Goal: Task Accomplishment & Management: Complete application form

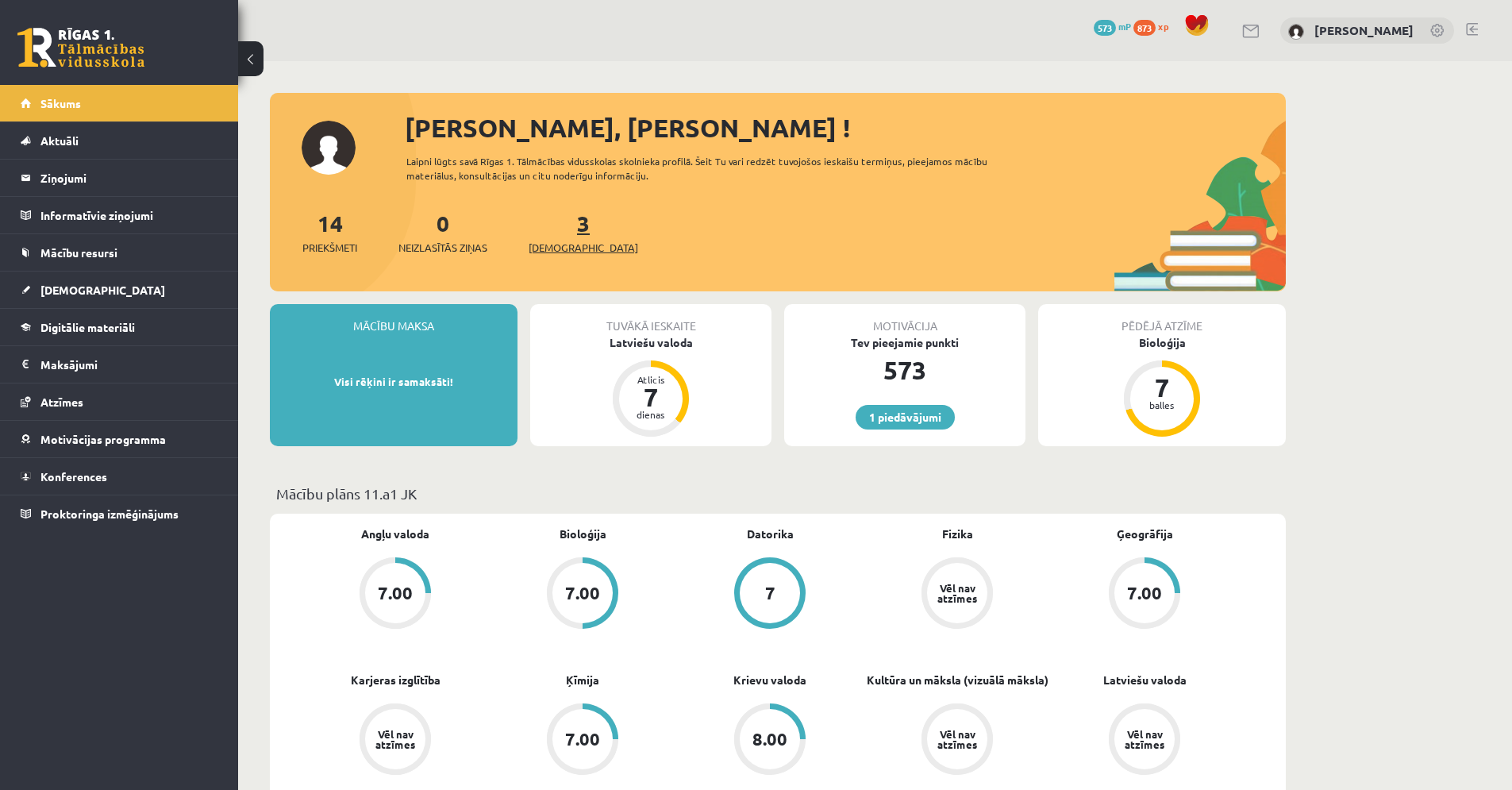
click at [575, 245] on span "[DEMOGRAPHIC_DATA]" at bounding box center [584, 248] width 109 height 16
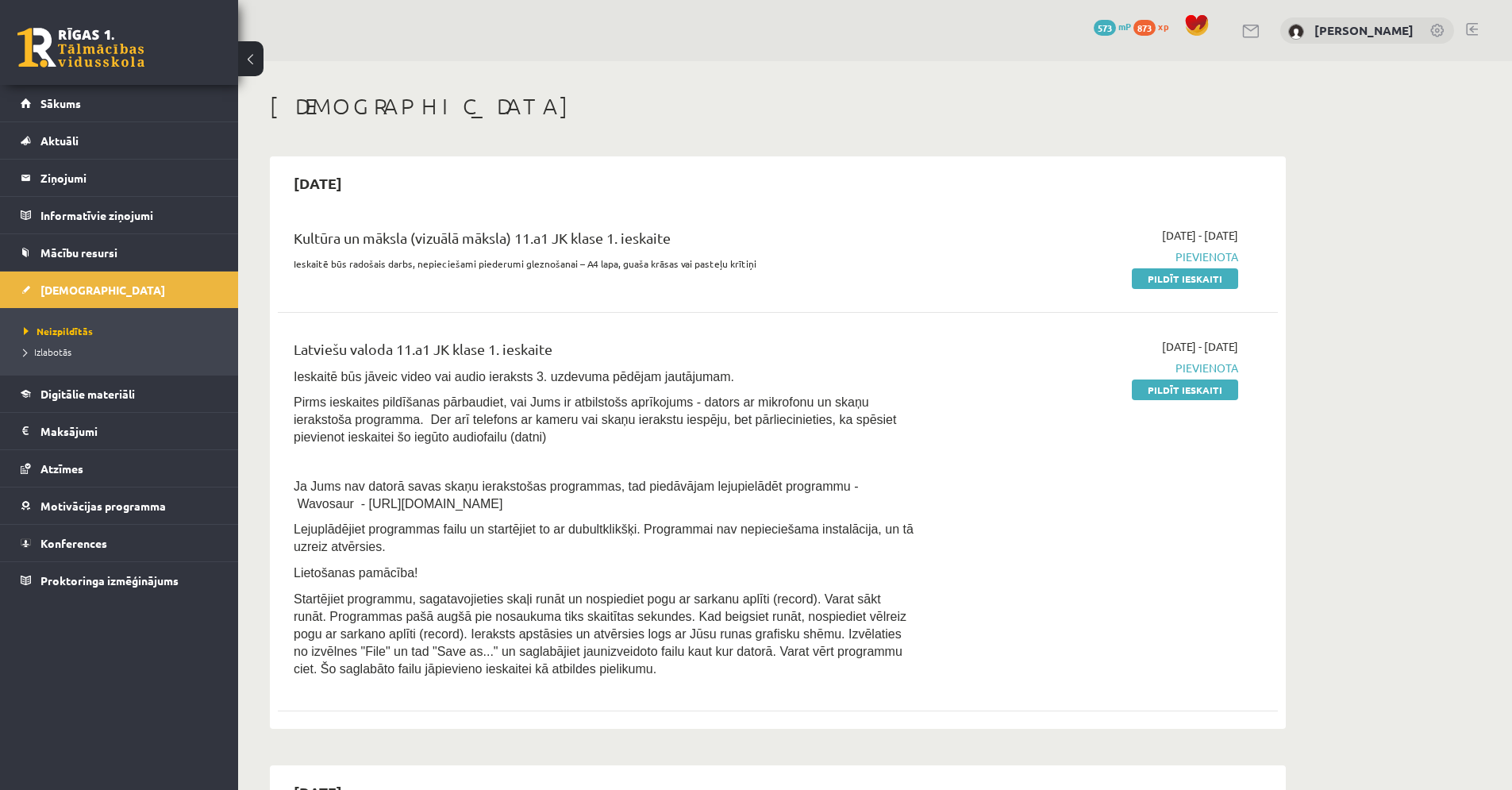
drag, startPoint x: 446, startPoint y: 504, endPoint x: 284, endPoint y: 503, distance: 162.0
click at [284, 503] on div "Latviešu valoda 11.a1 JK klase 1. ieskaite Ieskaitē būs jāveic video vai audio …" at bounding box center [604, 512] width 645 height 348
copy span "- https://www.wavosaur.com/"
click at [1225, 388] on link "Pildīt ieskaiti" at bounding box center [1185, 390] width 107 height 21
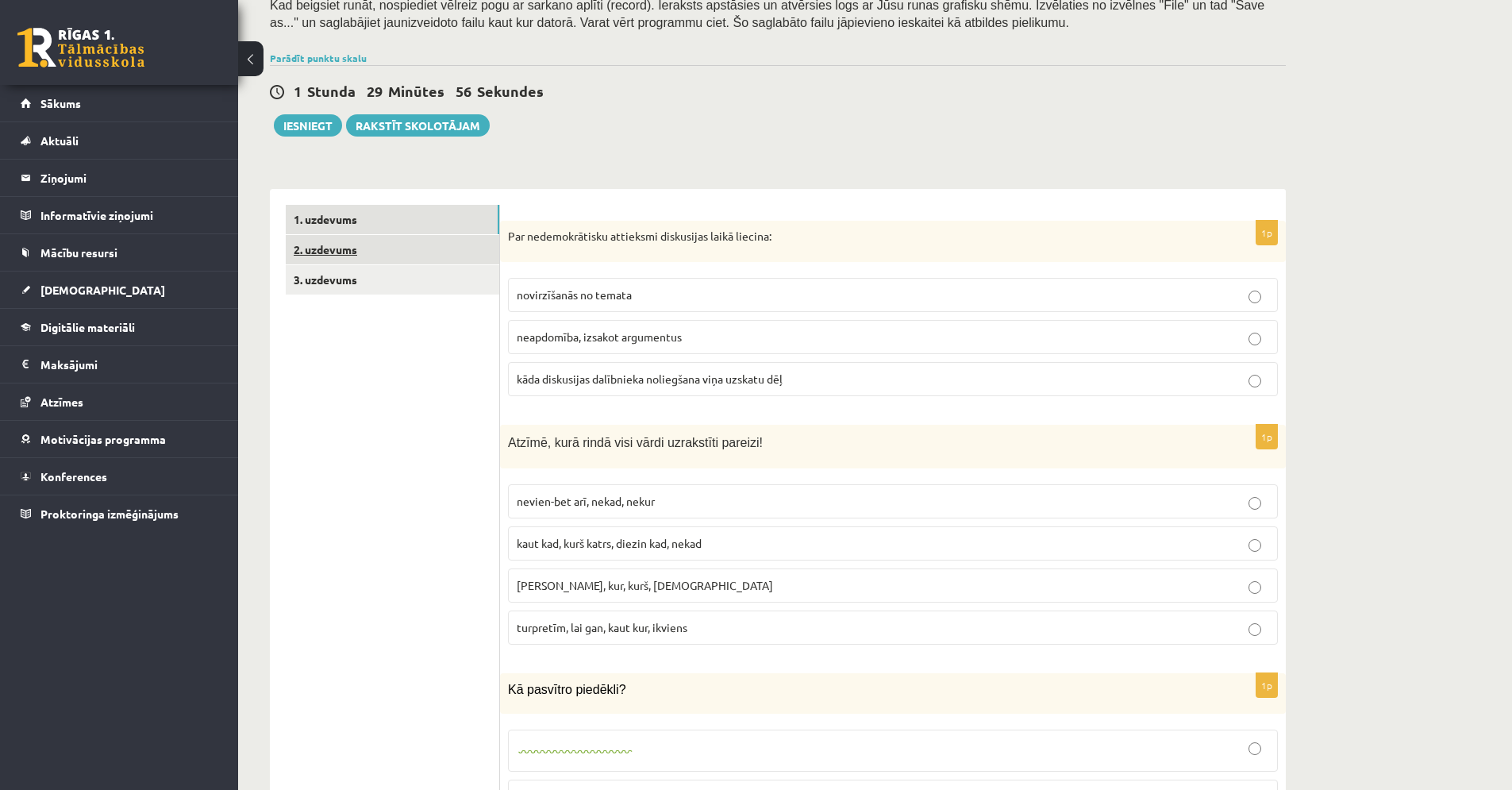
click at [403, 260] on link "2. uzdevums" at bounding box center [392, 249] width 214 height 30
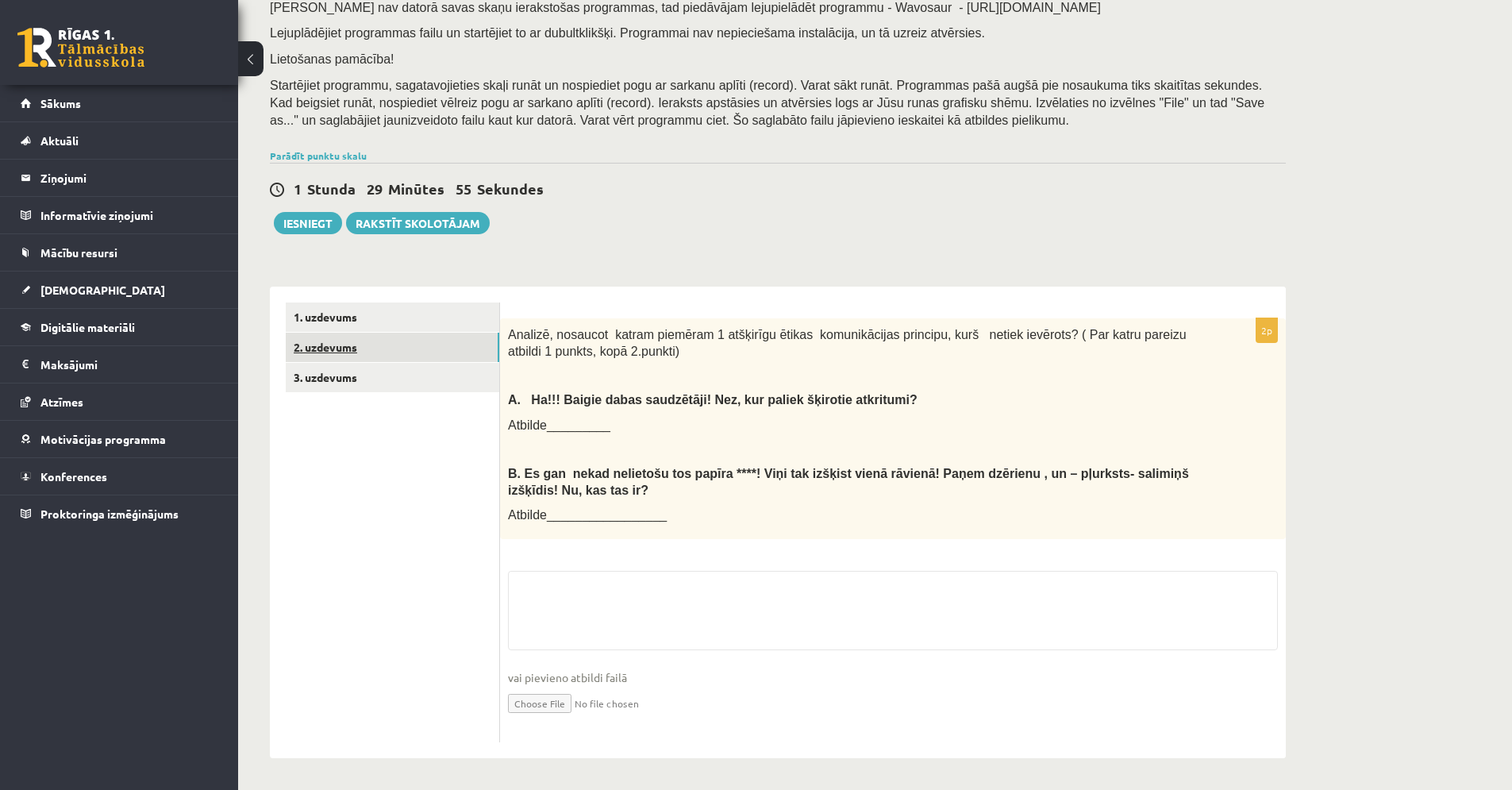
scroll to position [214, 0]
click at [396, 373] on link "3. uzdevums" at bounding box center [392, 377] width 214 height 30
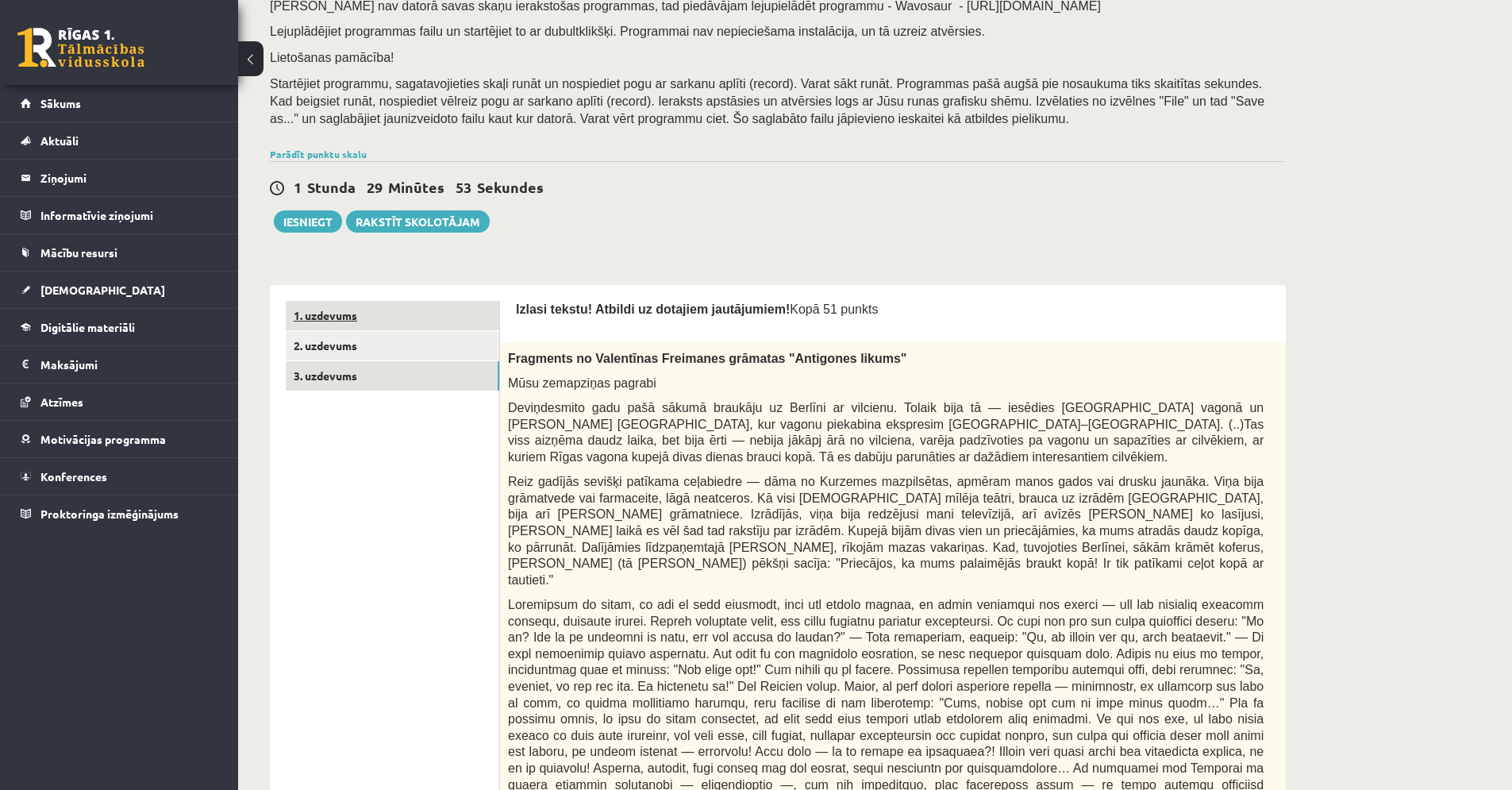
scroll to position [0, 0]
click at [389, 330] on link "1. uzdevums" at bounding box center [392, 315] width 214 height 30
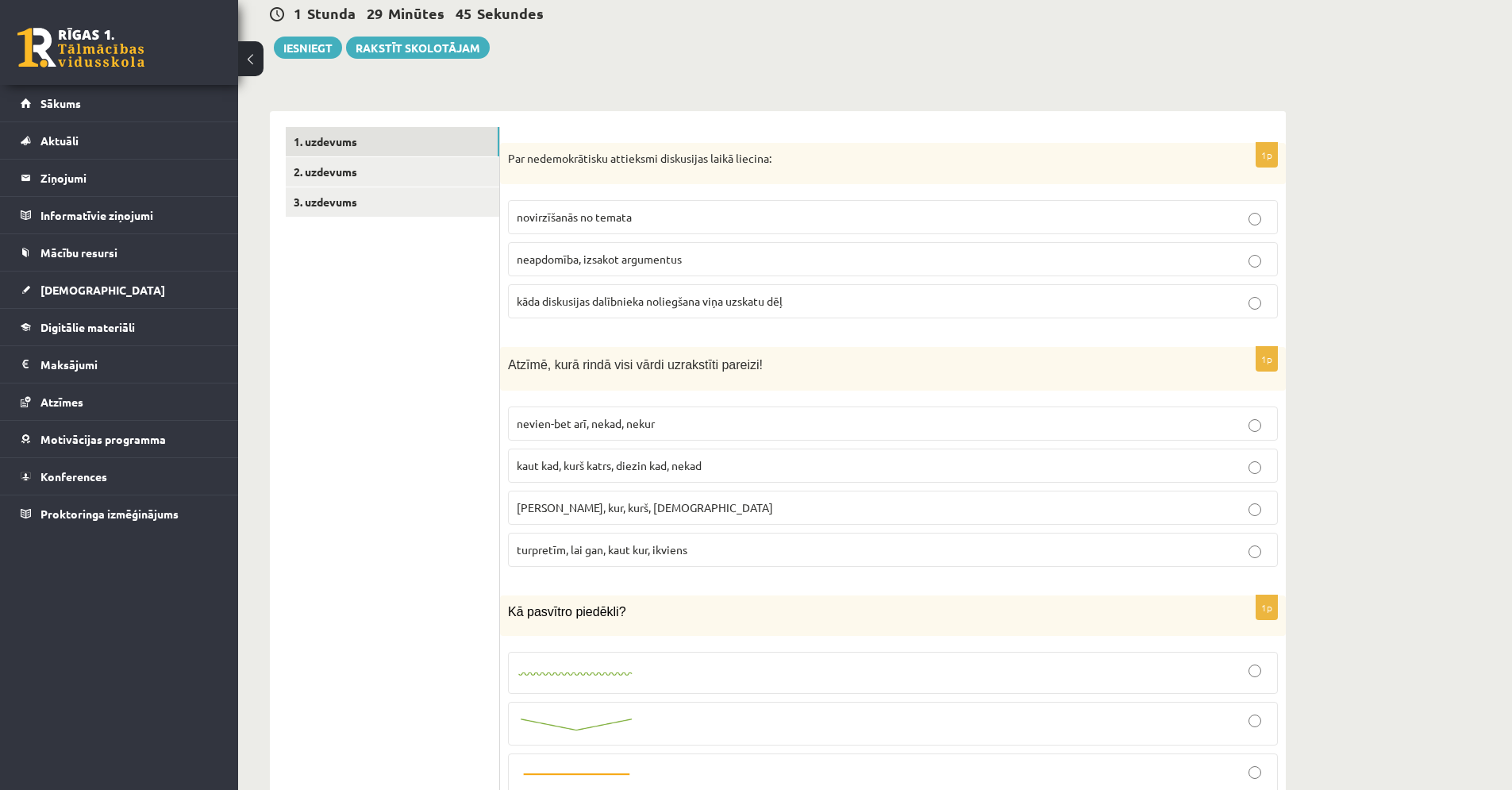
scroll to position [393, 0]
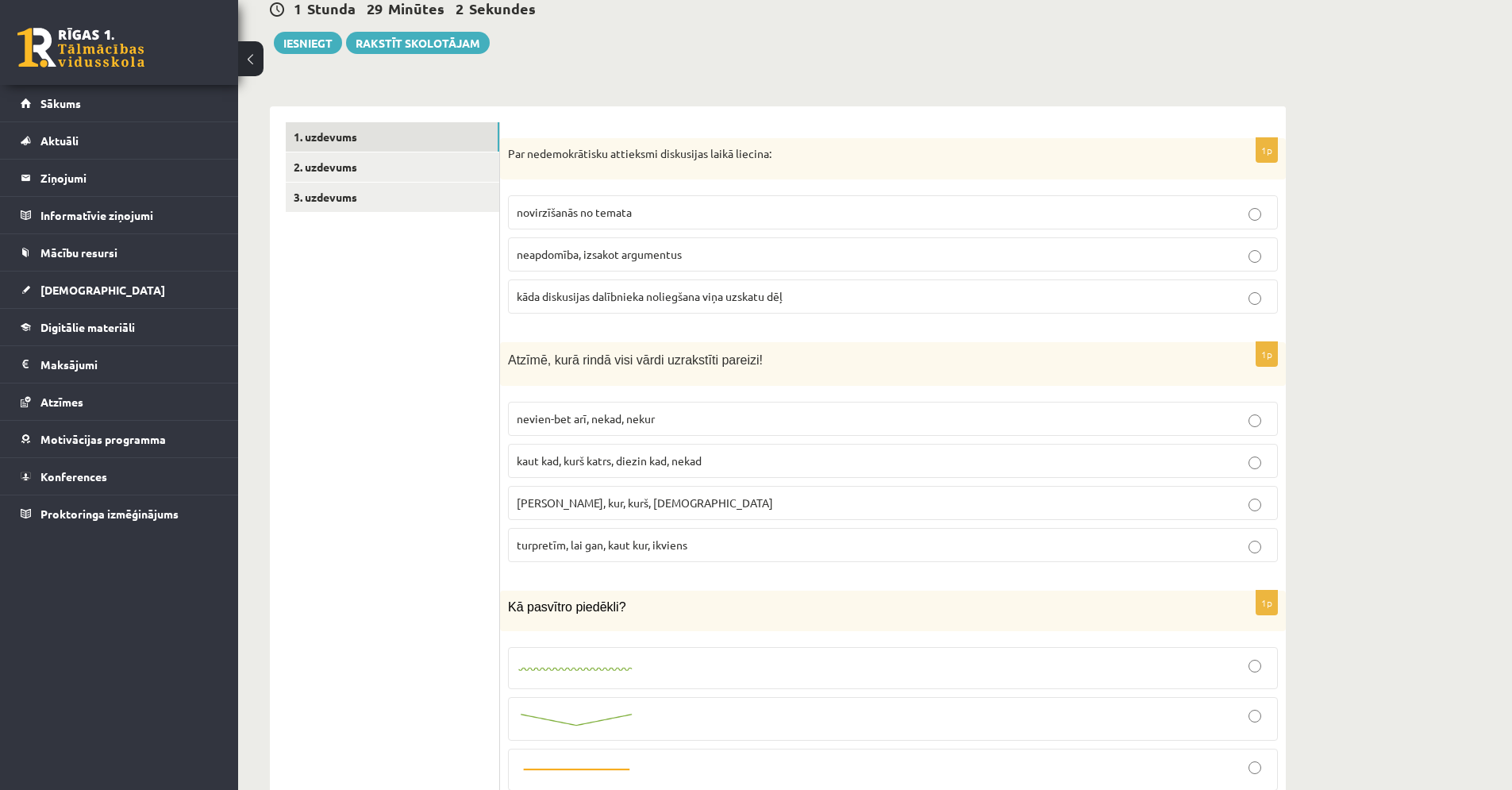
click at [648, 300] on span "kāda diskusijas dalībnieka noliegšana viņa uzskatu dēļ" at bounding box center [649, 296] width 266 height 14
click at [653, 519] on label "tapēc ka, kur, kurš, neviens" at bounding box center [893, 503] width 770 height 34
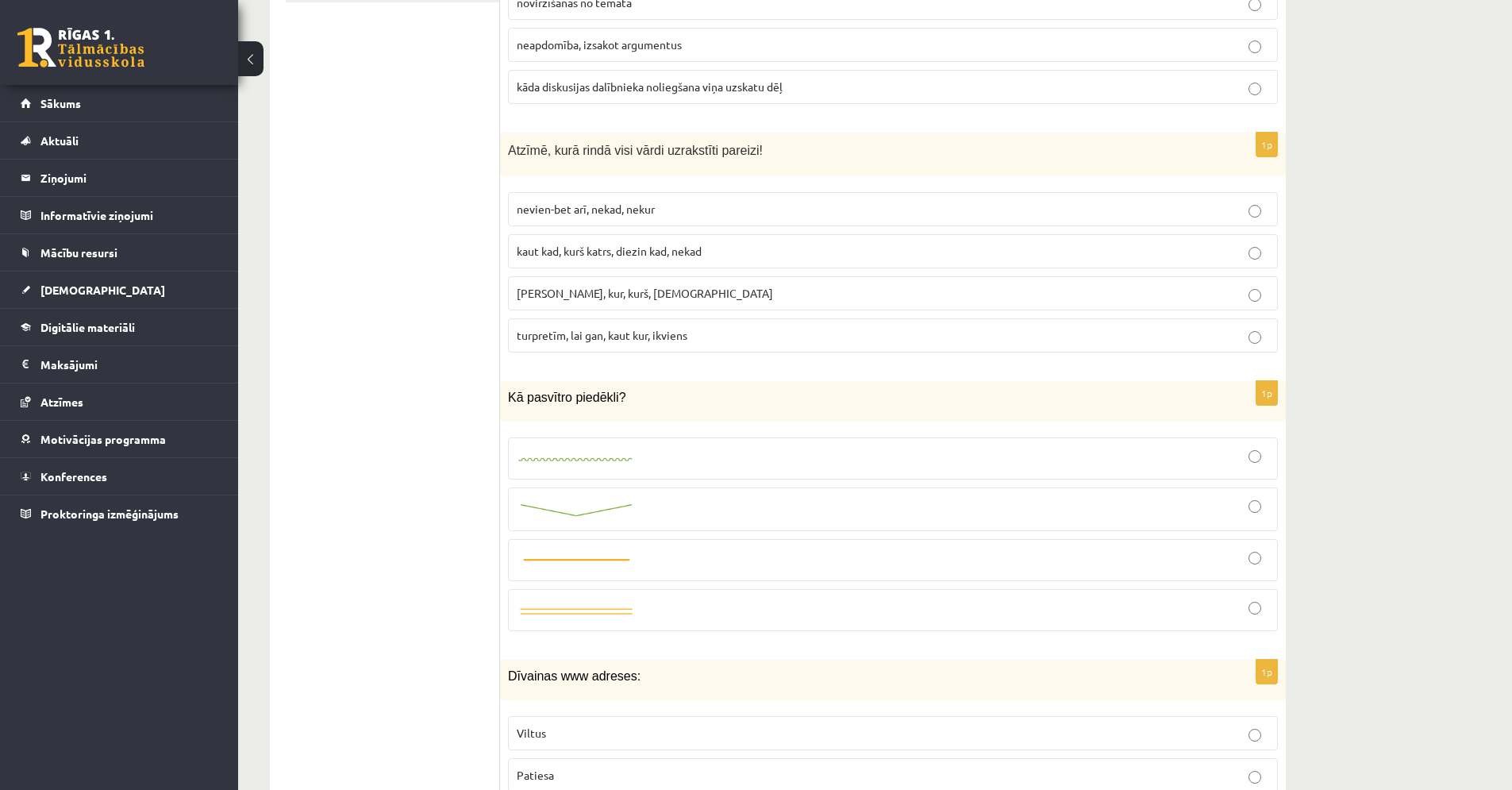
scroll to position [600, 0]
click at [623, 502] on div at bounding box center [893, 512] width 753 height 26
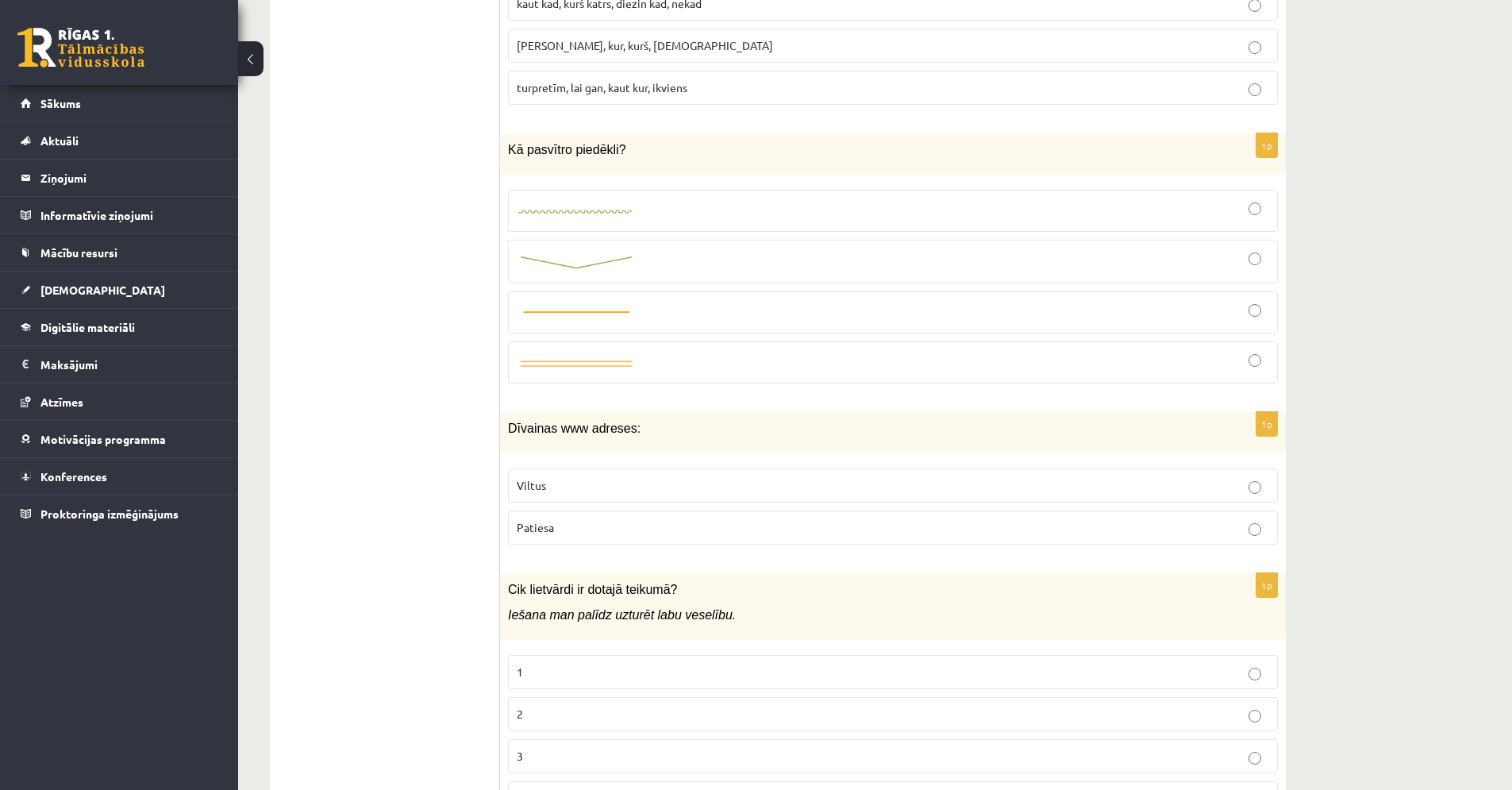
scroll to position [863, 0]
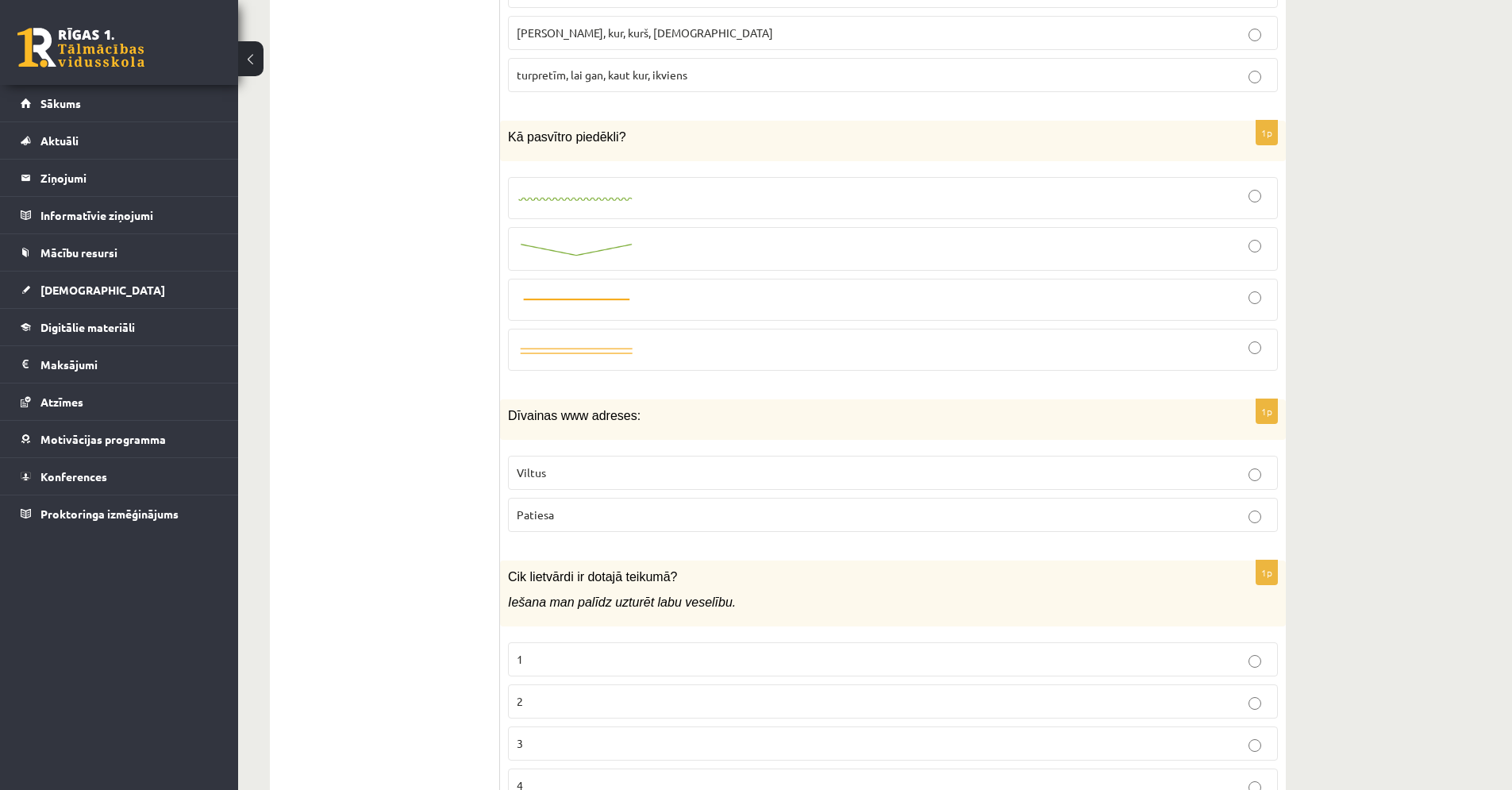
click at [566, 521] on p "Patiesa" at bounding box center [893, 515] width 753 height 17
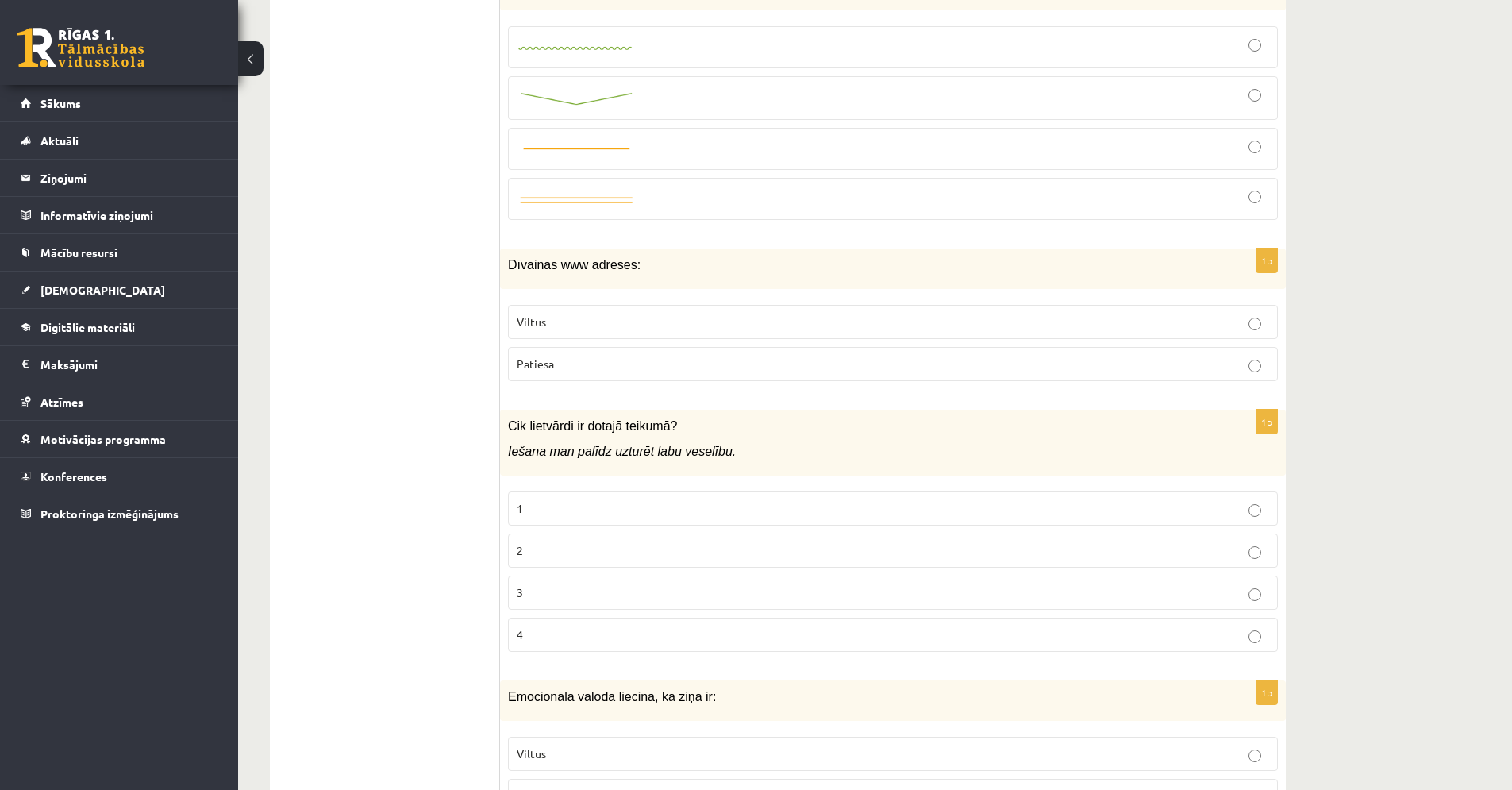
scroll to position [1021, 0]
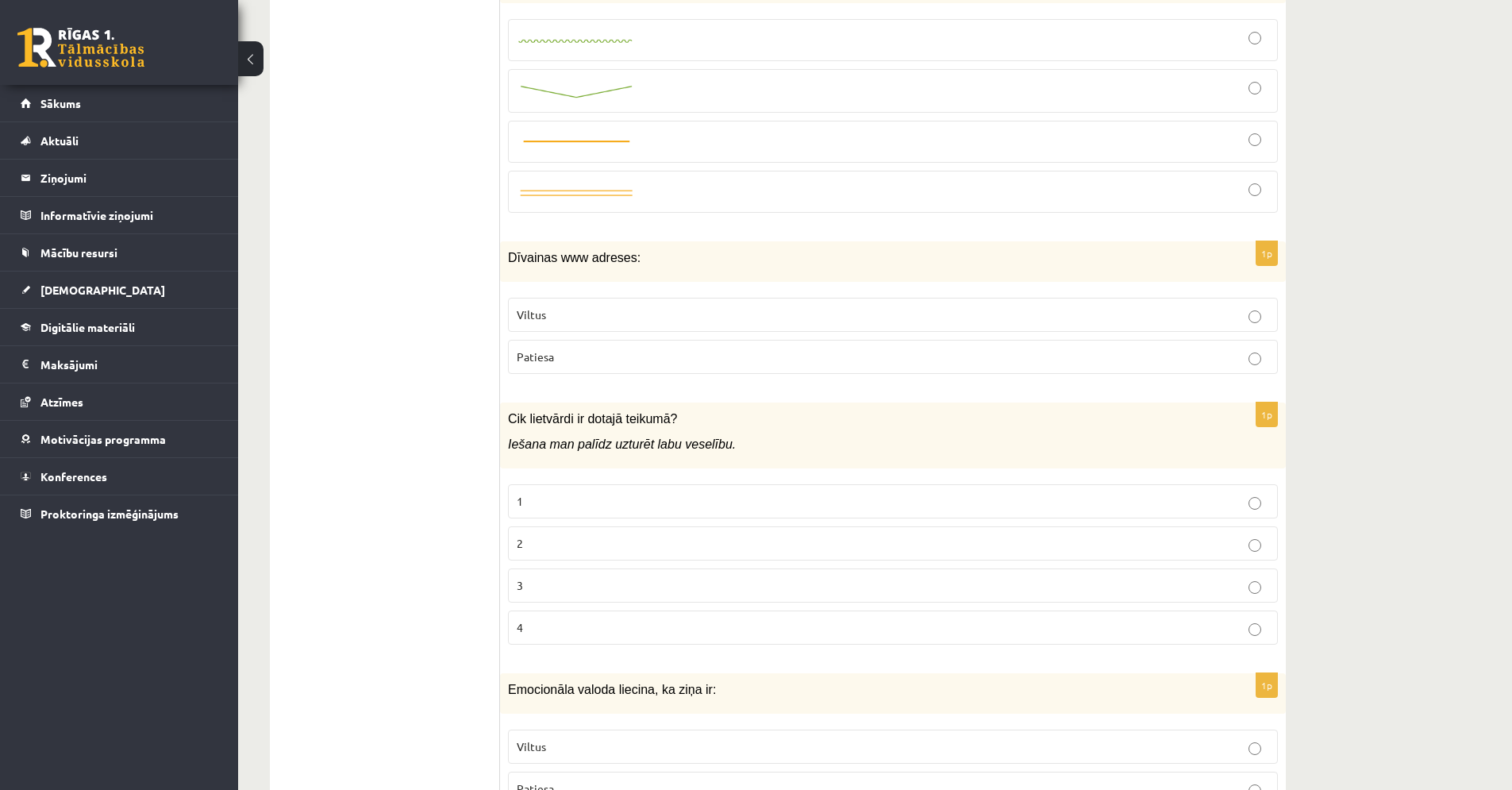
click at [551, 545] on p "2" at bounding box center [893, 544] width 753 height 17
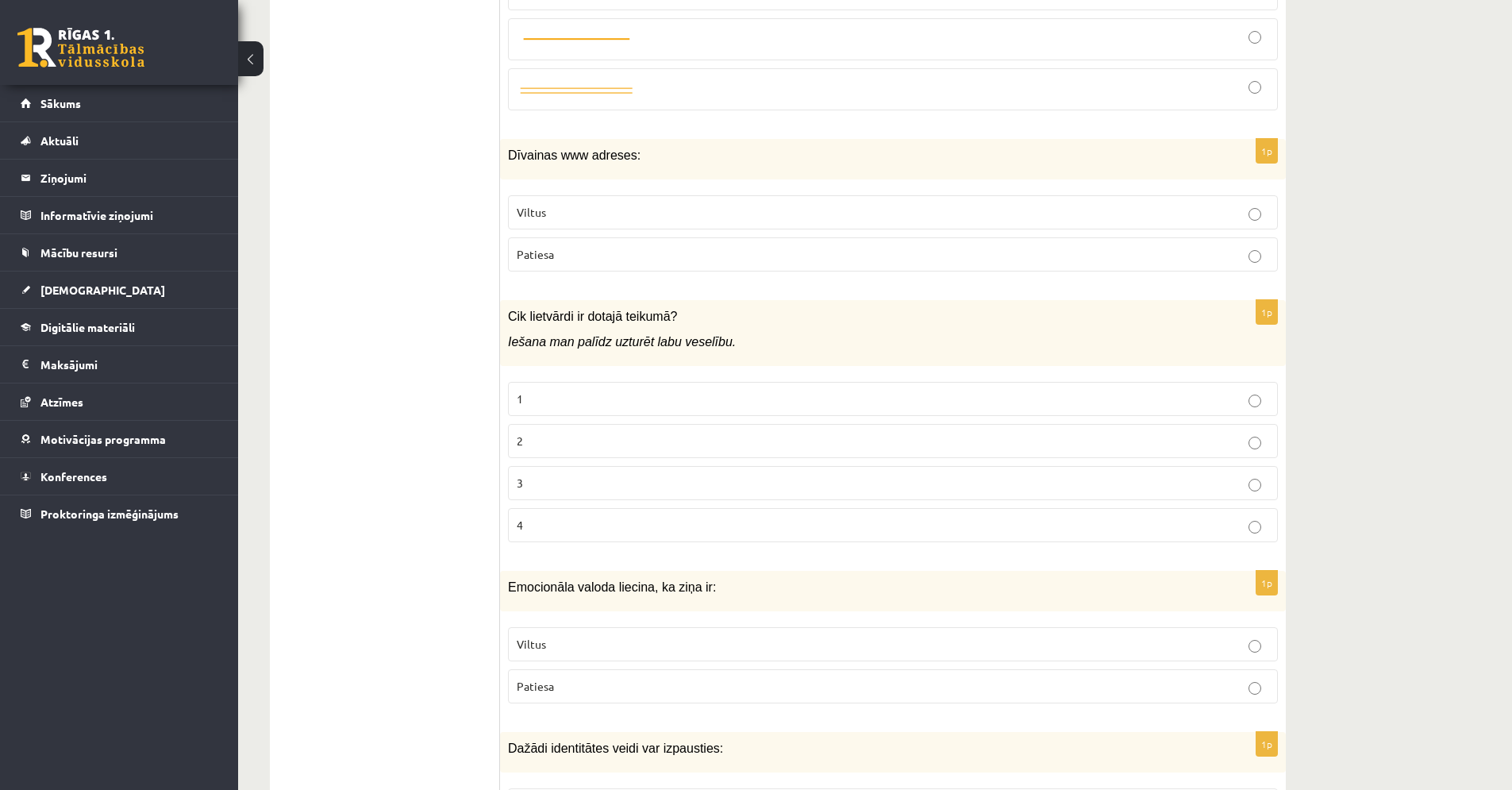
scroll to position [1309, 0]
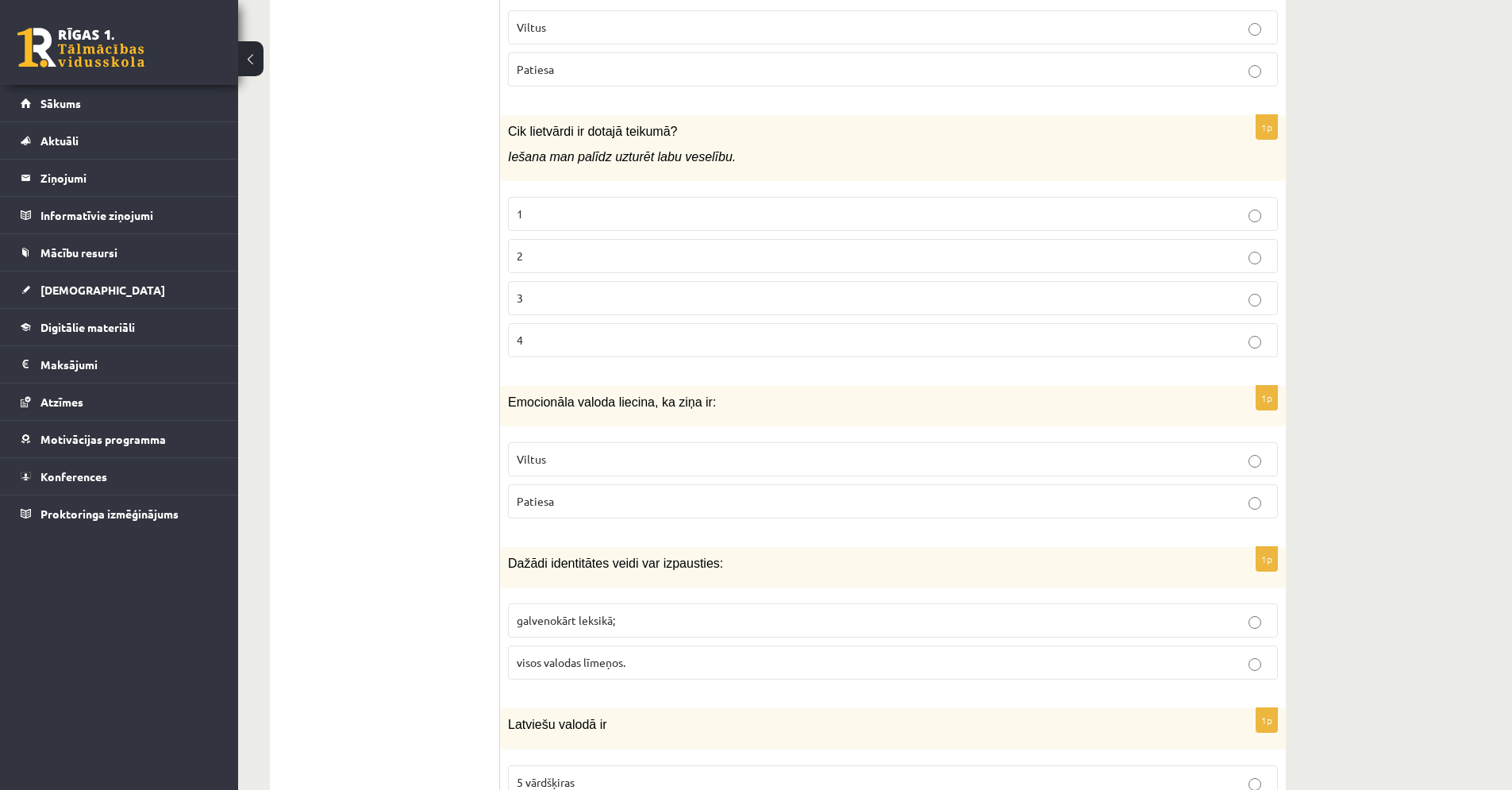
click at [618, 477] on fieldset "Viltus Patiesa" at bounding box center [893, 478] width 770 height 89
click at [619, 464] on p "Viltus" at bounding box center [893, 459] width 753 height 17
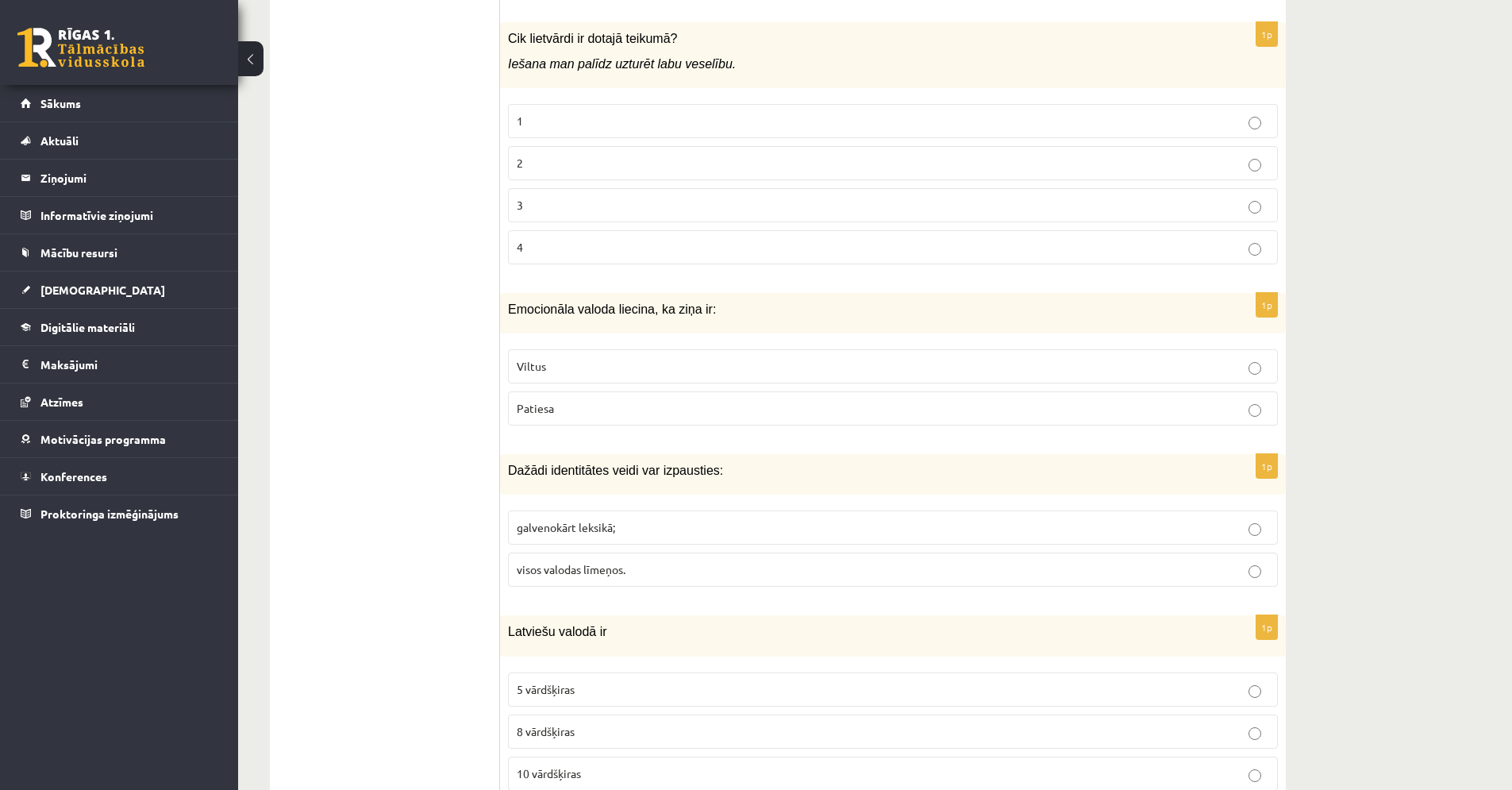
scroll to position [1413, 0]
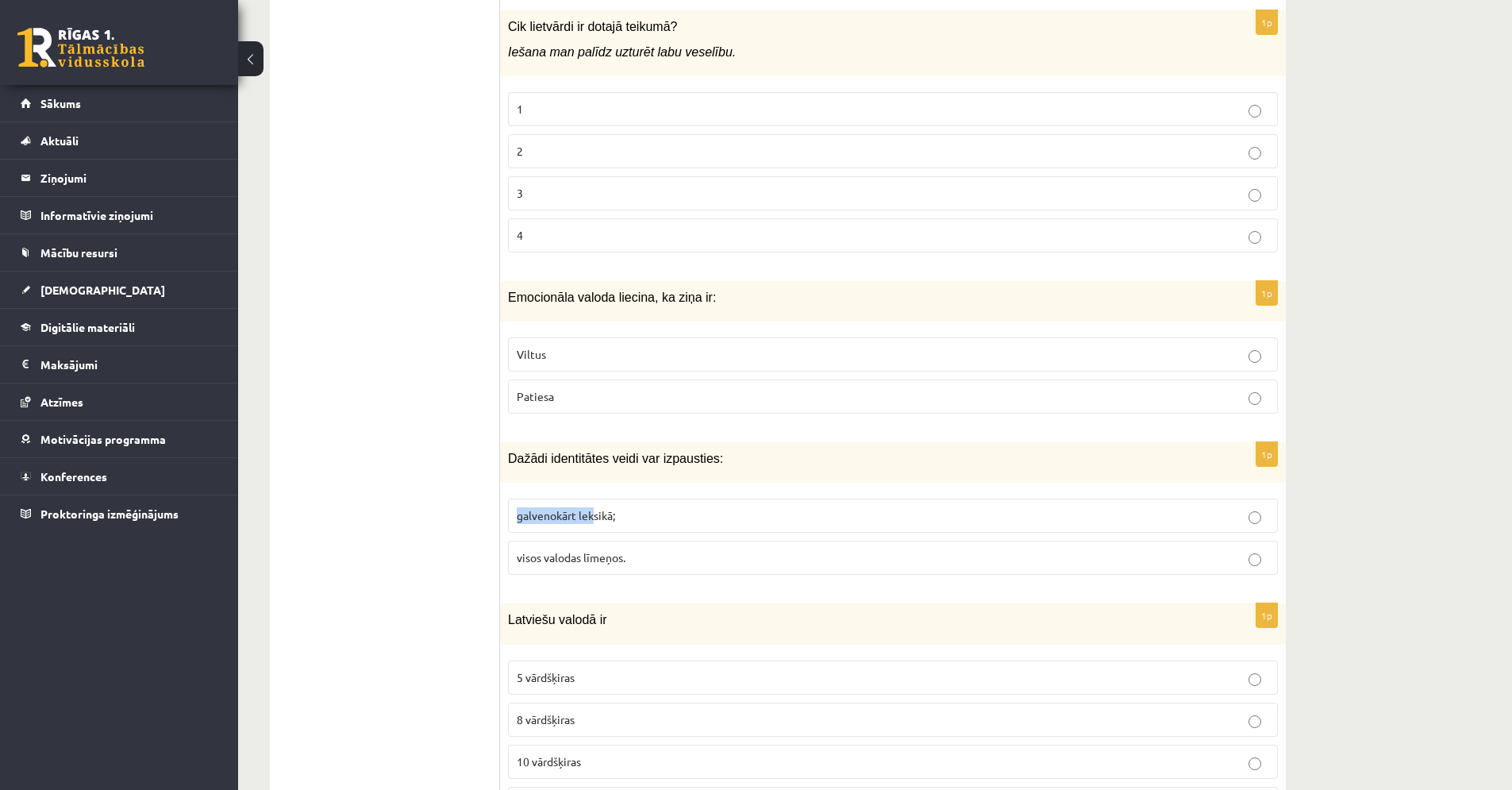
click at [595, 509] on p "galvenokārt leksikā;" at bounding box center [893, 516] width 753 height 17
click at [595, 508] on p "galvenokārt leksikā;" at bounding box center [893, 516] width 753 height 17
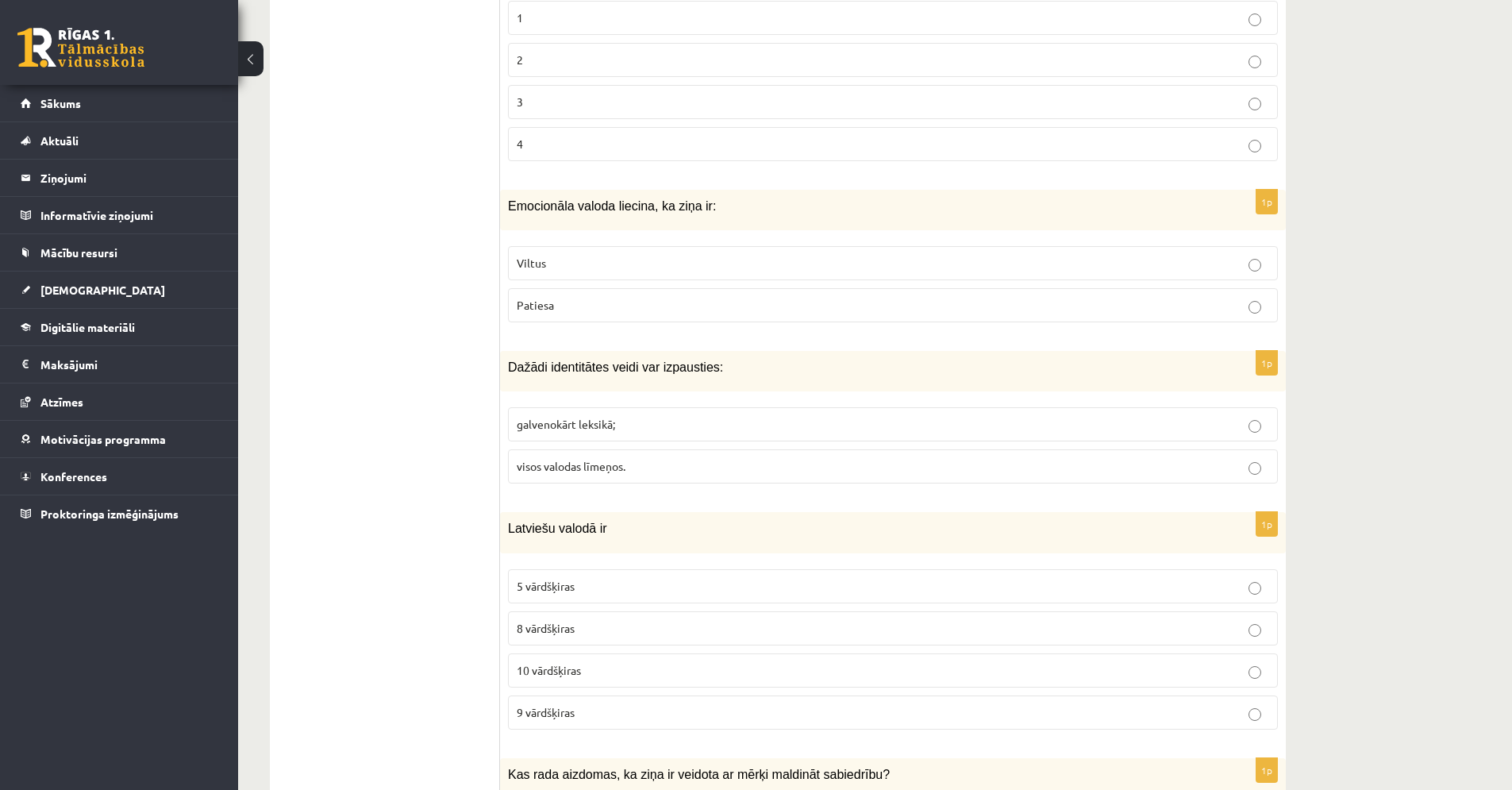
scroll to position [1519, 0]
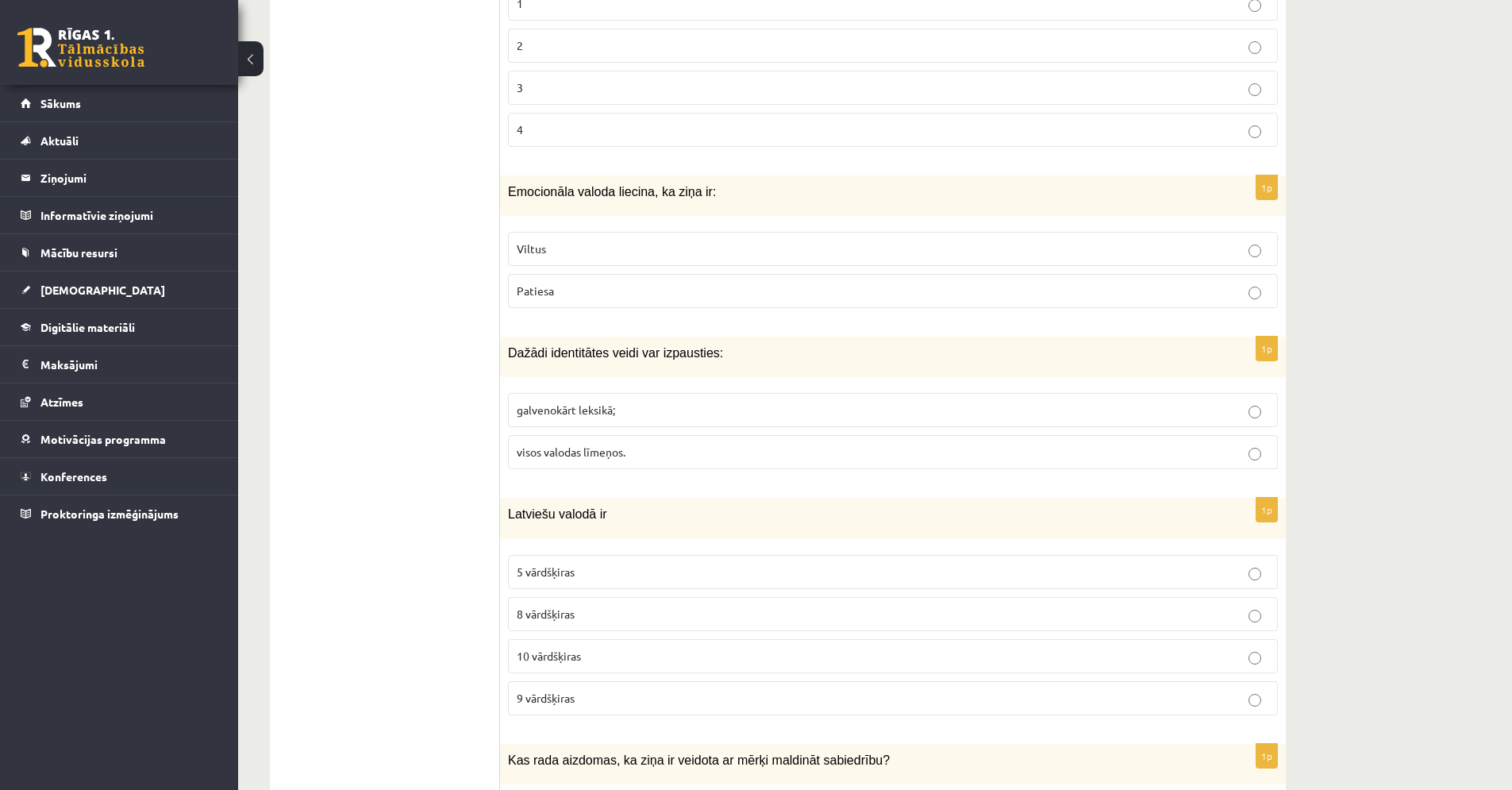
click at [659, 649] on p "10 vārdšķiras" at bounding box center [893, 657] width 753 height 17
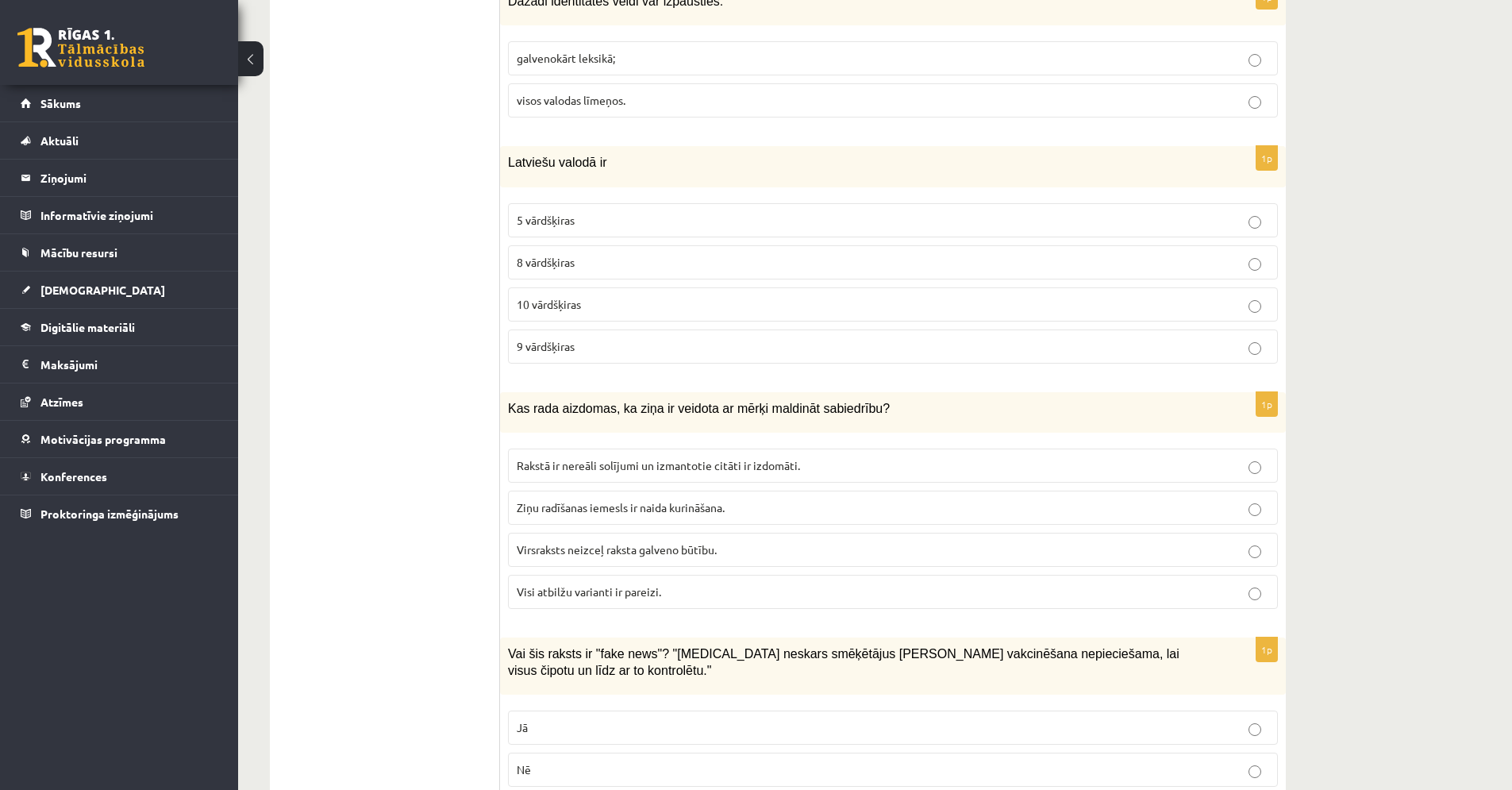
scroll to position [1875, 0]
click at [719, 581] on p "Visi atbilžu varianti ir pareizi." at bounding box center [893, 588] width 753 height 17
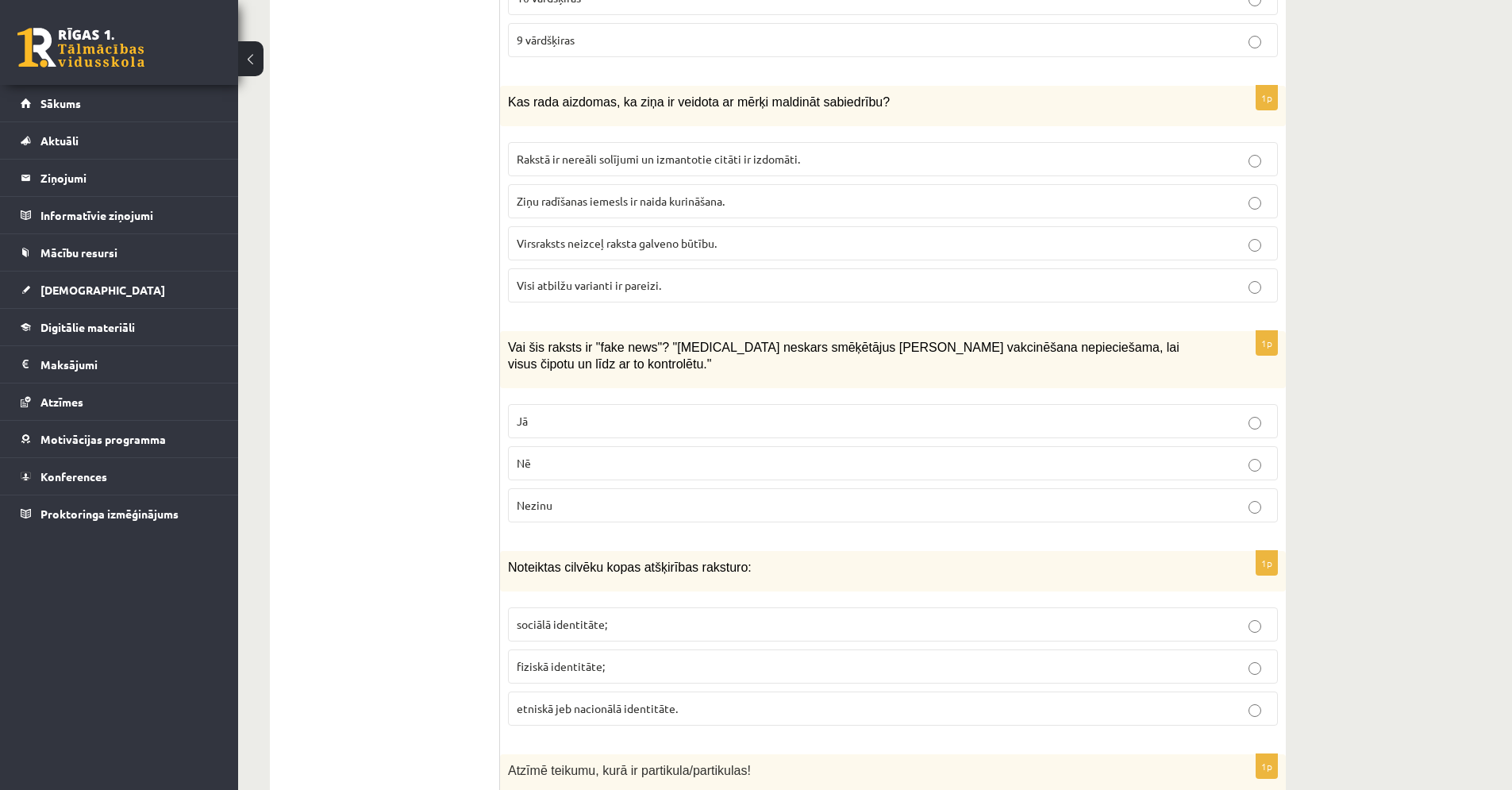
scroll to position [2174, 0]
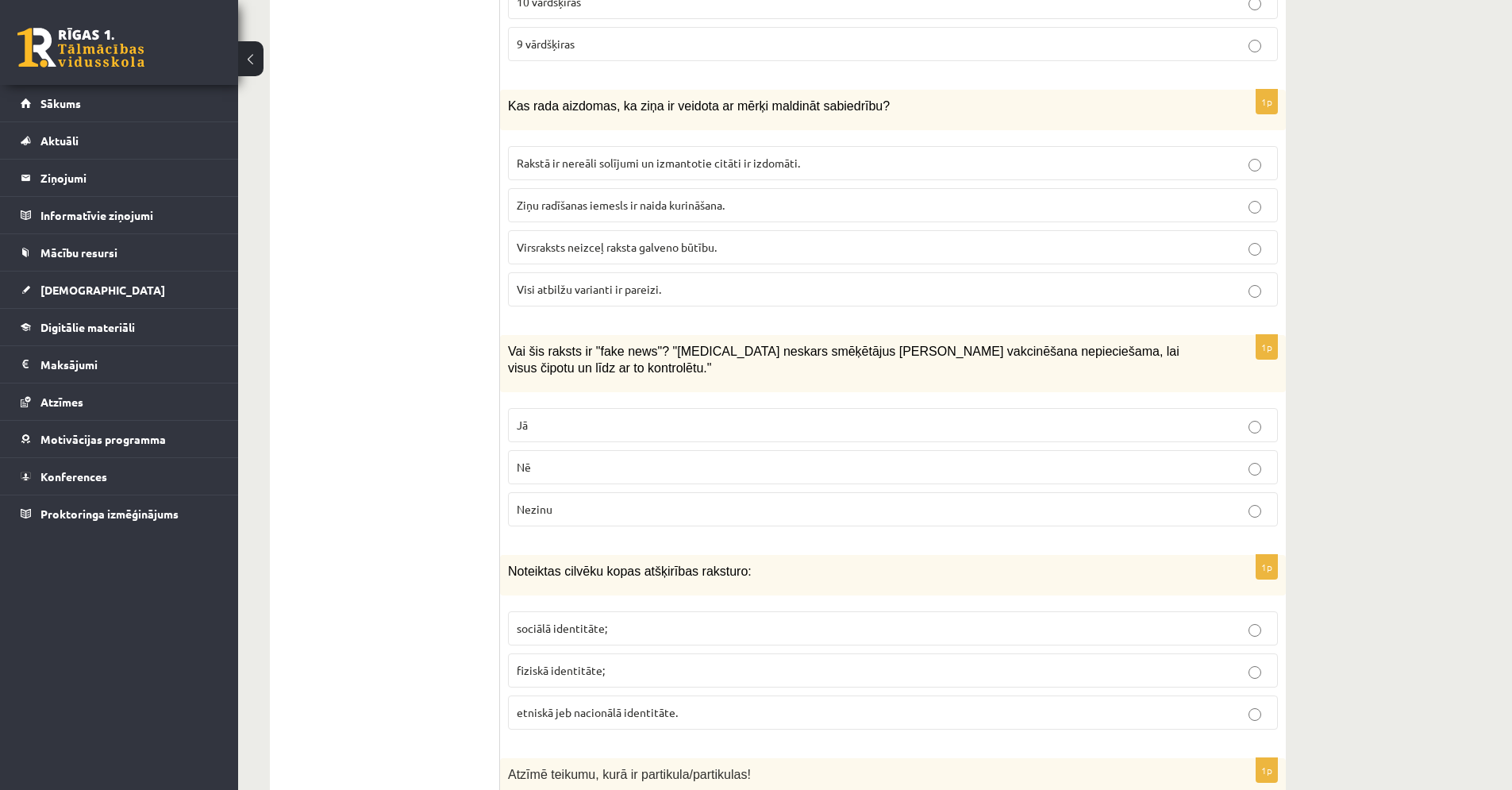
click at [688, 417] on p "Jā" at bounding box center [893, 425] width 753 height 17
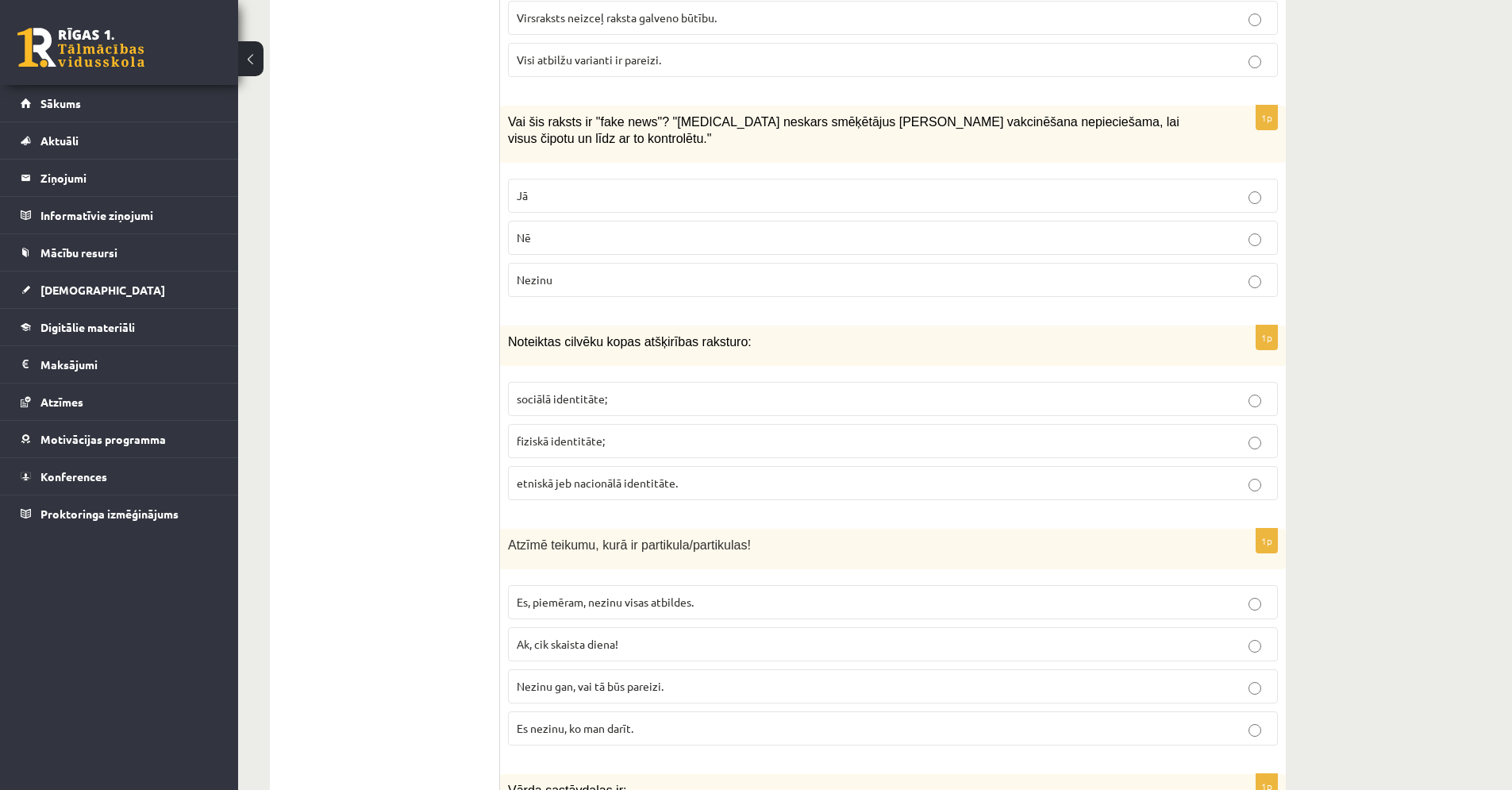
scroll to position [2402, 0]
click at [660, 391] on p "sociālā identitāte;" at bounding box center [893, 399] width 753 height 17
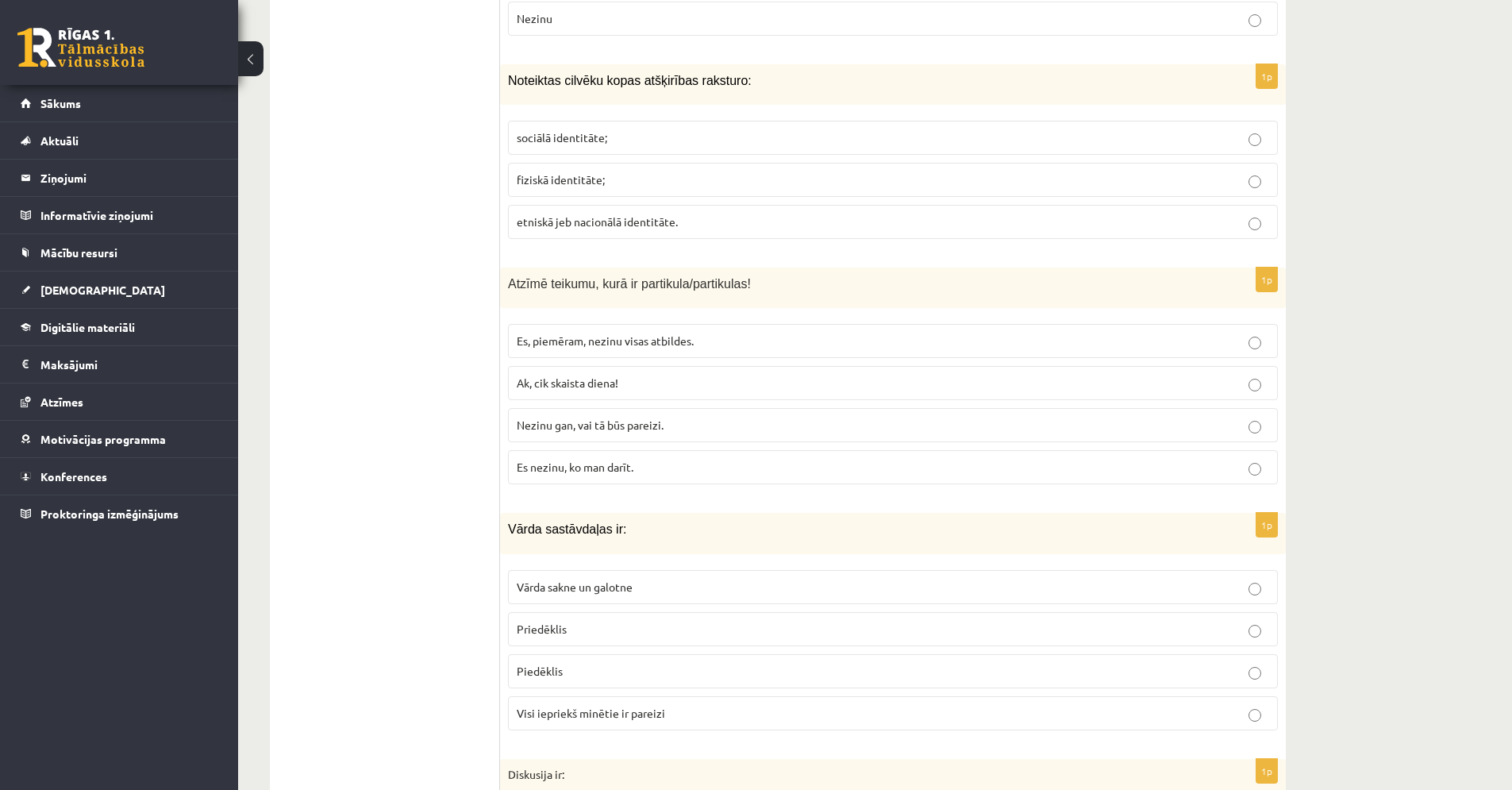
scroll to position [2664, 0]
click at [648, 459] on p "Es nezinu, ko man darīt." at bounding box center [893, 468] width 753 height 17
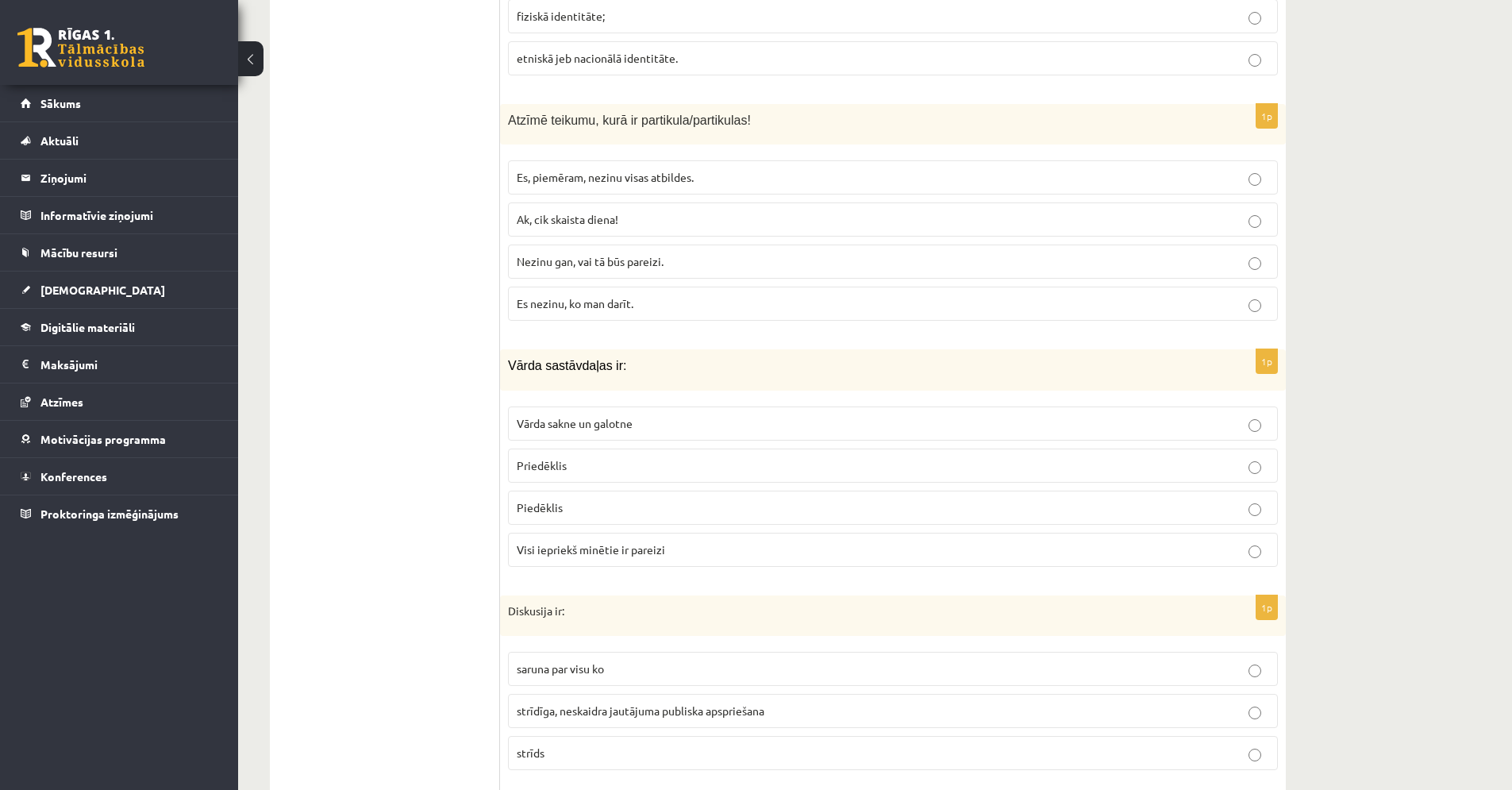
scroll to position [2826, 0]
click at [622, 545] on span "Visi iepriekš minētie ir pareizi" at bounding box center [591, 552] width 149 height 14
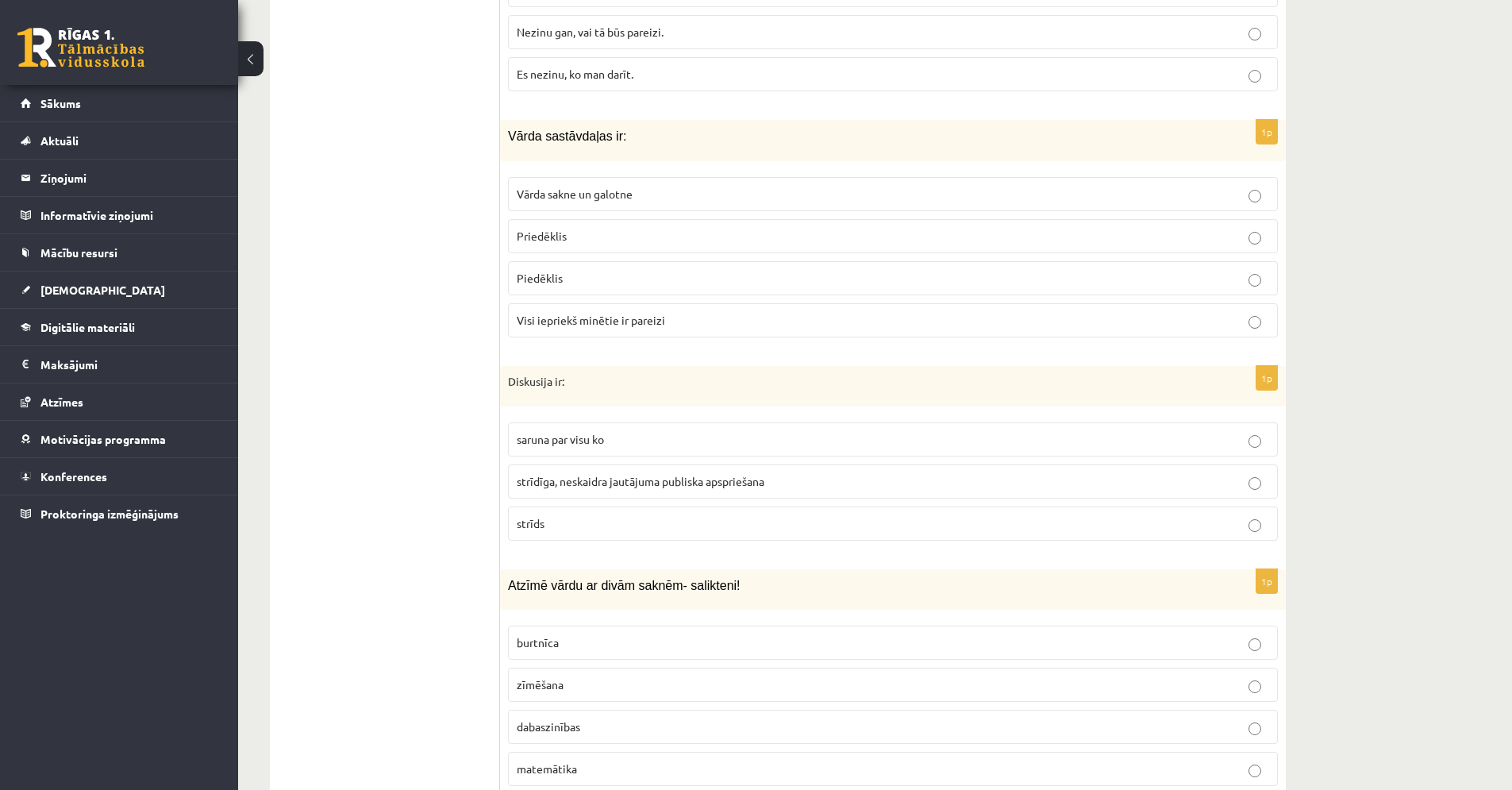
scroll to position [3083, 0]
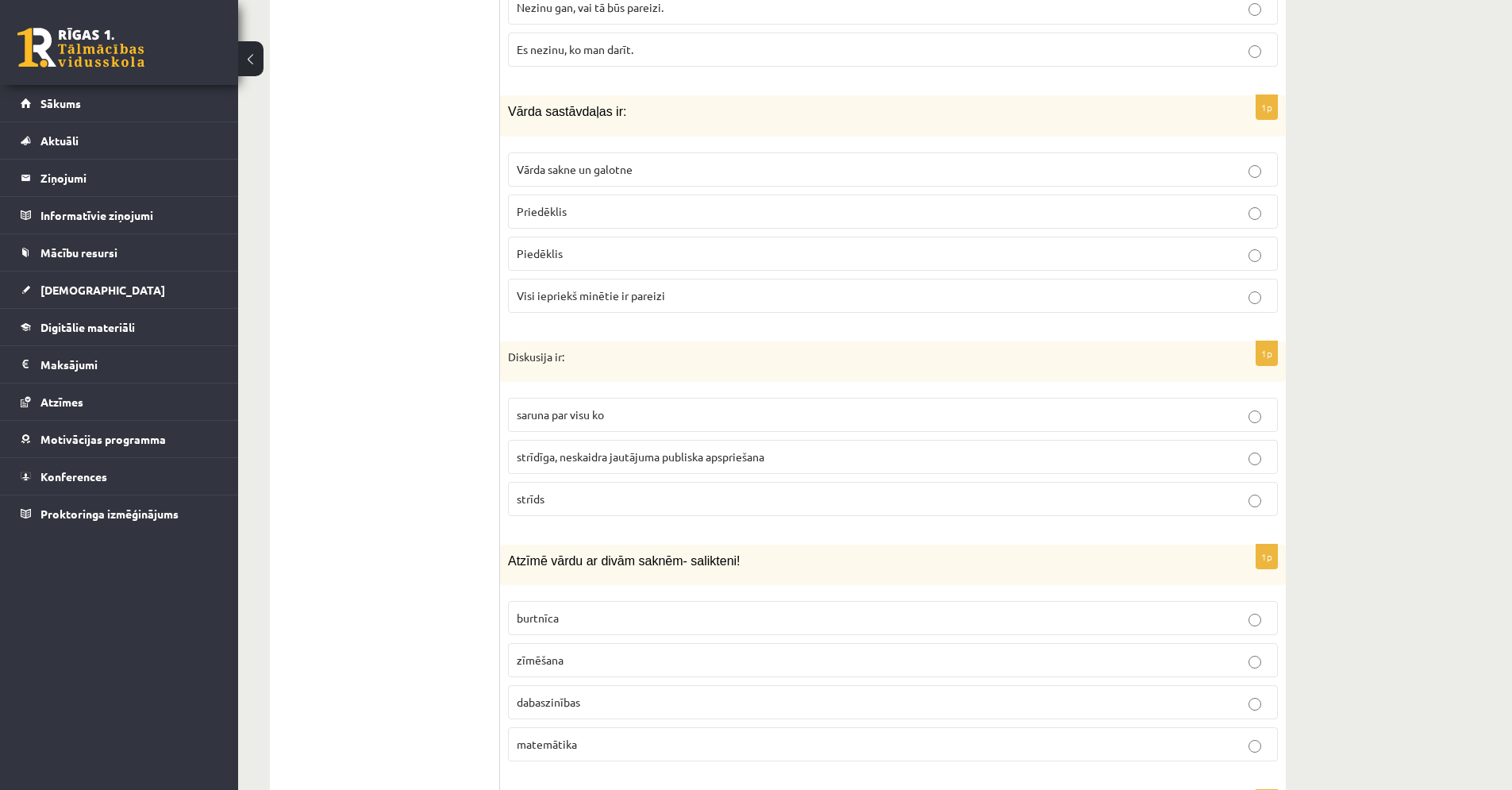
click at [603, 450] on span "strīdīga, neskaidra jautājuma publiska apspriešana" at bounding box center [640, 457] width 248 height 14
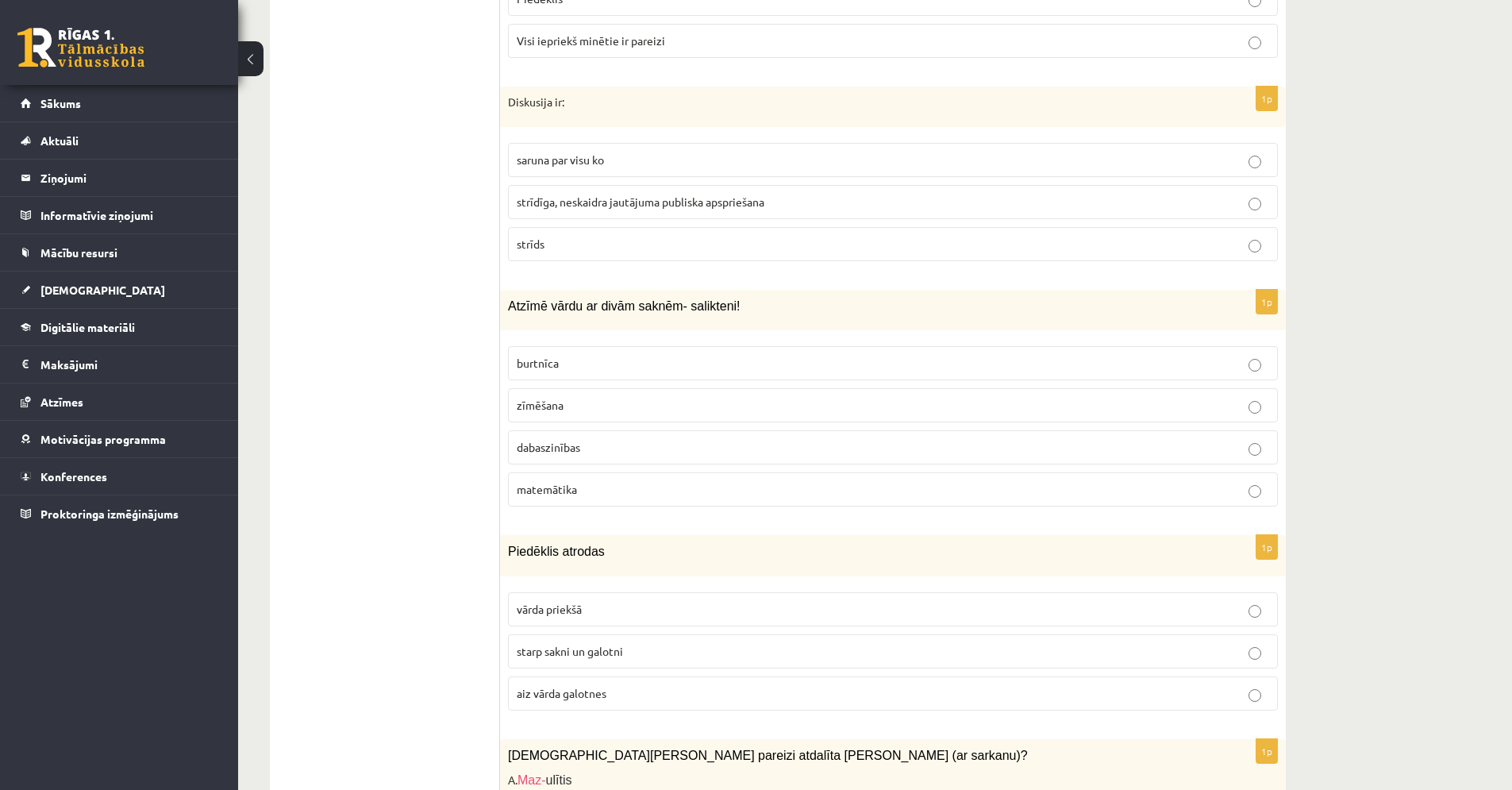
scroll to position [3335, 0]
click at [546, 443] on span "dabaszinības" at bounding box center [548, 451] width 64 height 14
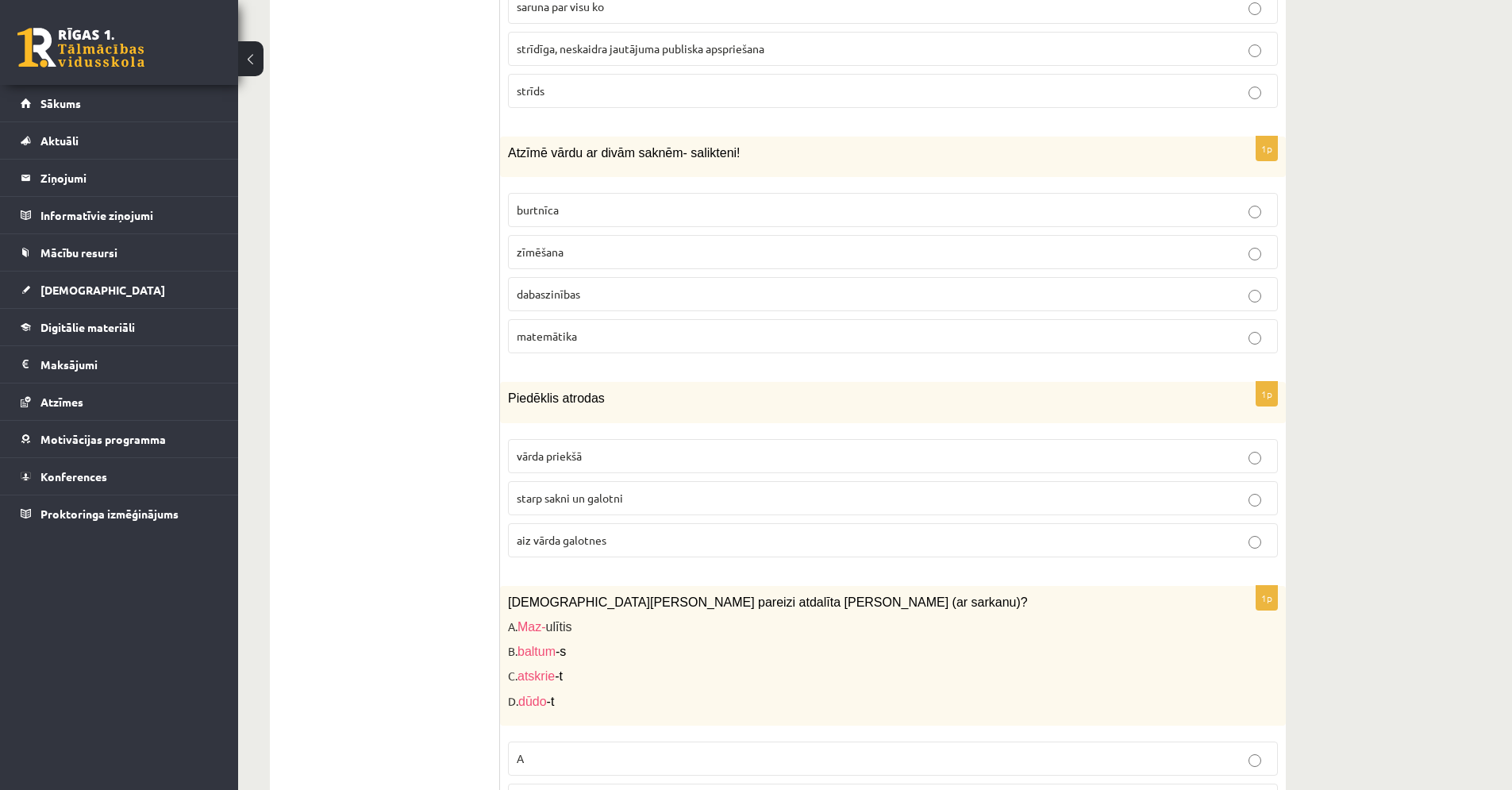
scroll to position [3494, 0]
click at [542, 489] on label "starp sakni un galotni" at bounding box center [893, 495] width 770 height 34
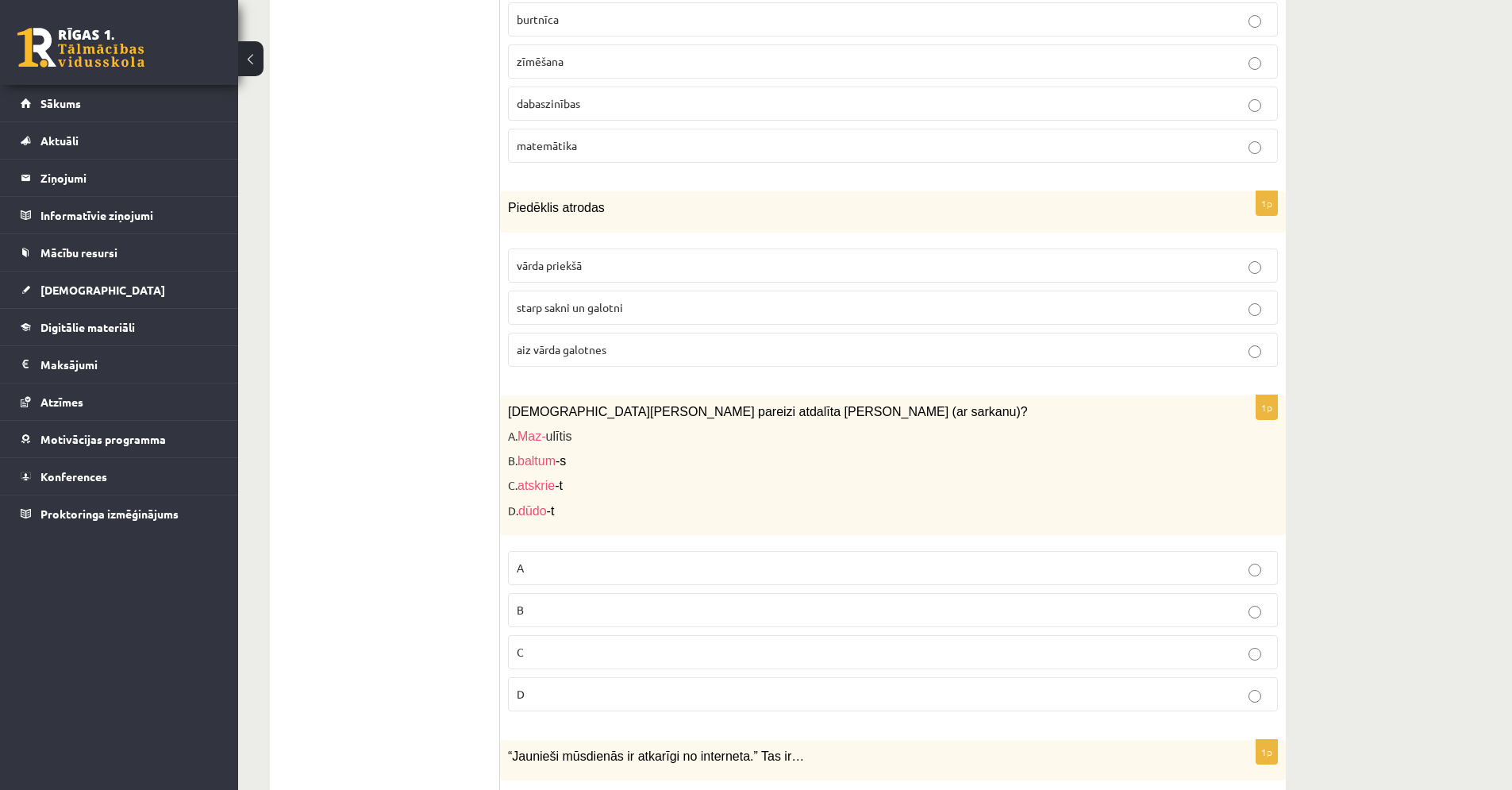
scroll to position [3686, 0]
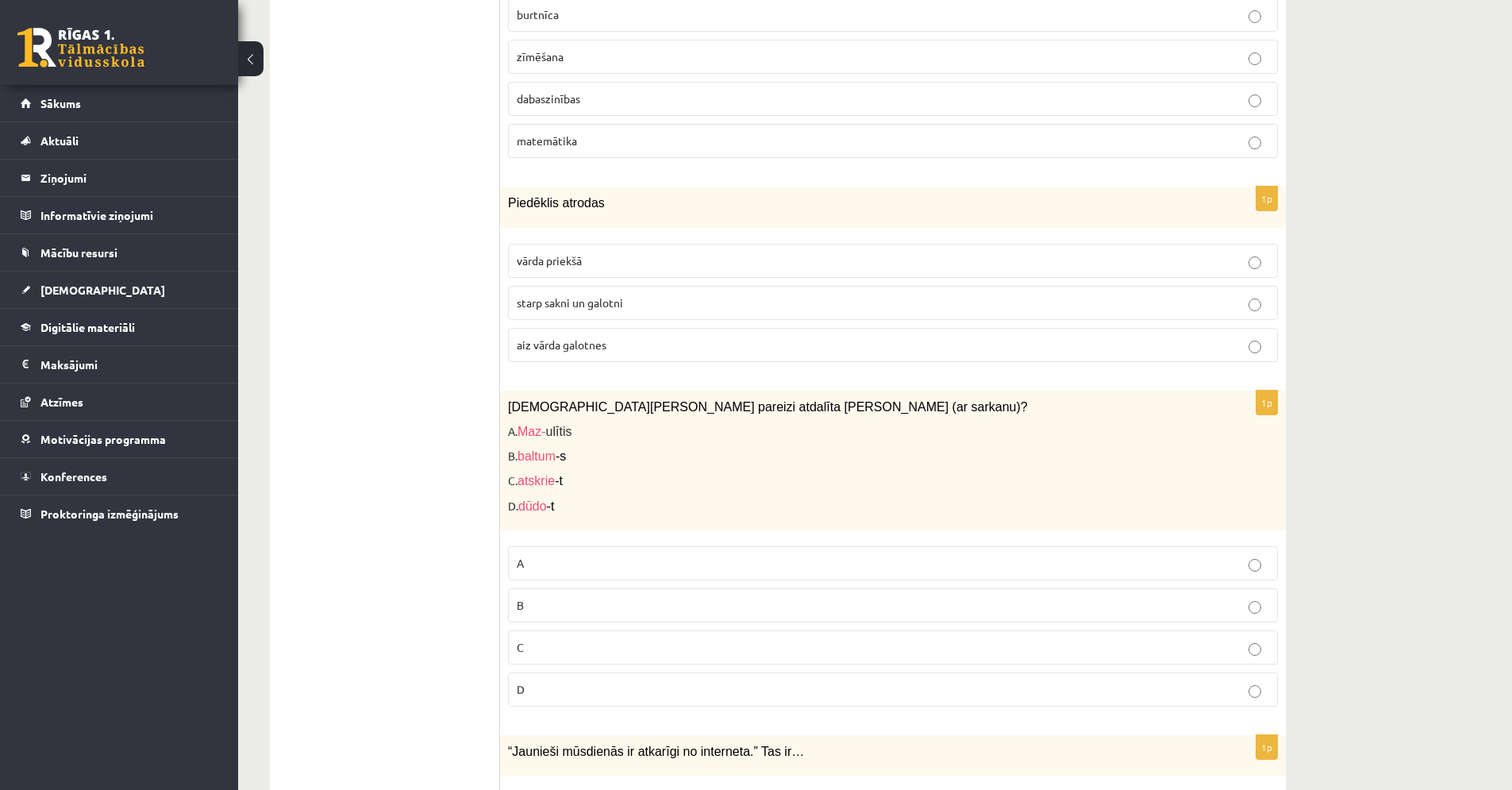
click at [578, 588] on label "B" at bounding box center [893, 605] width 770 height 34
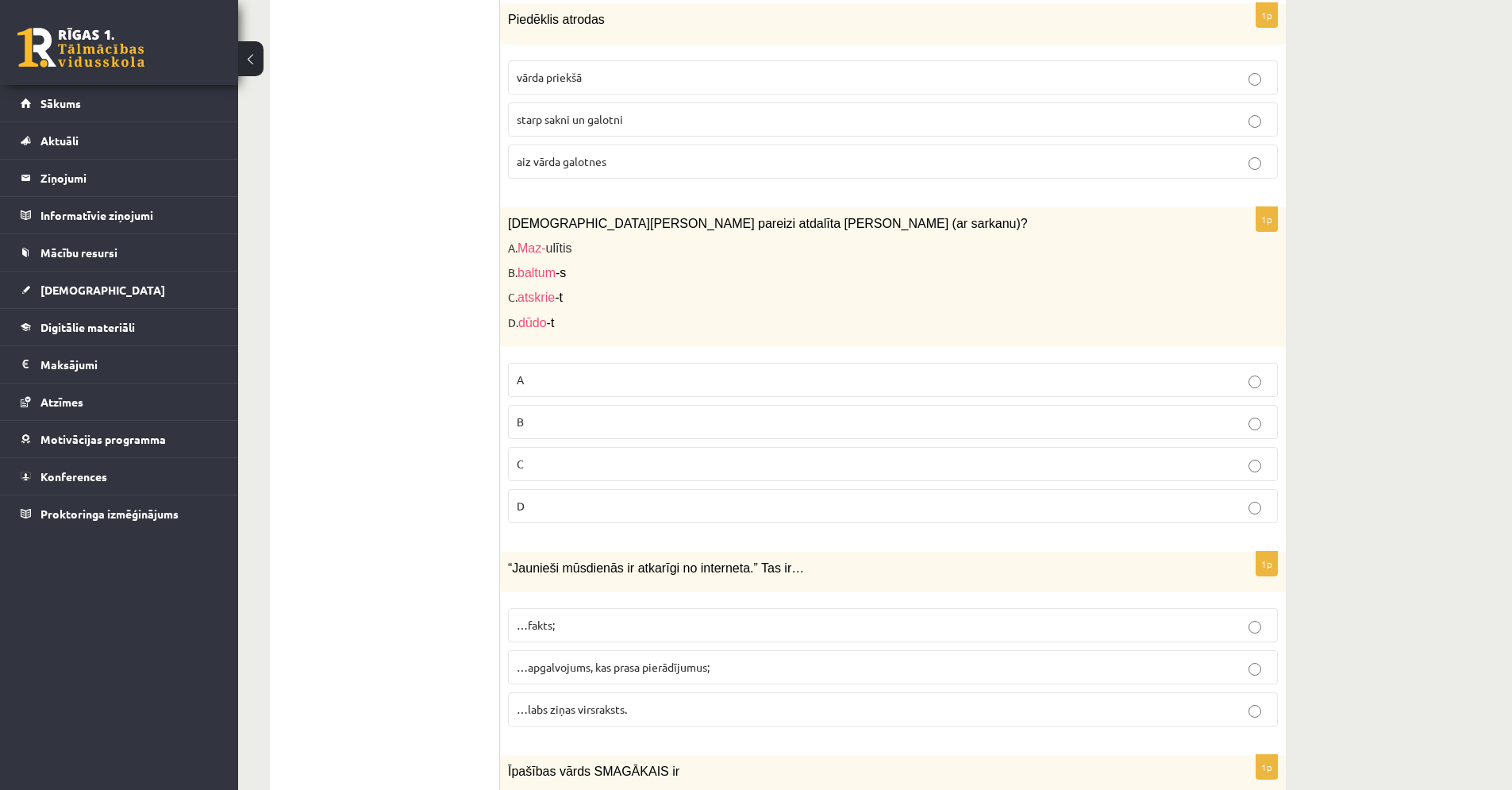
scroll to position [3957, 0]
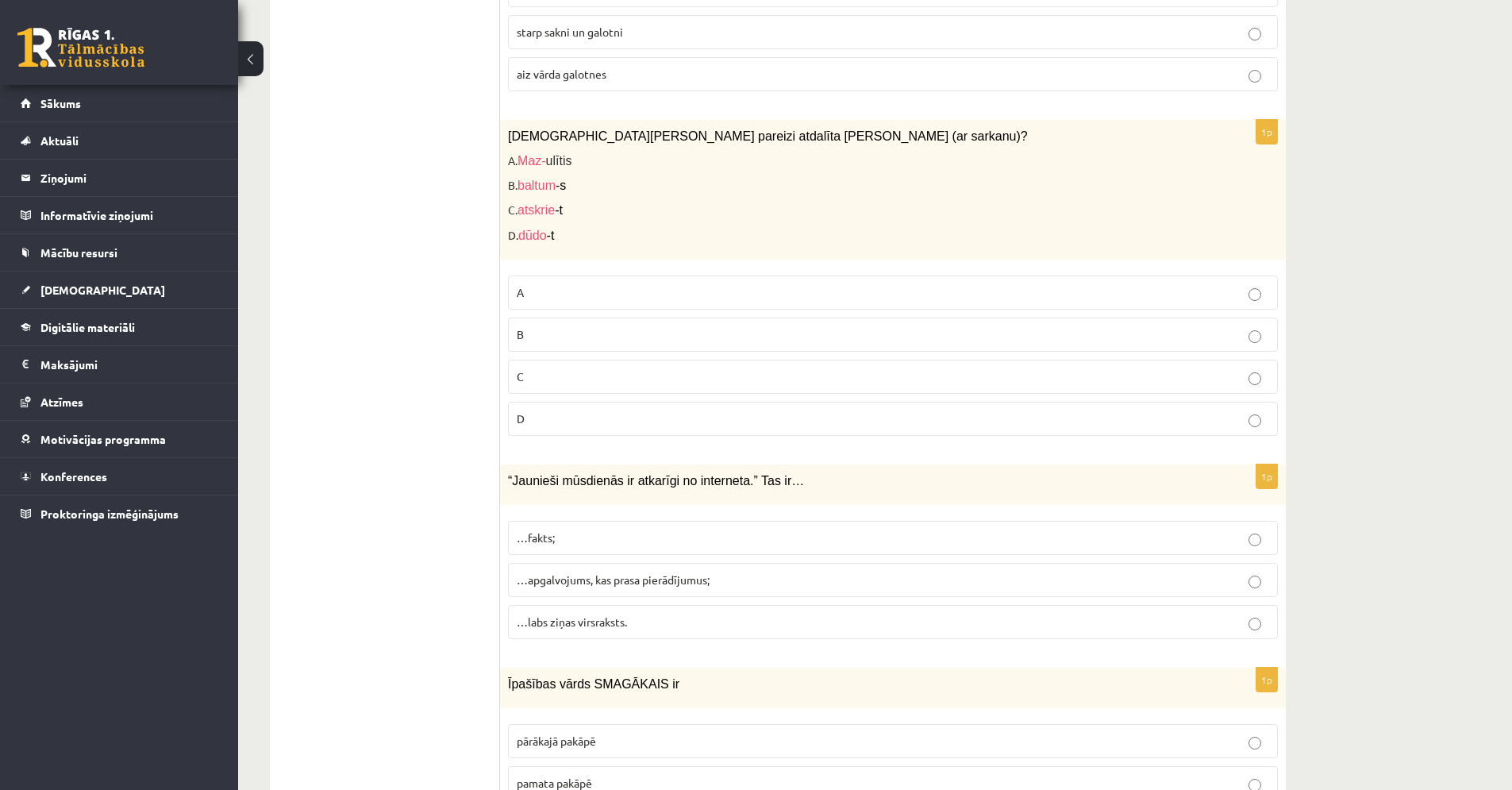
click at [734, 571] on p "…apgalvojums, kas prasa pierādījumus;" at bounding box center [893, 580] width 753 height 17
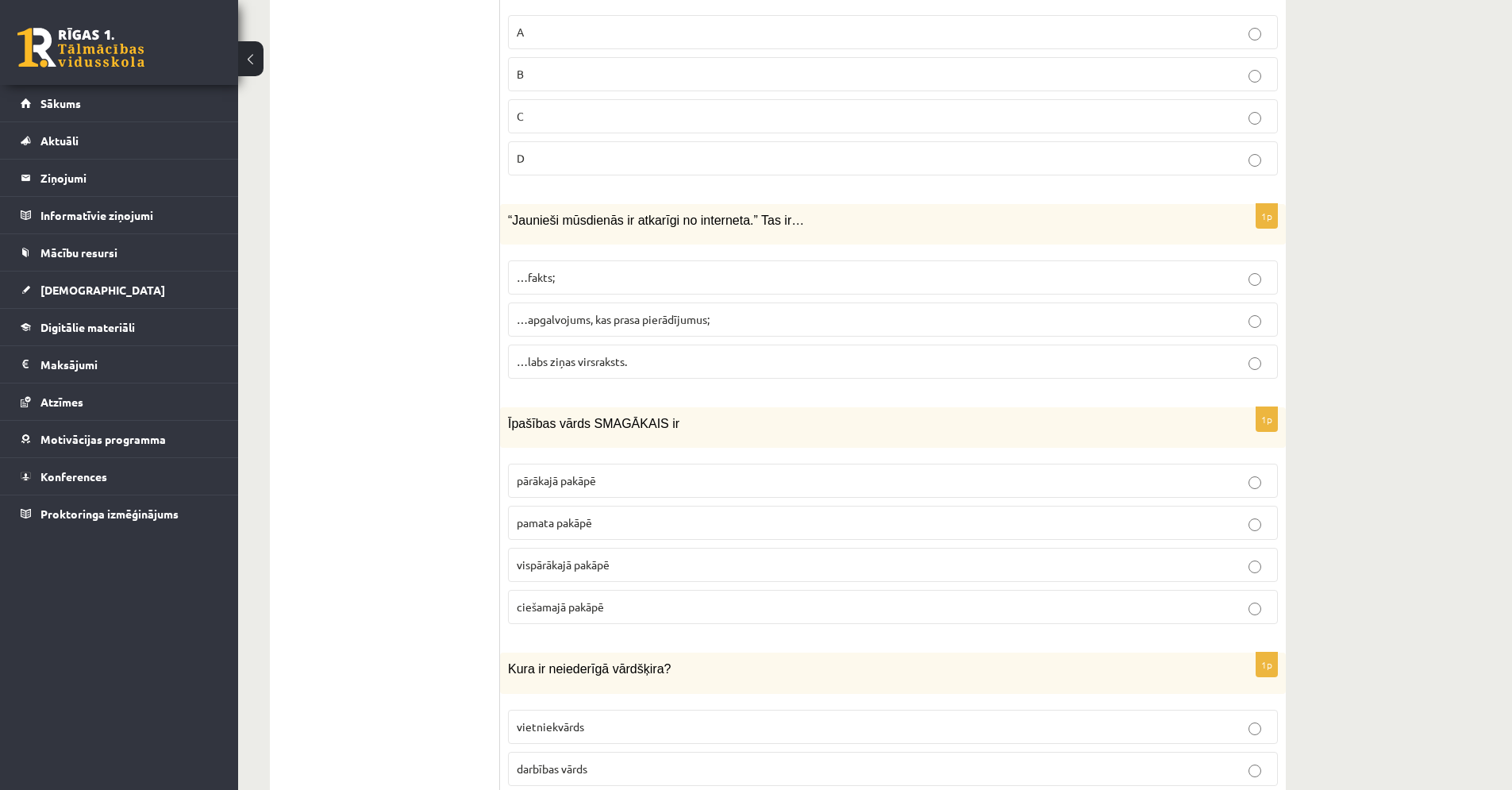
scroll to position [4246, 0]
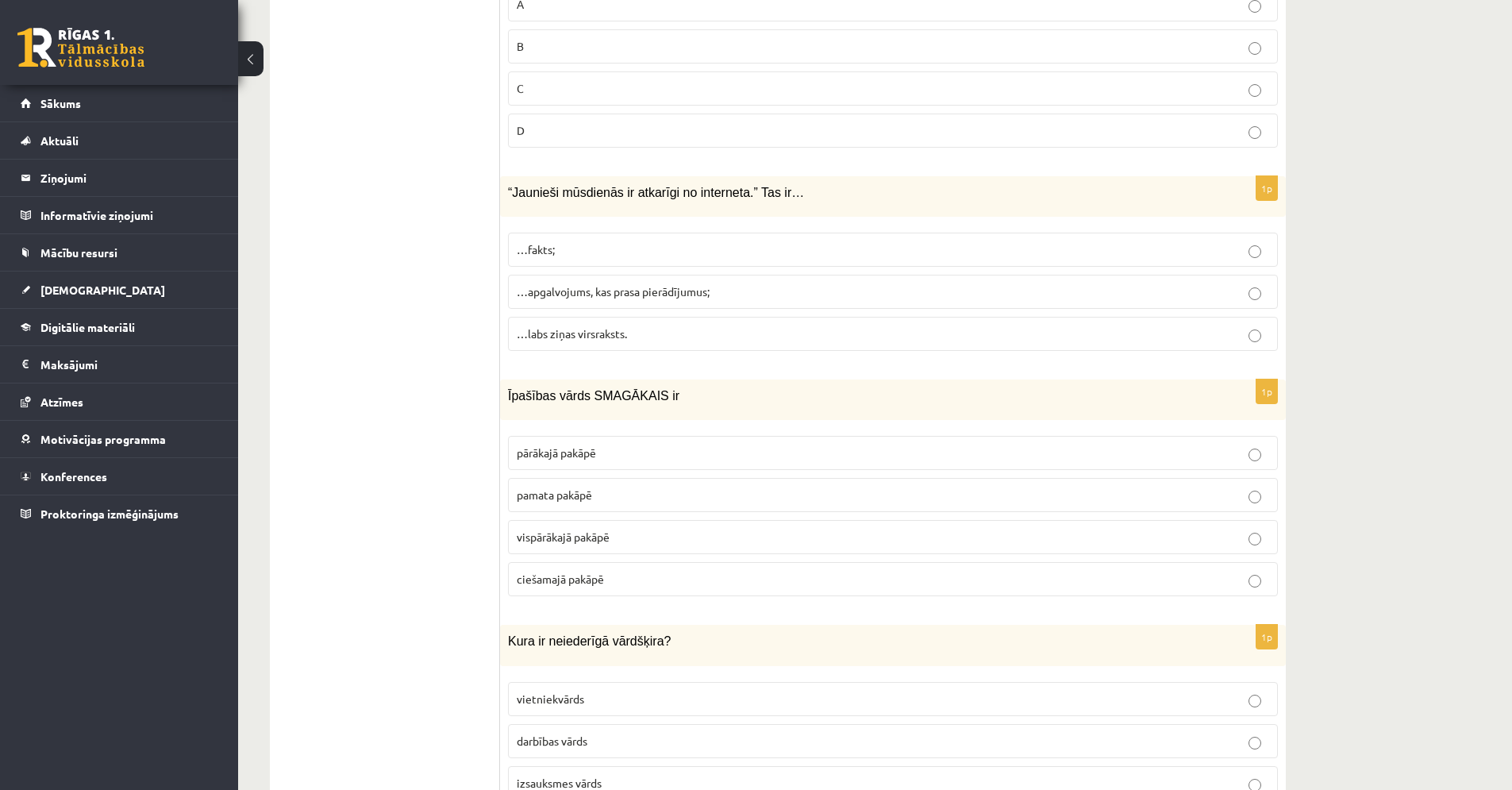
click at [595, 529] on p "vispārākajā pakāpē" at bounding box center [893, 537] width 753 height 17
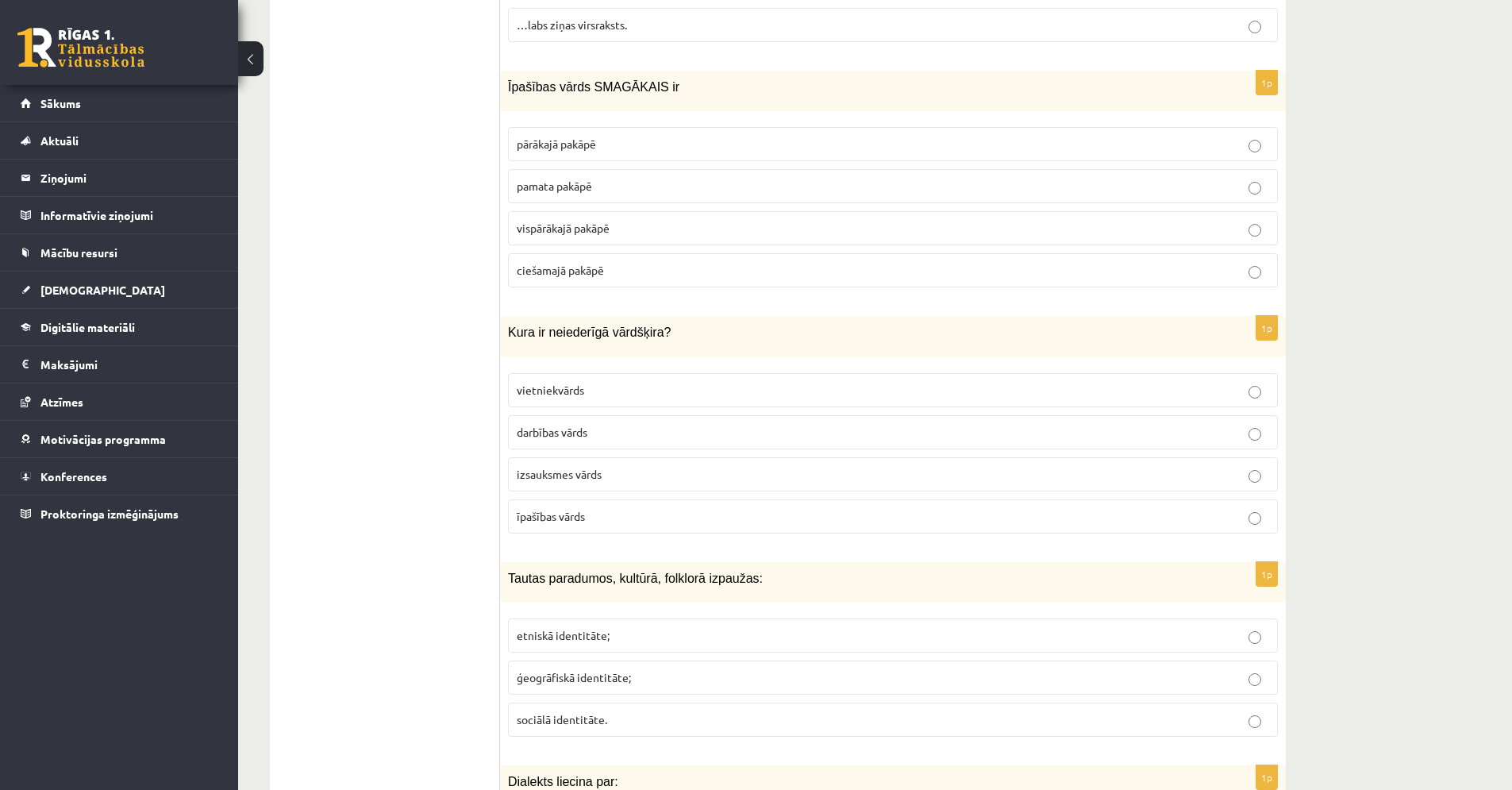
scroll to position [4551, 0]
click at [648, 469] on p "izsauksmes vārds" at bounding box center [893, 477] width 753 height 17
click at [773, 631] on p "etniskā identitāte;" at bounding box center [893, 639] width 753 height 17
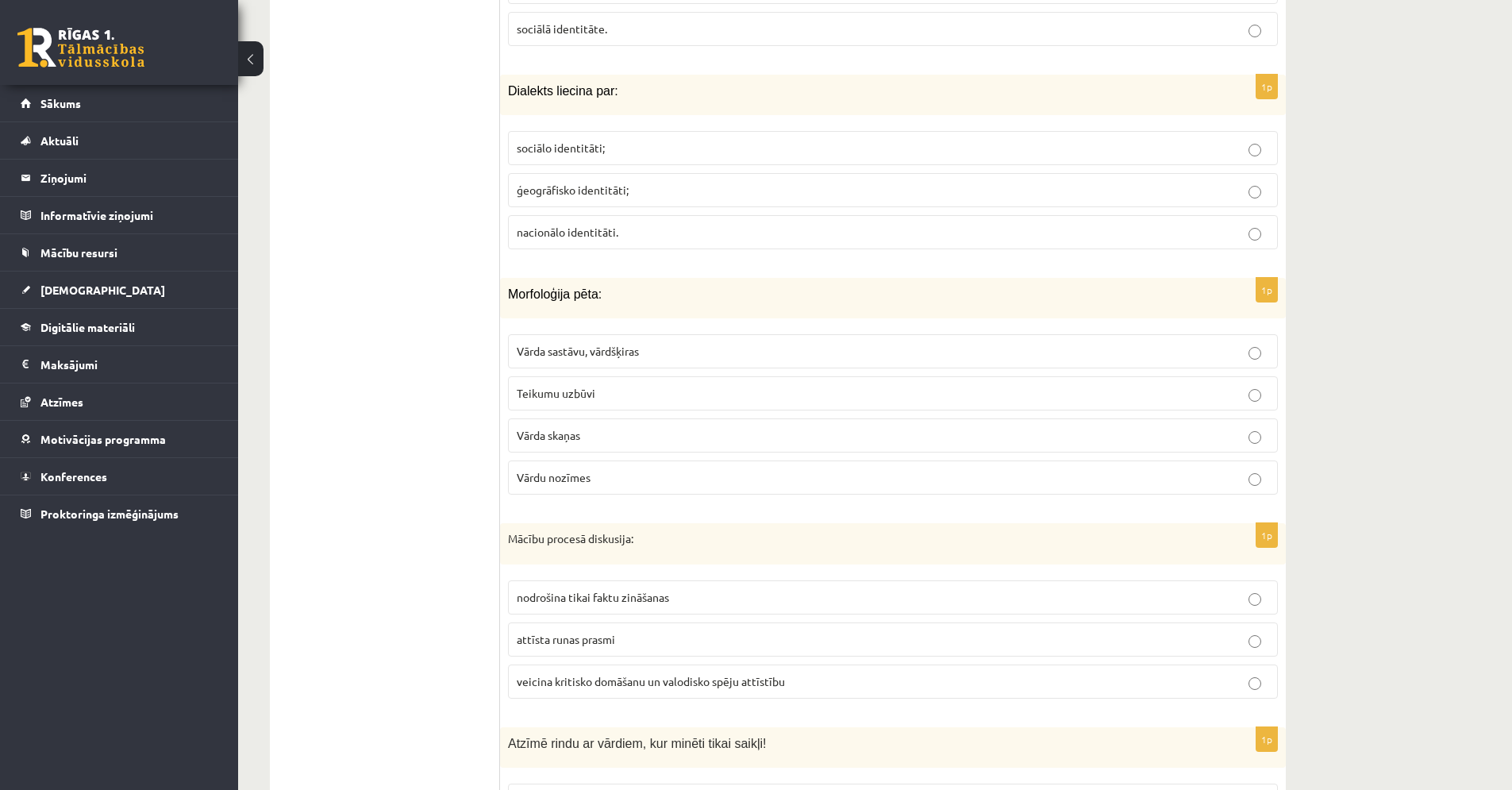
scroll to position [5264, 0]
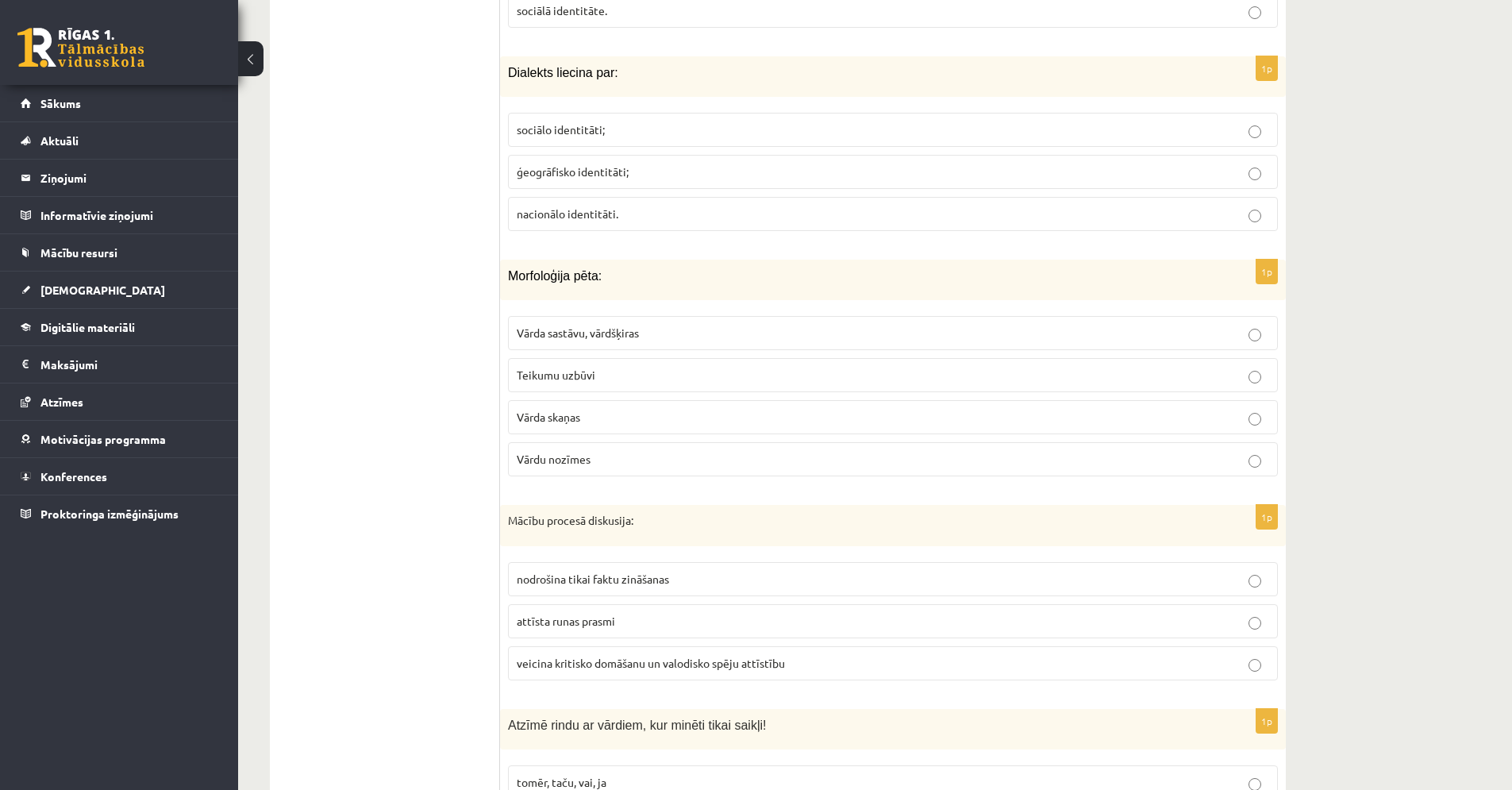
click at [726, 164] on p "ģeogrāfisko identitāti;" at bounding box center [893, 172] width 753 height 17
click at [687, 325] on p "Vārda sastāvu, vārdšķiras" at bounding box center [893, 333] width 753 height 17
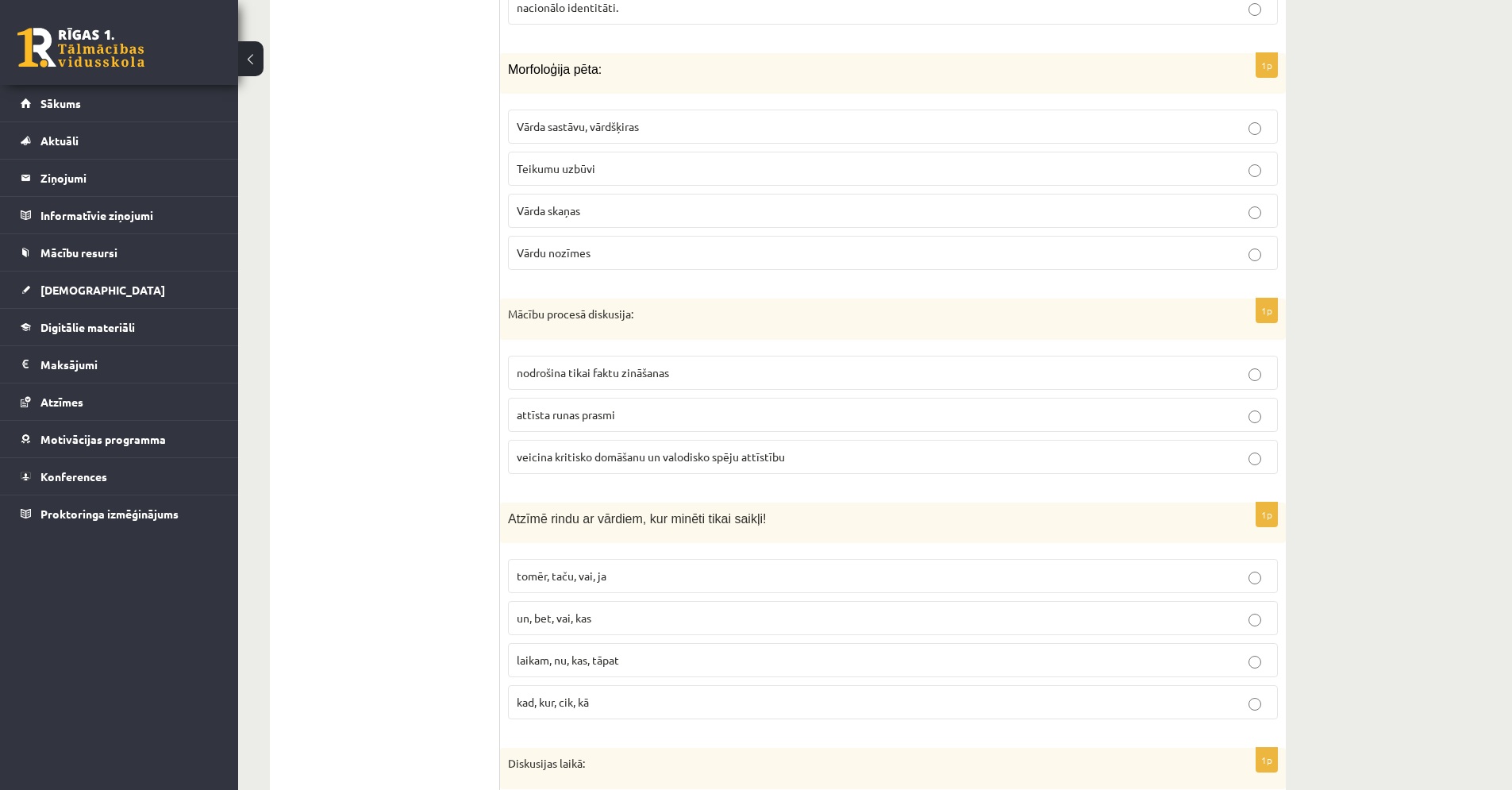
scroll to position [5458, 0]
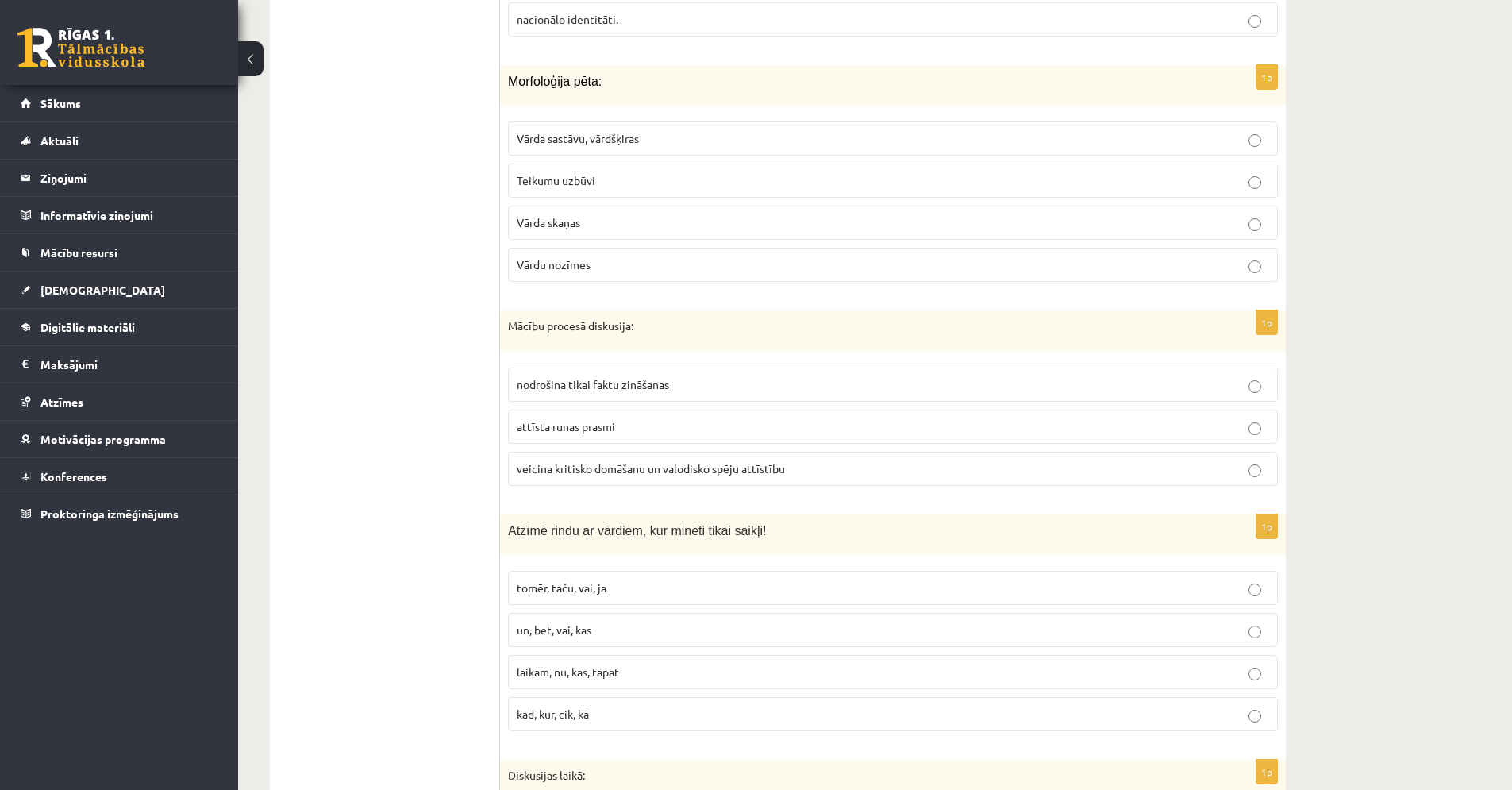
click at [650, 461] on span "veicina kritisko domāšanu un valodisko spēju attīstību" at bounding box center [651, 468] width 269 height 14
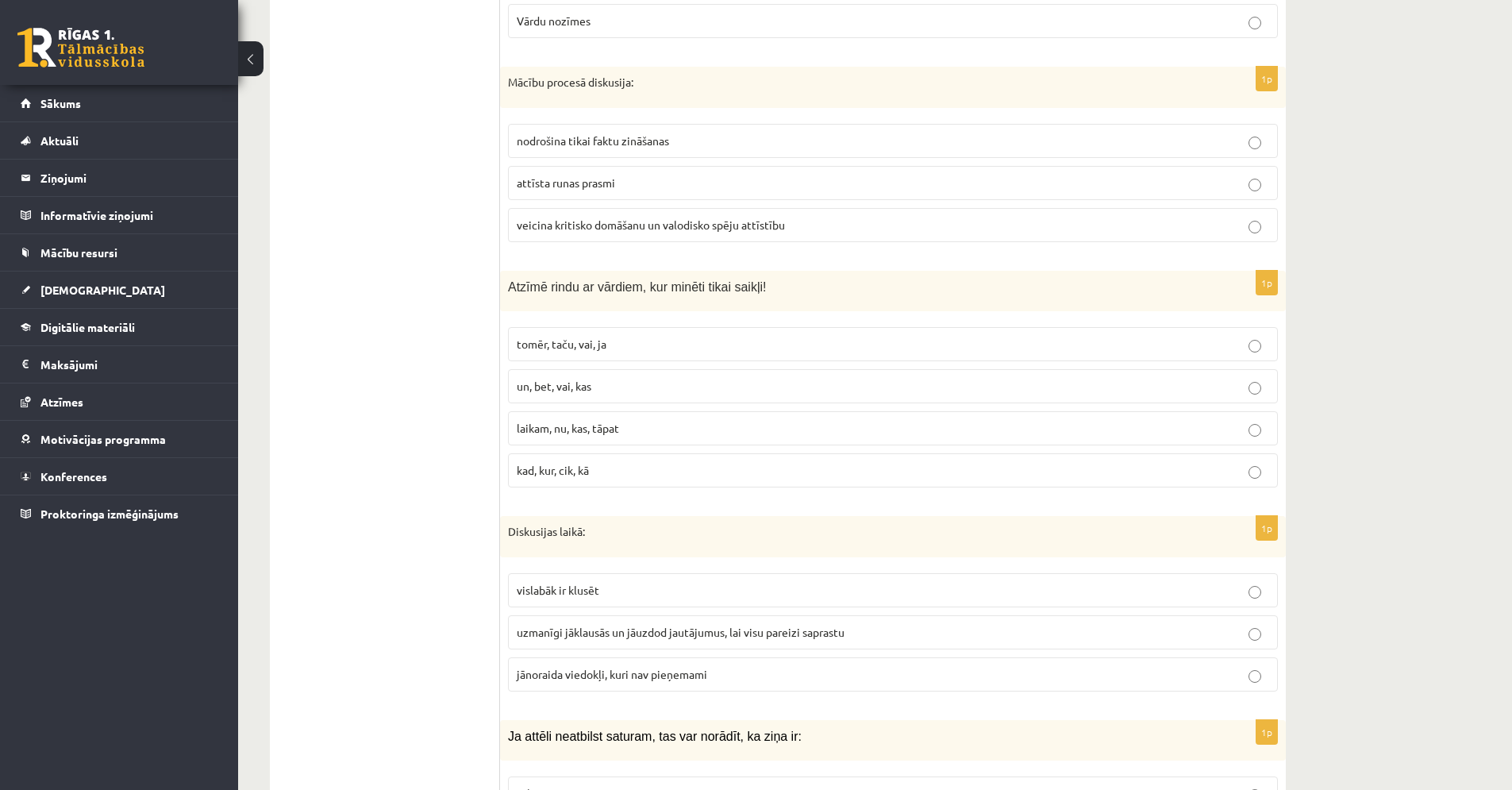
scroll to position [5708, 0]
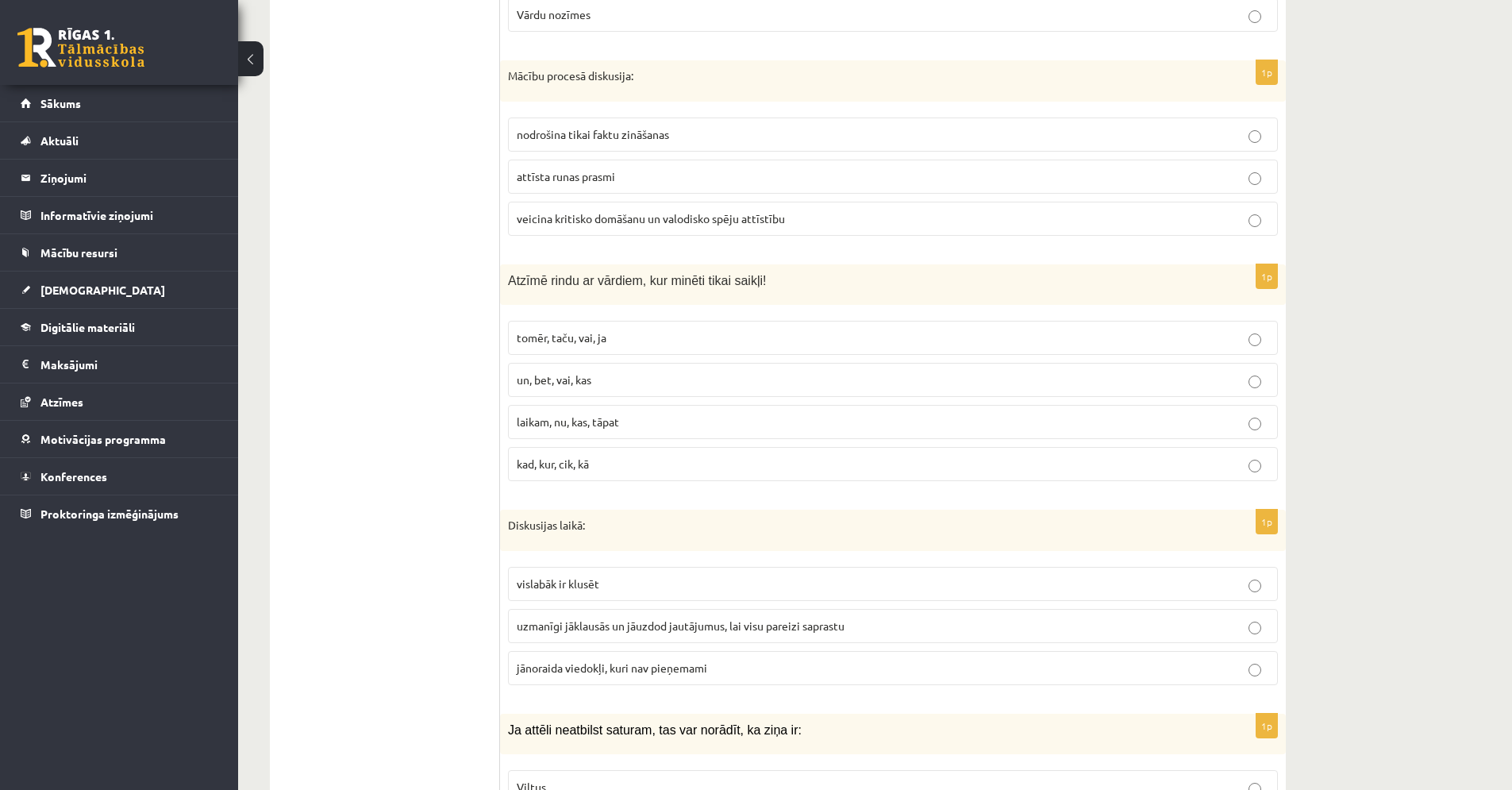
click at [605, 330] on p "tomēr, taču, vai, ja" at bounding box center [893, 338] width 753 height 17
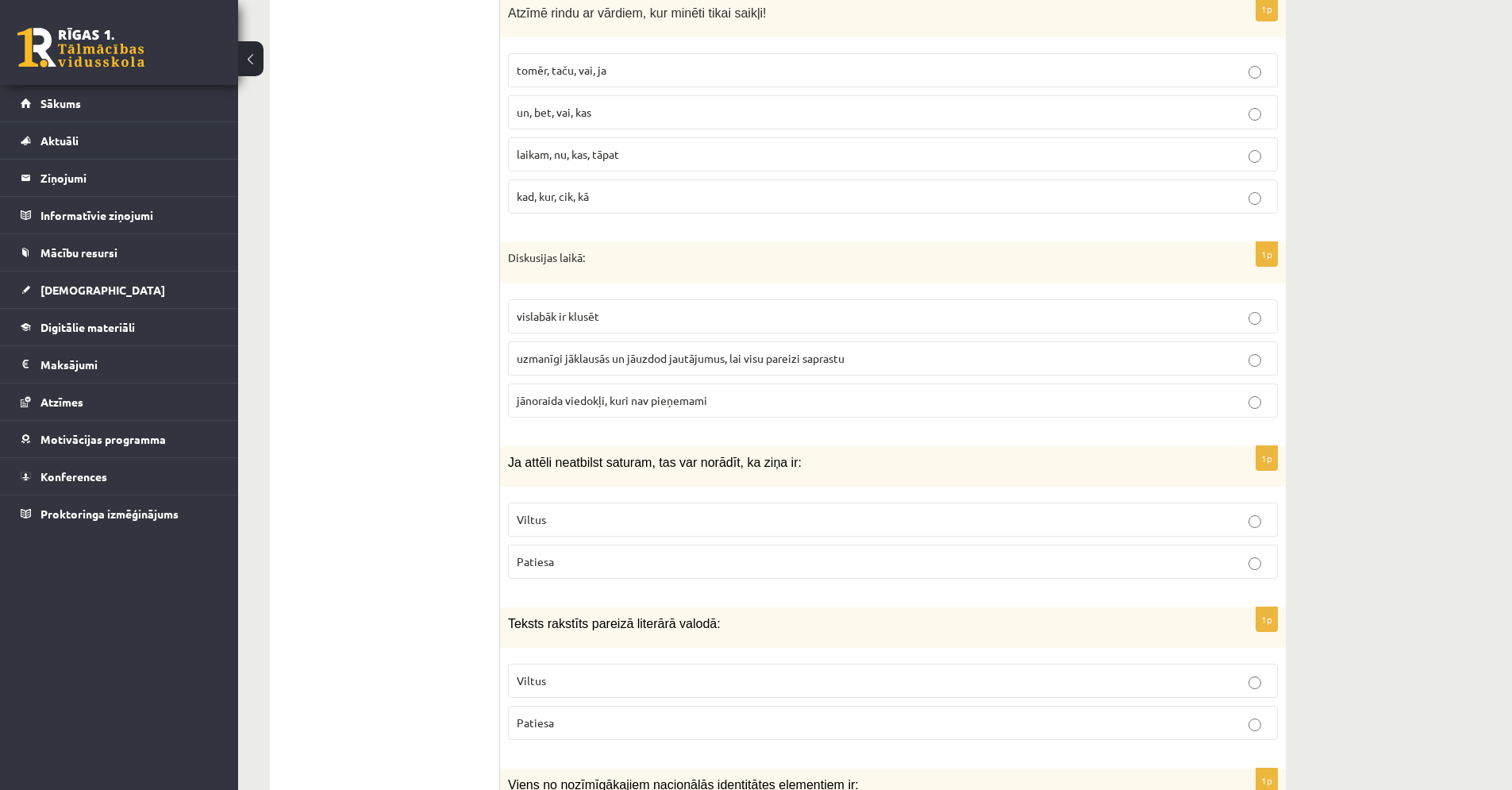
scroll to position [6035, 0]
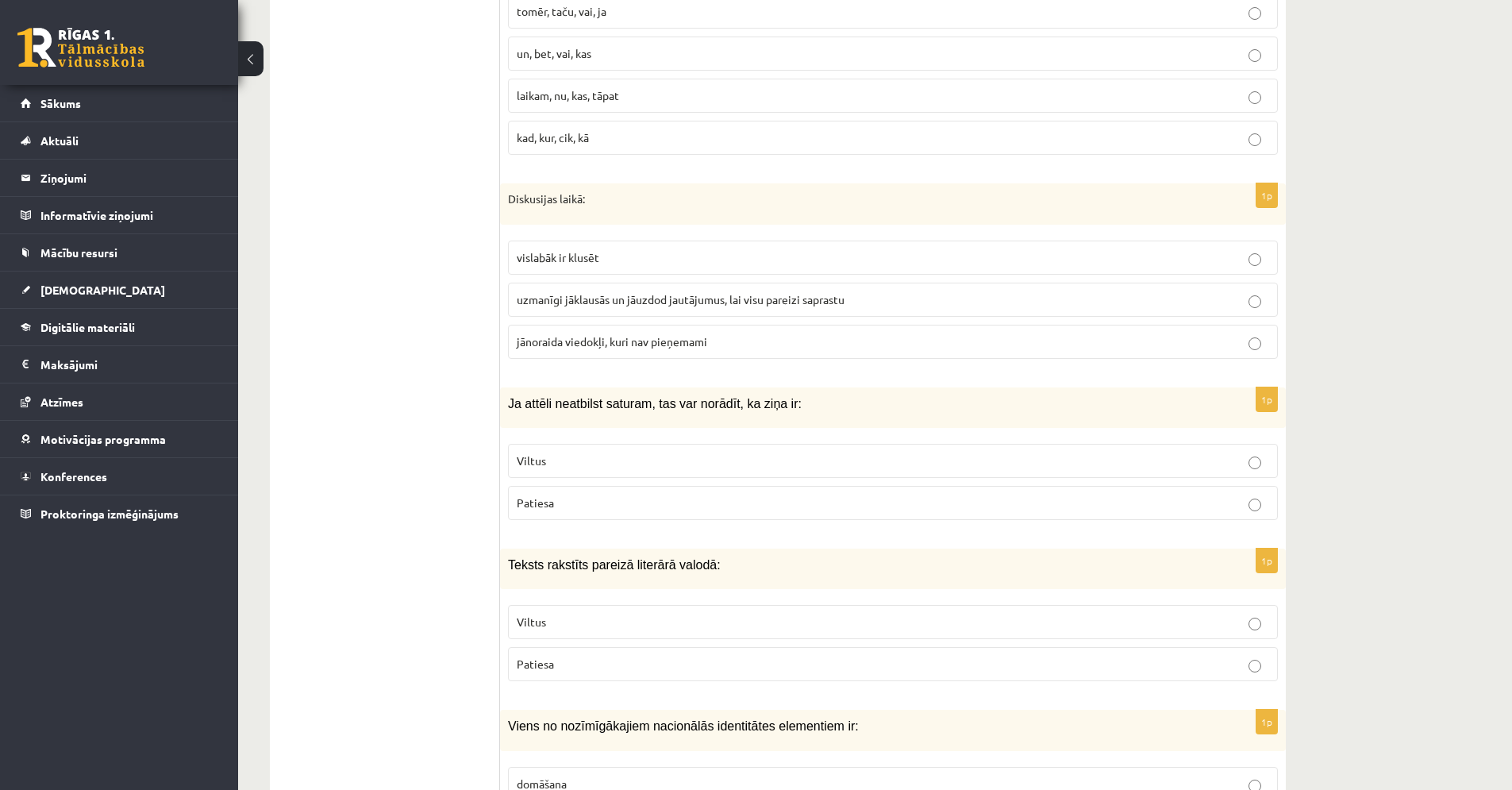
click at [760, 291] on p "uzmanīgi jāklausās un jāuzdod jautājumus, lai visu pareizi saprastu" at bounding box center [893, 299] width 753 height 17
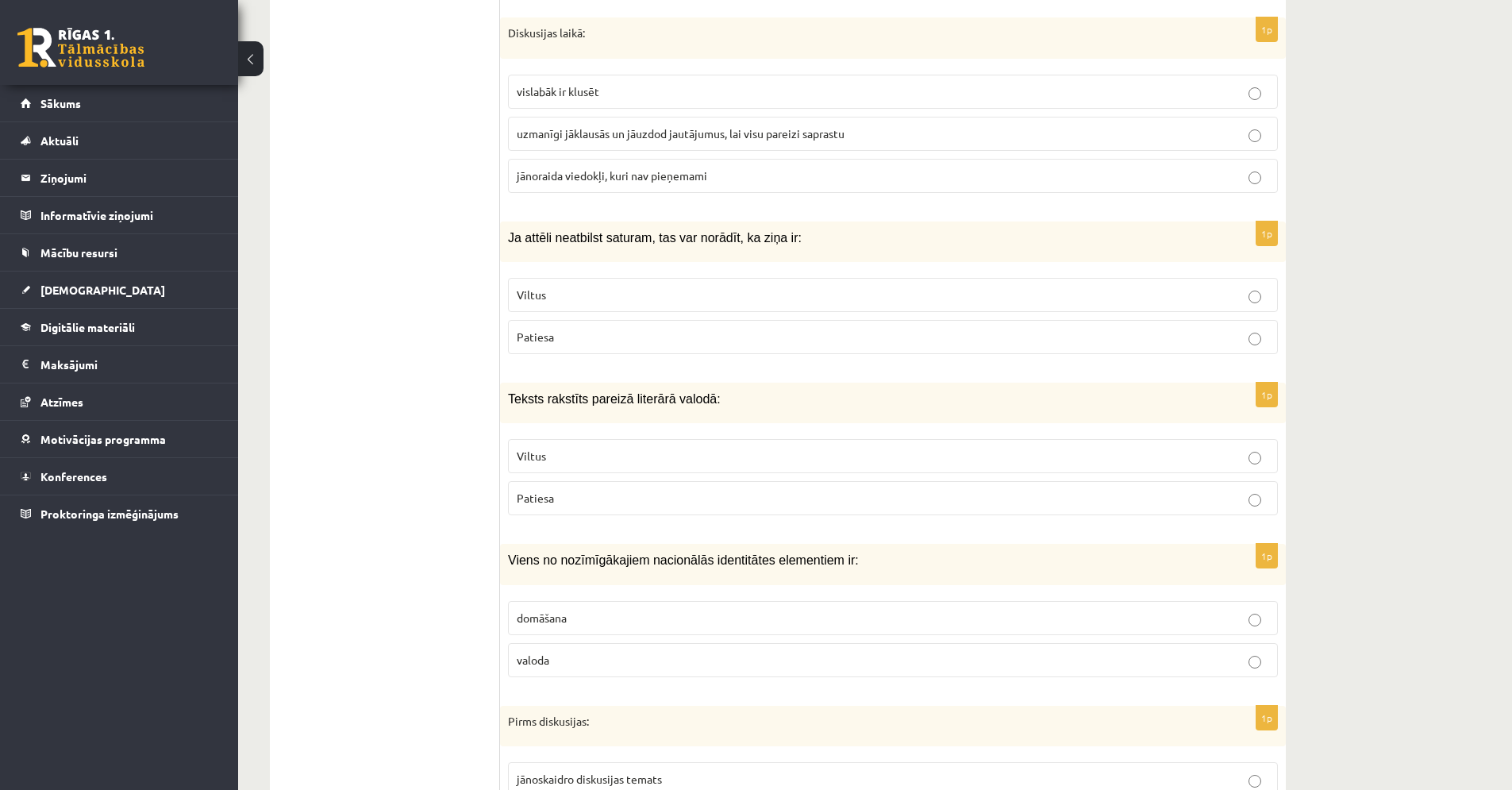
scroll to position [6202, 0]
click at [754, 286] on p "Viltus" at bounding box center [893, 294] width 753 height 17
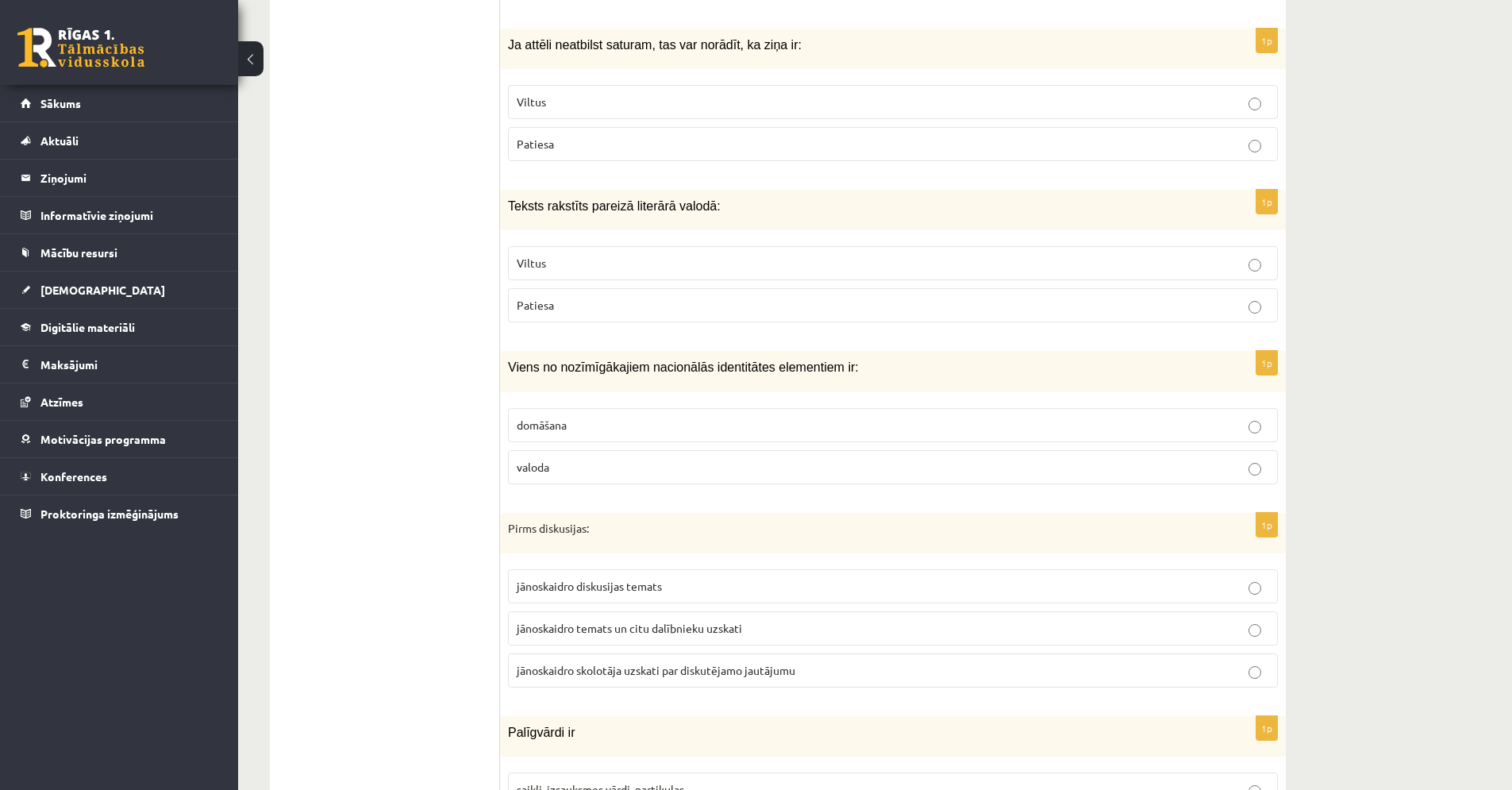
scroll to position [6394, 0]
click at [633, 296] on p "Patiesa" at bounding box center [893, 305] width 753 height 17
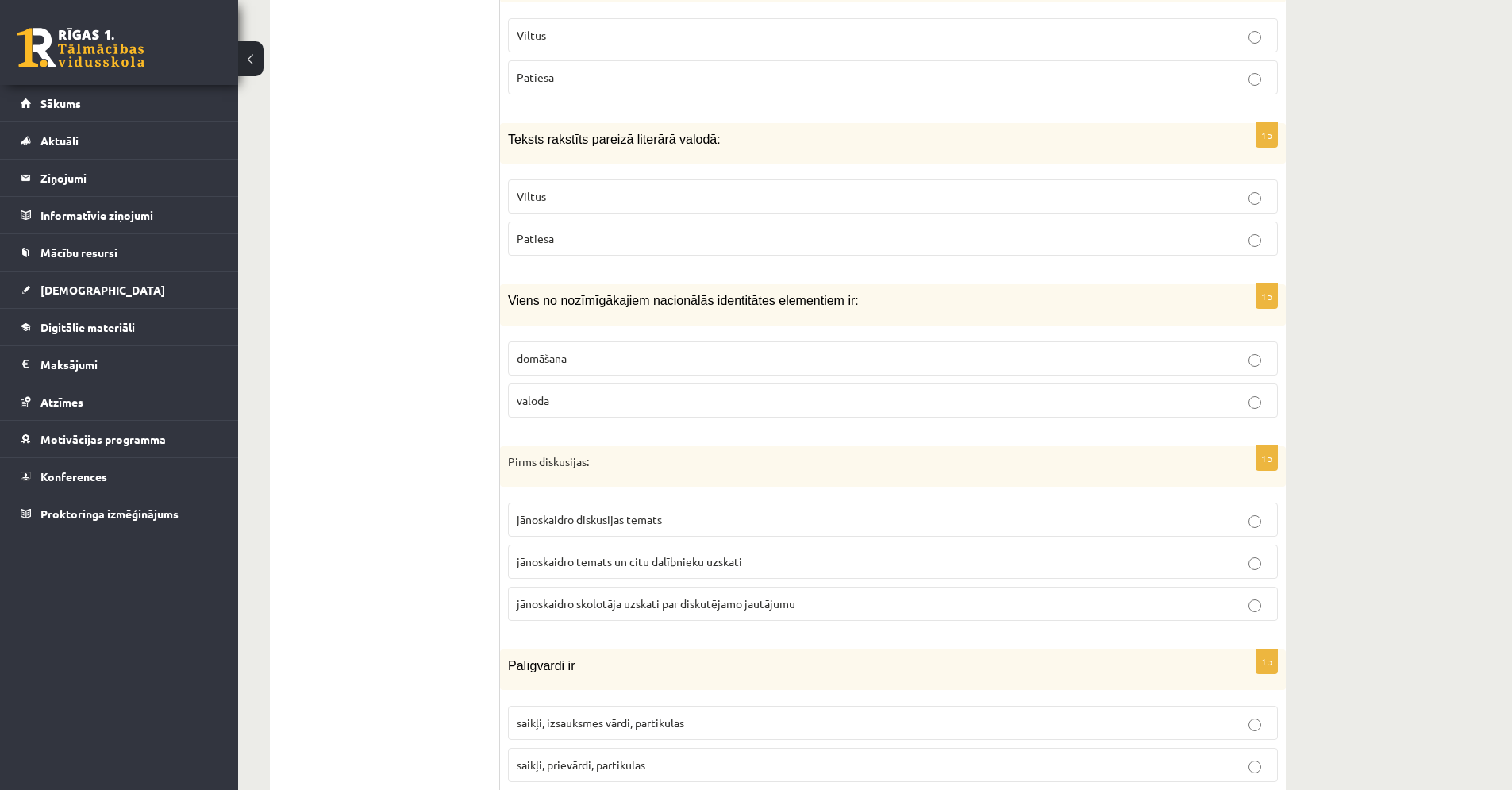
scroll to position [6464, 0]
click at [673, 390] on label "valoda" at bounding box center [893, 398] width 770 height 34
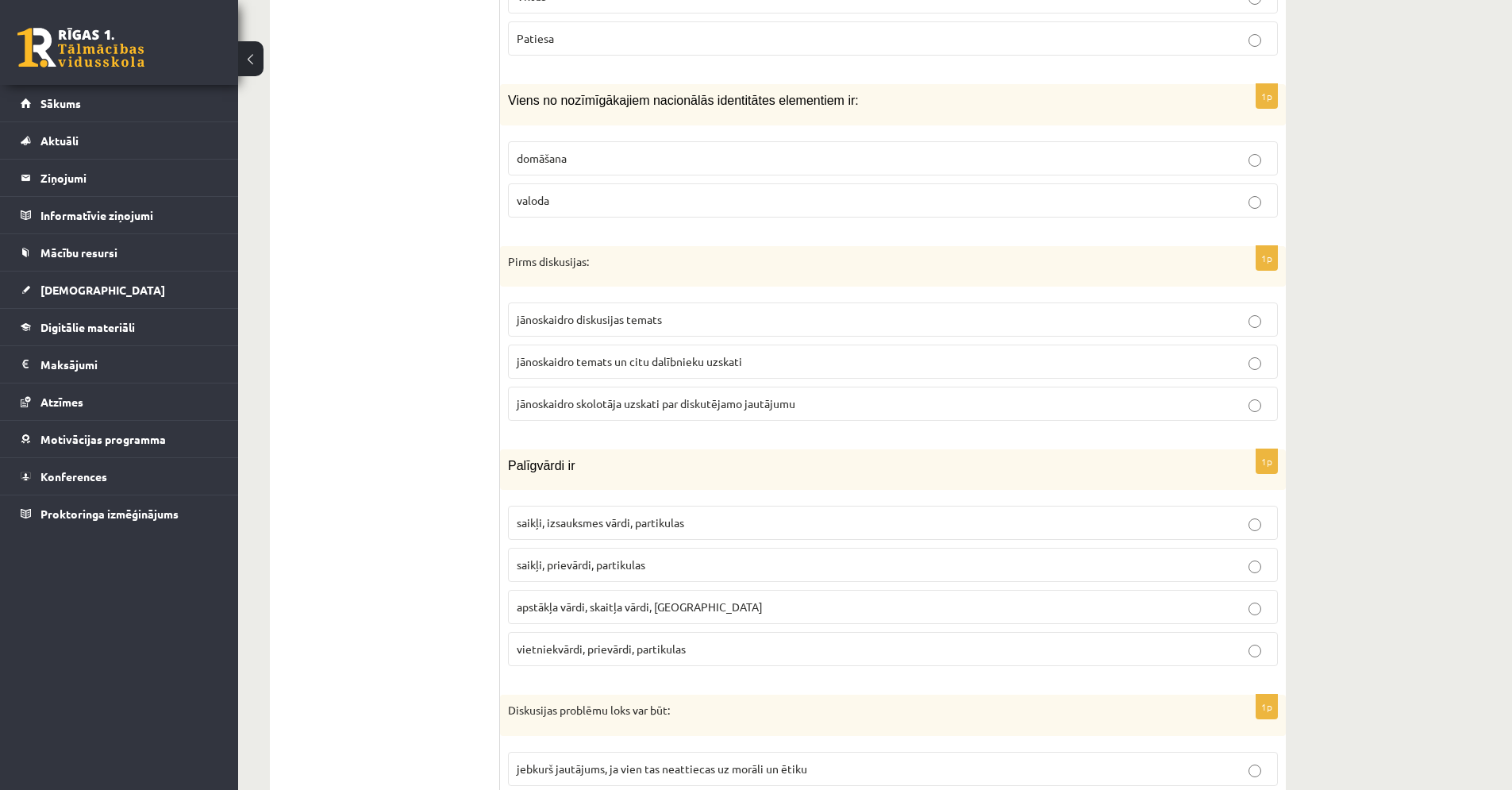
scroll to position [6661, 0]
click at [653, 312] on label "jānoskaidro diskusijas temats" at bounding box center [893, 319] width 770 height 34
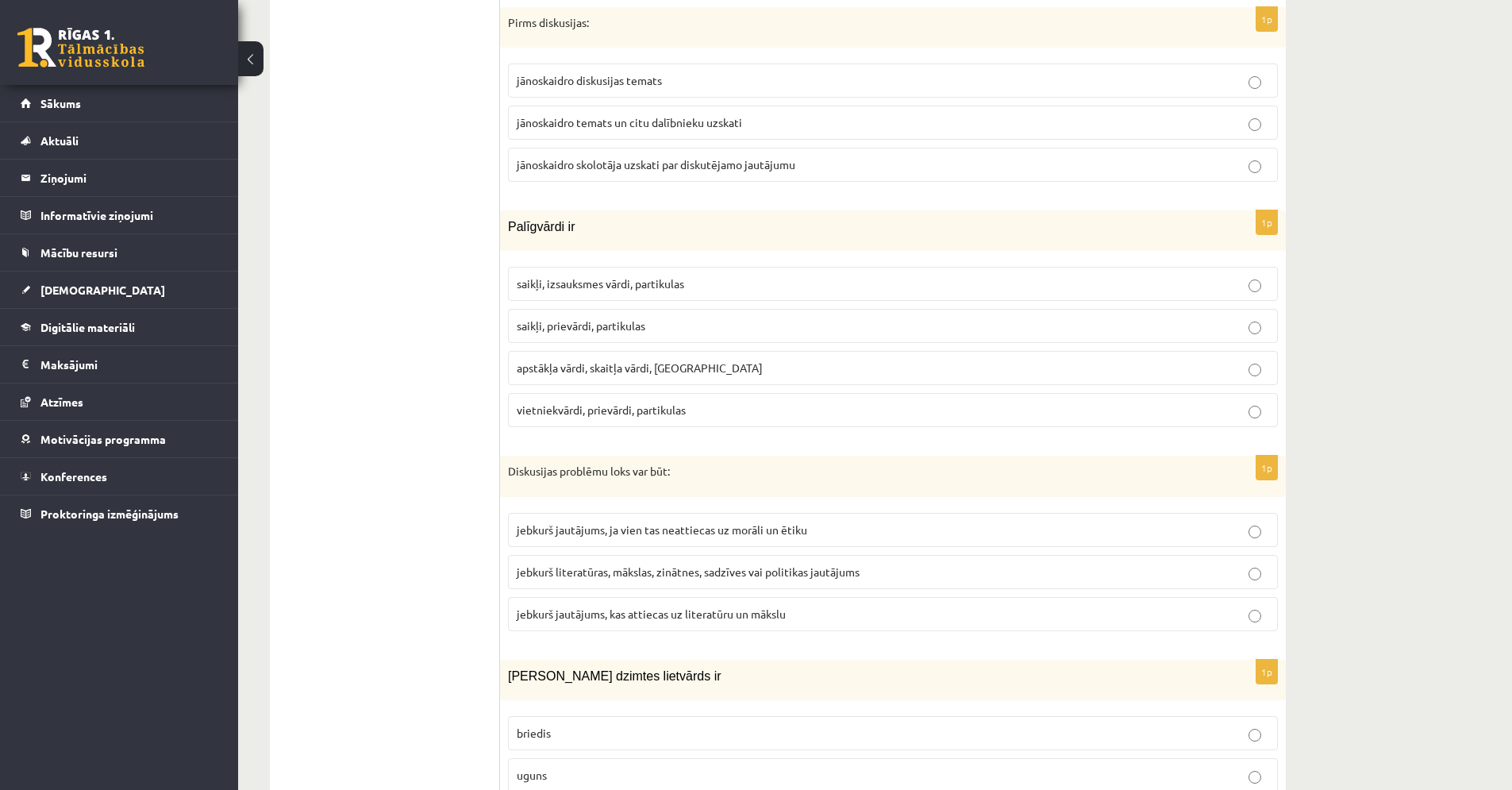
scroll to position [6897, 0]
click at [631, 322] on label "saikļi, prievārdi, partikulas" at bounding box center [893, 329] width 770 height 34
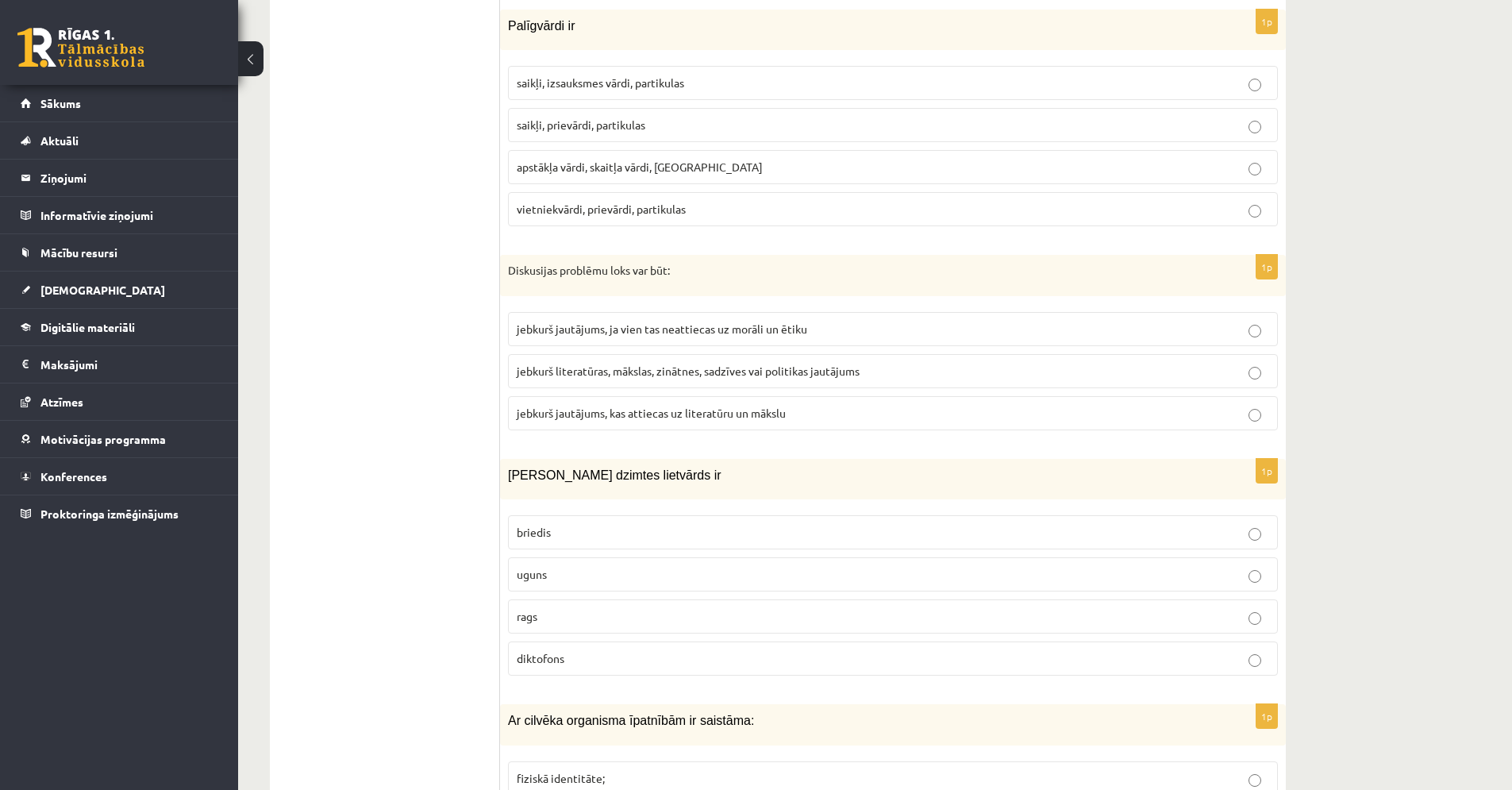
scroll to position [7111, 0]
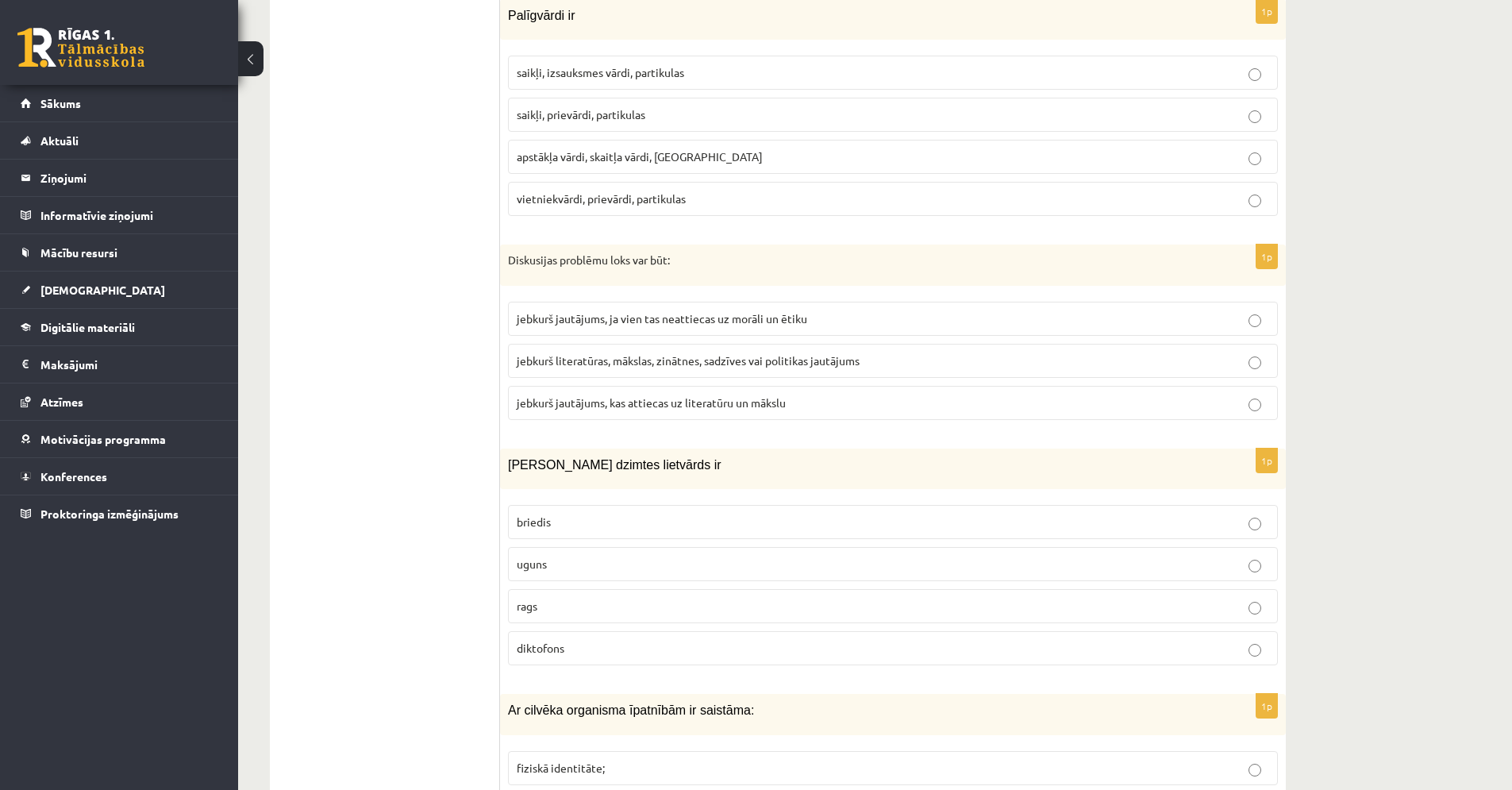
click at [576, 354] on span "jebkurš literatūras, mākslas, zinātnes, sadzīves vai politikas jautājums" at bounding box center [688, 361] width 343 height 14
click at [587, 344] on label "jebkurš literatūras, mākslas, zinātnes, sadzīves vai politikas jautājums" at bounding box center [893, 361] width 770 height 34
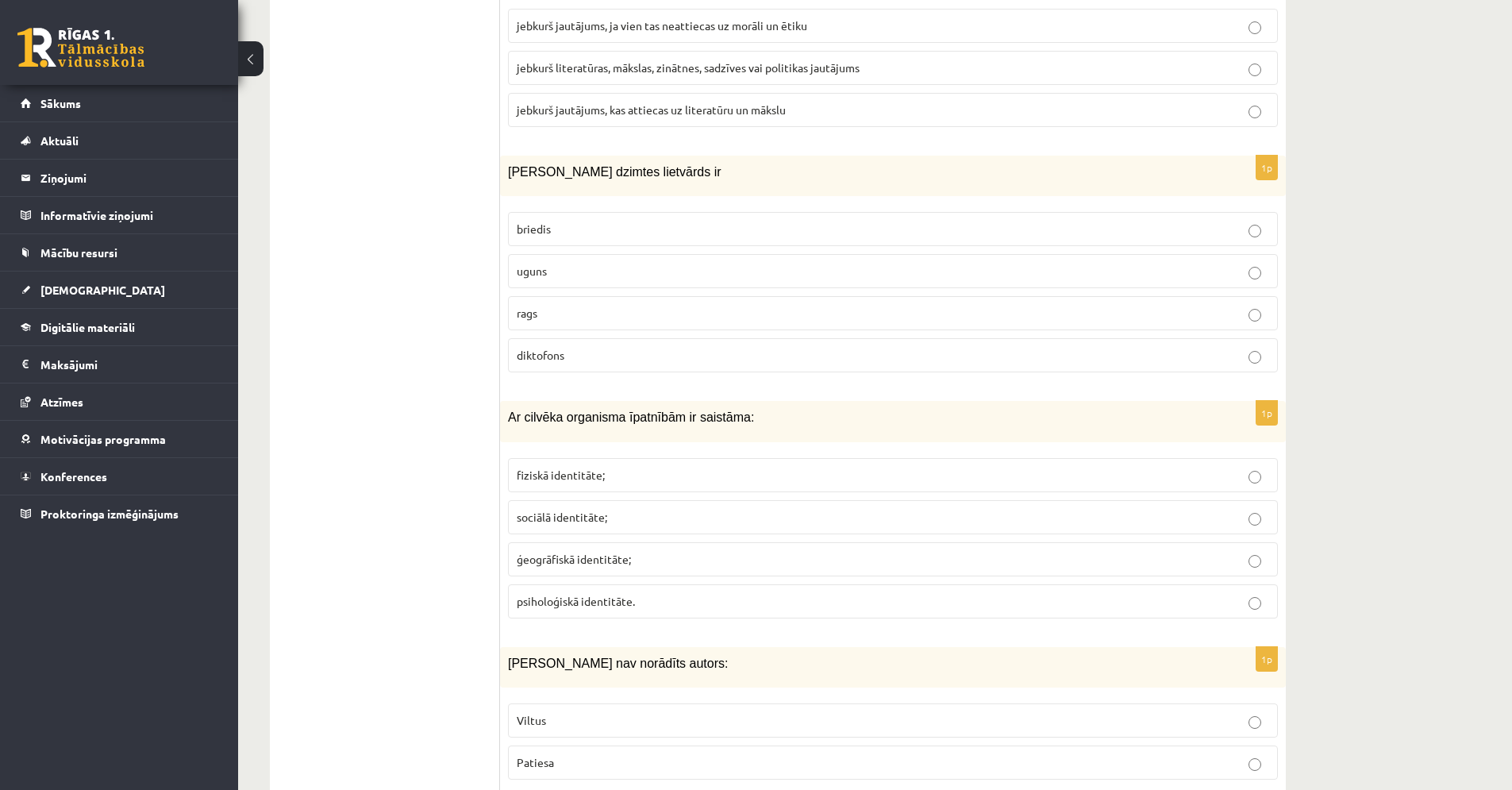
scroll to position [7386, 0]
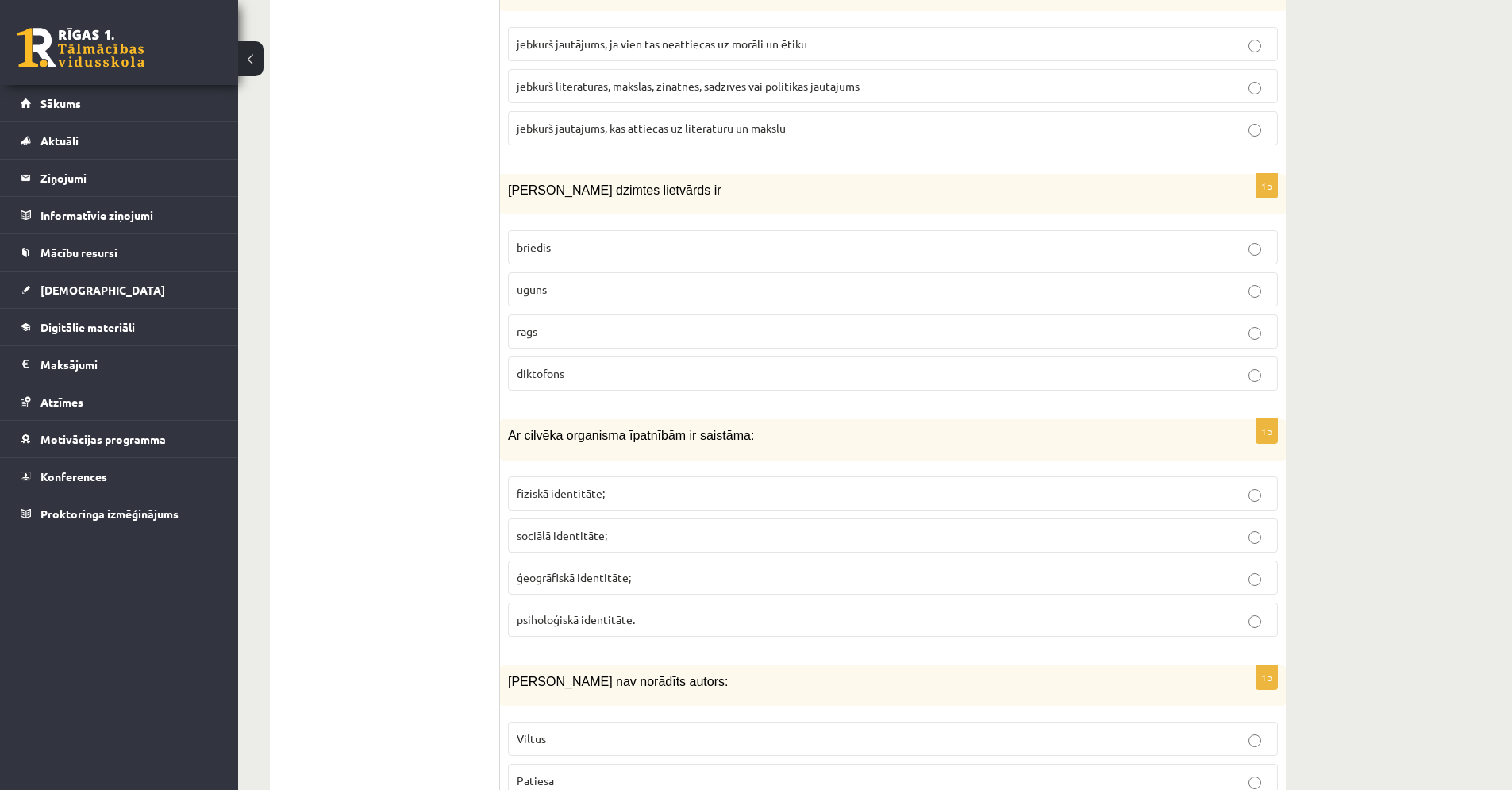
click at [585, 272] on label "uguns" at bounding box center [893, 289] width 770 height 34
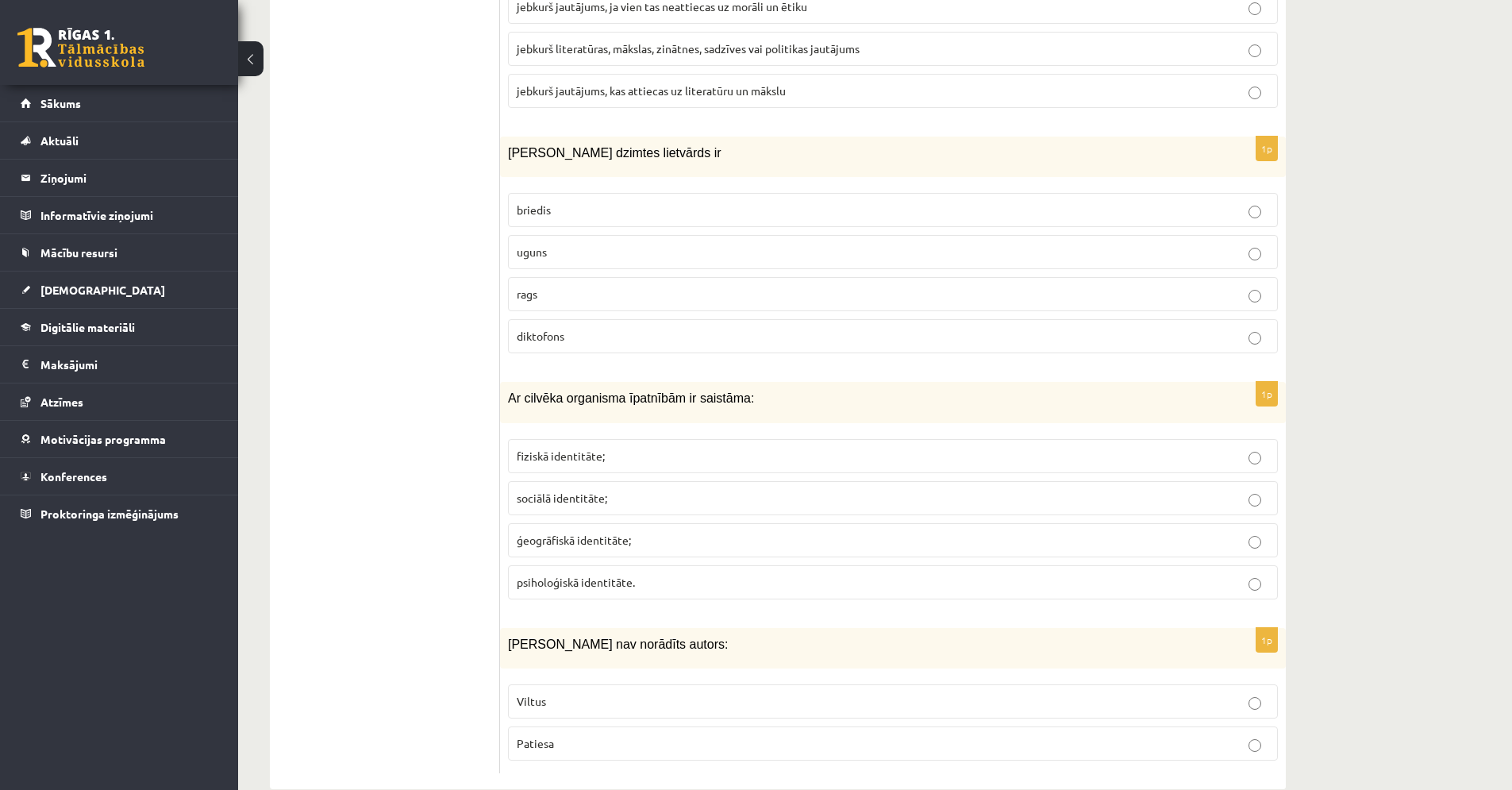
scroll to position [7439, 0]
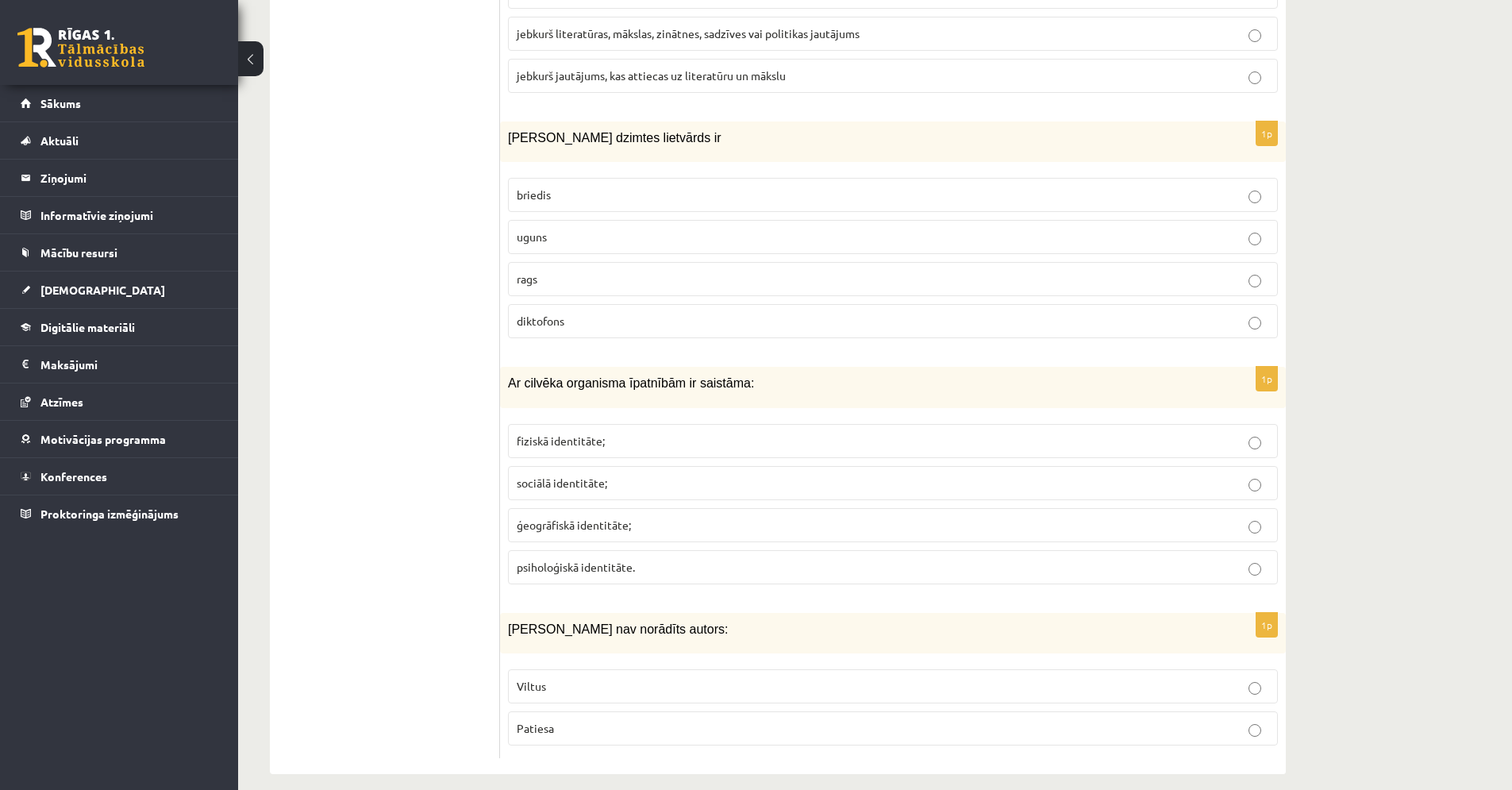
click at [537, 434] on span "fiziskā identitāte;" at bounding box center [560, 441] width 88 height 14
click at [572, 678] on p "Viltus" at bounding box center [893, 686] width 753 height 17
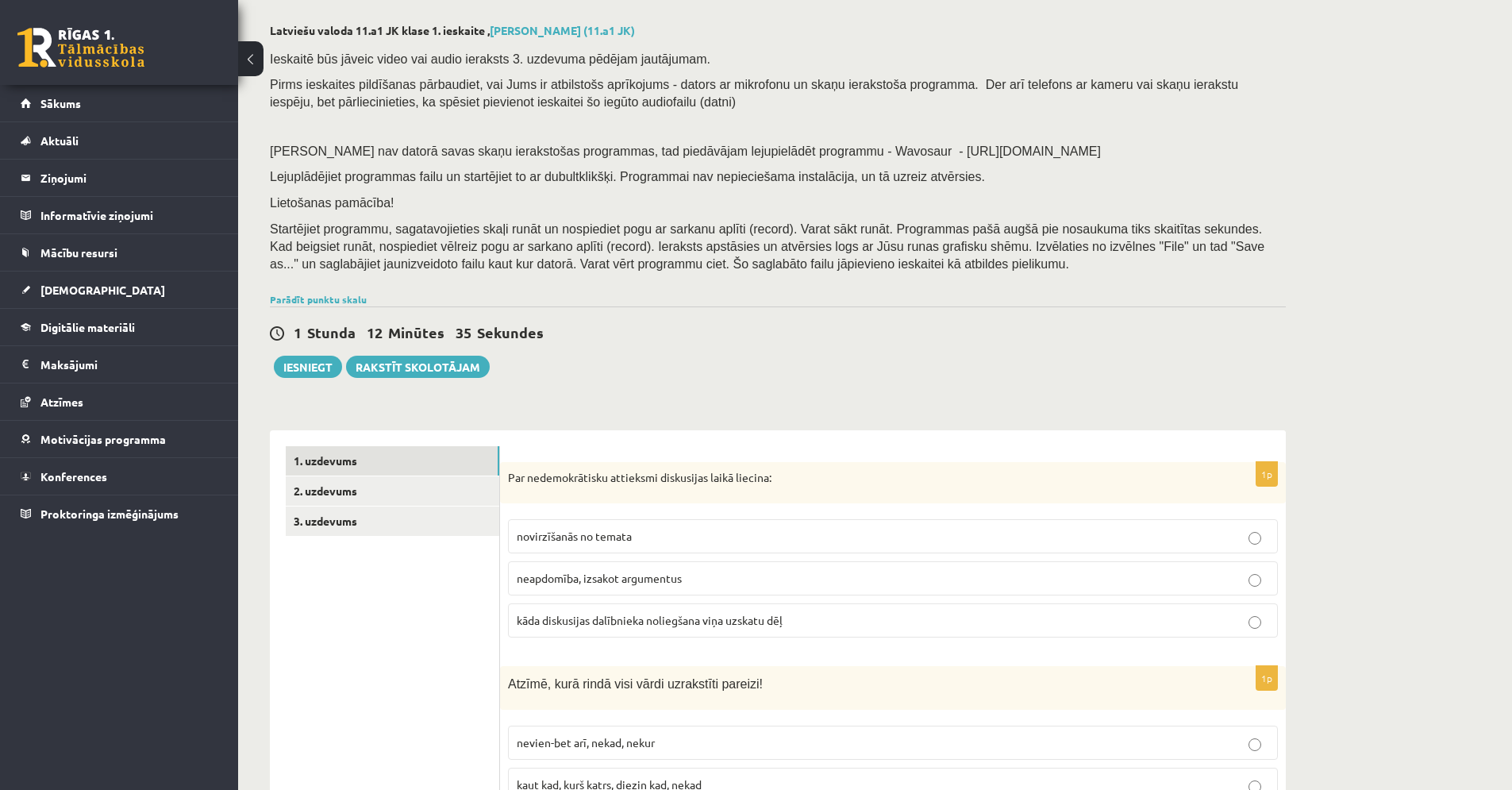
scroll to position [0, 0]
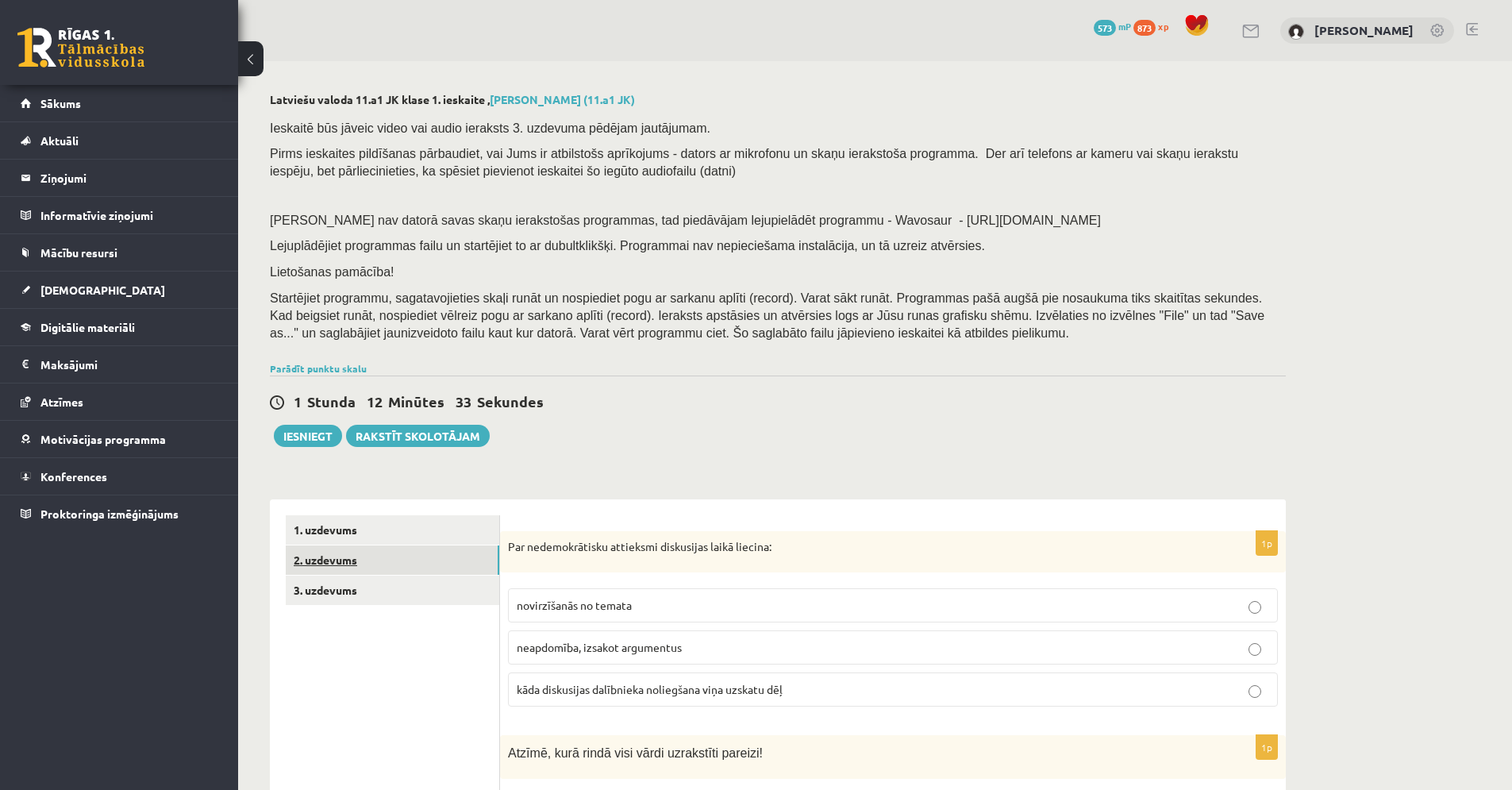
click at [438, 559] on link "2. uzdevums" at bounding box center [392, 560] width 214 height 30
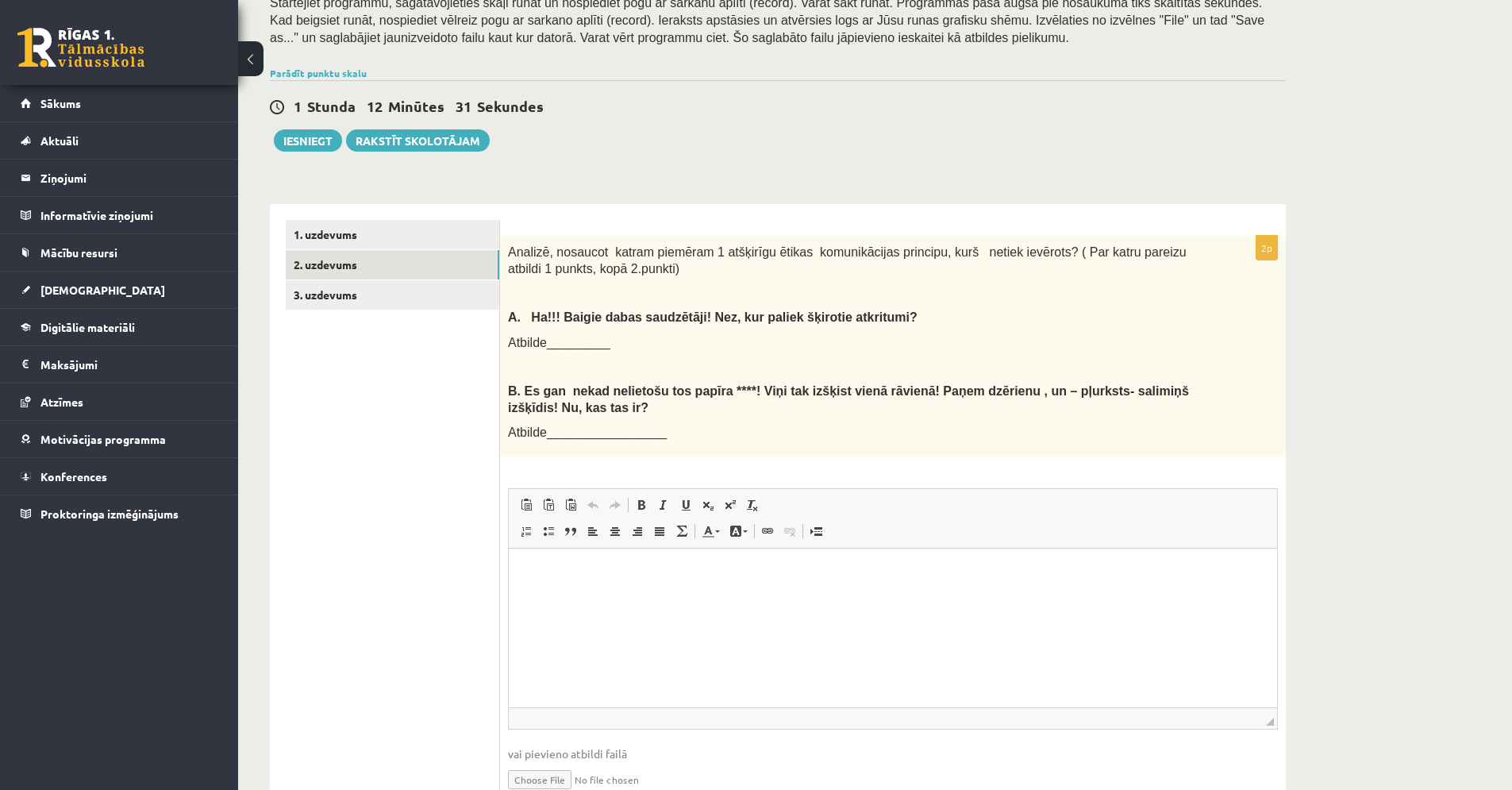
scroll to position [374, 0]
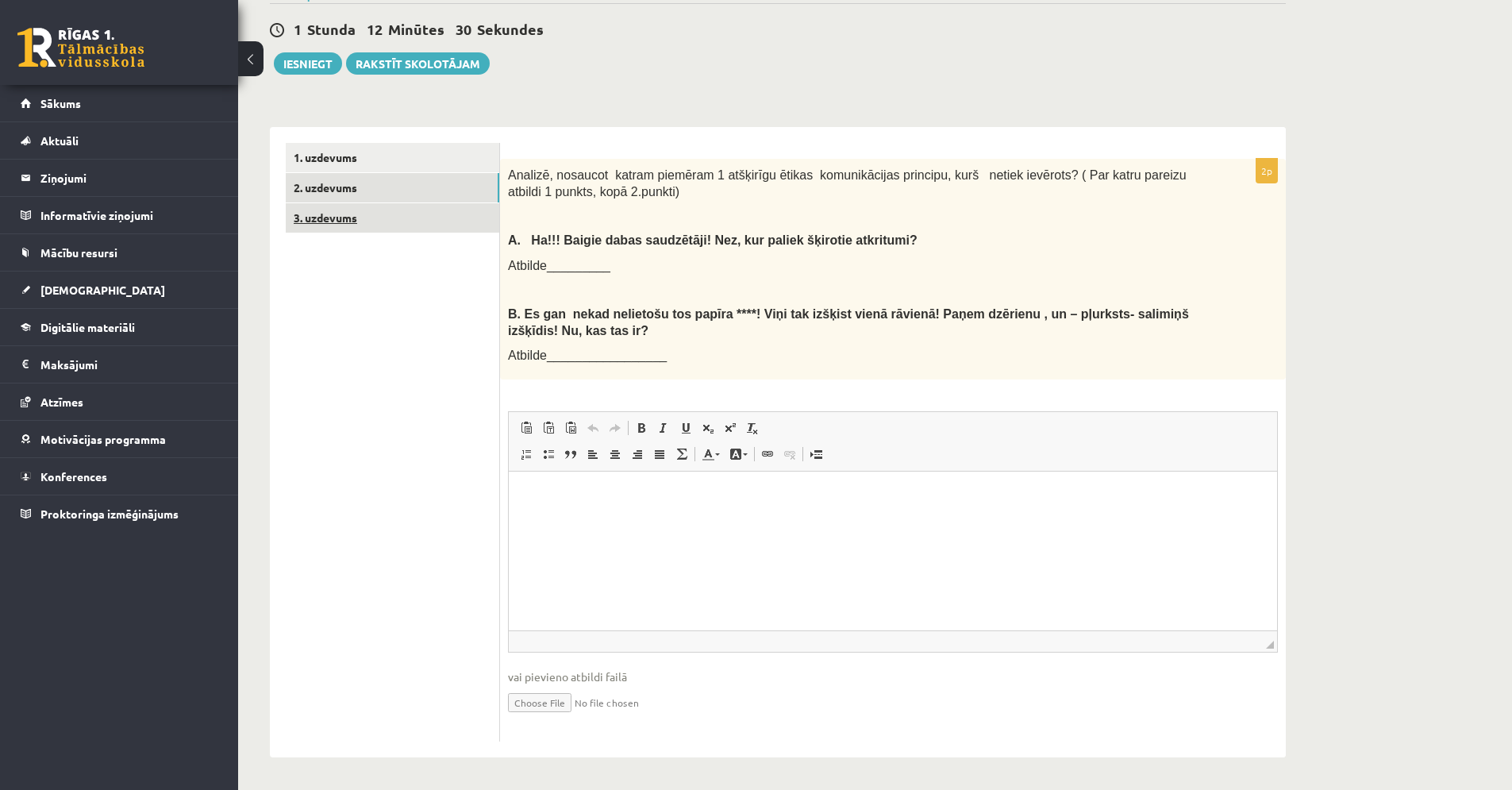
click at [340, 228] on link "3. uzdevums" at bounding box center [392, 218] width 214 height 30
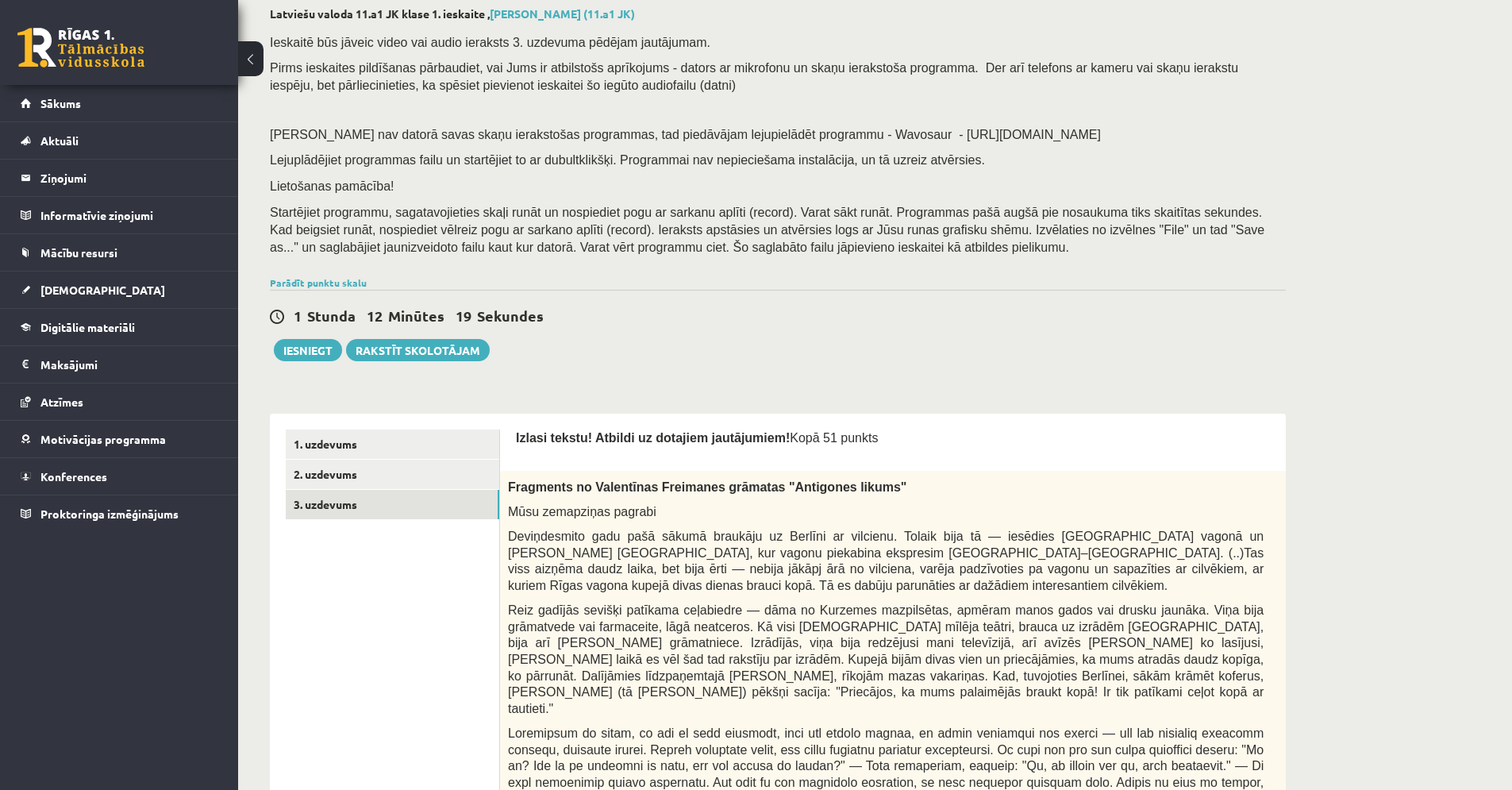
scroll to position [0, 0]
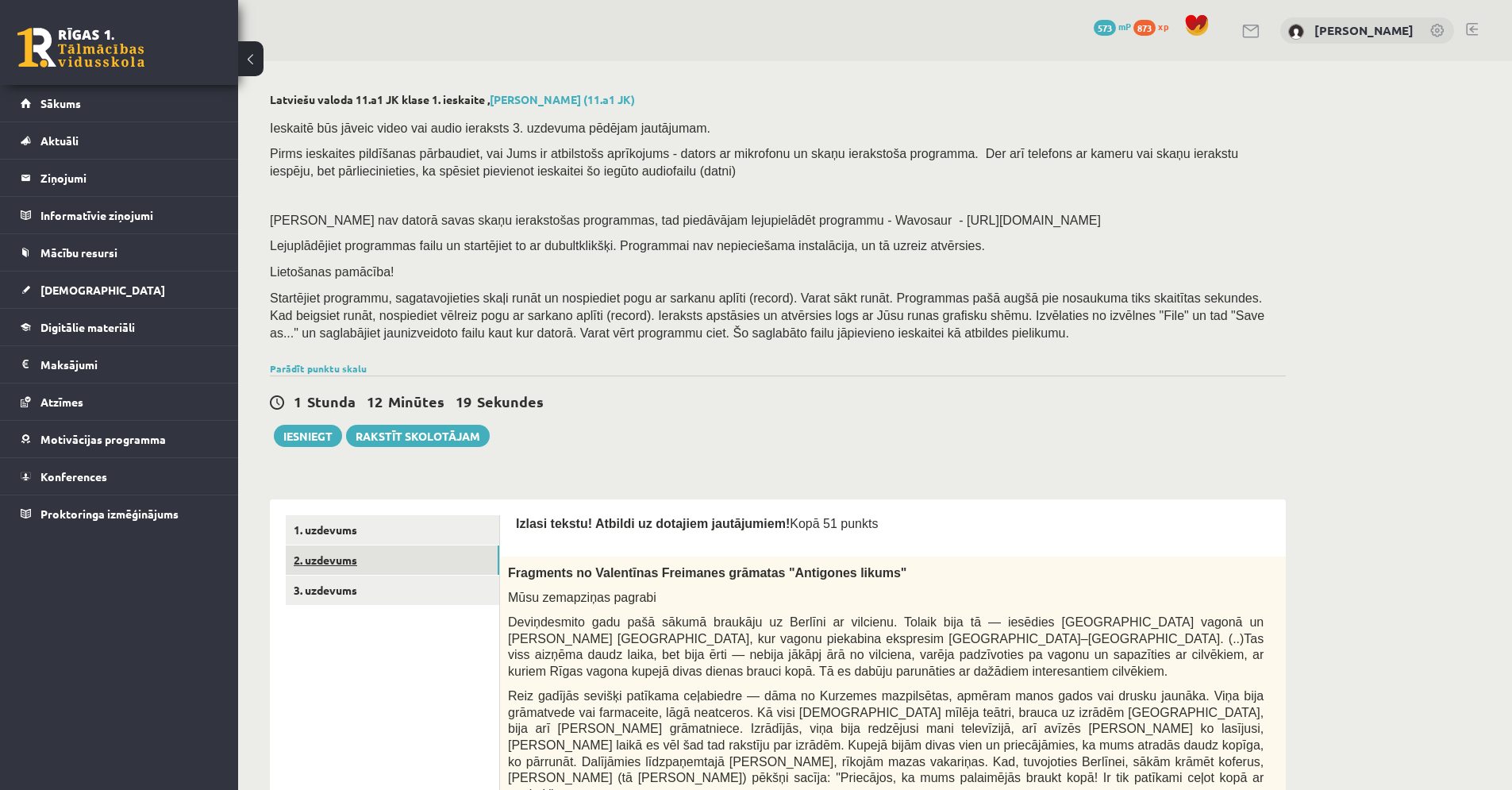
click at [372, 563] on link "2. uzdevums" at bounding box center [392, 560] width 214 height 30
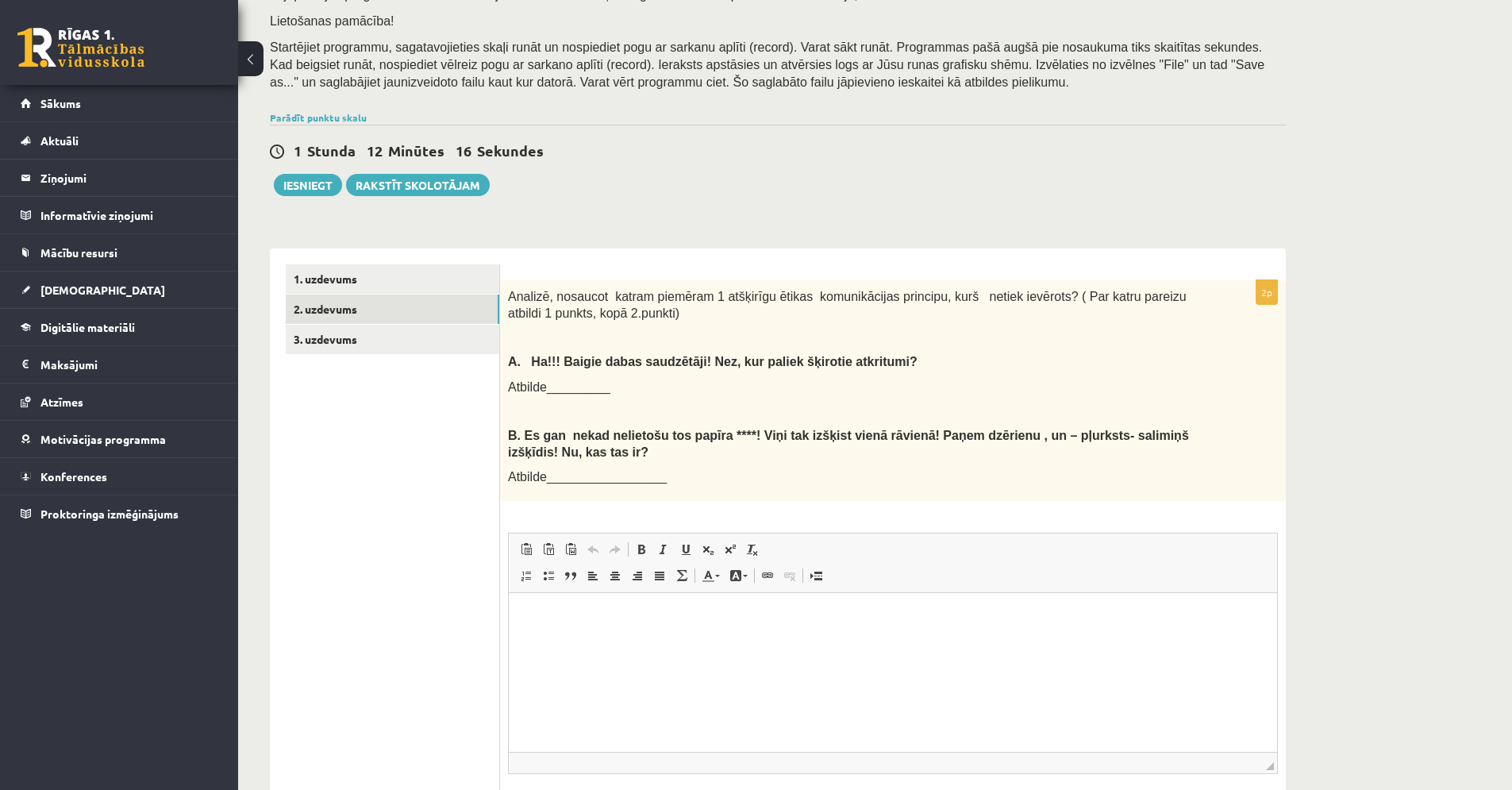
scroll to position [249, 0]
click at [364, 339] on link "3. uzdevums" at bounding box center [392, 341] width 214 height 30
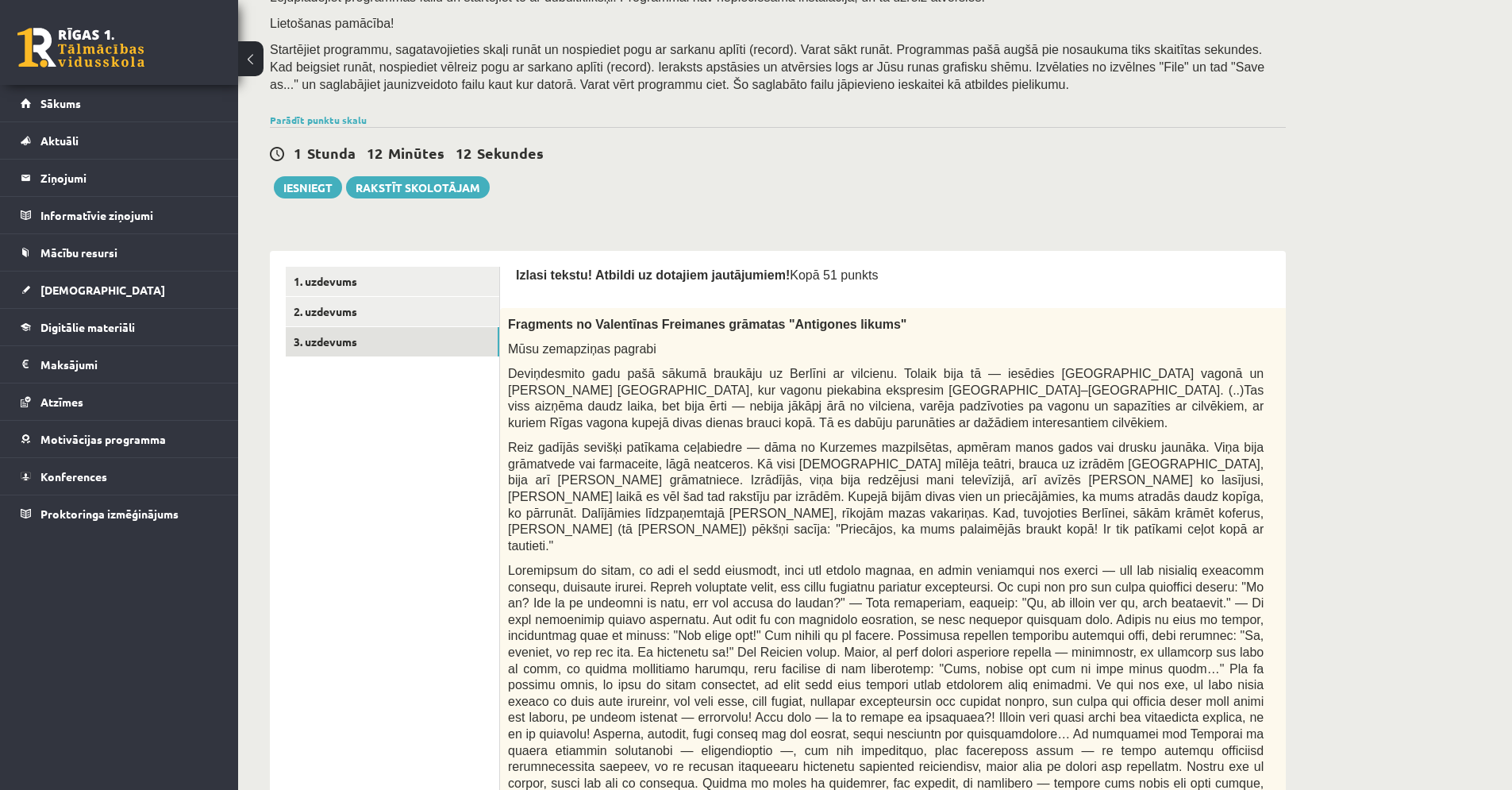
scroll to position [0, 0]
drag, startPoint x: 1271, startPoint y: 330, endPoint x: 1237, endPoint y: 326, distance: 34.2
click at [1237, 326] on div "Fragments no Valentīnas Freimanes grāmatas "Antigones likums" Mūsu zemapziņas p…" at bounding box center [926, 701] width 851 height 787
click at [414, 278] on link "1. uzdevums" at bounding box center [392, 281] width 214 height 30
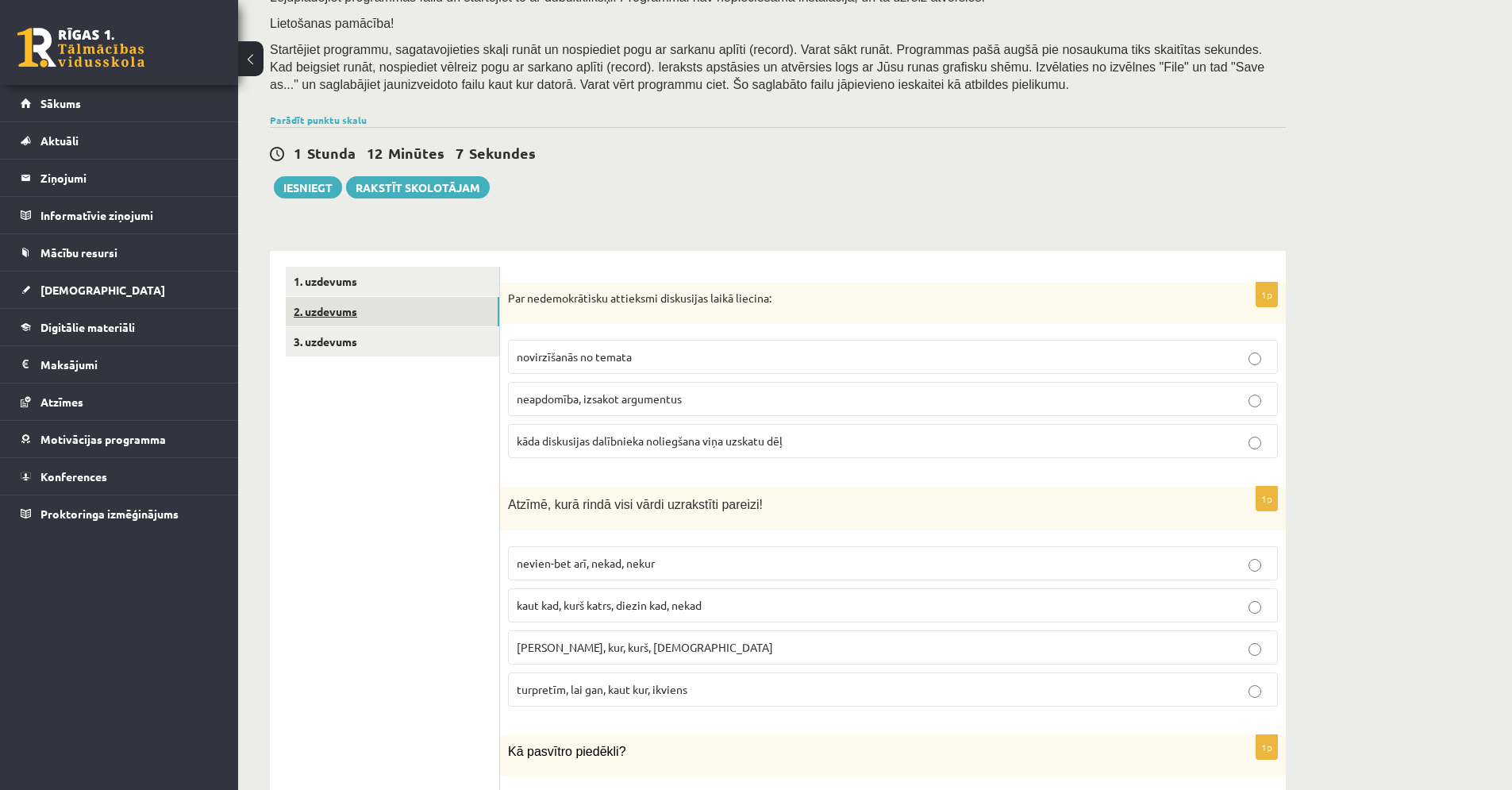
click at [403, 314] on link "2. uzdevums" at bounding box center [392, 312] width 214 height 30
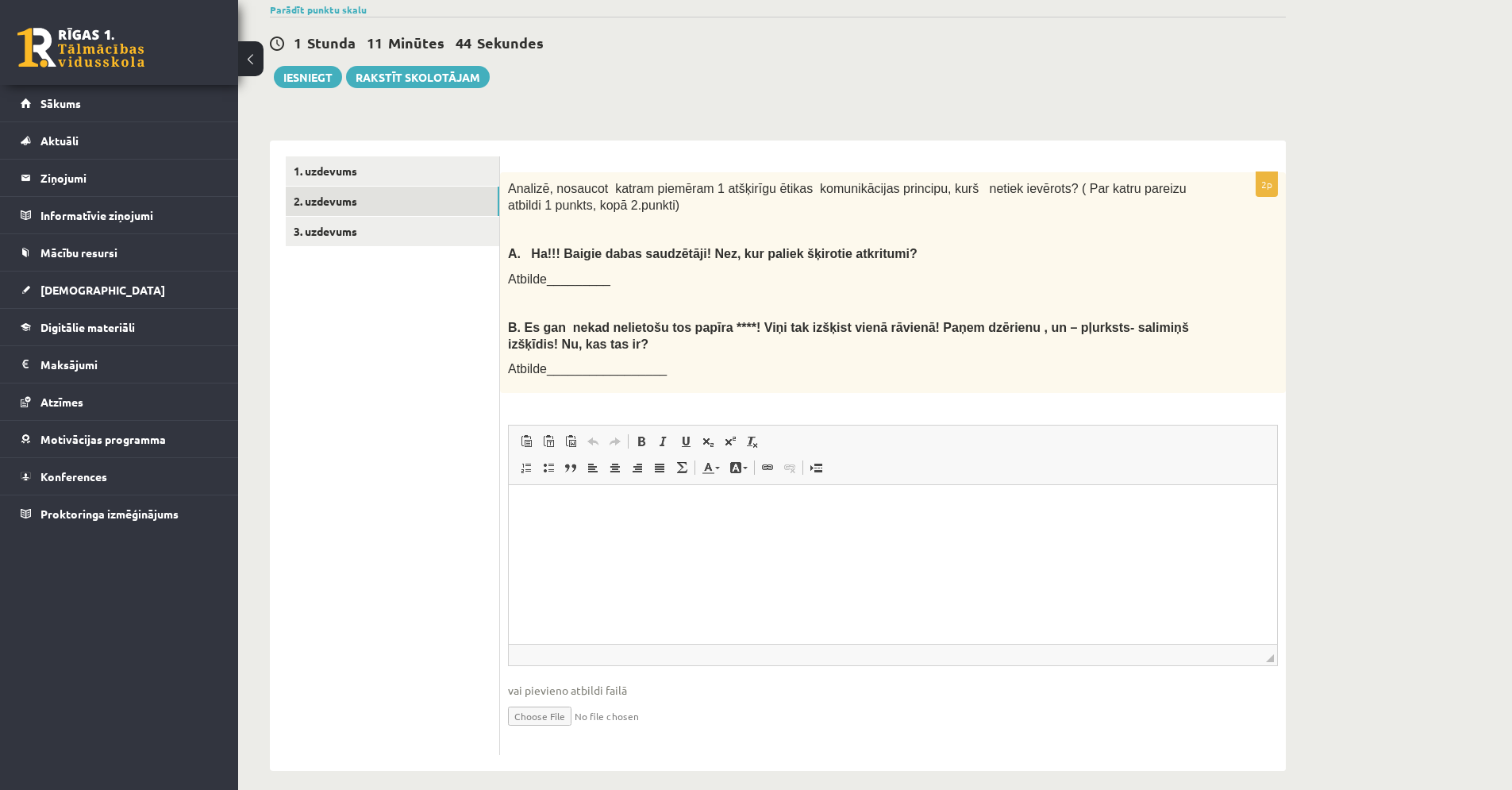
scroll to position [346, 0]
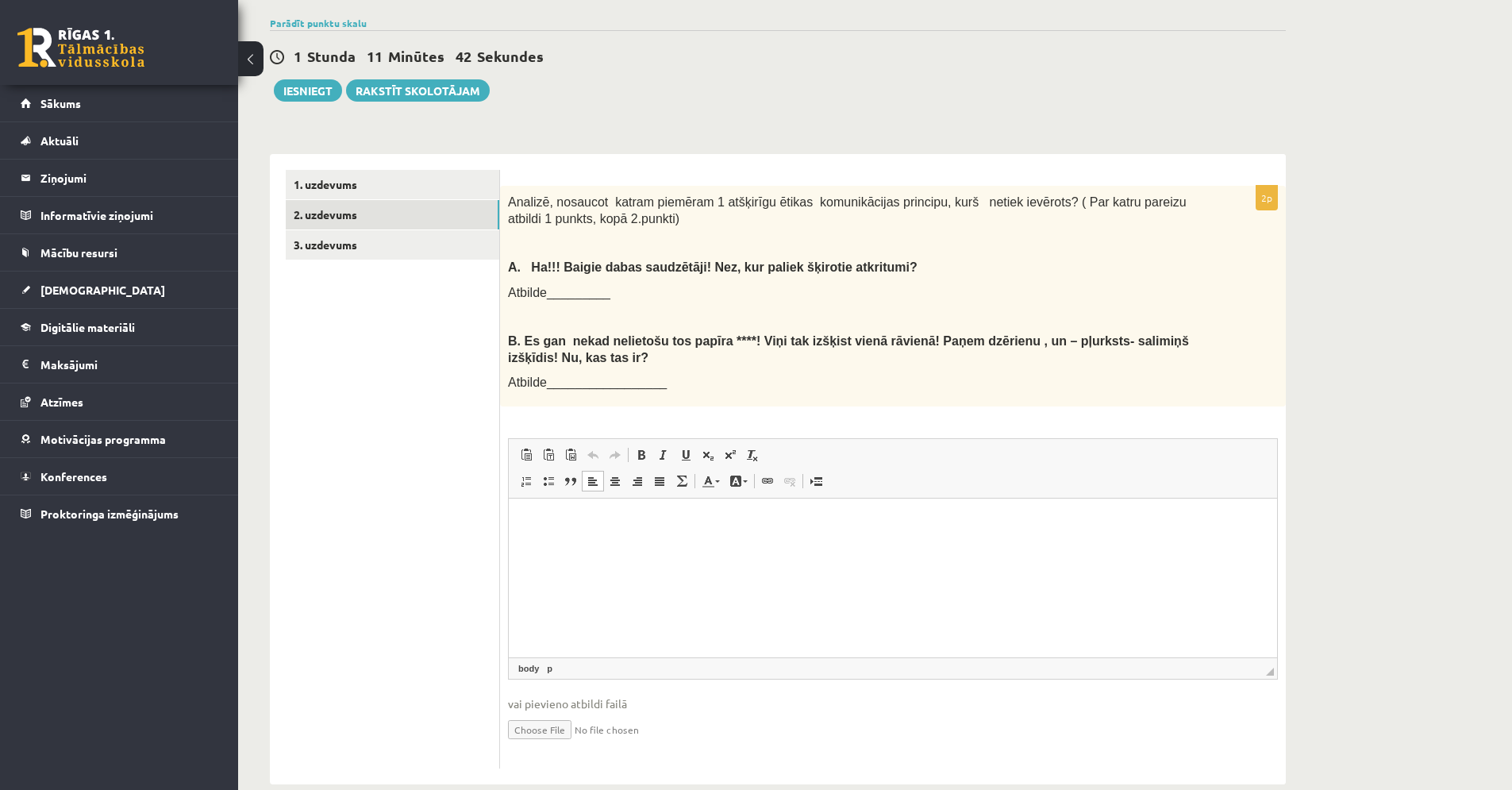
click at [645, 547] on html at bounding box center [893, 523] width 768 height 48
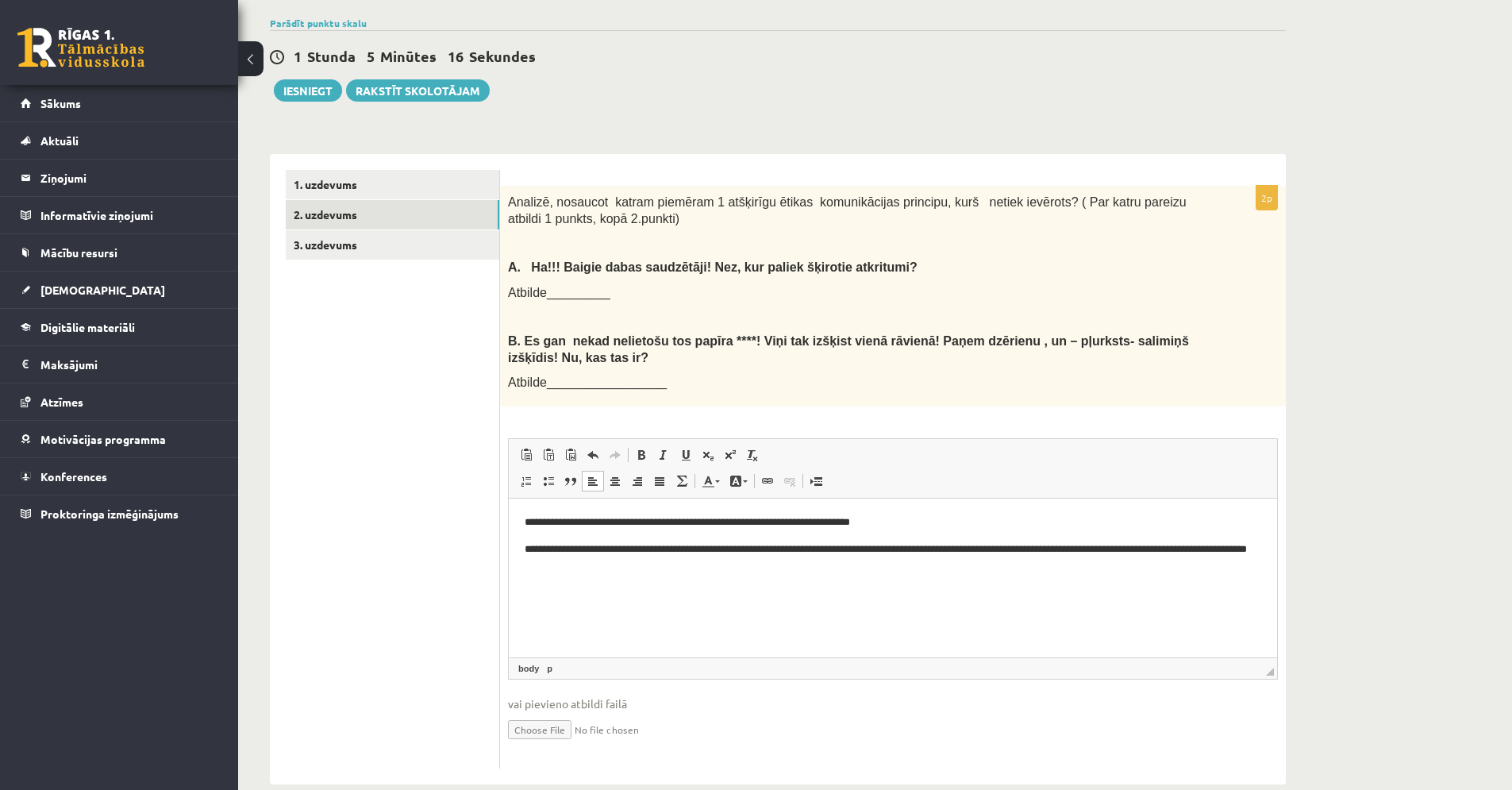
click at [1013, 549] on p "**********" at bounding box center [893, 558] width 737 height 33
drag, startPoint x: 699, startPoint y: 571, endPoint x: 646, endPoint y: 574, distance: 53.1
click at [646, 574] on p "**********" at bounding box center [893, 558] width 737 height 33
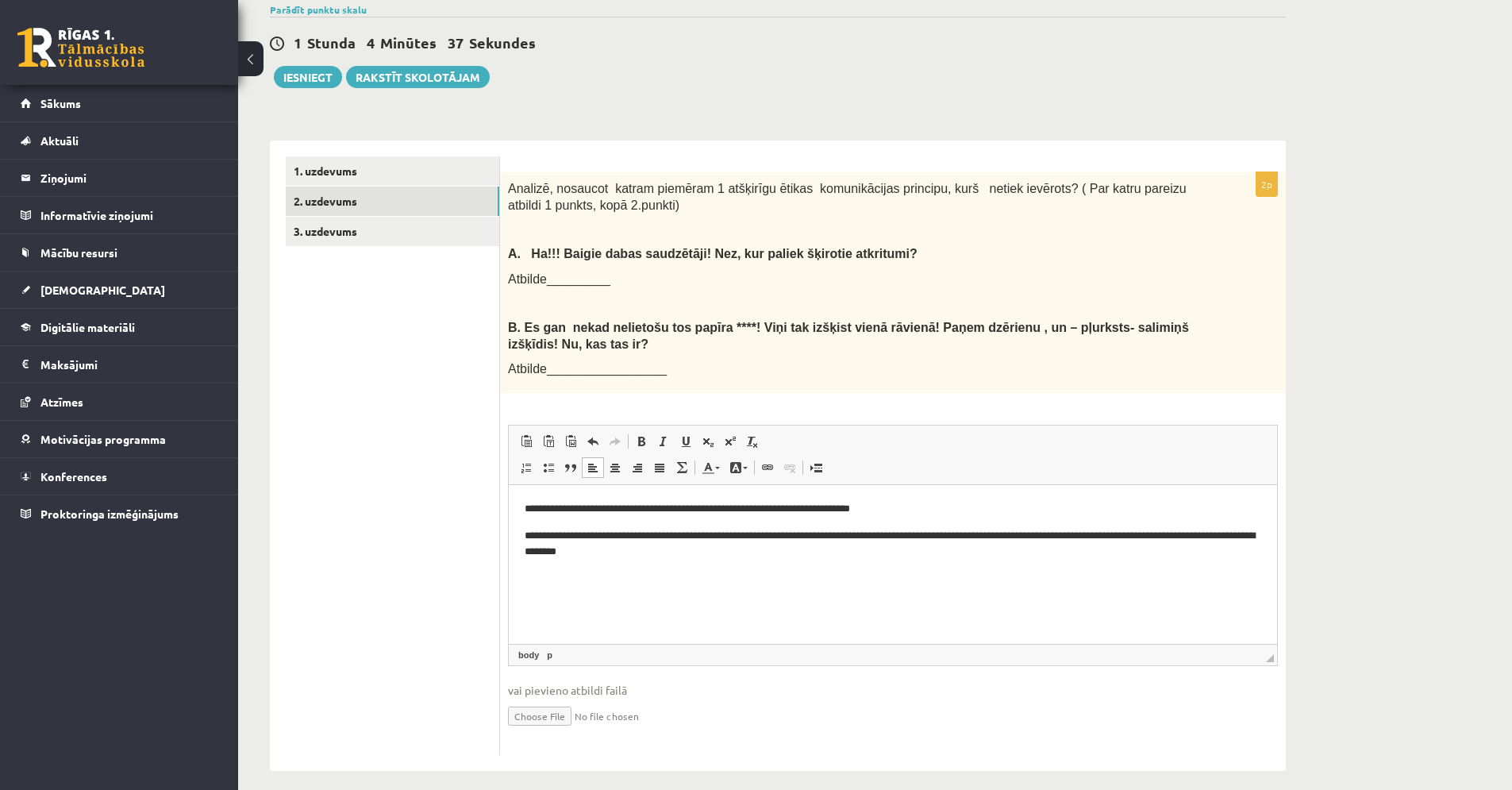
scroll to position [374, 0]
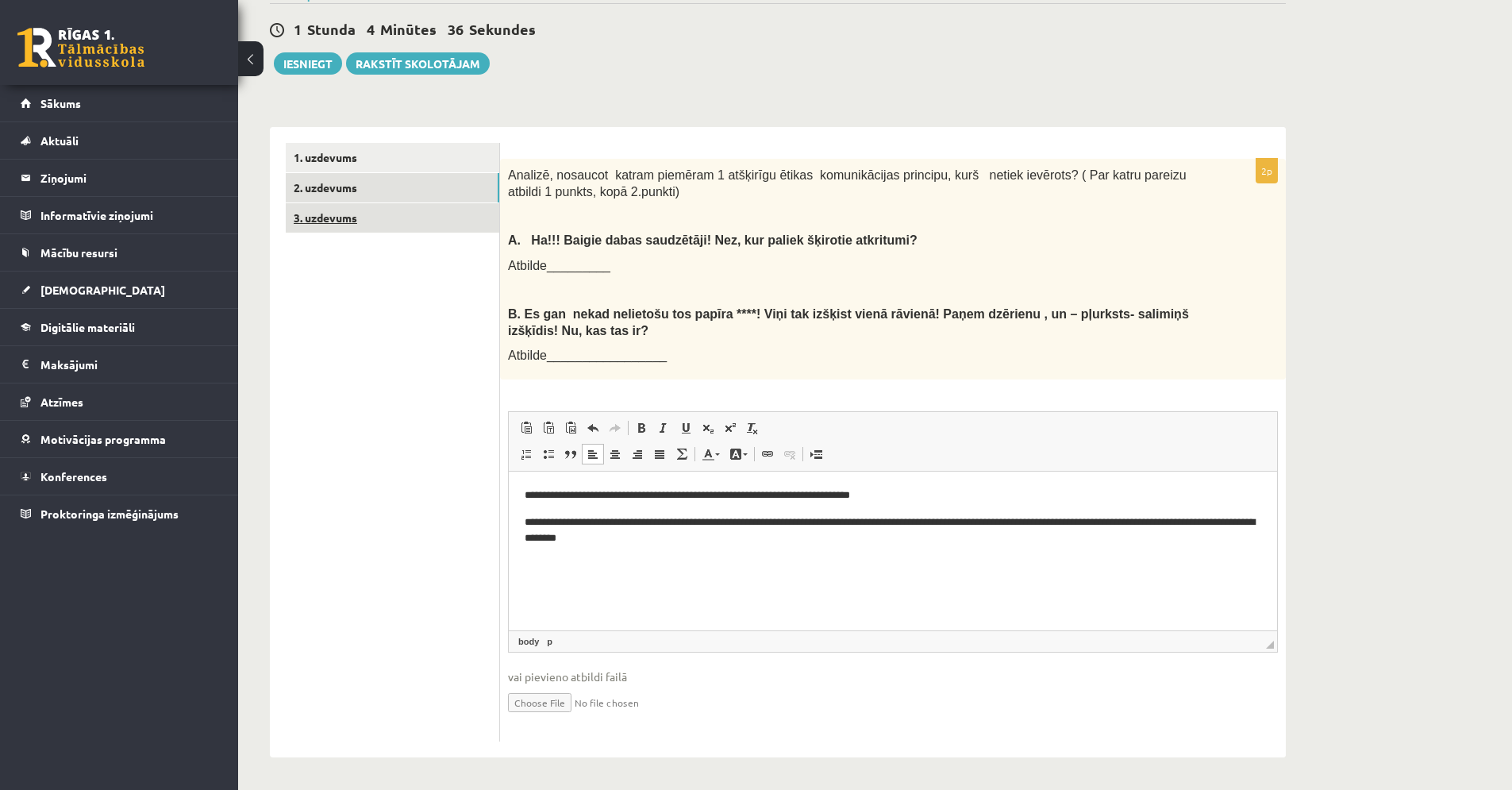
click at [431, 228] on link "3. uzdevums" at bounding box center [392, 218] width 214 height 30
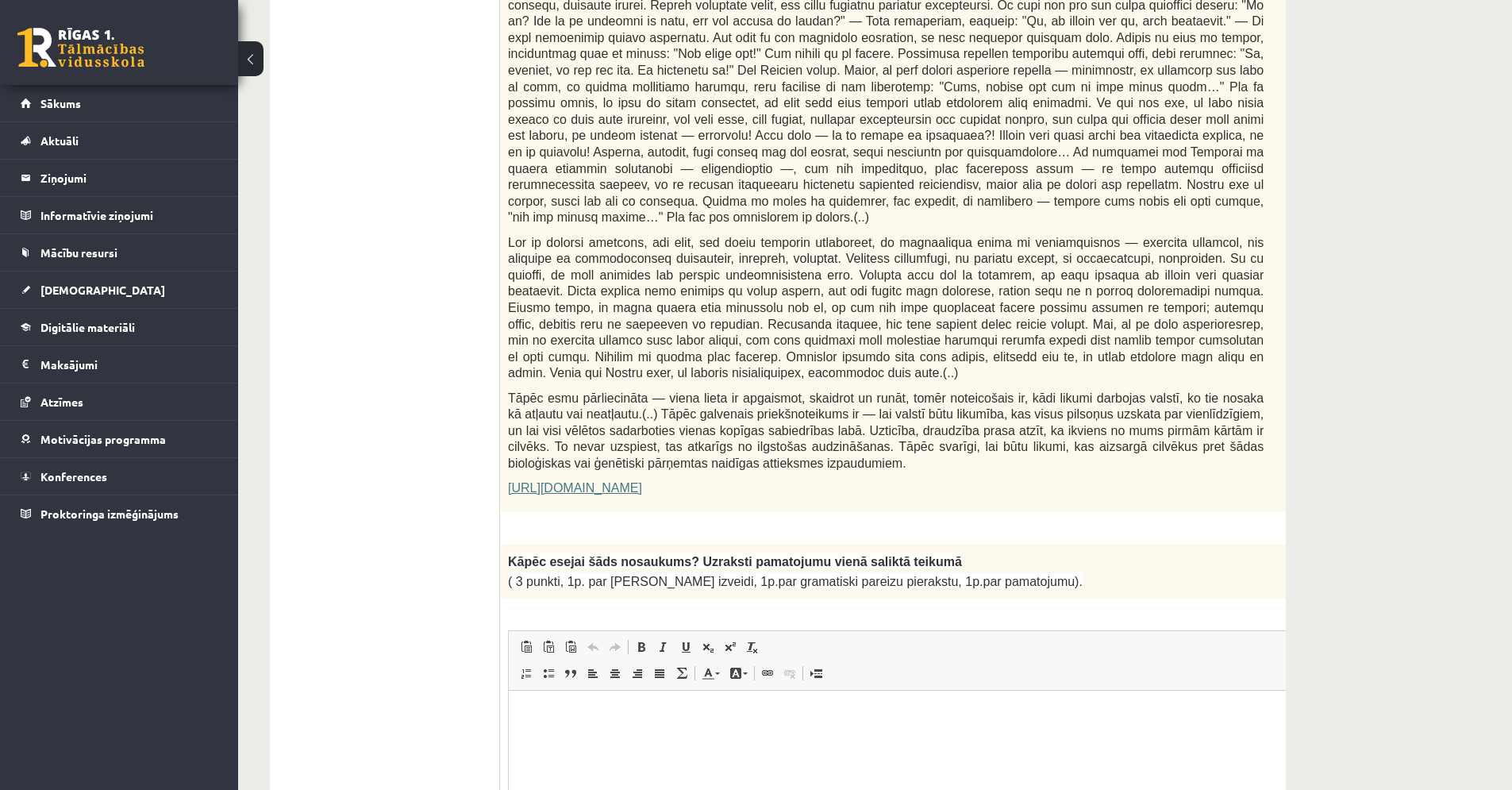
scroll to position [960, 0]
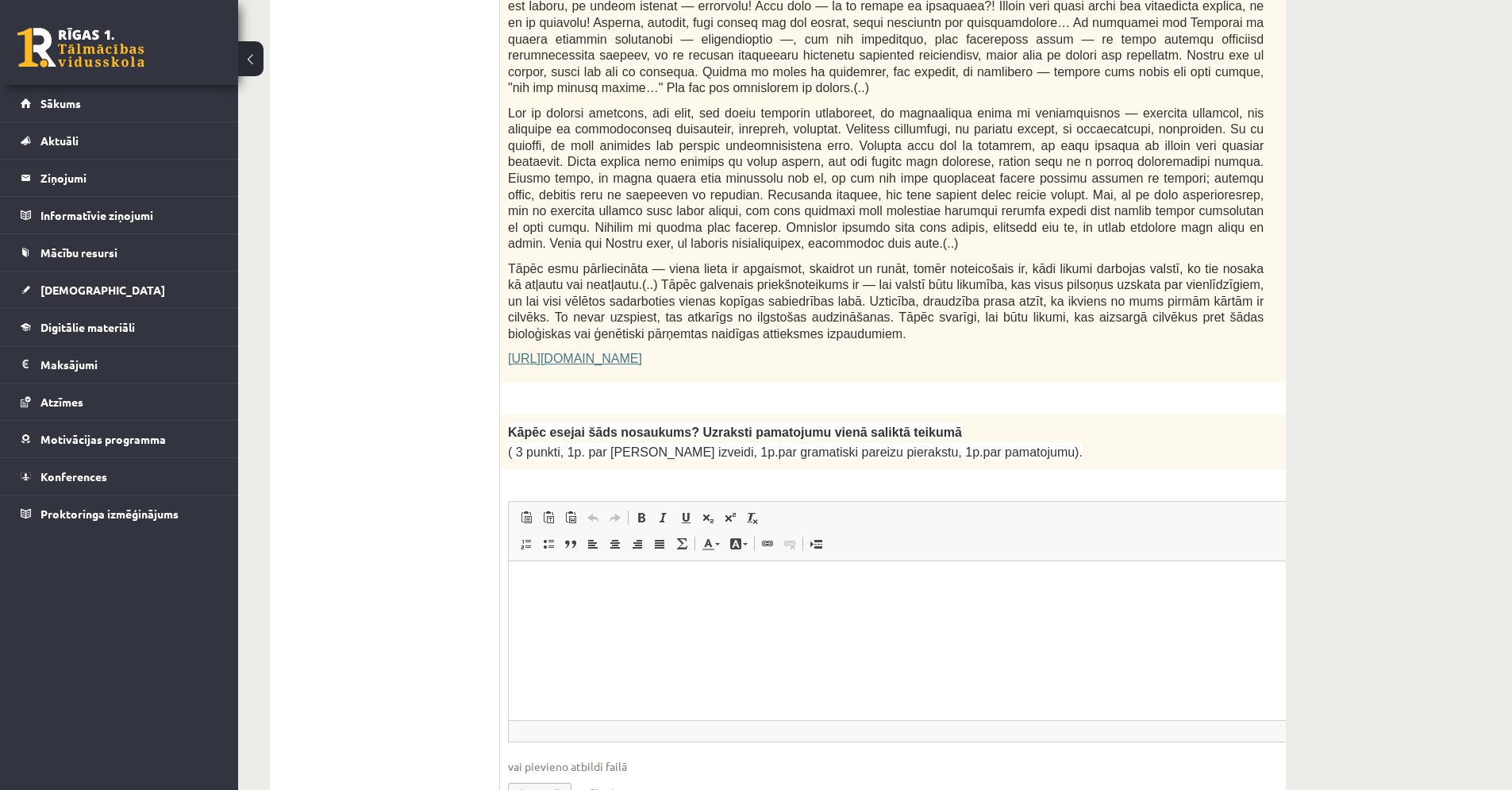
click at [633, 580] on p "Editor, wiswyg-editor-user-answer-47433836099200" at bounding box center [926, 586] width 802 height 17
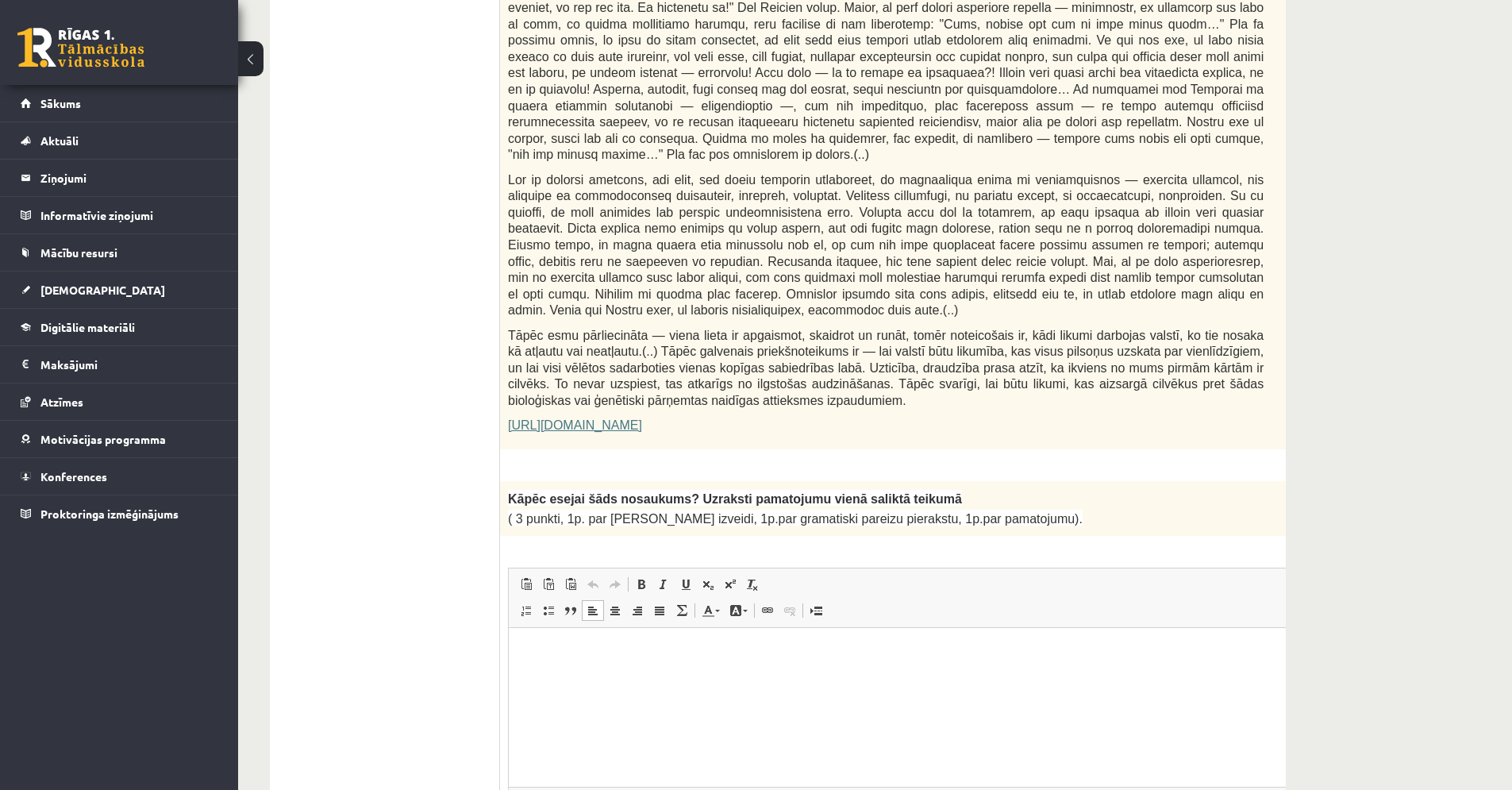
scroll to position [1054, 0]
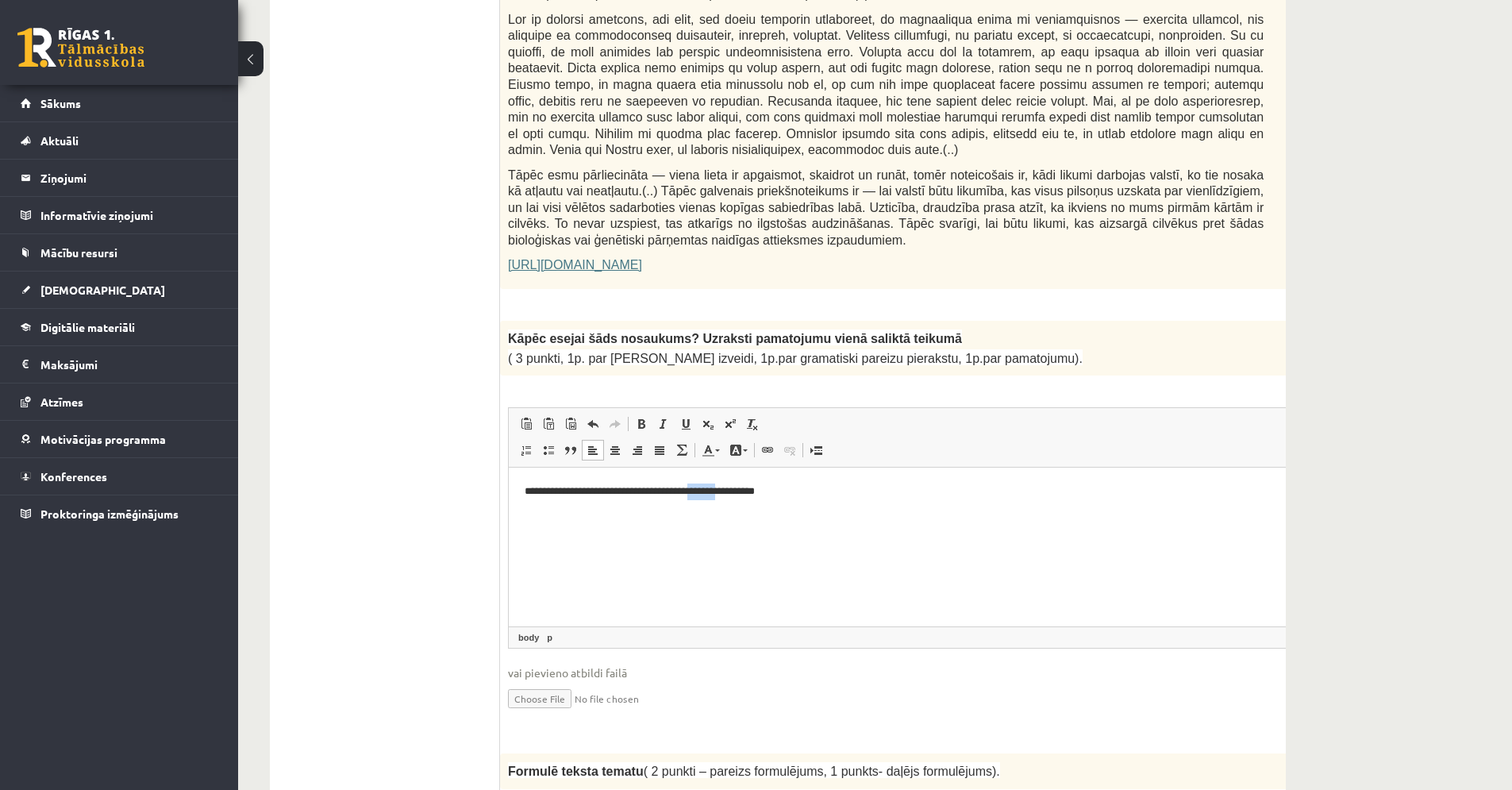
drag, startPoint x: 750, startPoint y: 492, endPoint x: 714, endPoint y: 496, distance: 36.2
click at [714, 496] on p "**********" at bounding box center [904, 492] width 760 height 17
click at [822, 498] on p "**********" at bounding box center [904, 492] width 760 height 17
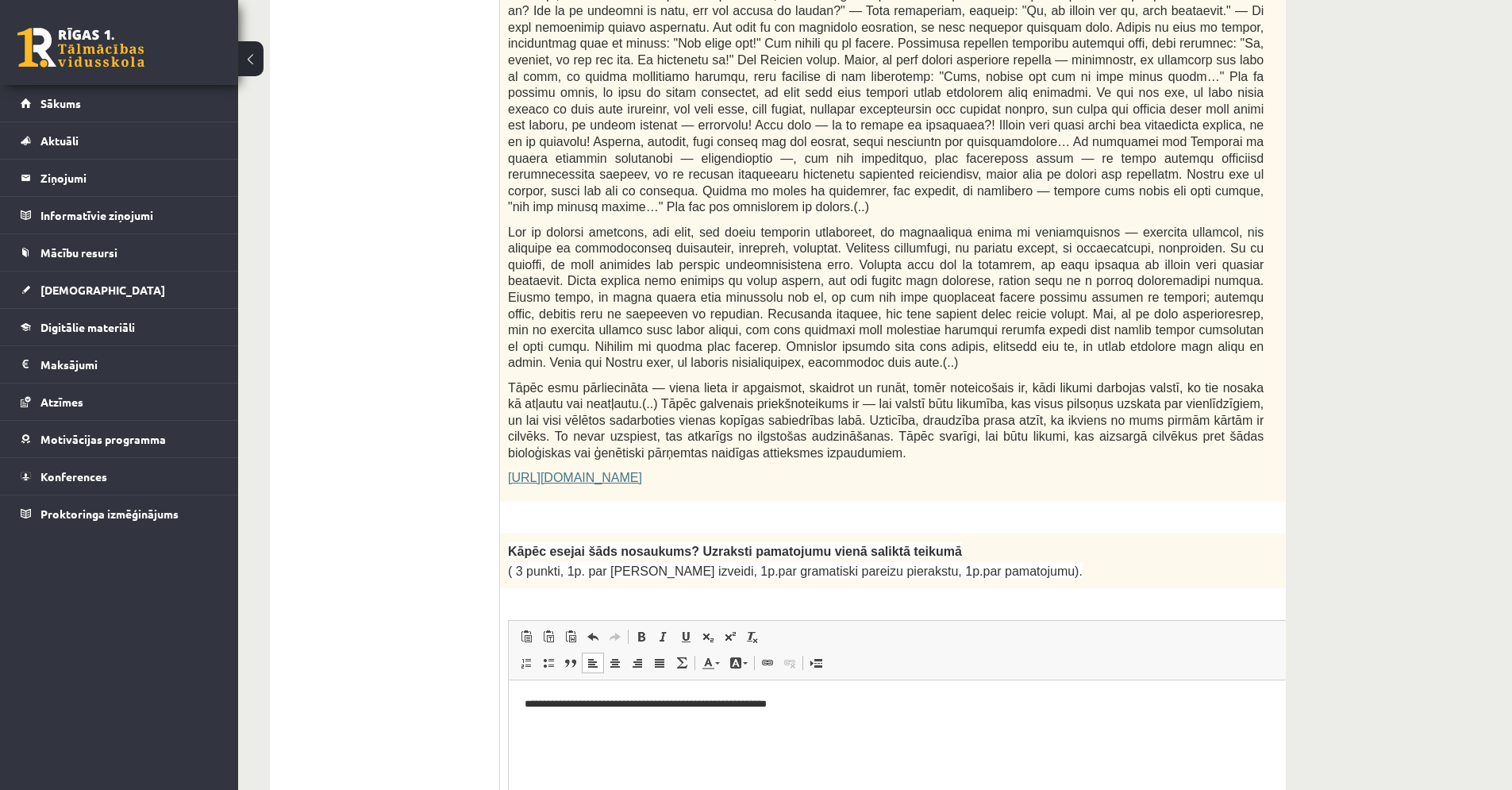
scroll to position [944, 0]
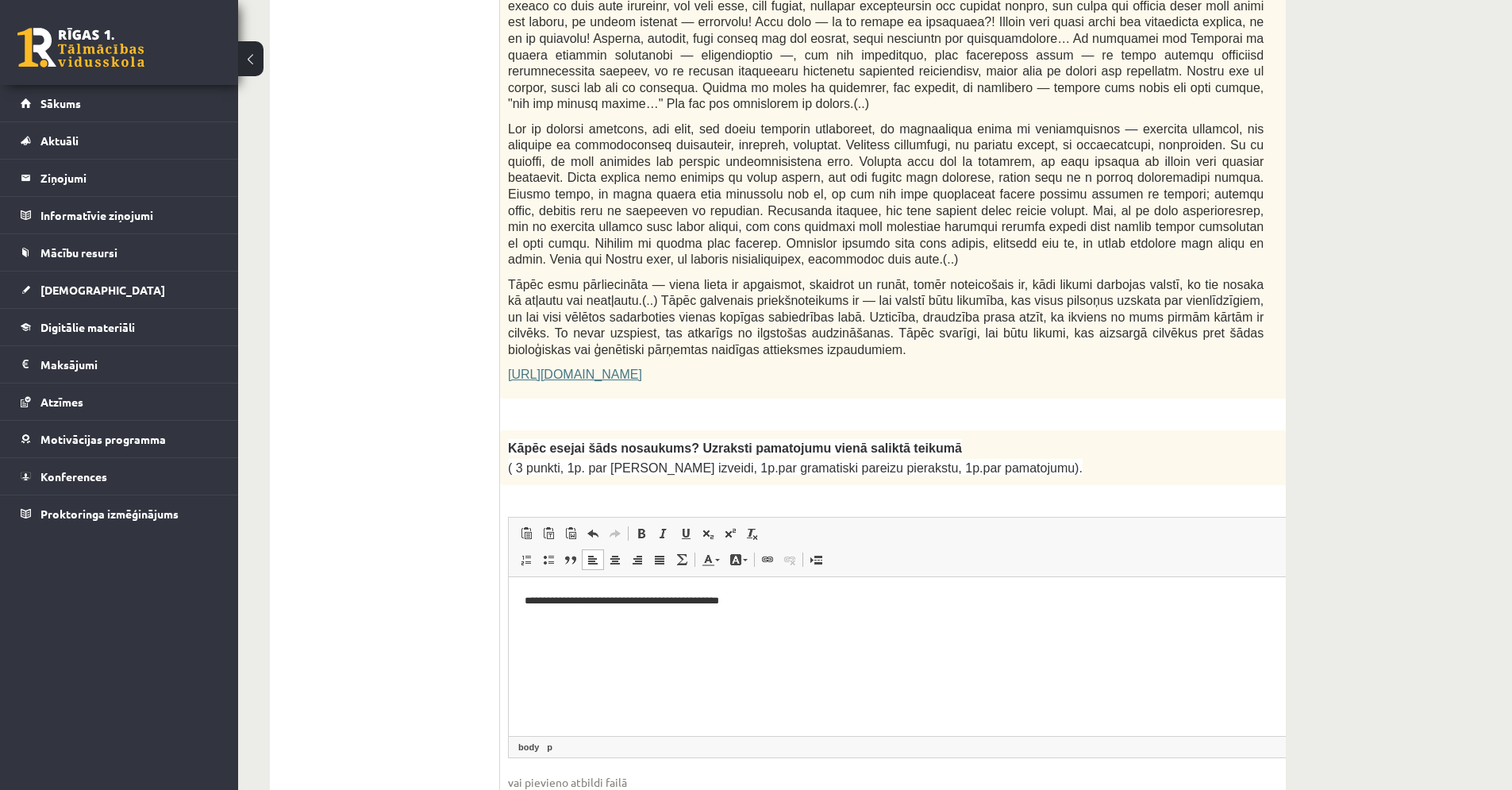
click at [521, 595] on html "**********" at bounding box center [925, 602] width 833 height 48
drag, startPoint x: 910, startPoint y: 605, endPoint x: 815, endPoint y: 605, distance: 95.0
click at [815, 606] on p "**********" at bounding box center [904, 601] width 760 height 17
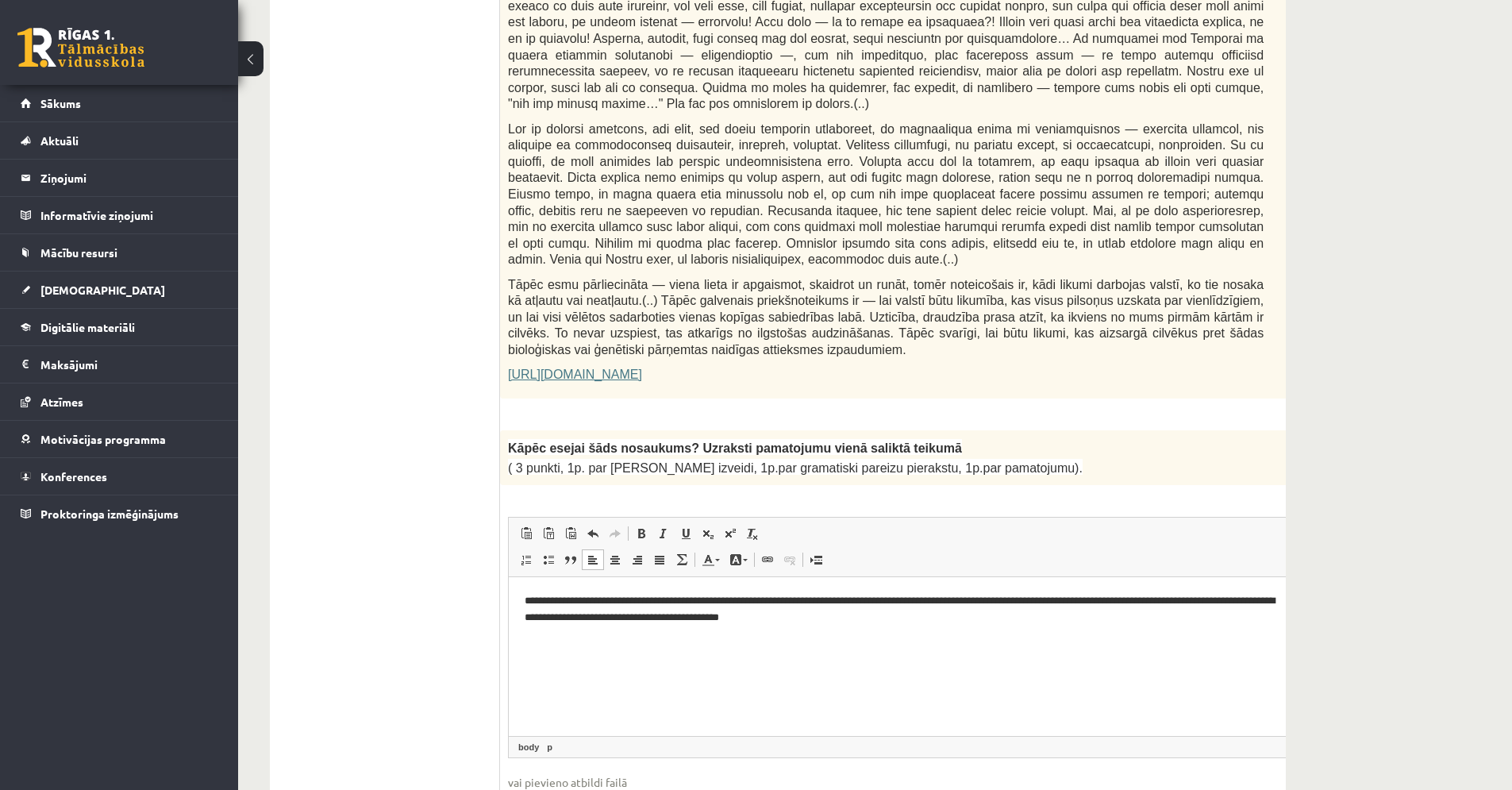
click at [834, 620] on p "**********" at bounding box center [904, 609] width 760 height 33
click at [884, 618] on p "**********" at bounding box center [904, 609] width 760 height 33
click at [918, 619] on p "**********" at bounding box center [904, 609] width 760 height 33
click at [1272, 616] on p "**********" at bounding box center [904, 617] width 760 height 49
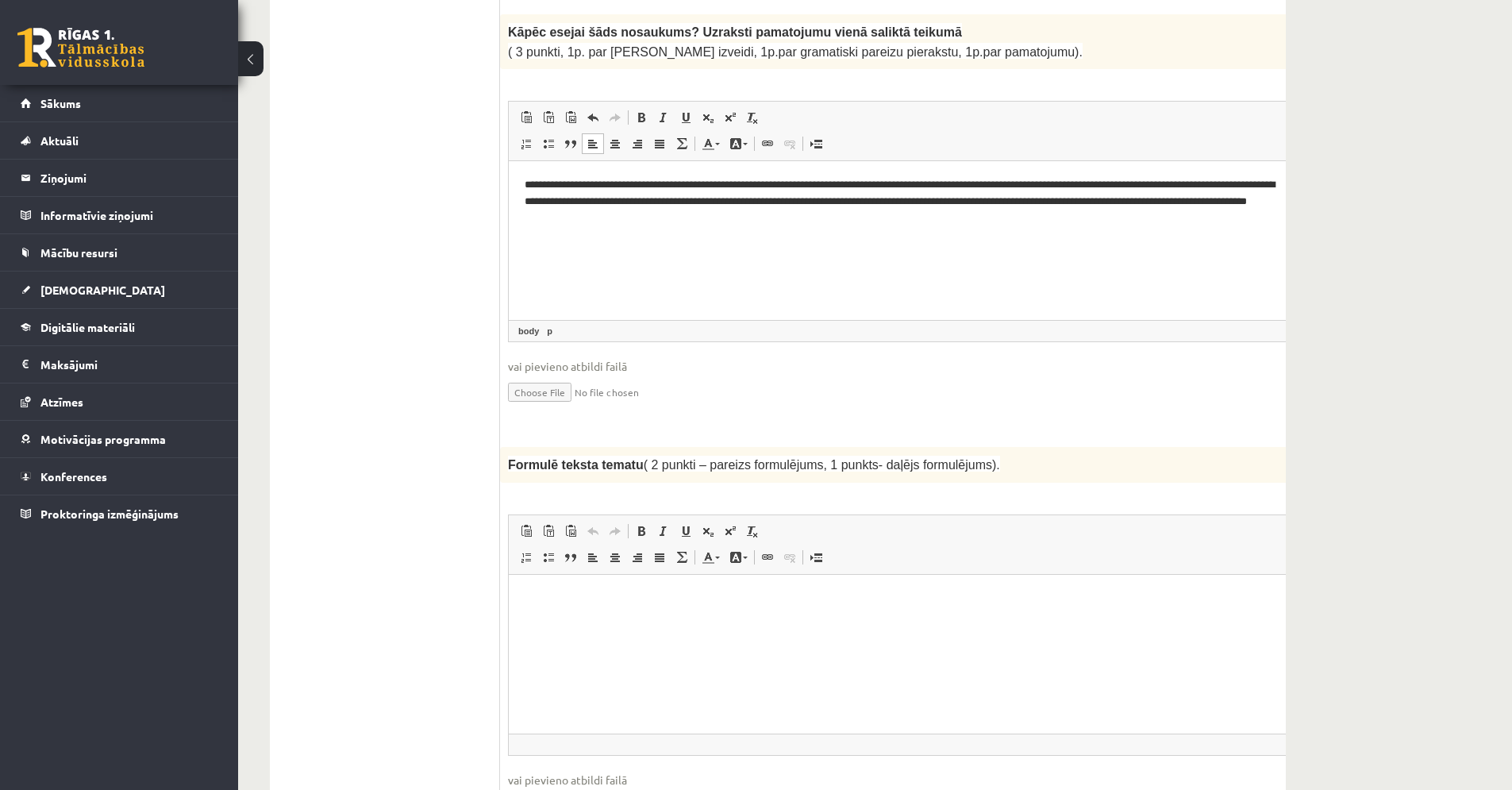
scroll to position [1361, 0]
click at [838, 622] on html at bounding box center [925, 597] width 833 height 48
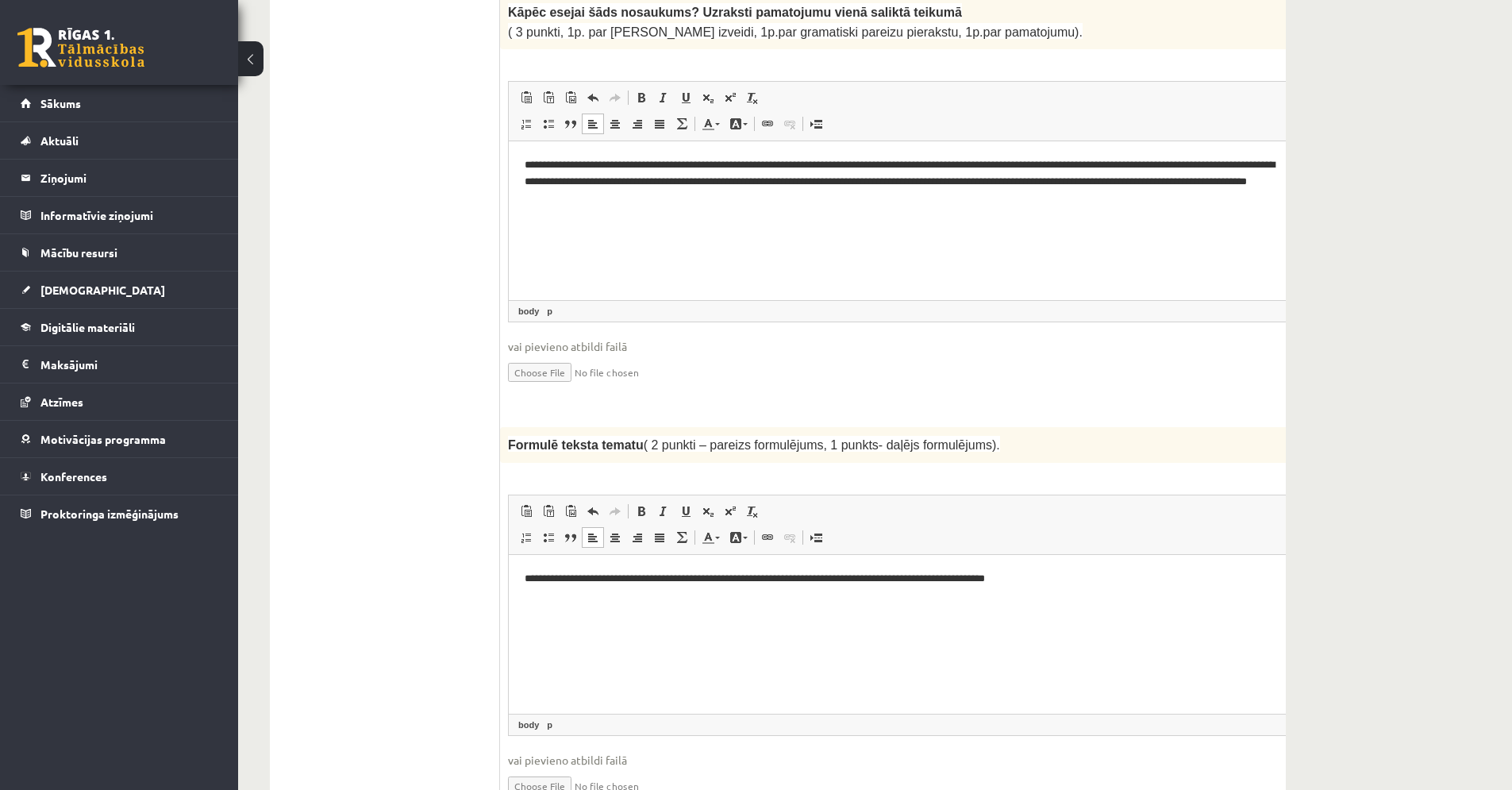
scroll to position [1462, 0]
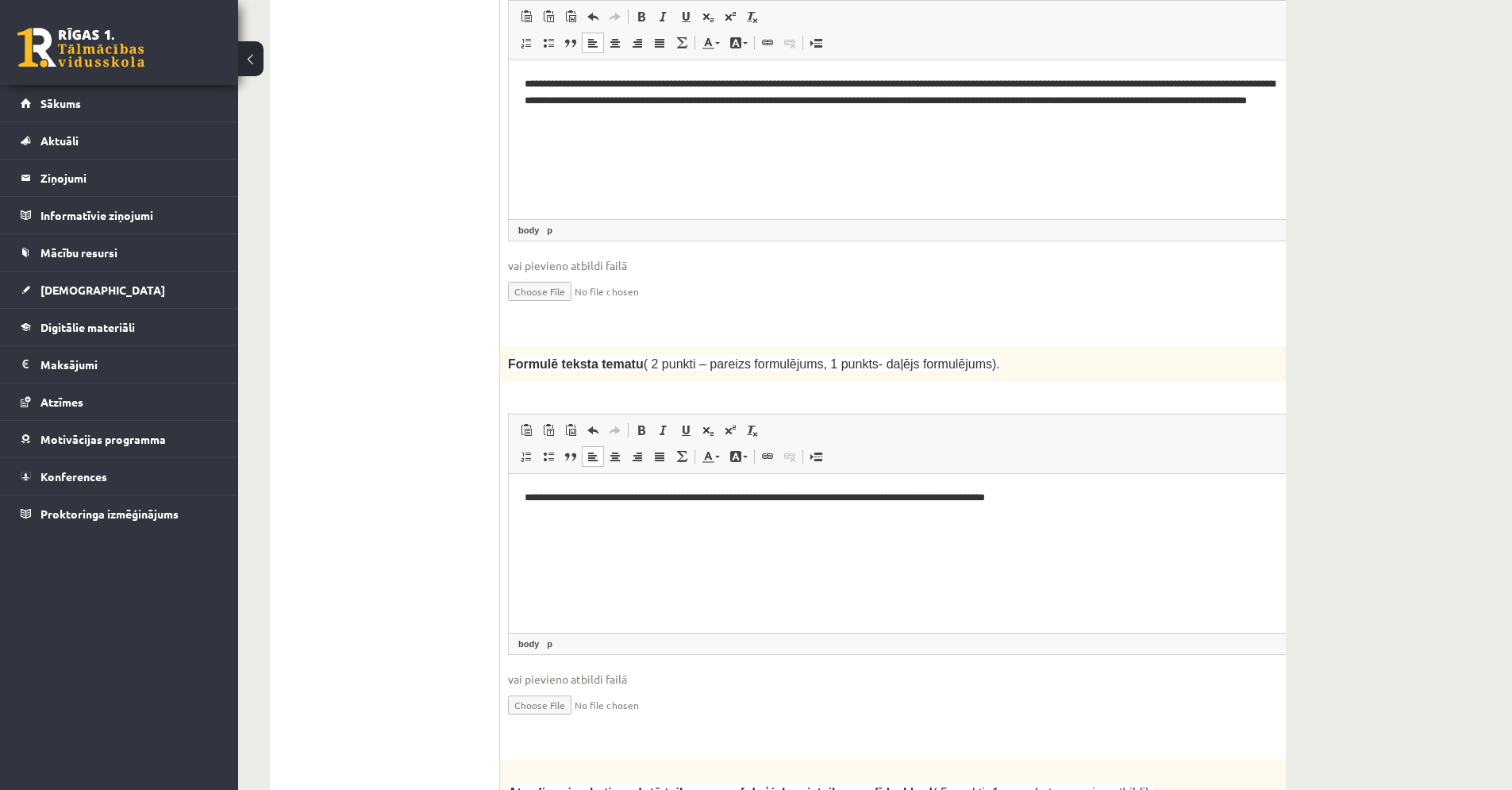
click at [709, 496] on p "**********" at bounding box center [904, 497] width 760 height 17
click at [1094, 497] on p "**********" at bounding box center [904, 497] width 760 height 17
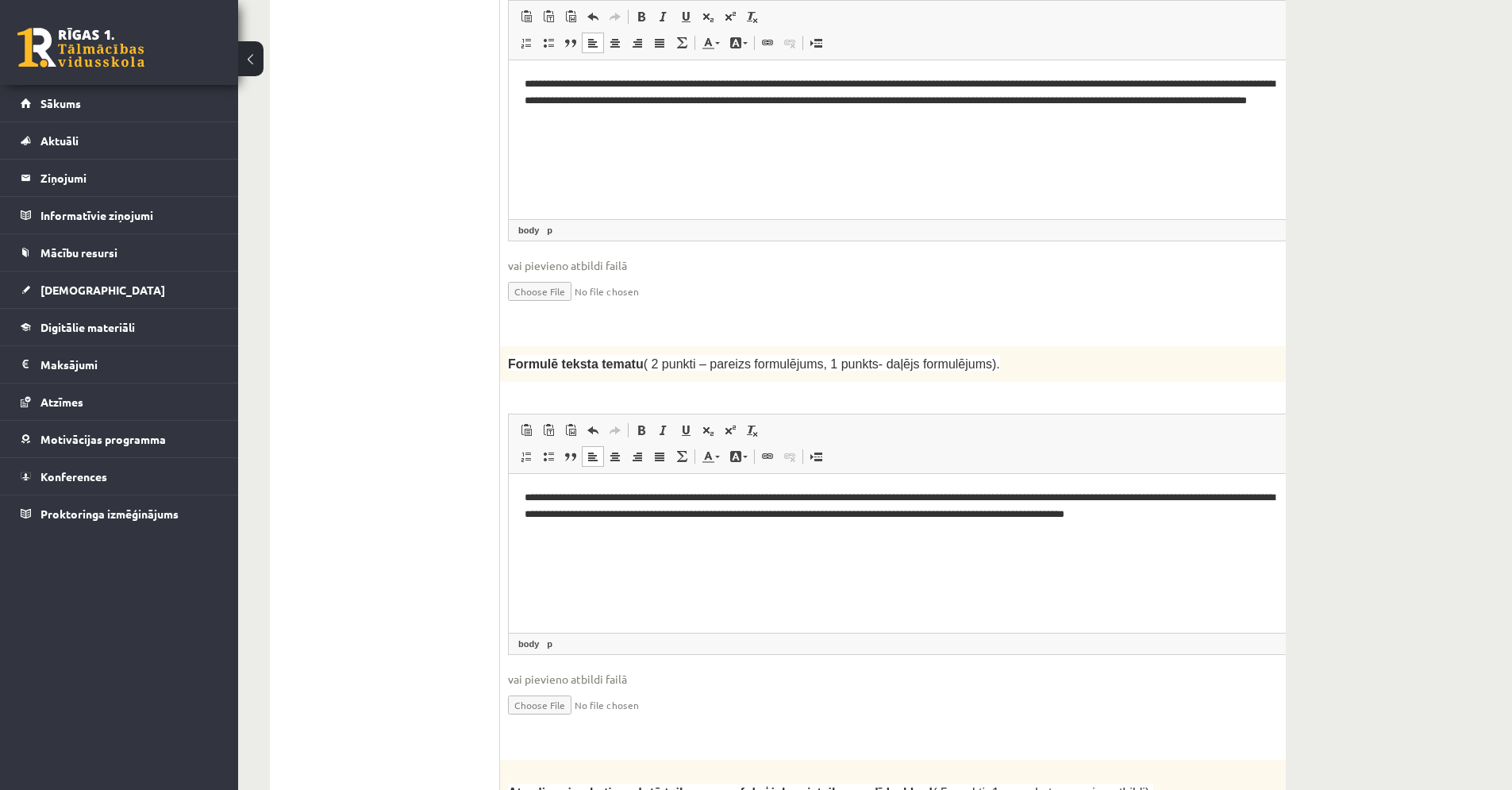
click at [572, 515] on p "**********" at bounding box center [904, 505] width 760 height 33
click at [570, 516] on p "**********" at bounding box center [904, 505] width 760 height 33
drag, startPoint x: 1202, startPoint y: 512, endPoint x: 1183, endPoint y: 516, distance: 19.4
click at [1183, 516] on p "**********" at bounding box center [904, 505] width 760 height 33
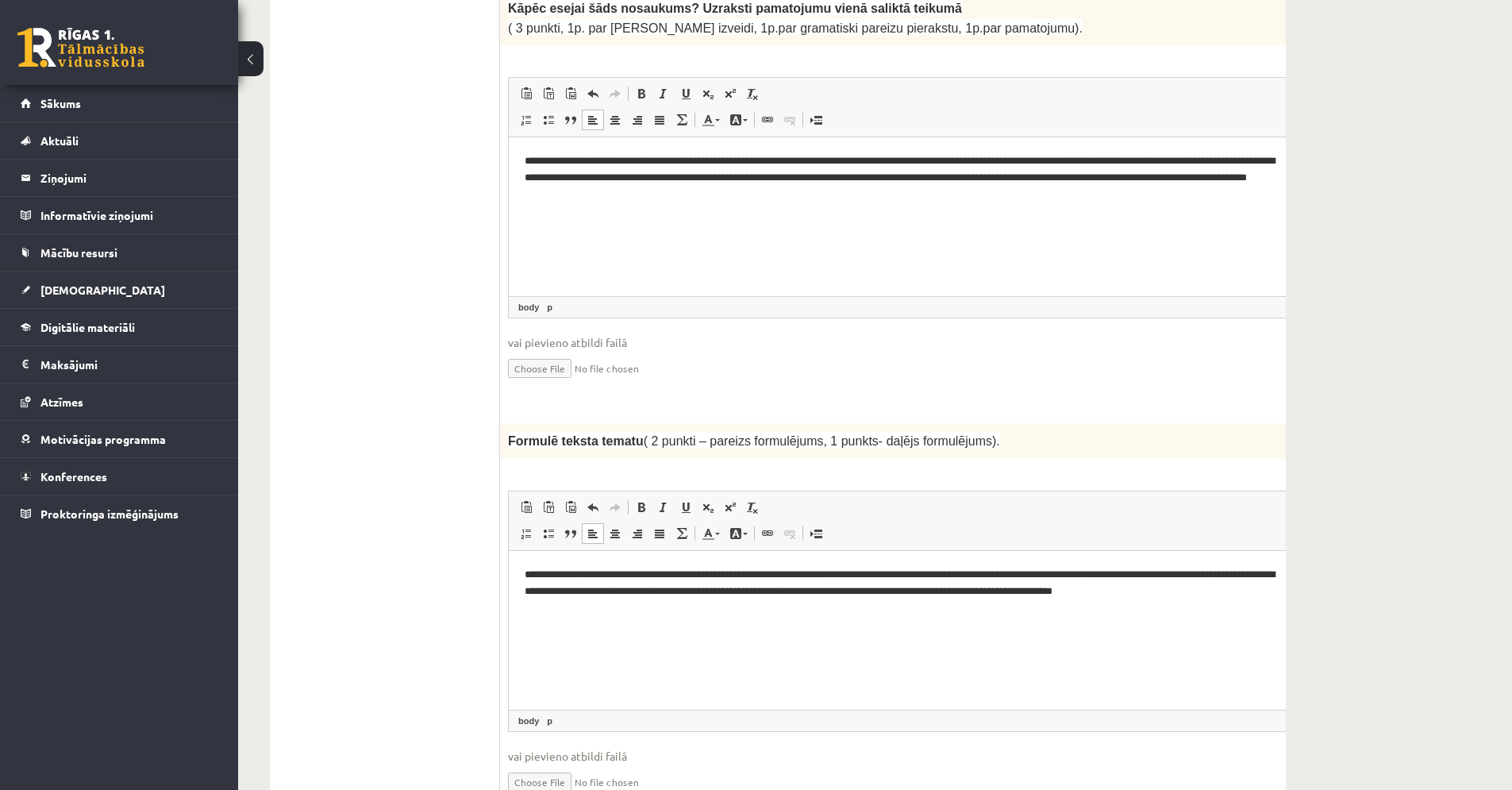
scroll to position [1397, 0]
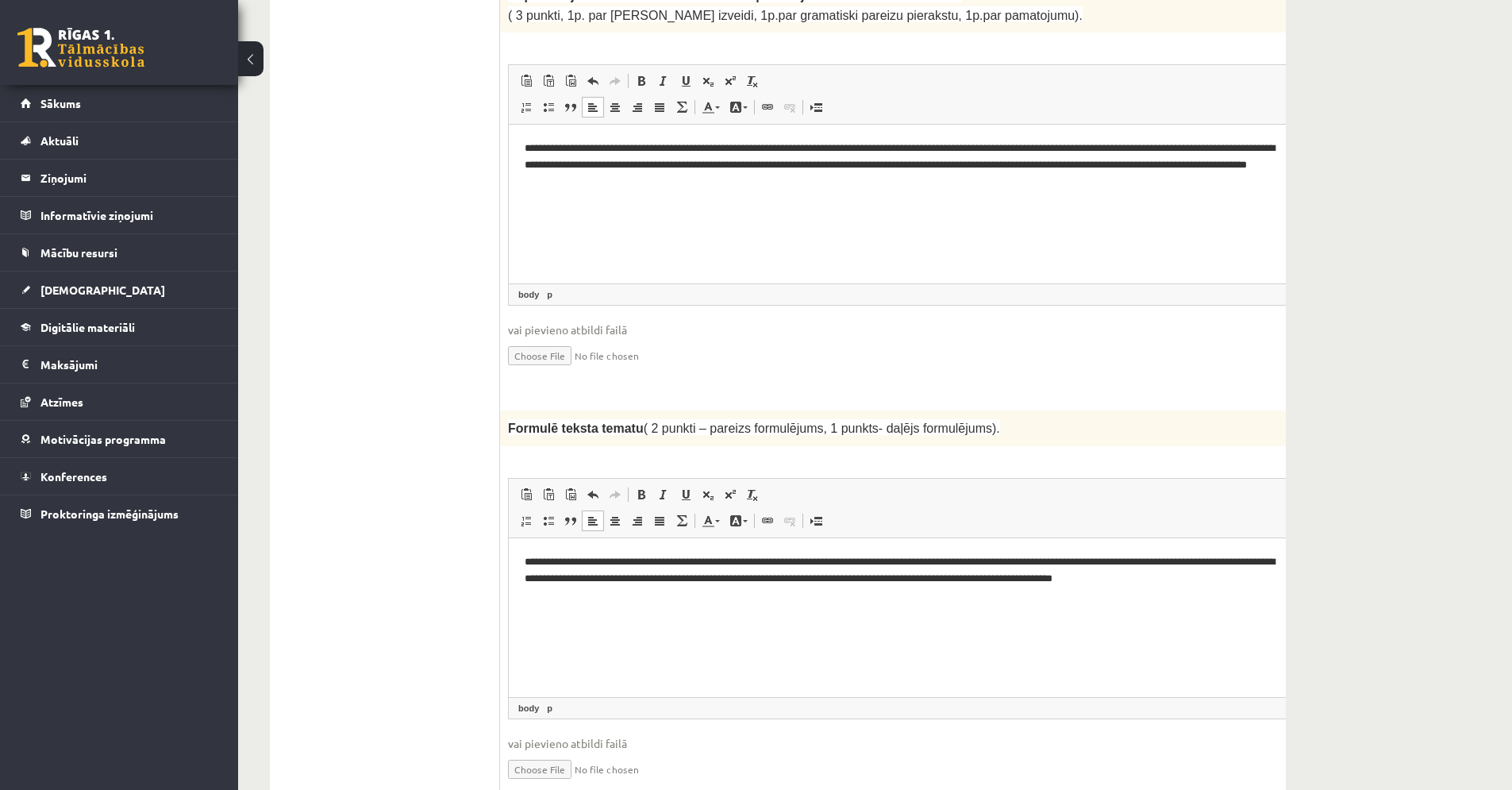
click at [1040, 579] on p "**********" at bounding box center [904, 570] width 760 height 33
click at [1269, 583] on p "**********" at bounding box center [904, 570] width 760 height 33
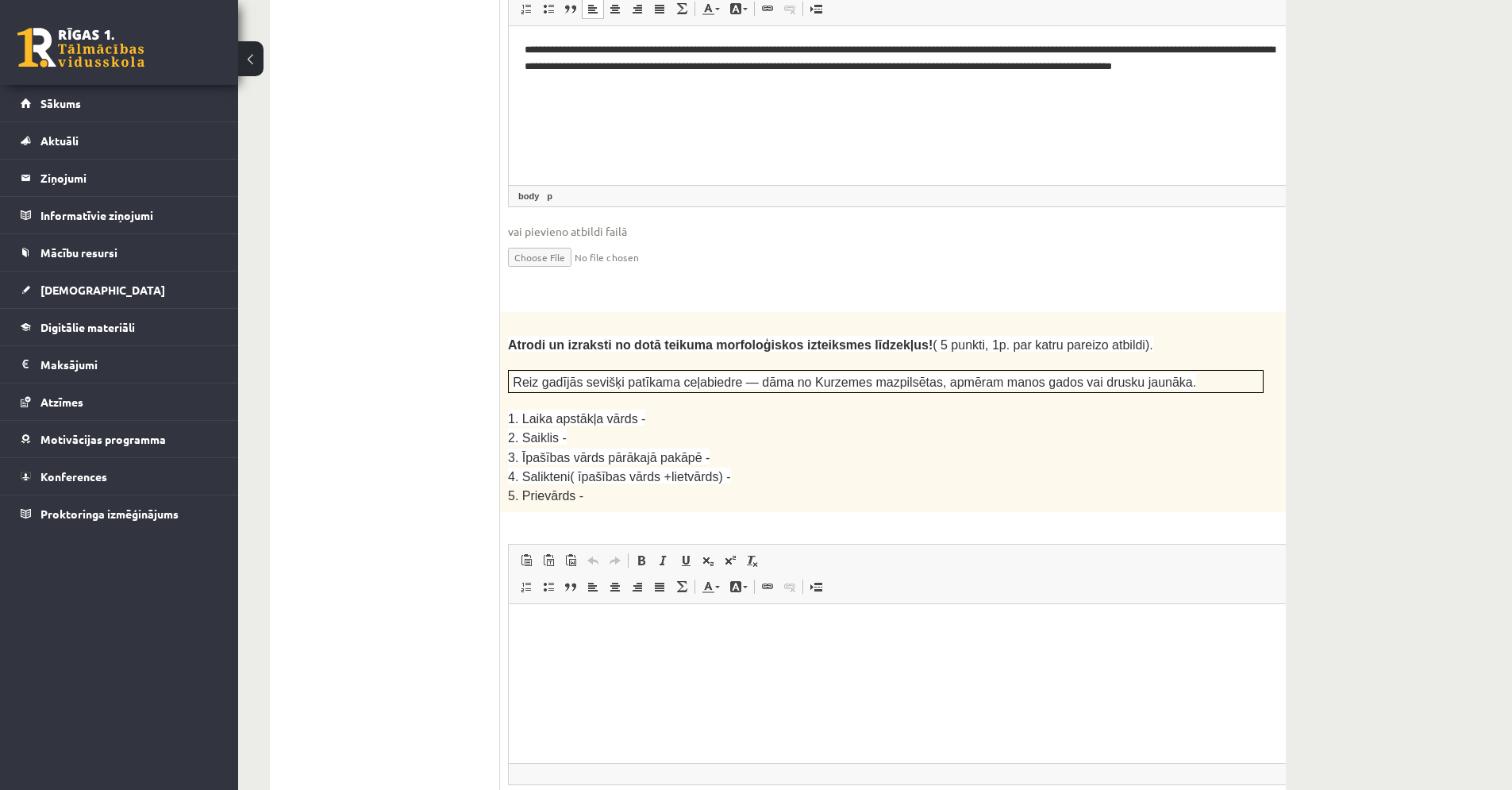
scroll to position [1985, 0]
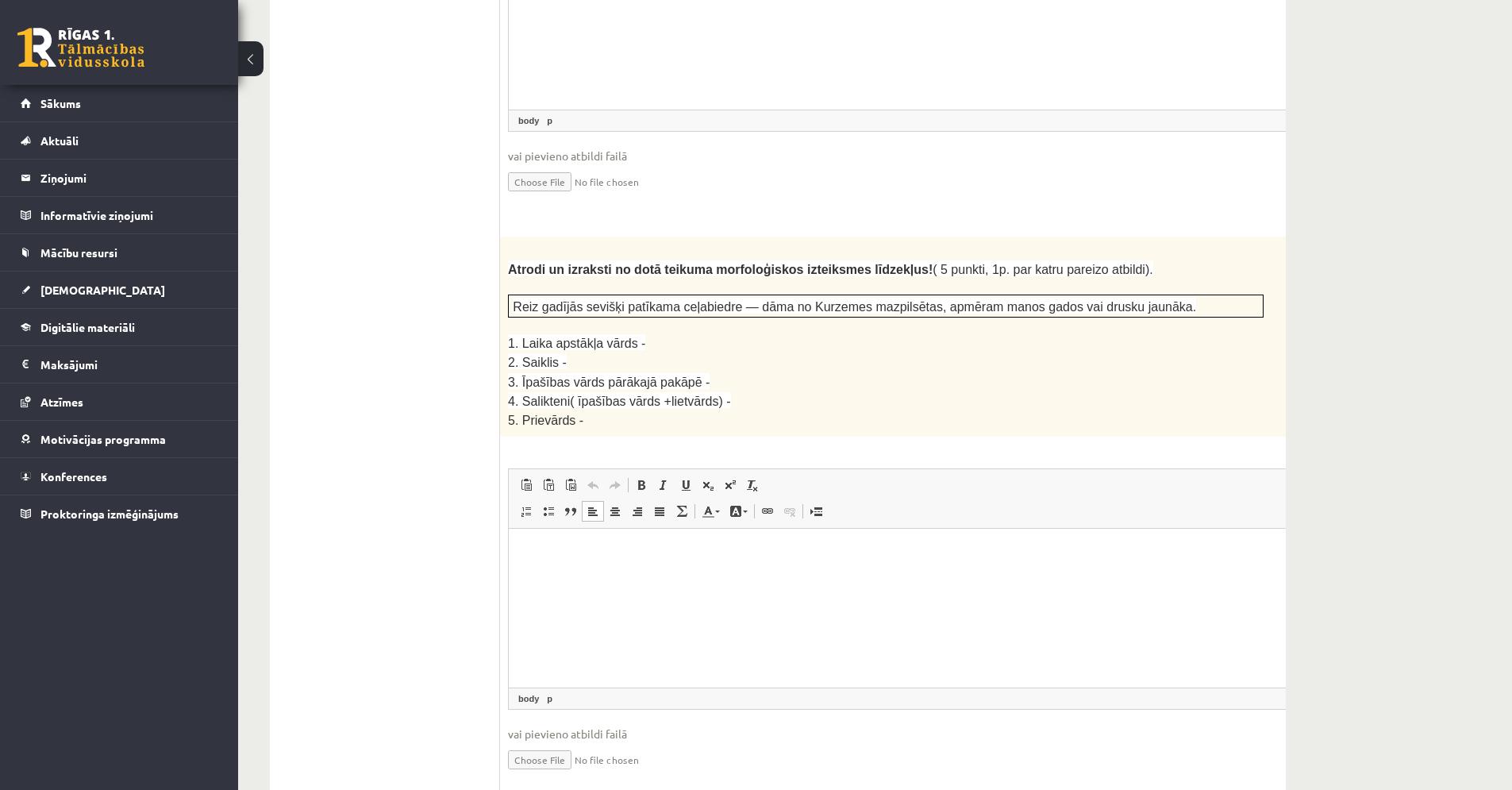
click at [604, 577] on html at bounding box center [925, 553] width 833 height 48
click at [567, 580] on p "**" at bounding box center [904, 580] width 760 height 17
click at [558, 602] on p "**" at bounding box center [904, 605] width 760 height 17
click at [578, 631] on p "**" at bounding box center [904, 632] width 760 height 17
click at [566, 662] on p "**" at bounding box center [904, 659] width 760 height 17
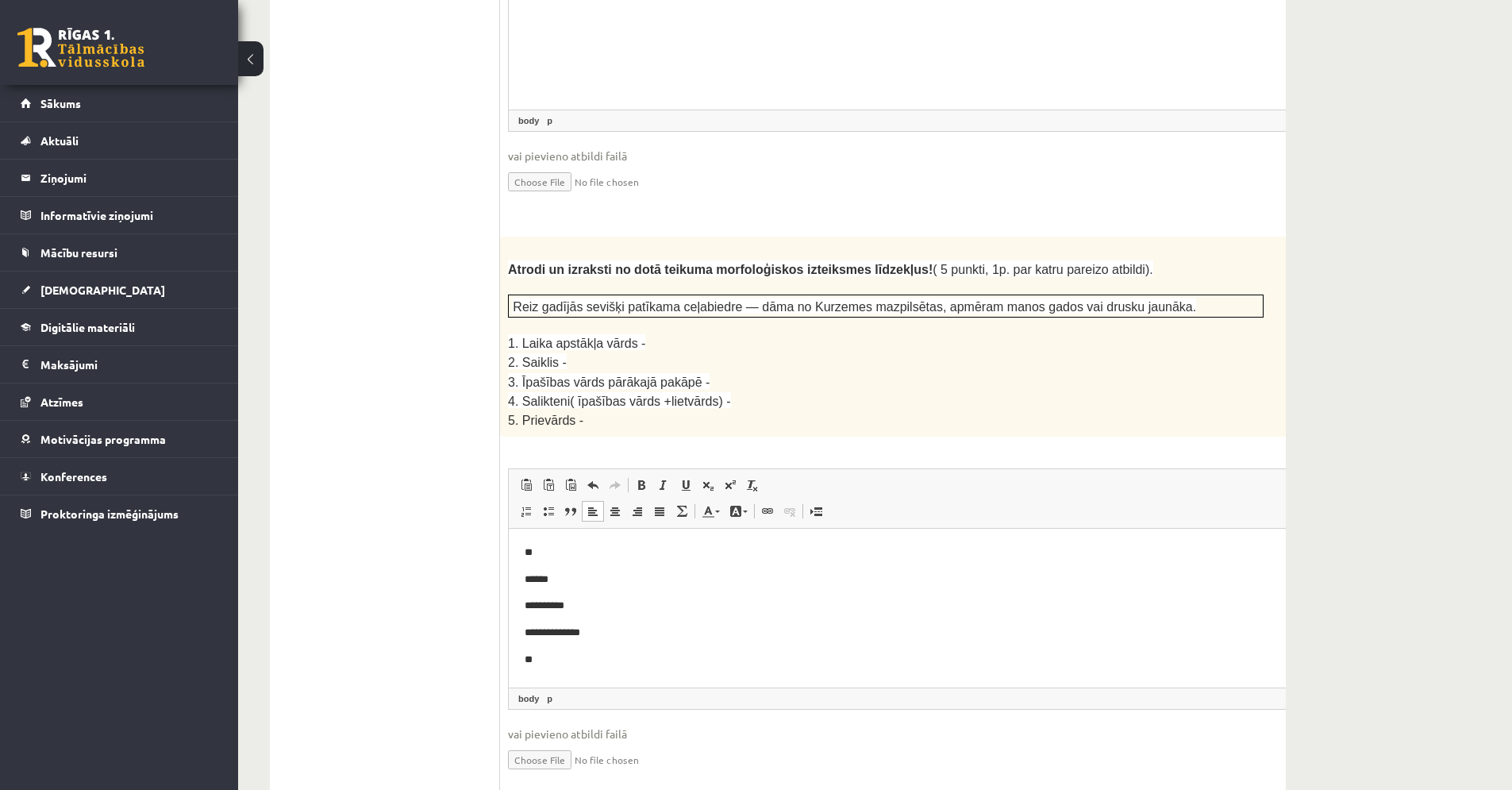
click at [567, 662] on p "**" at bounding box center [904, 659] width 760 height 17
click at [547, 556] on p "**" at bounding box center [904, 552] width 760 height 17
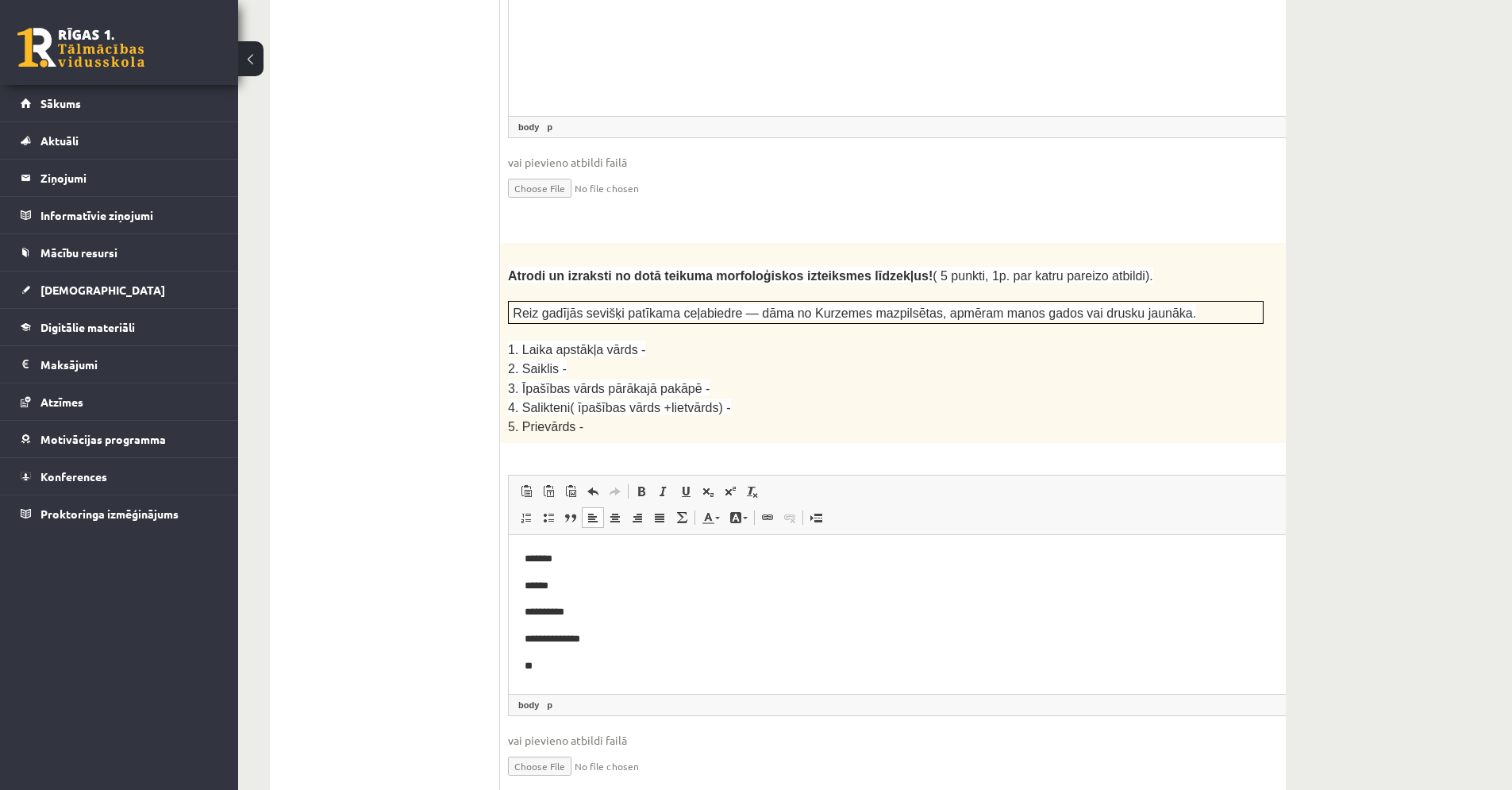
scroll to position [2001, 0]
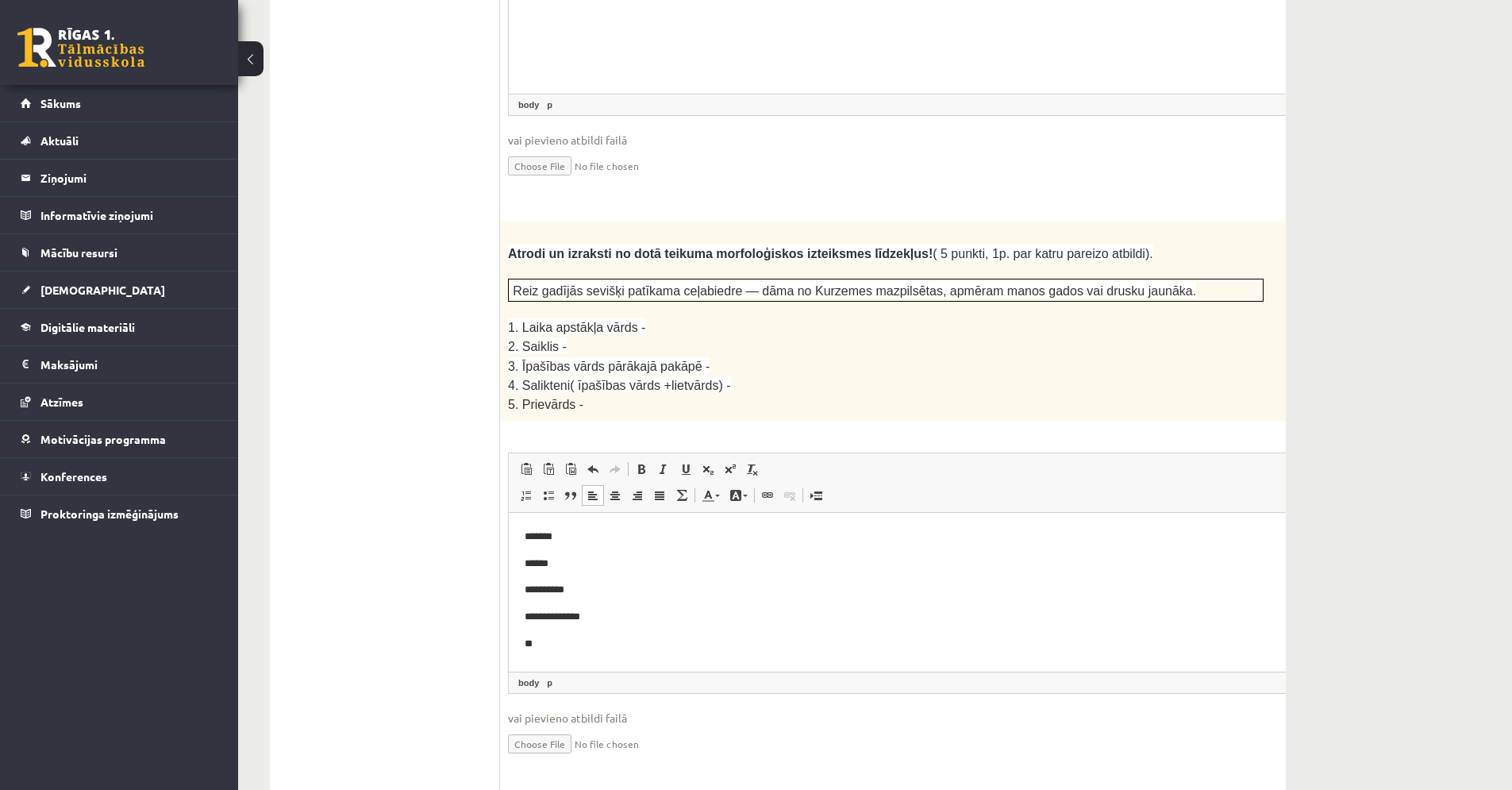
click at [580, 655] on html "**********" at bounding box center [925, 589] width 833 height 155
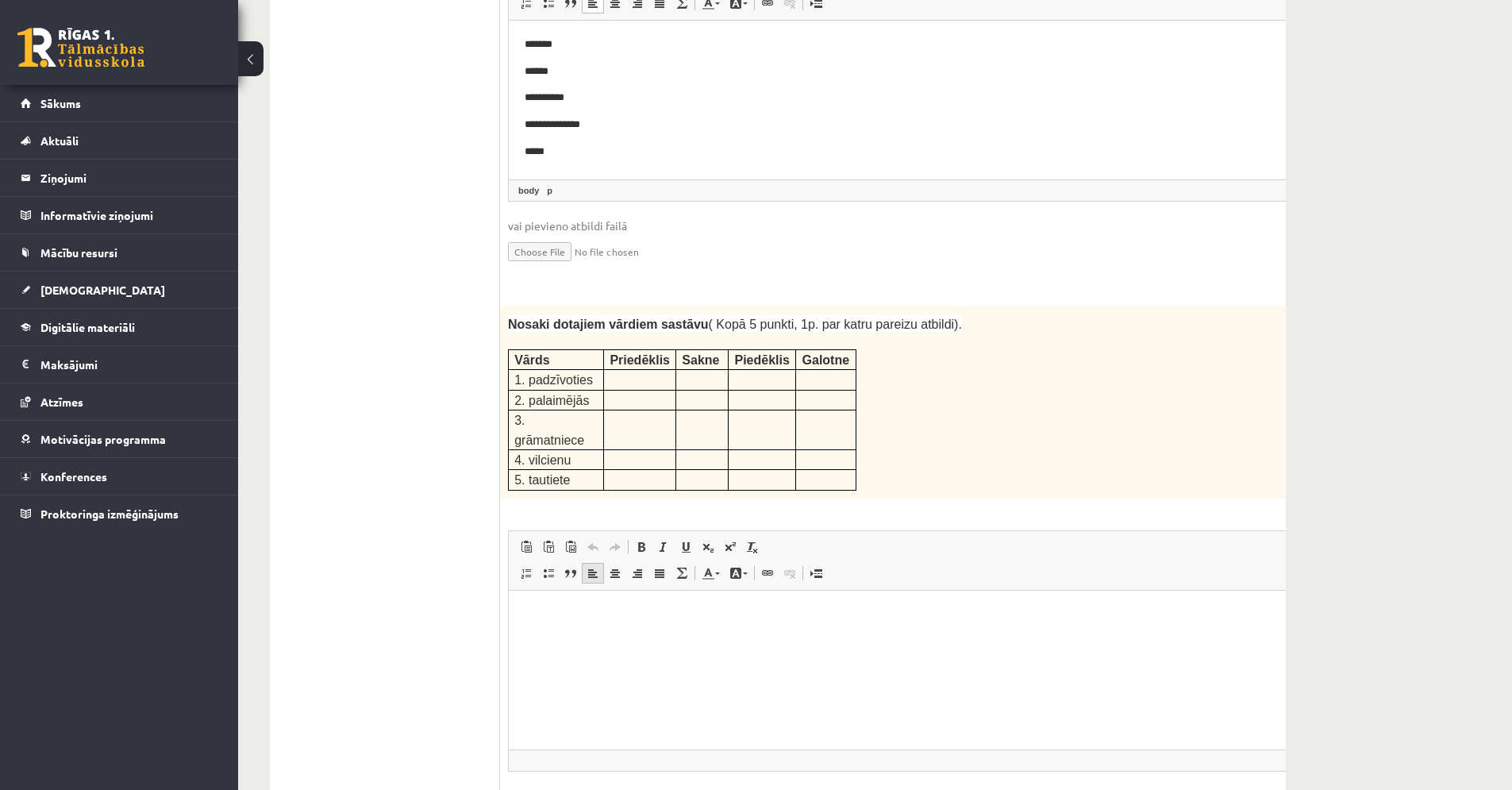
scroll to position [2510, 0]
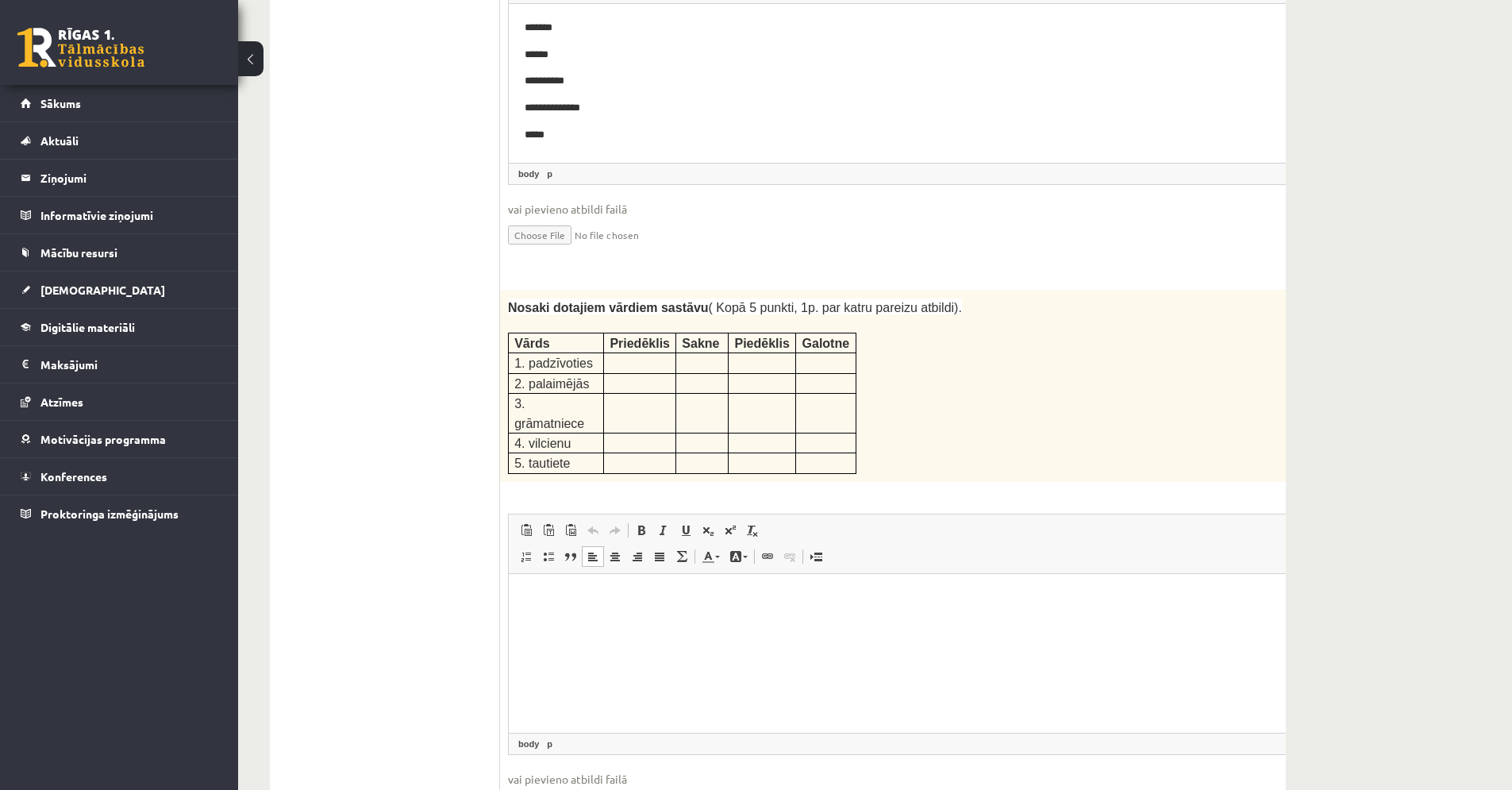
click at [593, 622] on html at bounding box center [925, 597] width 833 height 48
click at [613, 354] on p at bounding box center [639, 362] width 60 height 16
click at [624, 354] on p at bounding box center [639, 362] width 60 height 16
drag, startPoint x: 624, startPoint y: 291, endPoint x: 645, endPoint y: 352, distance: 64.5
click at [652, 417] on div "5p Nosaki dotajiem vārdiem sastāvu ( Kopā 5 punkti, 1p. par katru pareizu atbil…" at bounding box center [926, 567] width 851 height 554
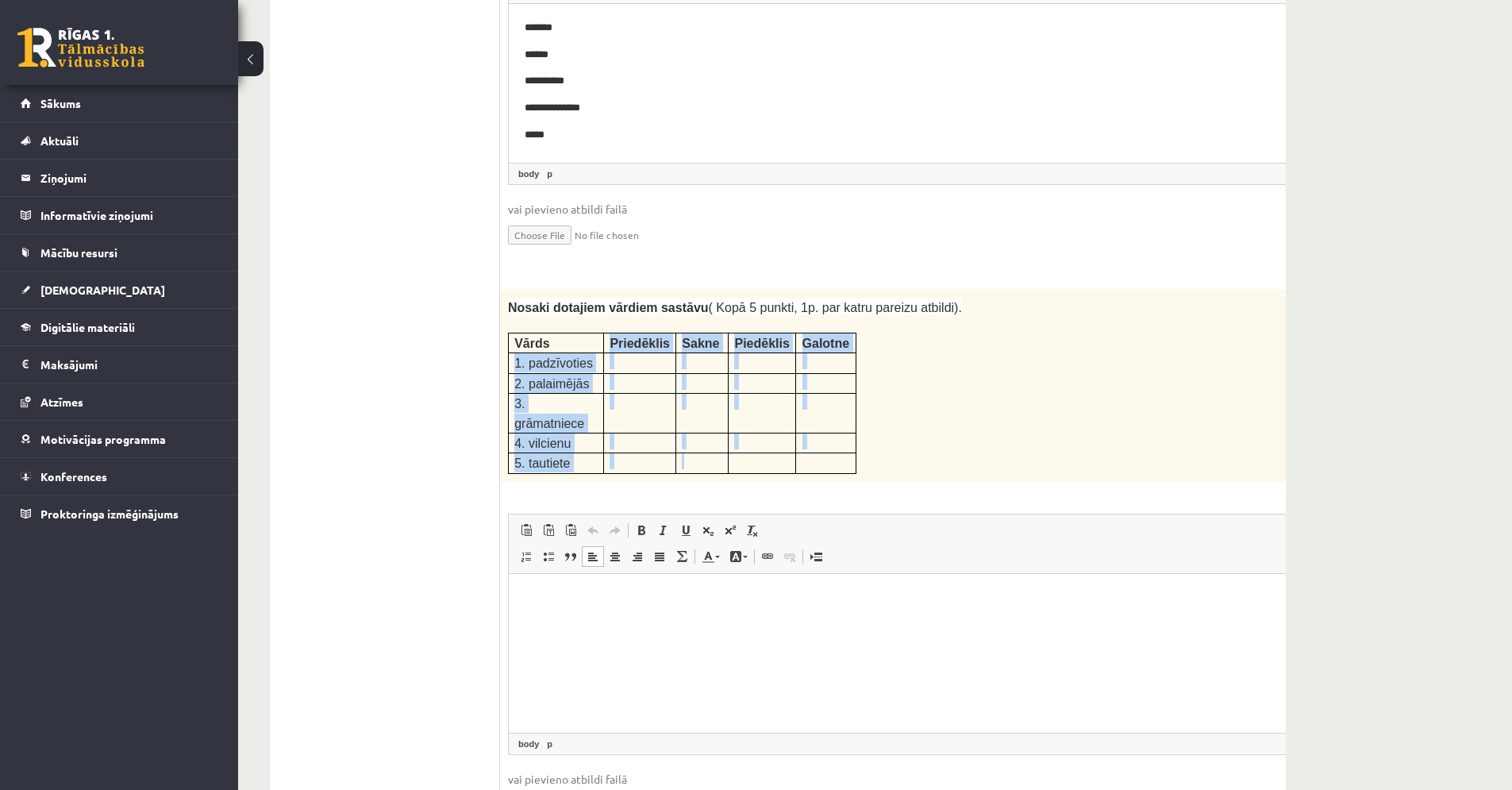
drag, startPoint x: 552, startPoint y: 267, endPoint x: 697, endPoint y: 369, distance: 177.3
click at [697, 369] on tbody "Vārds Priedēklis Sakne Piedēklis Galotne 1. padzīvoties 2. palaimējās 3. grāmat…" at bounding box center [682, 403] width 347 height 141
copy tbody "Vārds Priedēklis Sakne Piedēklis Galotne 1. padzīvoties 2. palaimējās 3. grāmat…"
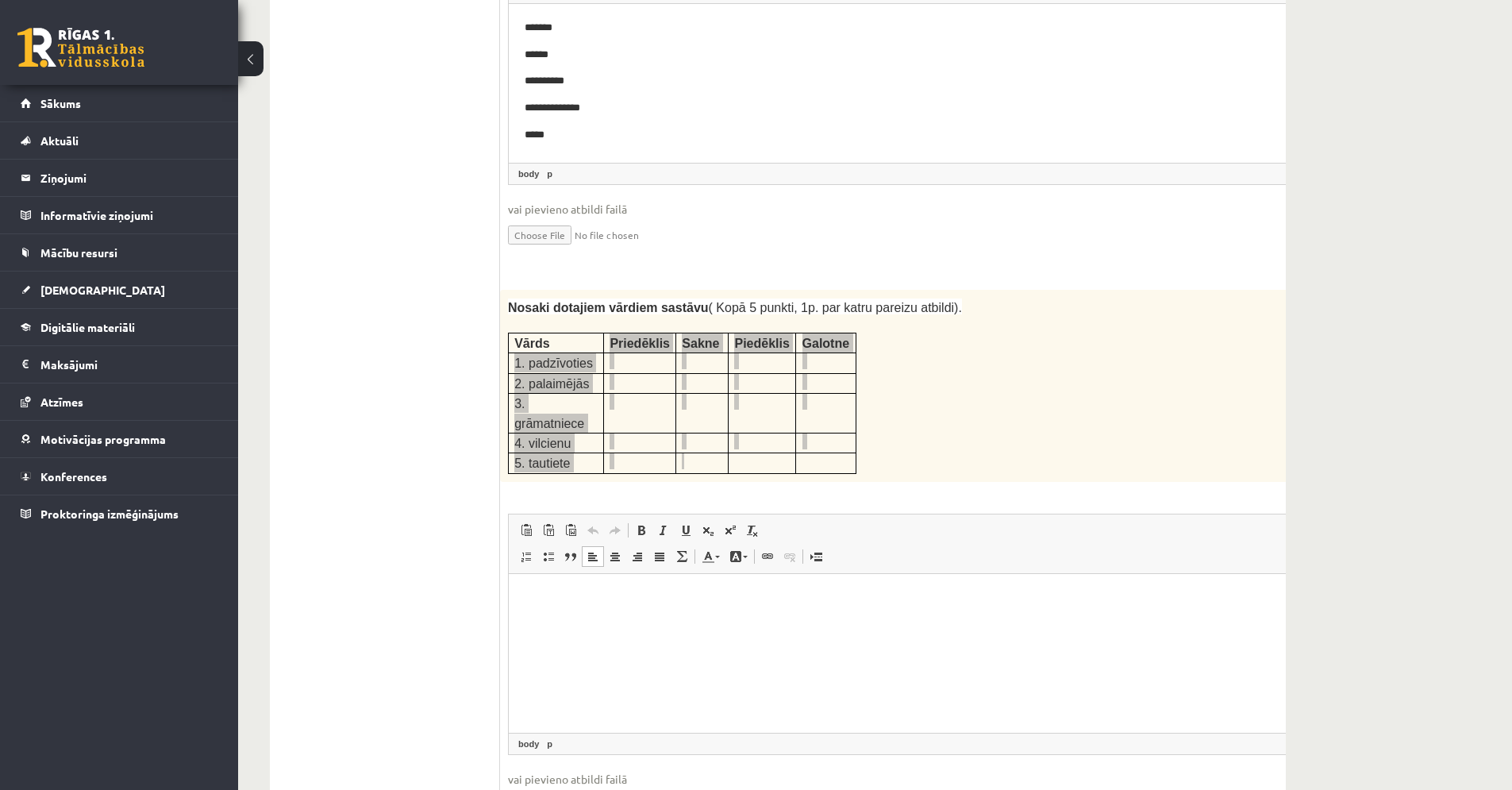
click at [577, 622] on html at bounding box center [925, 597] width 833 height 48
click at [548, 524] on span at bounding box center [549, 530] width 13 height 13
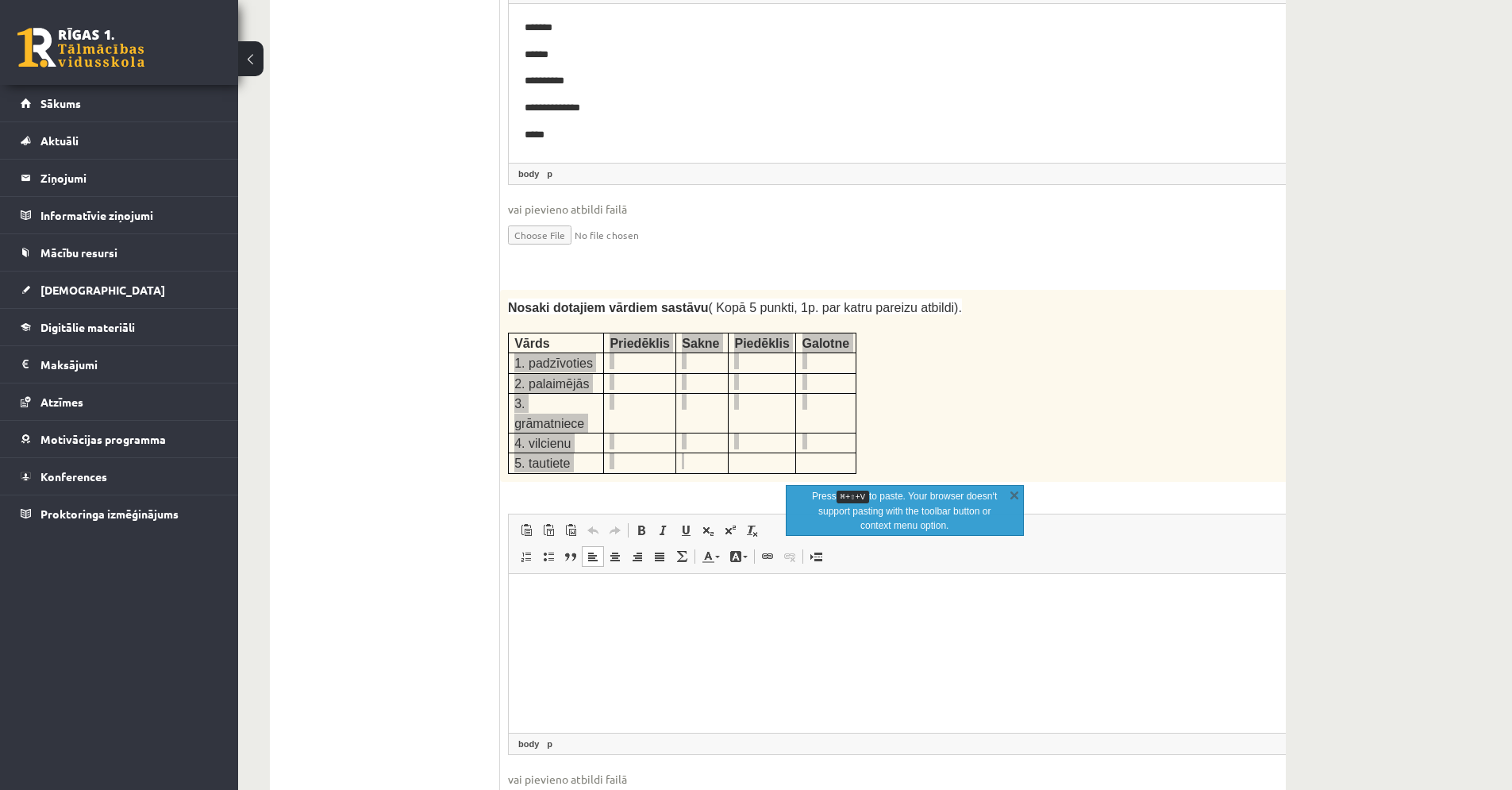
drag, startPoint x: 615, startPoint y: 462, endPoint x: 631, endPoint y: 474, distance: 20.0
click at [619, 546] on link "Center" at bounding box center [615, 556] width 22 height 21
click at [633, 614] on html at bounding box center [925, 597] width 833 height 48
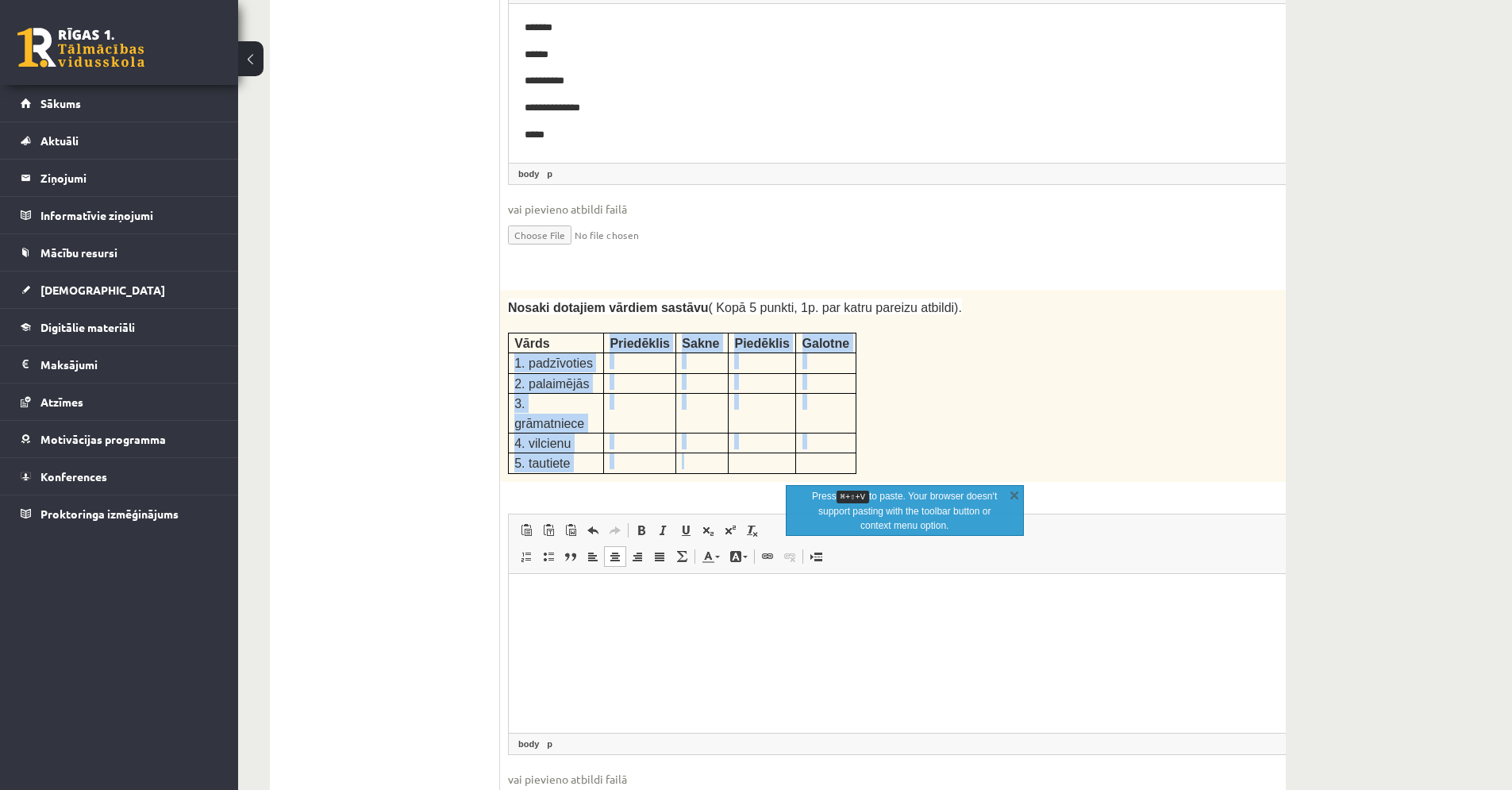
drag, startPoint x: 588, startPoint y: 306, endPoint x: 580, endPoint y: 303, distance: 8.5
click at [587, 374] on p "2. palaimējās" at bounding box center [556, 383] width 83 height 19
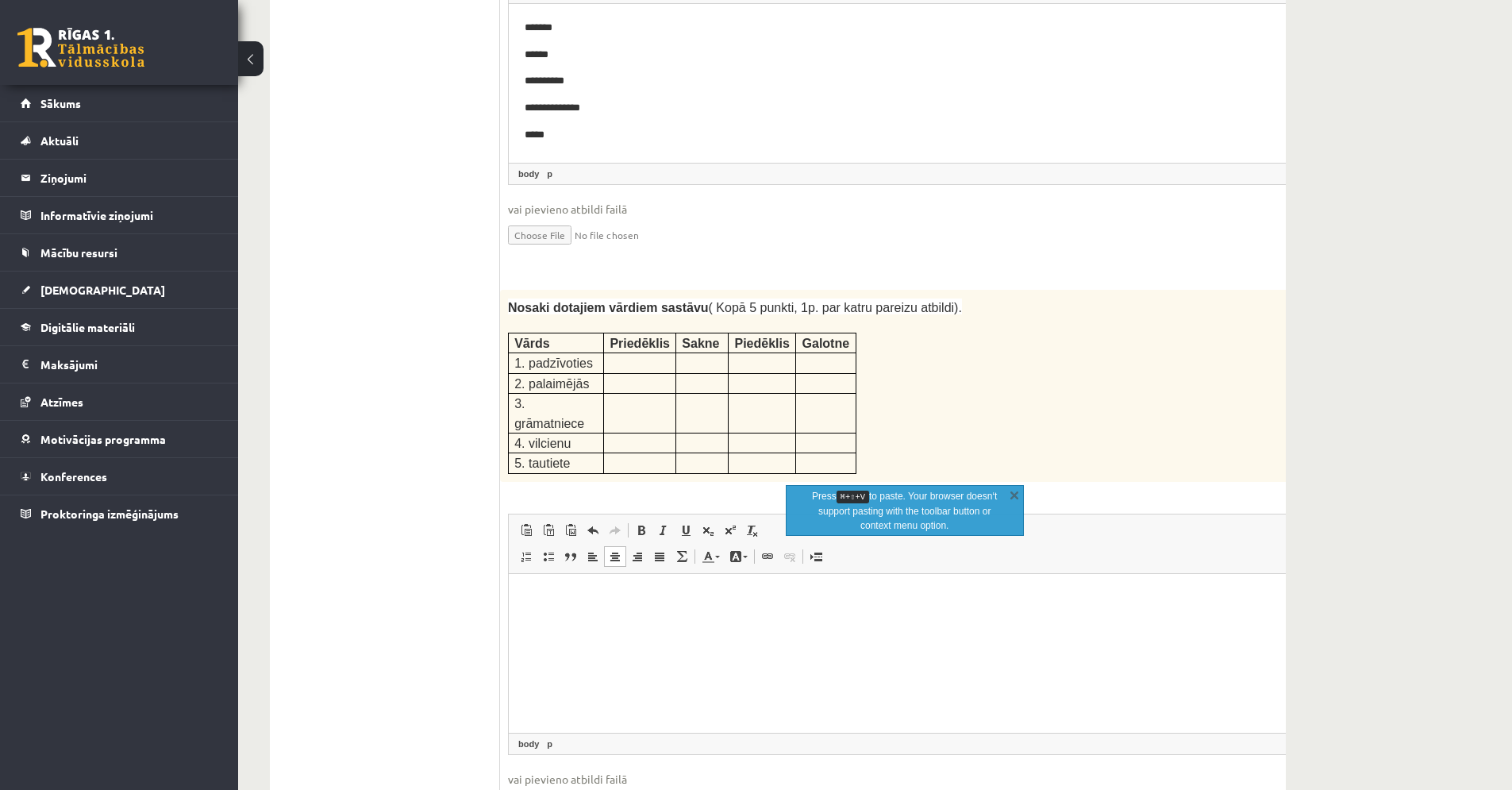
click at [580, 377] on span "2. palaimējās" at bounding box center [551, 383] width 74 height 13
drag, startPoint x: 548, startPoint y: 280, endPoint x: 664, endPoint y: 338, distance: 129.7
click at [680, 369] on tbody "Vārds Priedēklis Sakne Piedēklis Galotne 1. padzīvoties 2. palaimējās 3. grāmat…" at bounding box center [682, 403] width 347 height 141
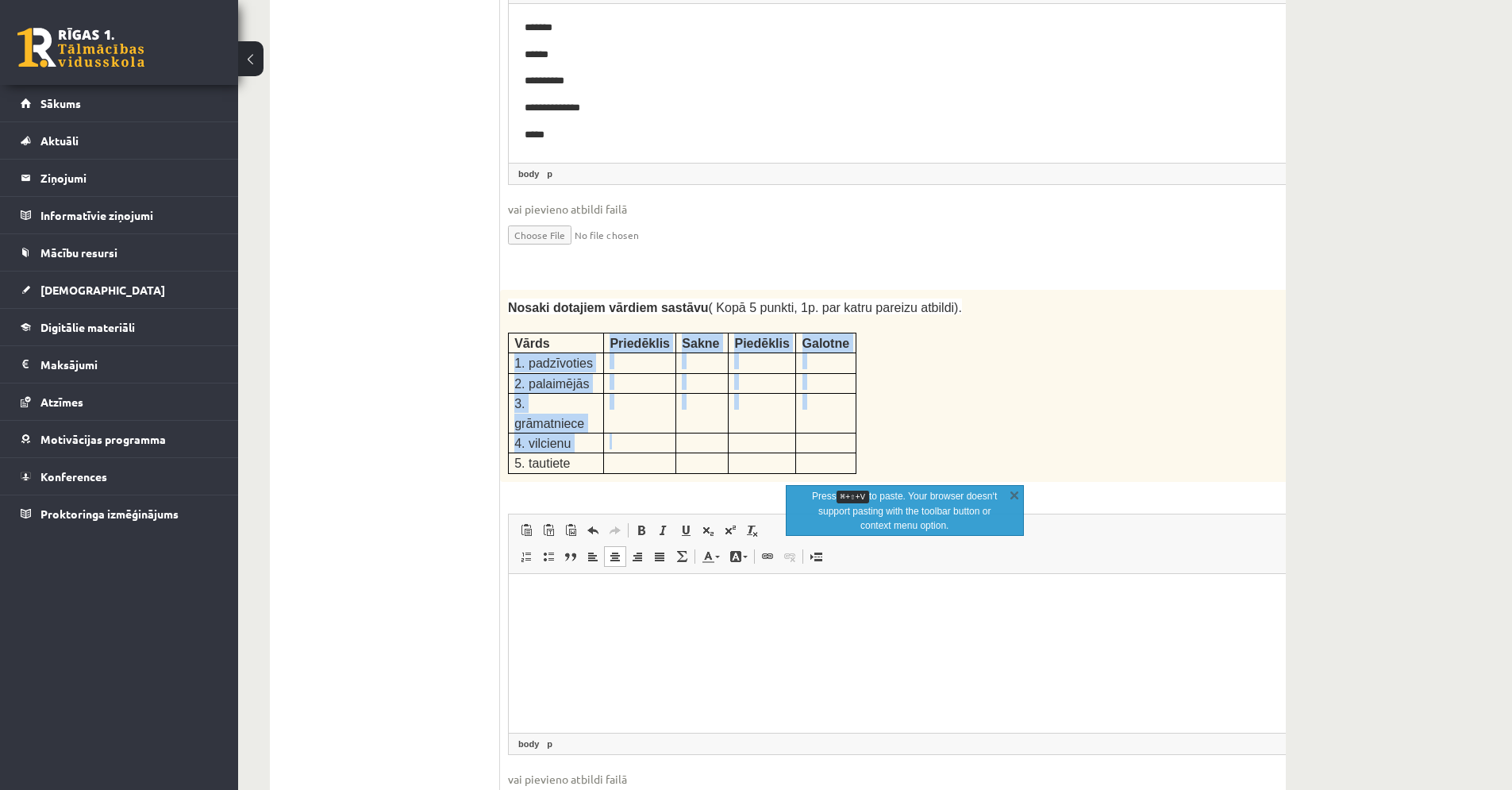
drag, startPoint x: 587, startPoint y: 272, endPoint x: 633, endPoint y: 326, distance: 70.9
click at [664, 348] on tbody "Vārds Priedēklis Sakne Piedēklis Galotne 1. padzīvoties 2. palaimējās 3. grāmat…" at bounding box center [682, 403] width 347 height 141
click at [632, 394] on p at bounding box center [639, 402] width 60 height 16
drag, startPoint x: 635, startPoint y: 330, endPoint x: 633, endPoint y: 456, distance: 126.0
click at [635, 467] on div "5p Nosaki dotajiem vārdiem sastāvu ( Kopā 5 punkti, 1p. par katru pareizu atbil…" at bounding box center [926, 567] width 851 height 554
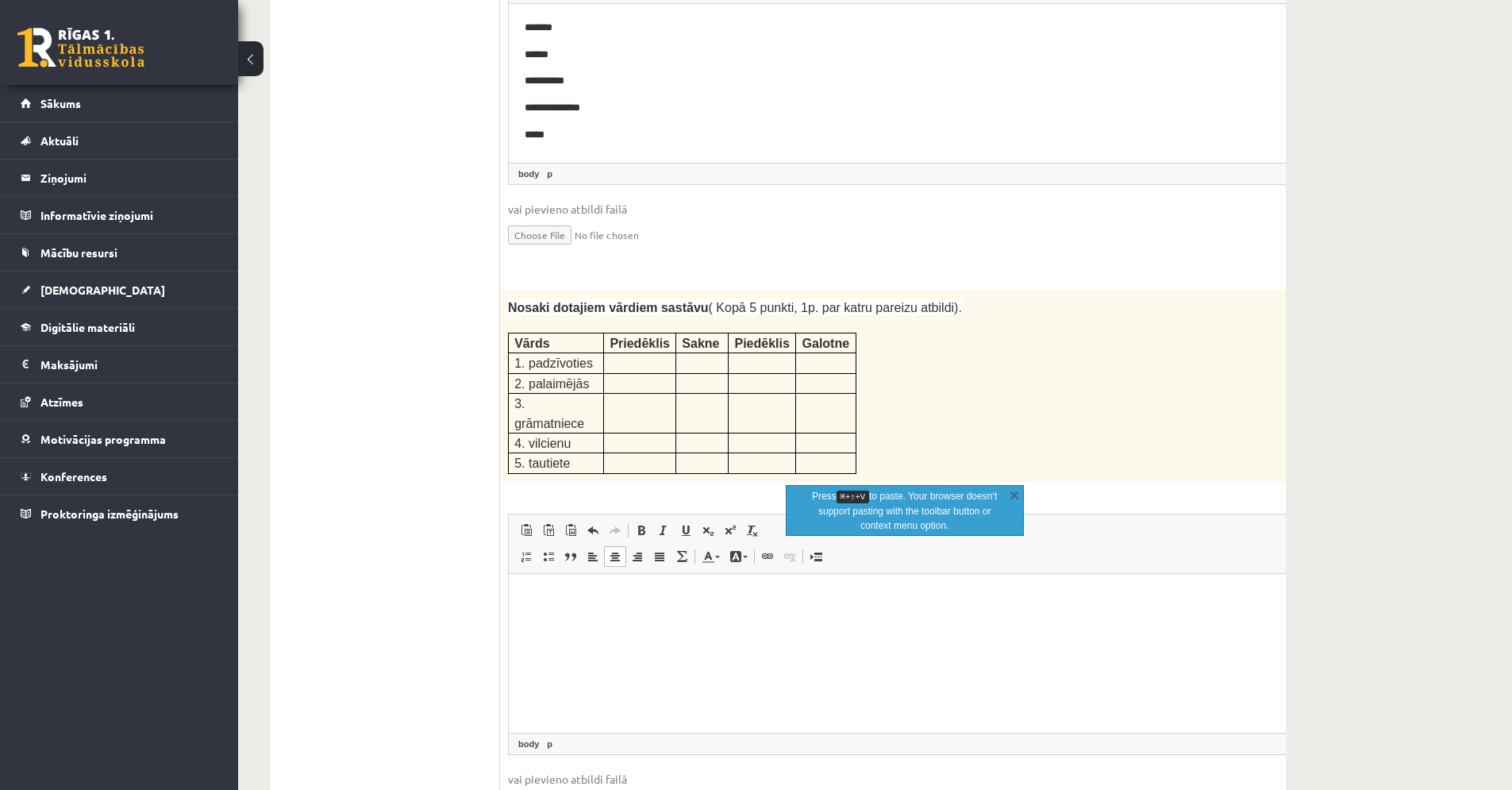
click at [616, 601] on p "Editor, wiswyg-editor-user-answer-47433807675940" at bounding box center [926, 597] width 802 height 17
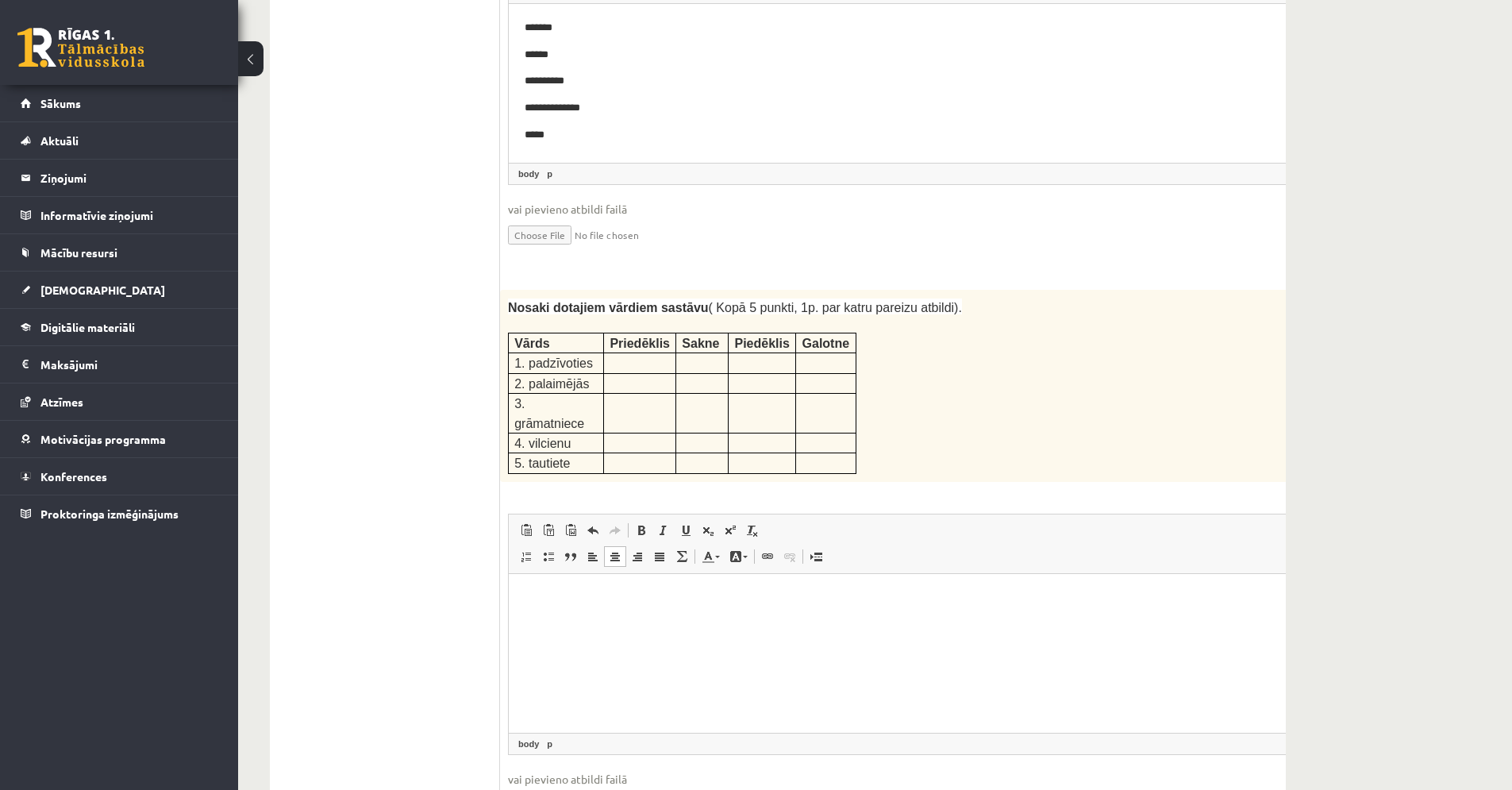
click at [591, 600] on p "Editor, wiswyg-editor-user-answer-47433807675940" at bounding box center [926, 597] width 802 height 17
click at [593, 551] on span at bounding box center [593, 557] width 13 height 13
drag, startPoint x: 568, startPoint y: 277, endPoint x: 600, endPoint y: 337, distance: 68.0
click at [700, 381] on div "Nosaki dotajiem vārdiem sastāvu ( Kopā 5 punkti, 1p. par katru pareizu atbildi)…" at bounding box center [926, 386] width 851 height 193
copy table "Vārds"
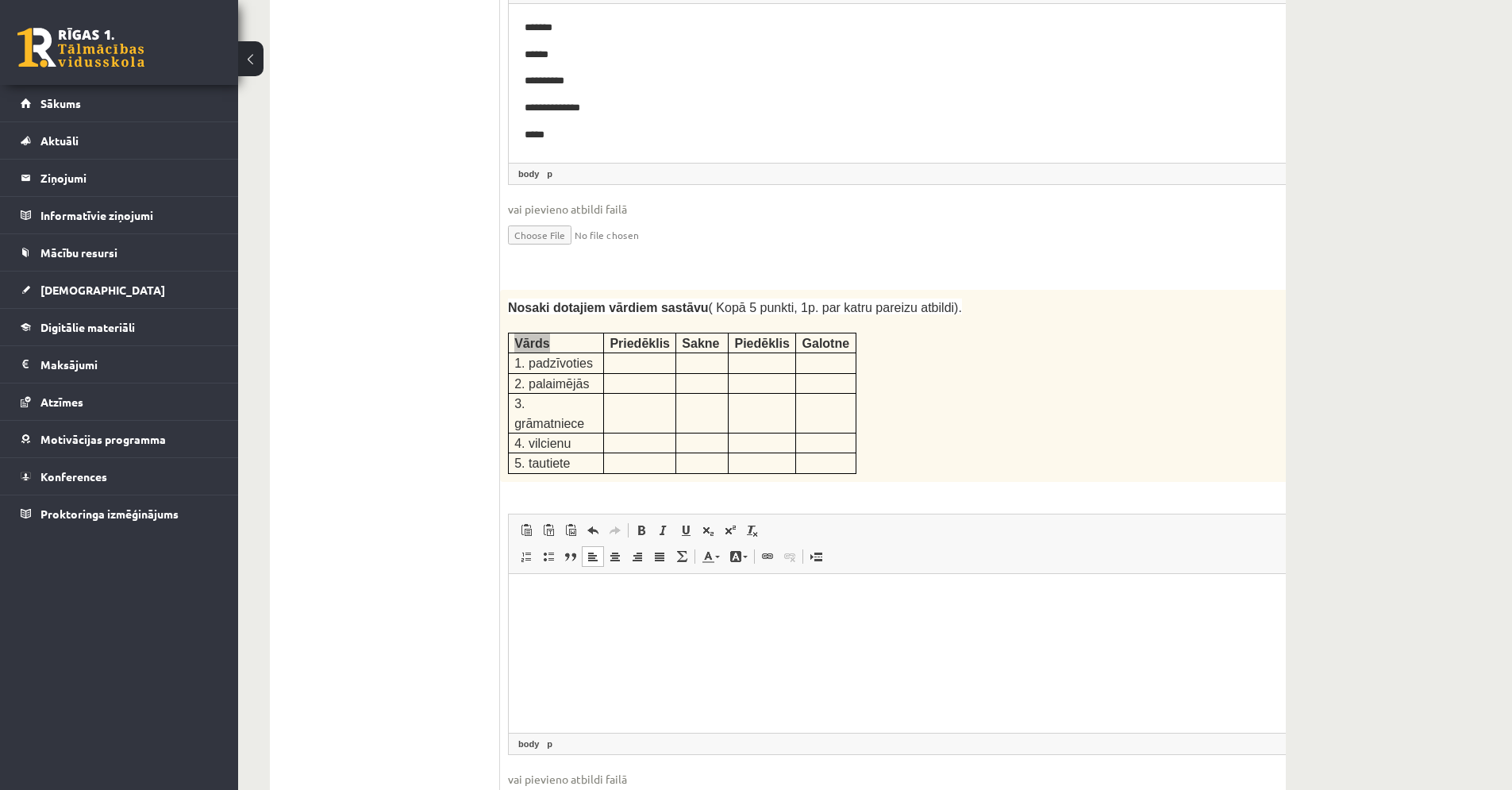
click at [589, 612] on html at bounding box center [925, 597] width 833 height 48
click at [572, 511] on span "Paste" at bounding box center [575, 510] width 13 height 13
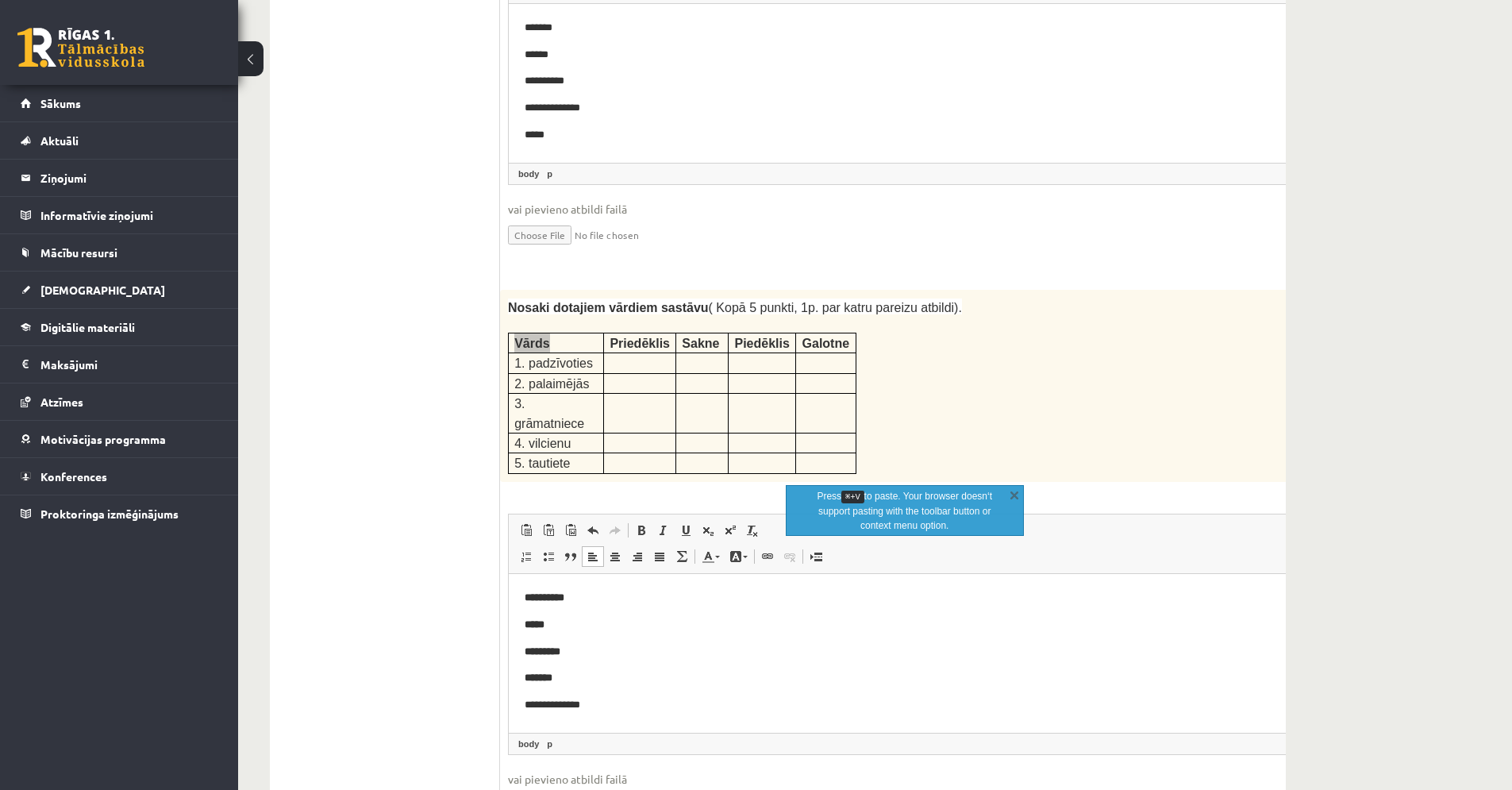
scroll to position [639, 0]
drag, startPoint x: 593, startPoint y: 603, endPoint x: 519, endPoint y: 611, distance: 74.4
click at [519, 611] on html "**********" at bounding box center [925, 334] width 833 height 800
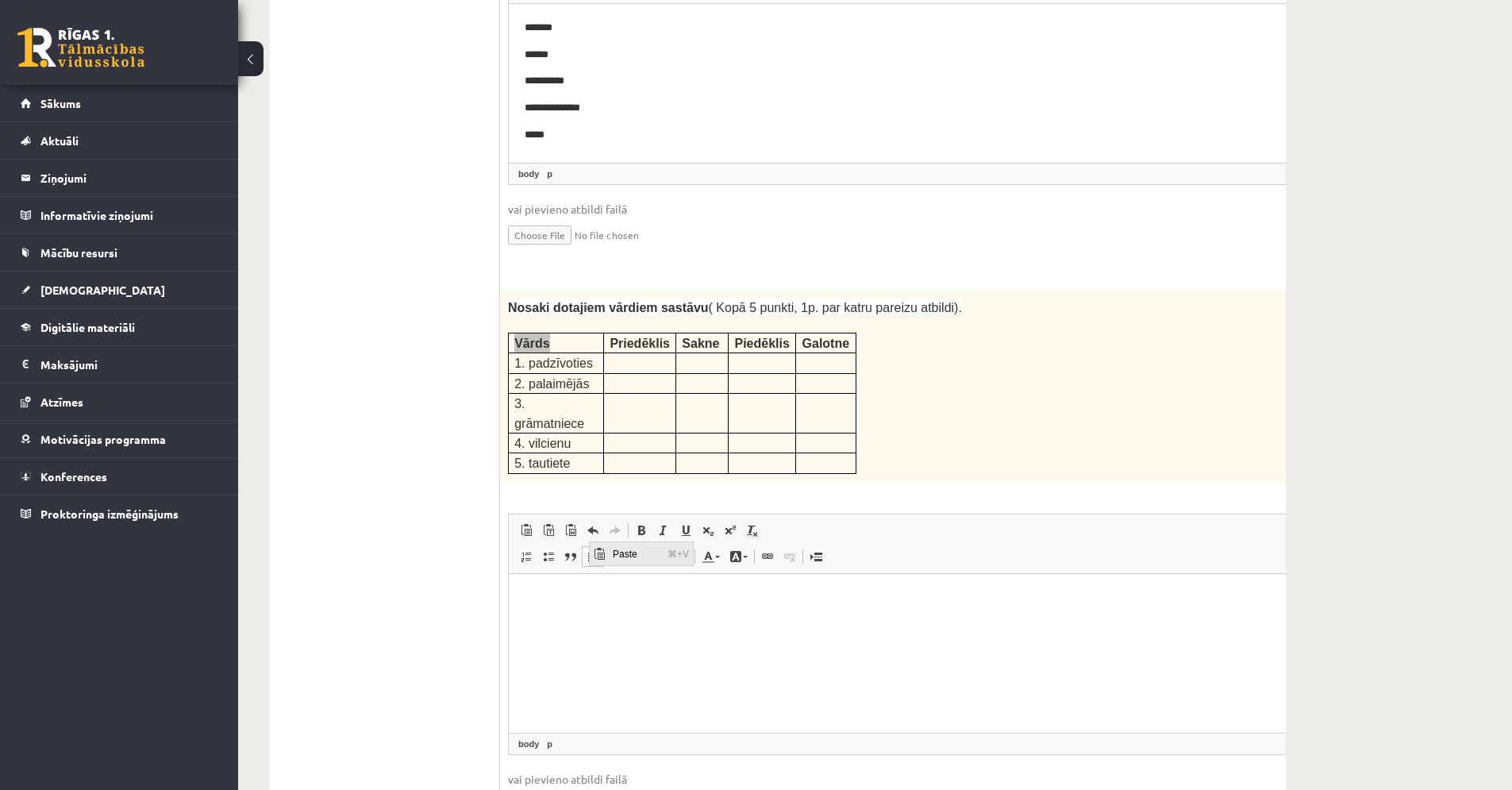
click at [598, 548] on span "Paste" at bounding box center [599, 554] width 13 height 13
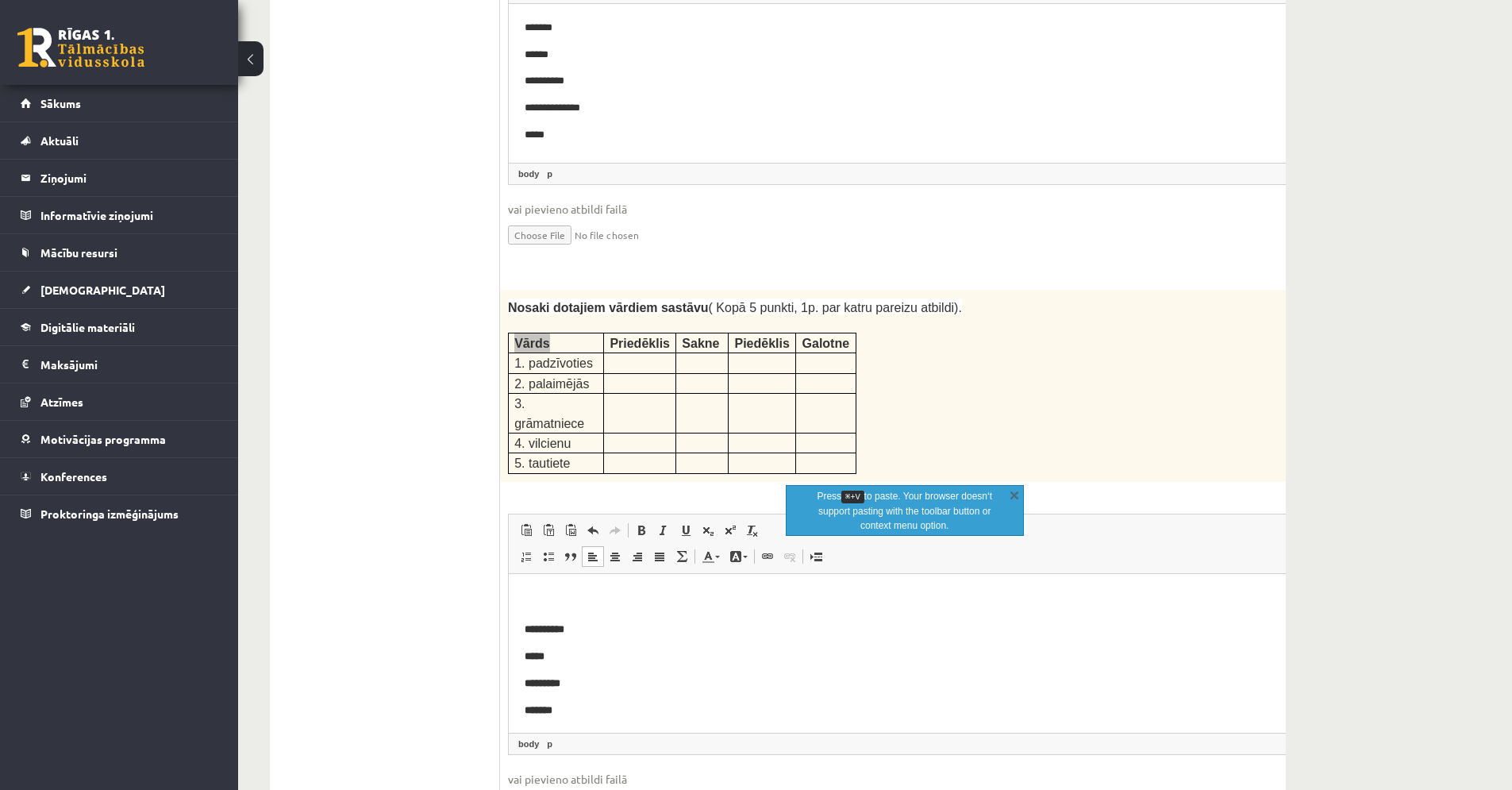
scroll to position [1310, 0]
drag, startPoint x: 604, startPoint y: 613, endPoint x: 512, endPoint y: 603, distance: 92.5
click at [512, 603] on html "**********" at bounding box center [925, 39] width 833 height 1550
drag, startPoint x: 542, startPoint y: 273, endPoint x: 555, endPoint y: 298, distance: 28.2
click at [555, 333] on tbody "Vārds Priedēklis Sakne Piedēklis Galotne 1. padzīvoties 2. palaimējās 3. grāmat…" at bounding box center [682, 403] width 347 height 141
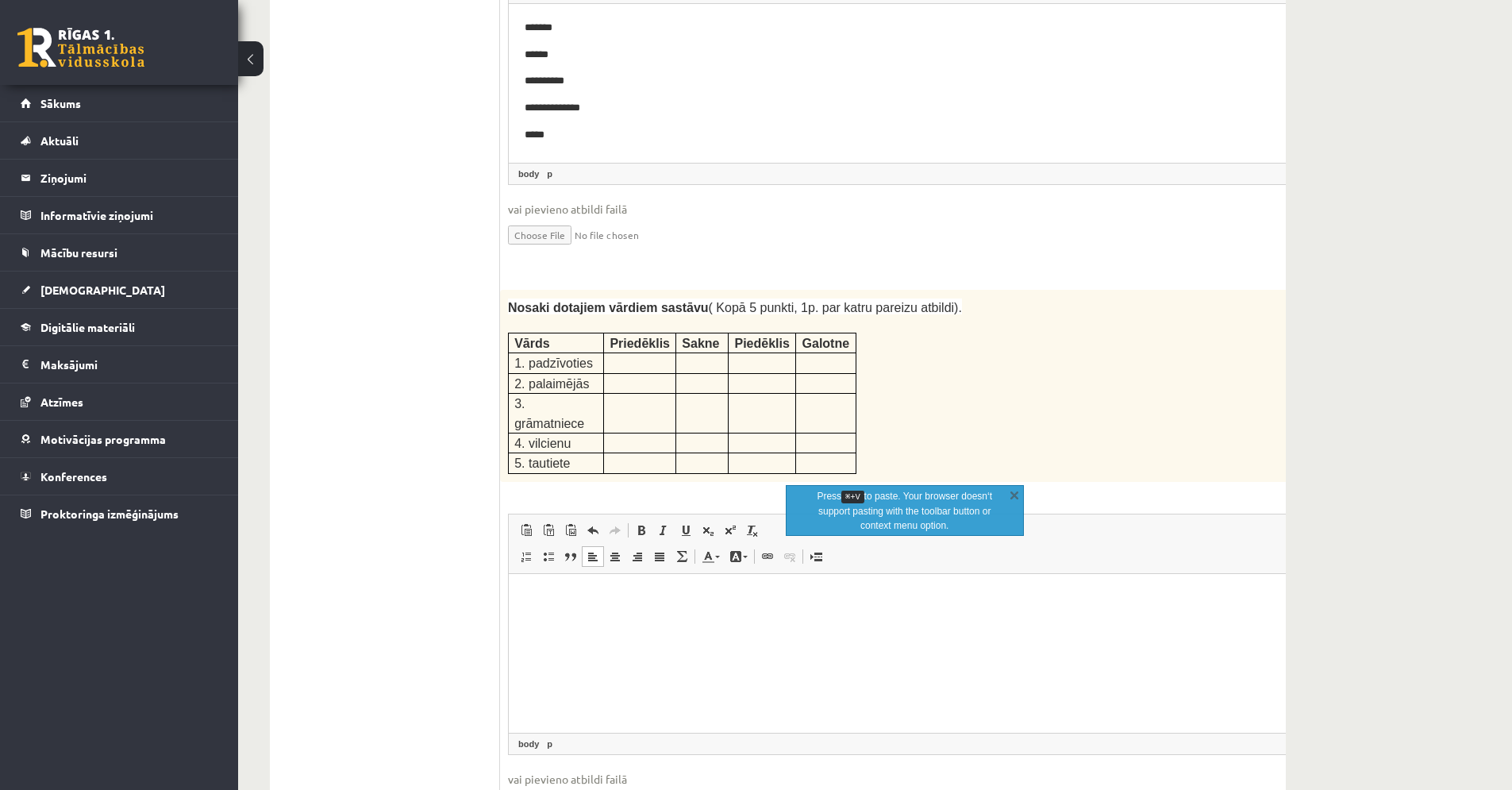
click at [555, 374] on td "2. palaimējās" at bounding box center [556, 383] width 95 height 20
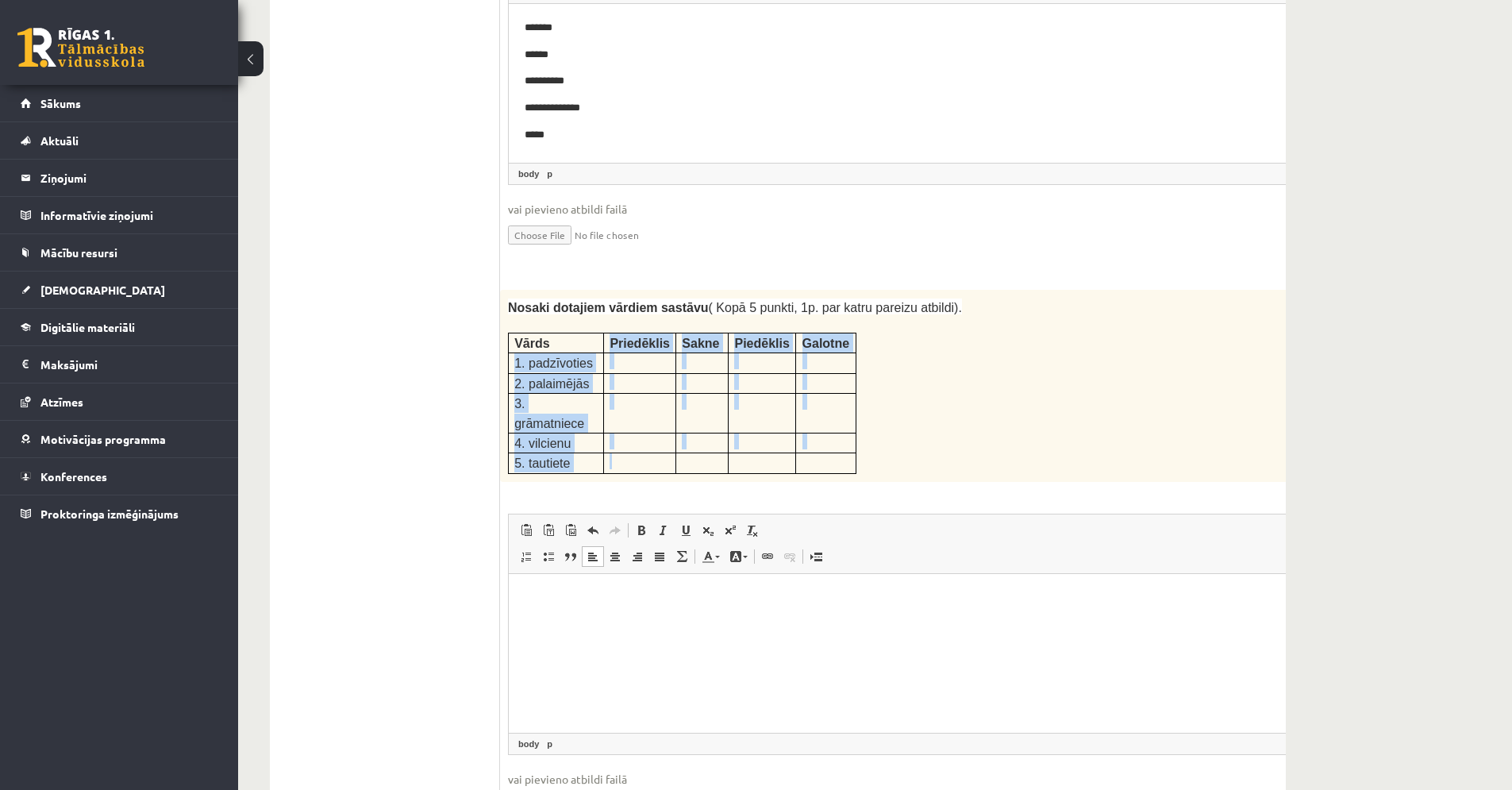
drag, startPoint x: 546, startPoint y: 277, endPoint x: 624, endPoint y: 371, distance: 122.1
click at [619, 374] on tbody "Vārds Priedēklis Sakne Piedēklis Galotne 1. padzīvoties 2. palaimējās 3. grāmat…" at bounding box center [682, 403] width 347 height 141
copy tbody "Vārds Priedēklis Sakne Piedēklis Galotne 1. padzīvoties 2. palaimējās 3. grāmat…"
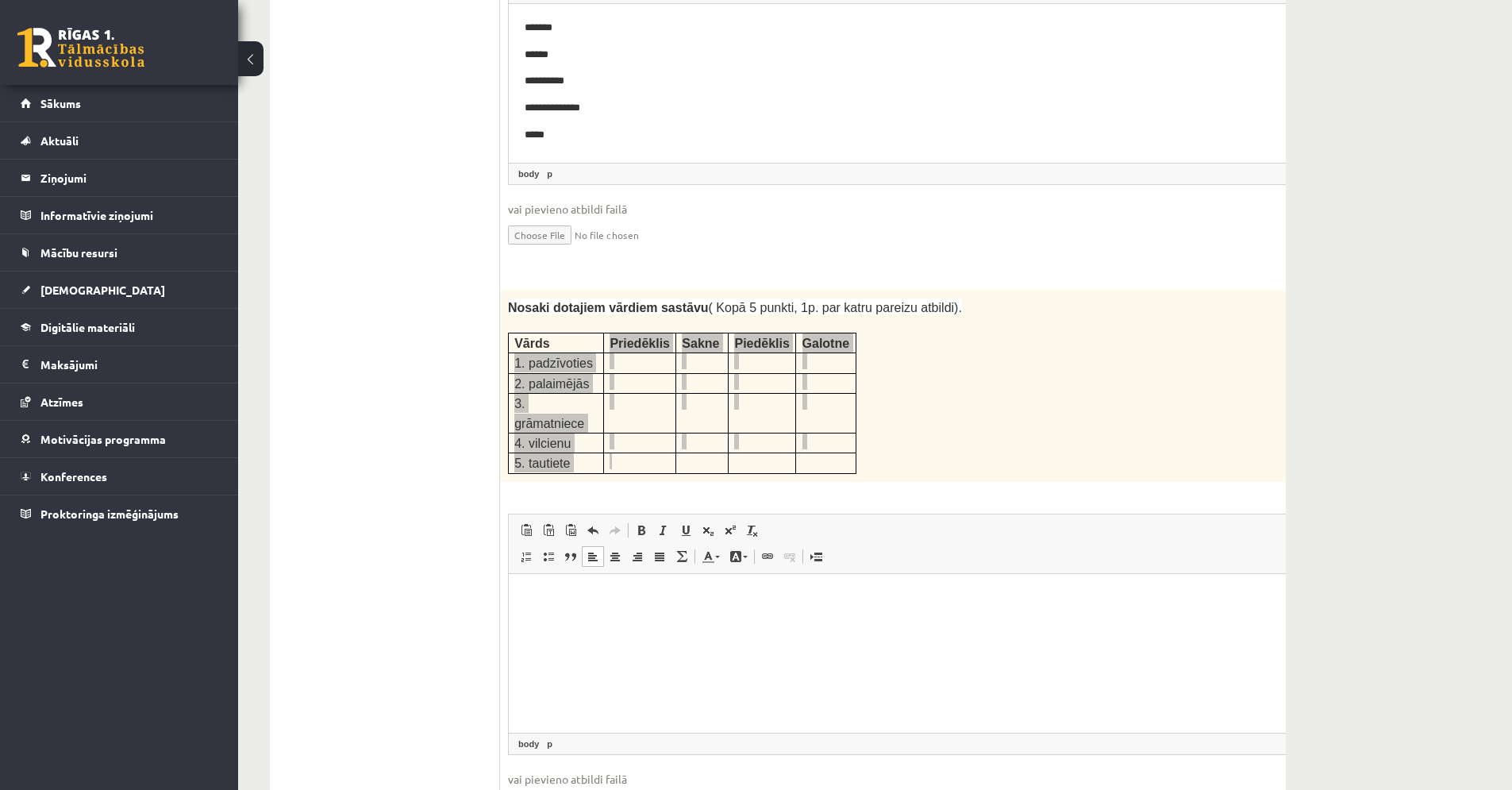
click at [543, 631] on p "Editor, wiswyg-editor-user-answer-47433807675940" at bounding box center [926, 629] width 802 height 17
drag, startPoint x: 544, startPoint y: 628, endPoint x: 1055, endPoint y: 1104, distance: 698.4
click at [559, 545] on span "Paste" at bounding box center [555, 544] width 13 height 13
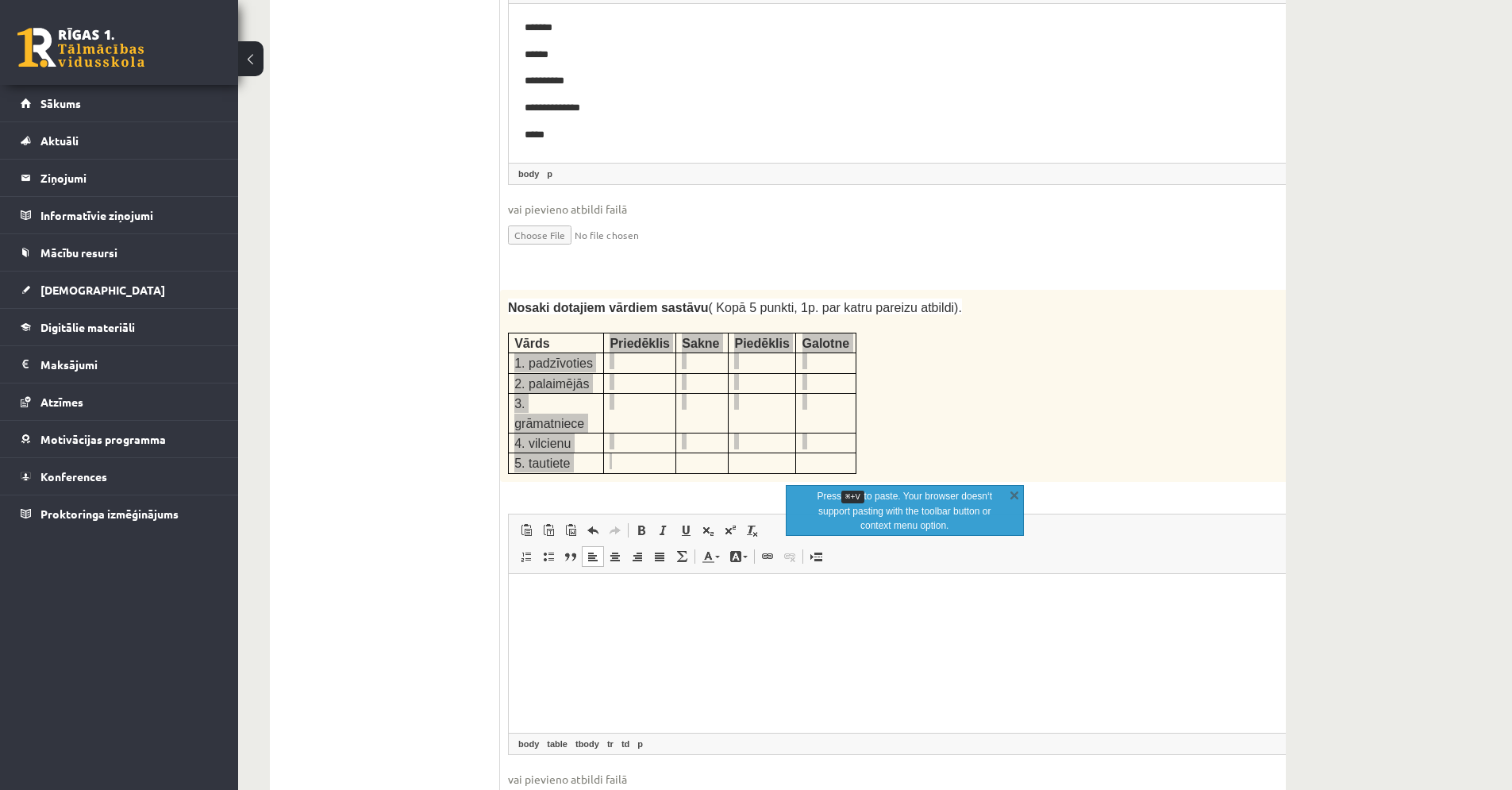
scroll to position [1464, 0]
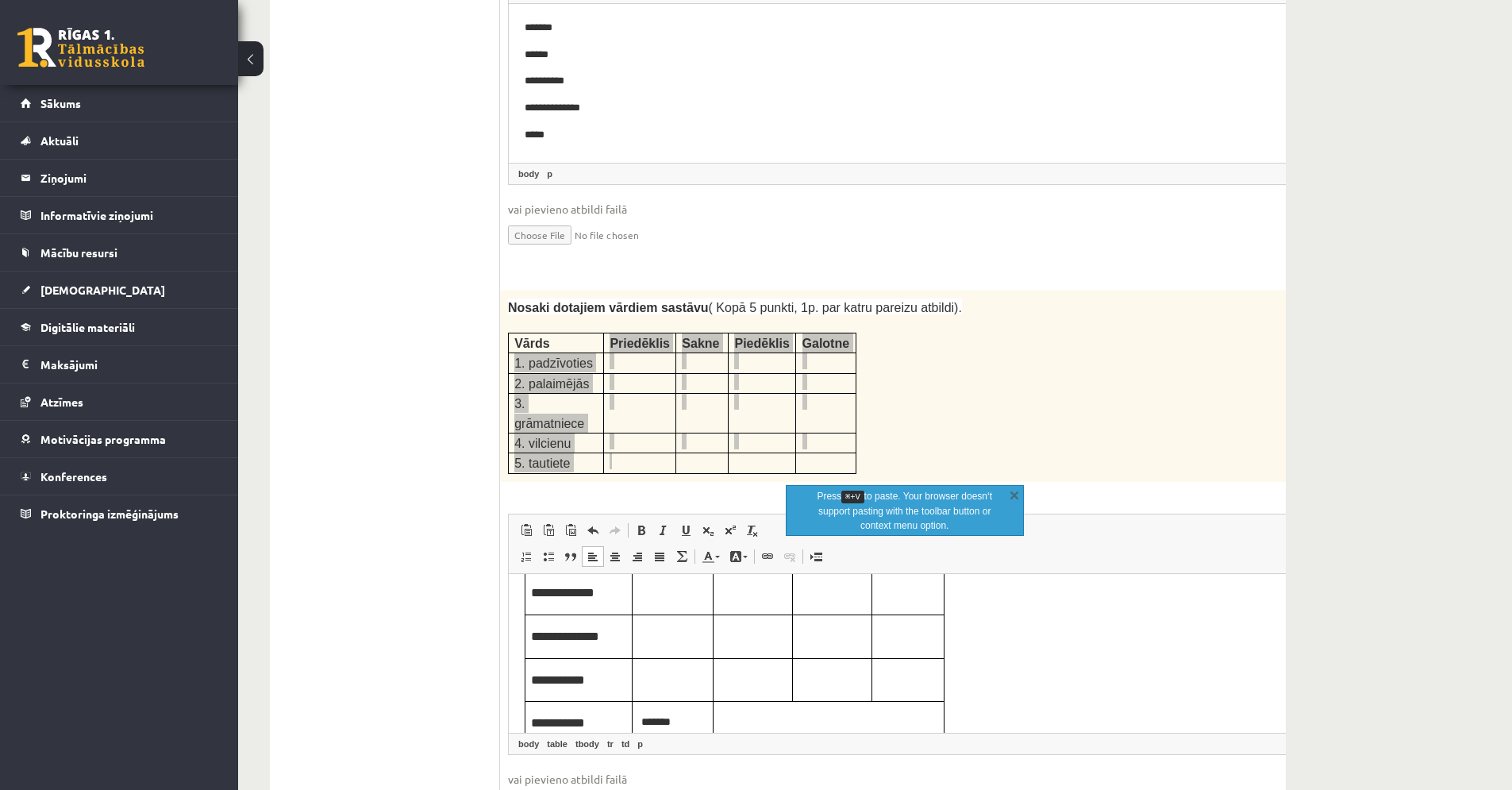
click at [997, 660] on body "**********" at bounding box center [926, 15] width 802 height 1781
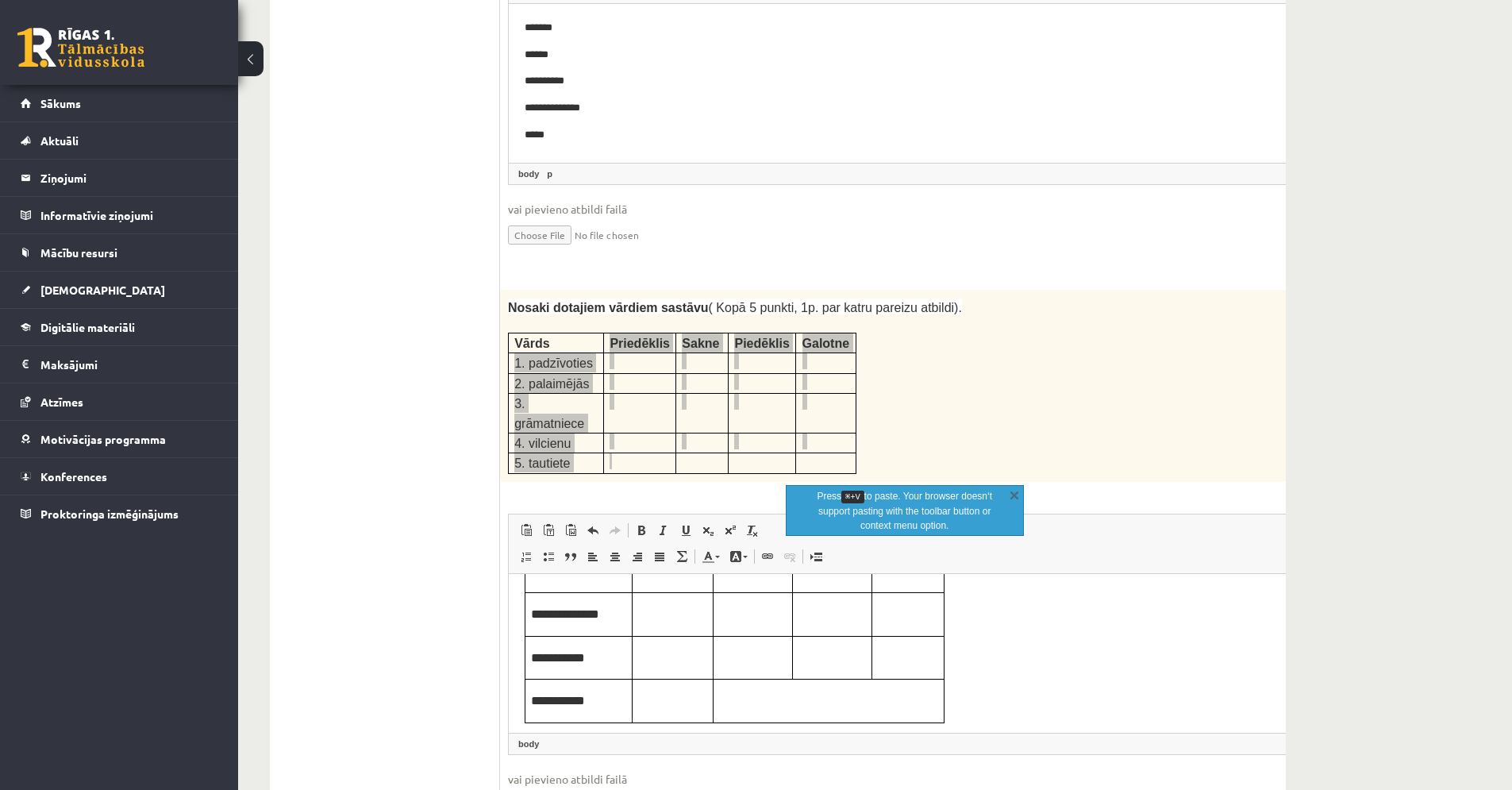
click at [789, 690] on table "**********" at bounding box center [734, 583] width 420 height 279
click at [799, 705] on table "**********" at bounding box center [734, 583] width 420 height 279
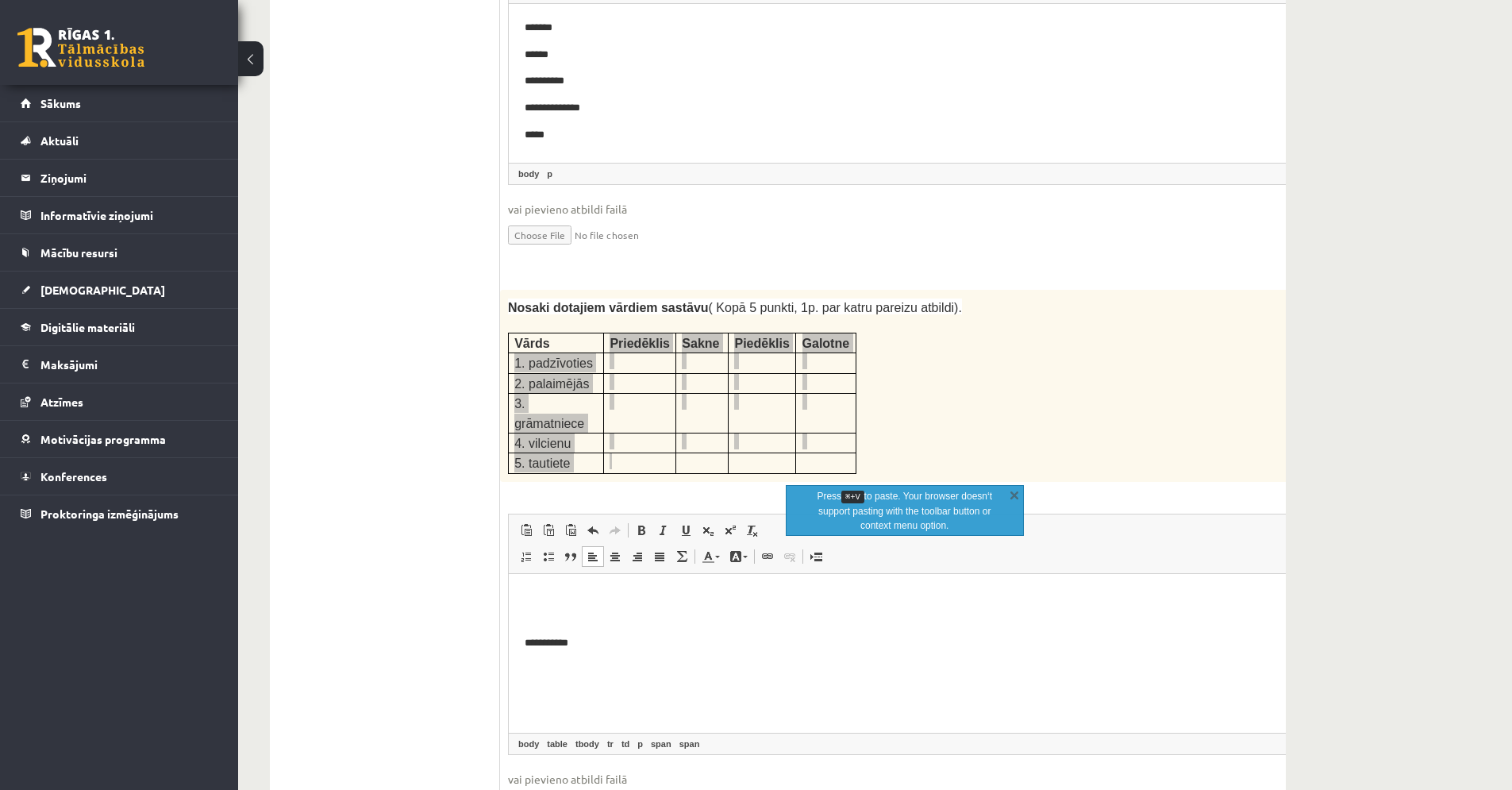
scroll to position [1058, 0]
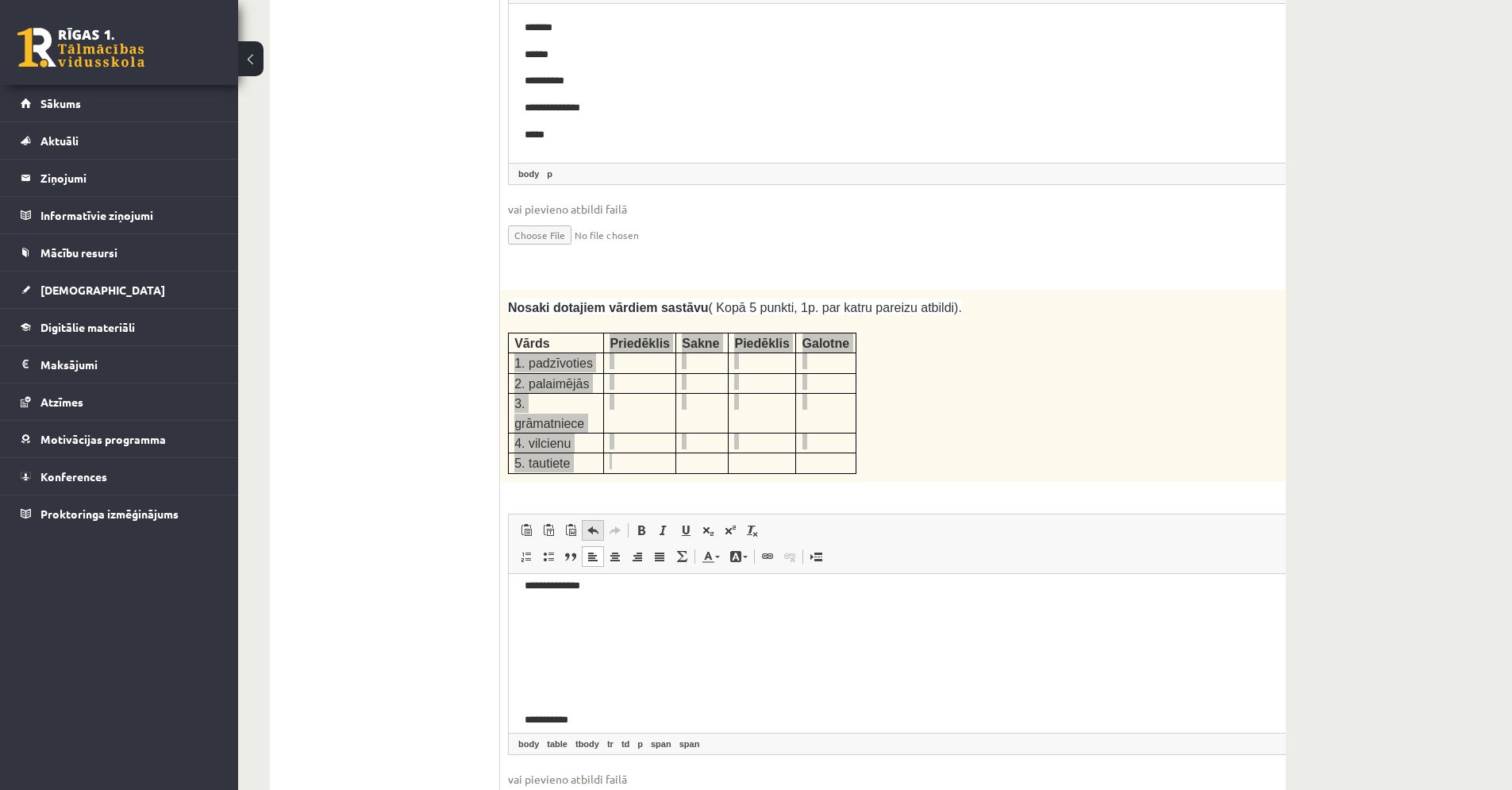
click at [593, 524] on span at bounding box center [593, 530] width 13 height 13
click at [587, 524] on span at bounding box center [593, 530] width 13 height 13
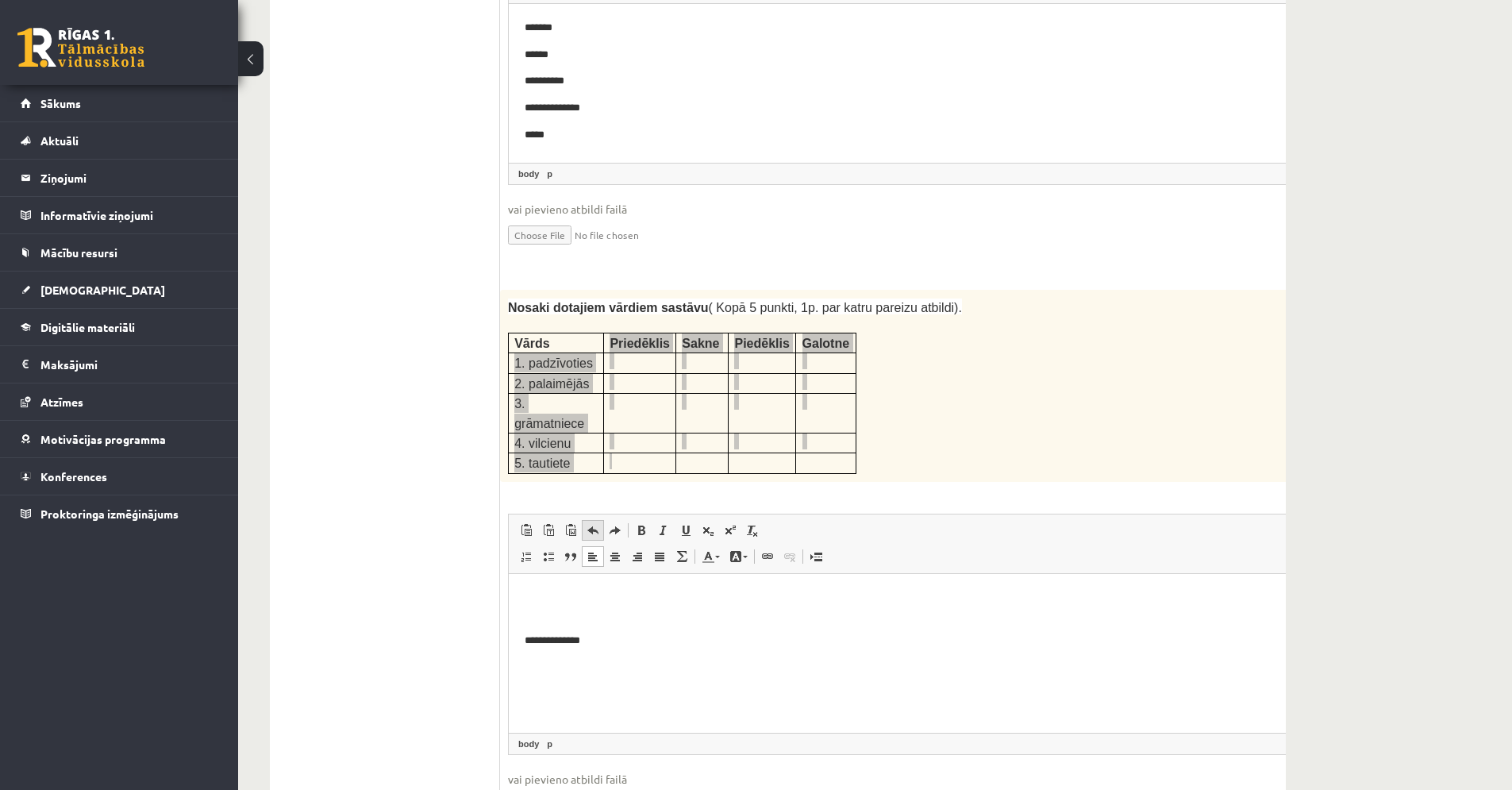
click at [587, 524] on span at bounding box center [593, 530] width 13 height 13
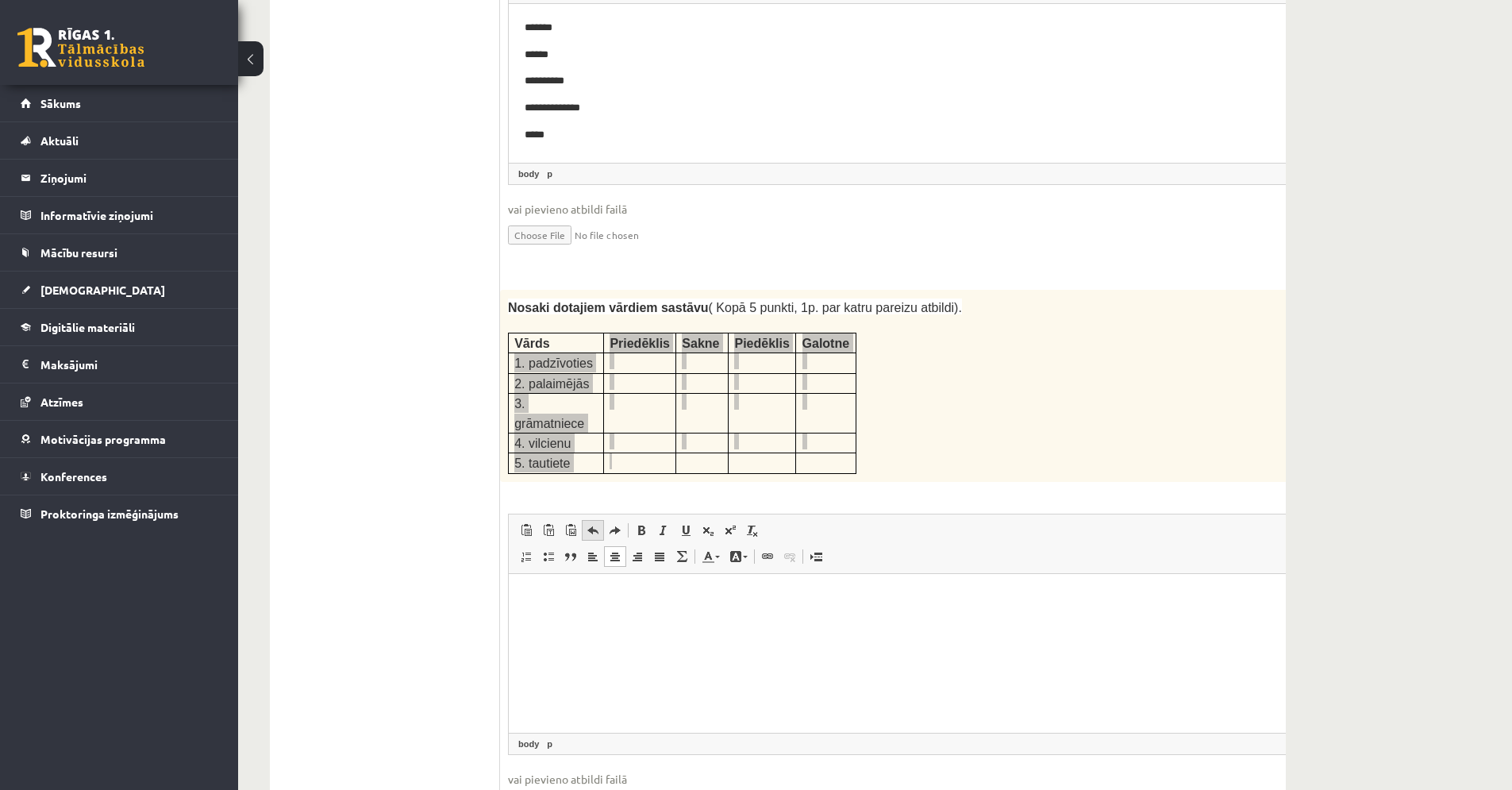
click at [587, 524] on span at bounding box center [593, 530] width 13 height 13
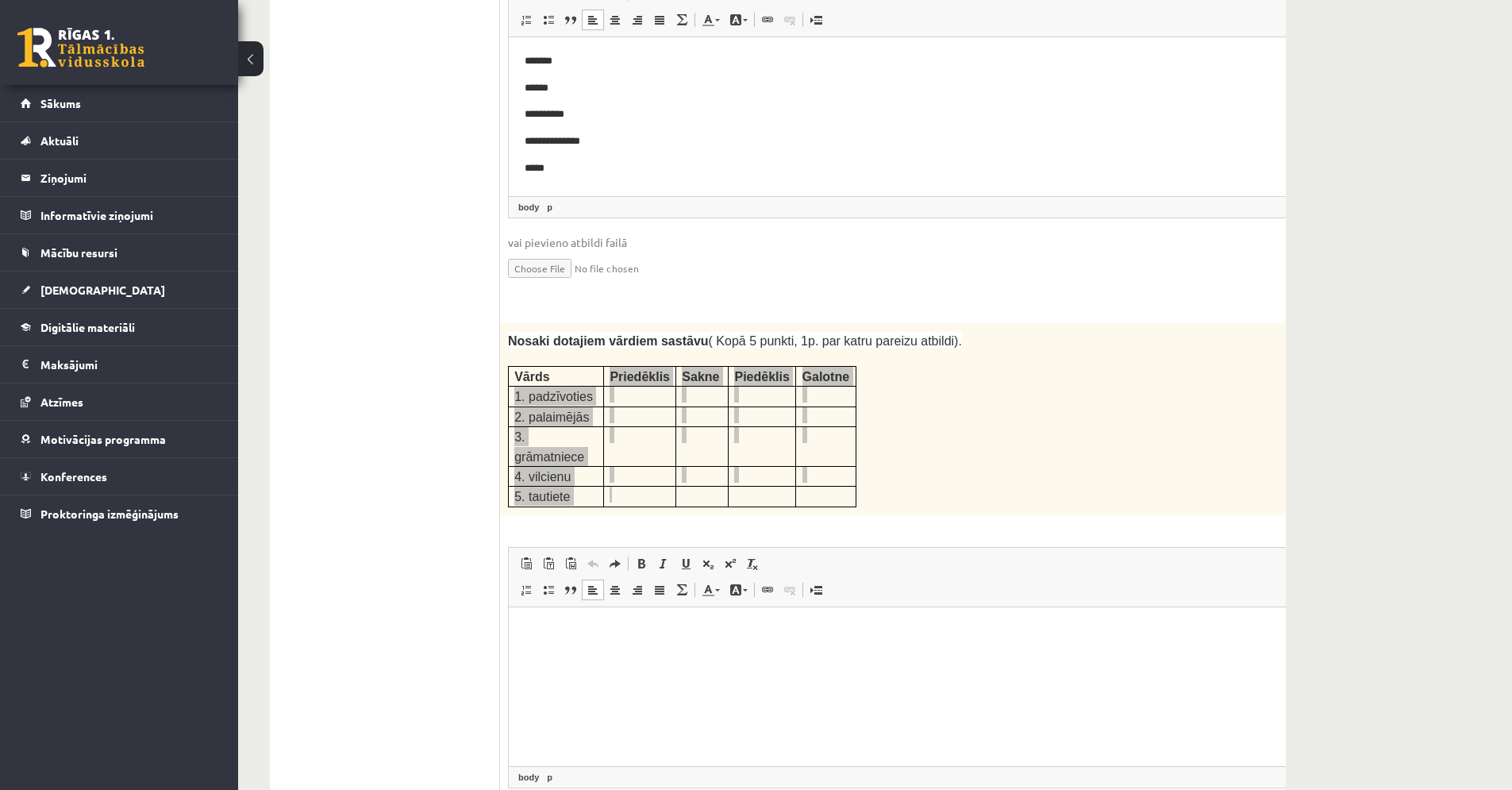
scroll to position [2489, 0]
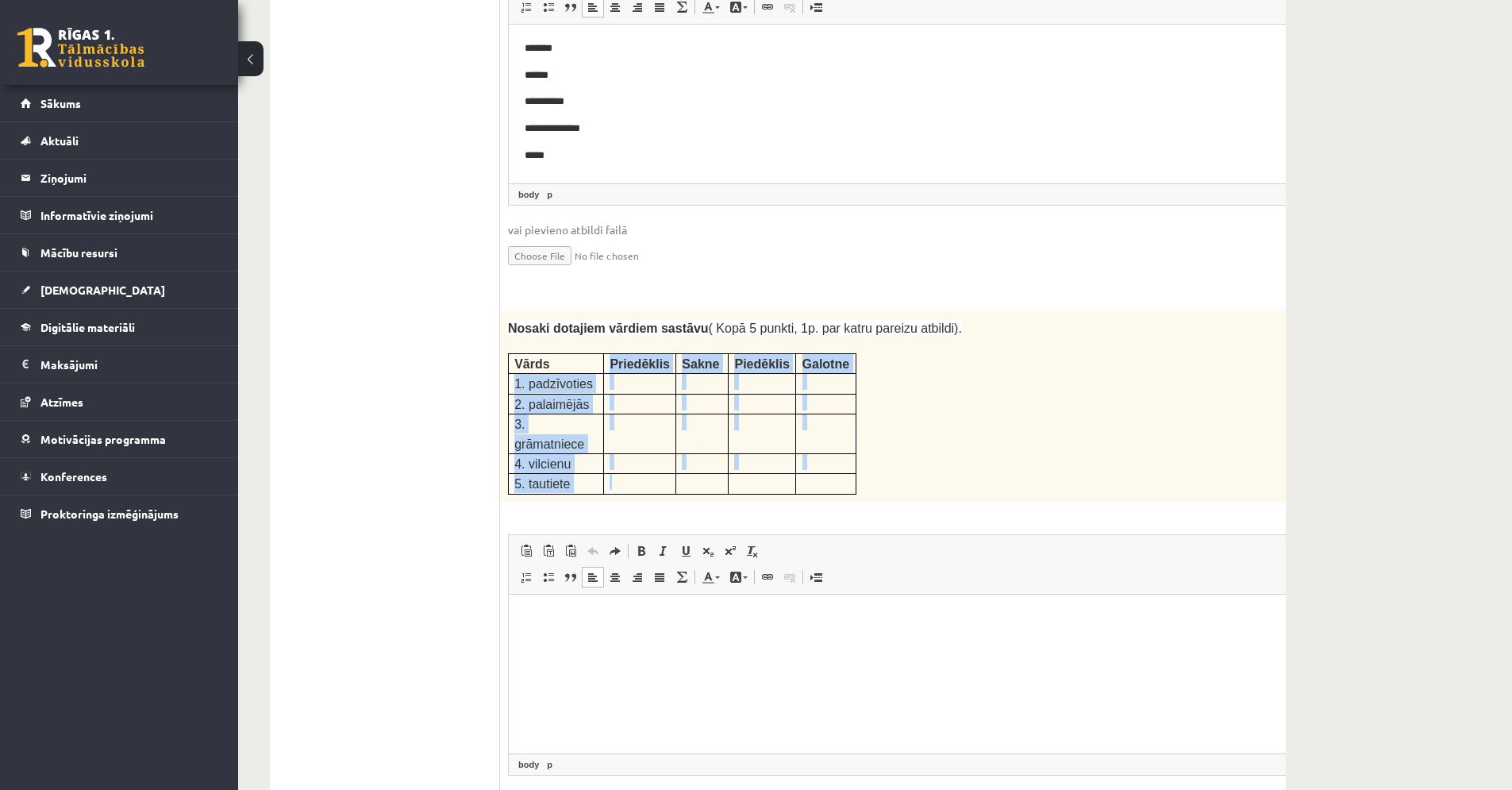
click at [575, 354] on p "Vārds" at bounding box center [556, 363] width 83 height 19
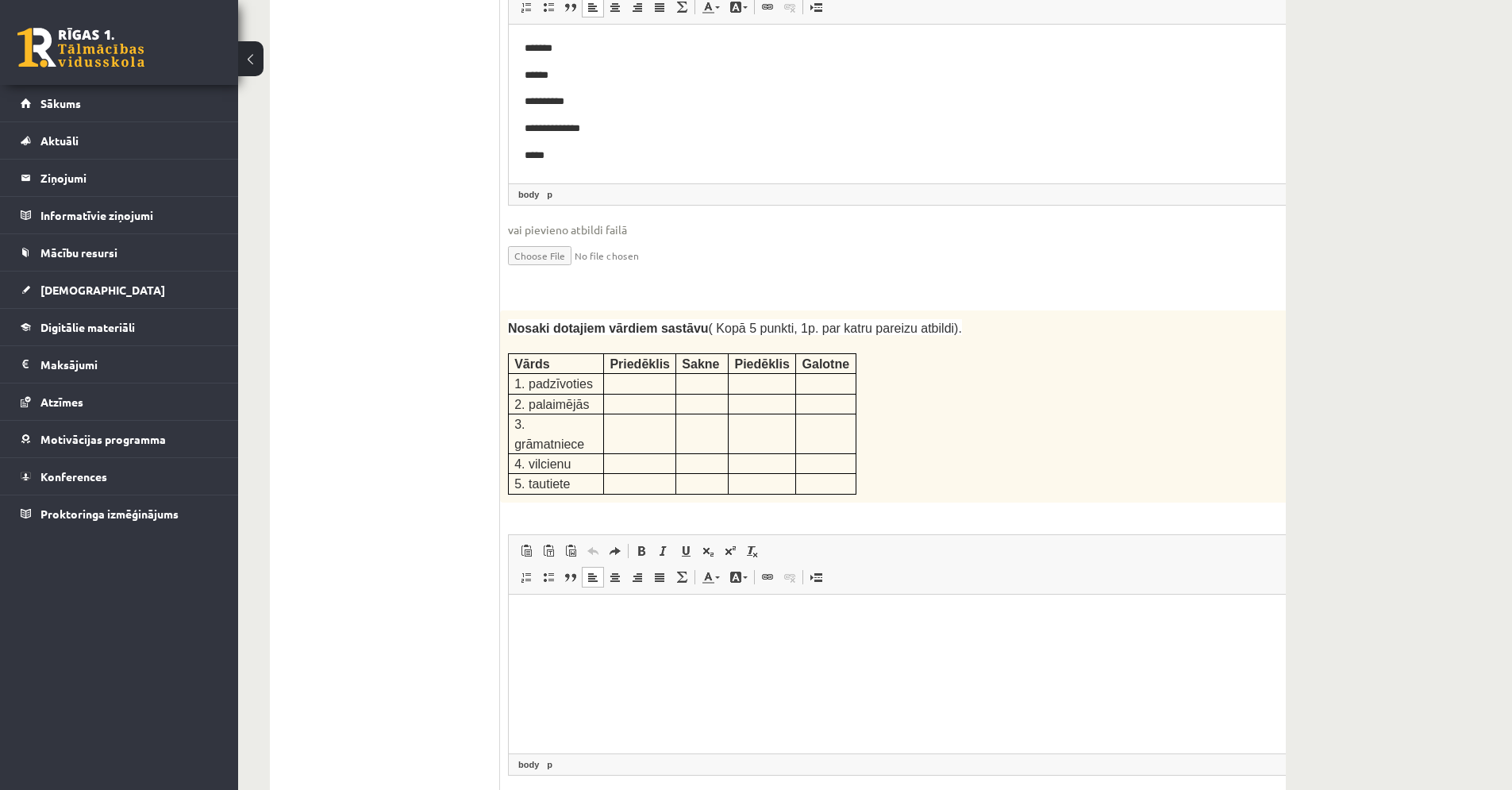
click at [515, 354] on td "Vārds" at bounding box center [556, 364] width 95 height 20
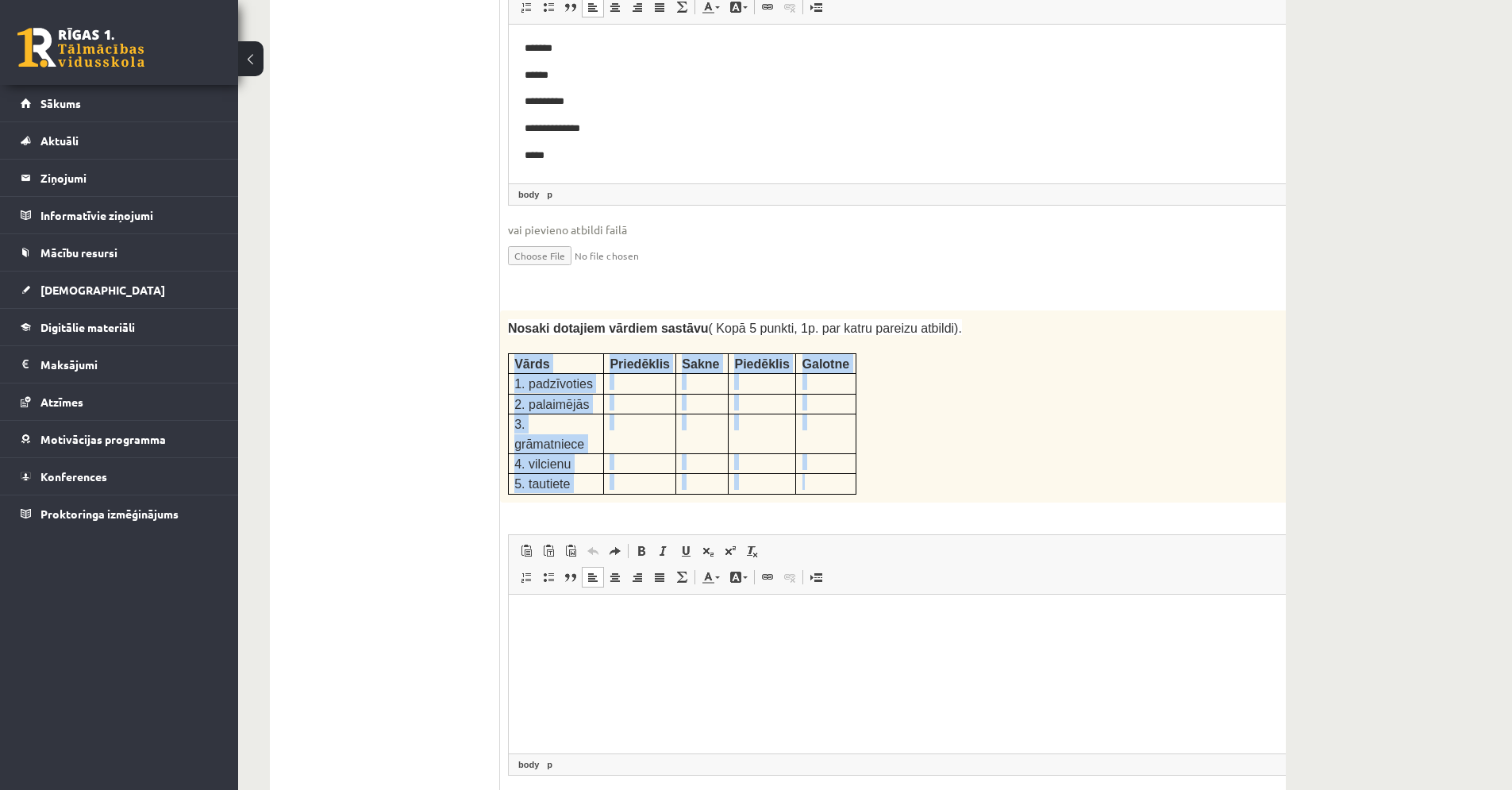
drag, startPoint x: 514, startPoint y: 291, endPoint x: 813, endPoint y: 395, distance: 316.6
click at [813, 395] on tbody "Vārds Priedēklis Sakne Piedēklis Galotne 1. padzīvoties 2. palaimējās 3. grāmat…" at bounding box center [682, 424] width 347 height 141
copy tbody "Vārds Priedēklis Sakne Piedēklis Galotne 1. padzīvoties 2. palaimējās 3. grāmat…"
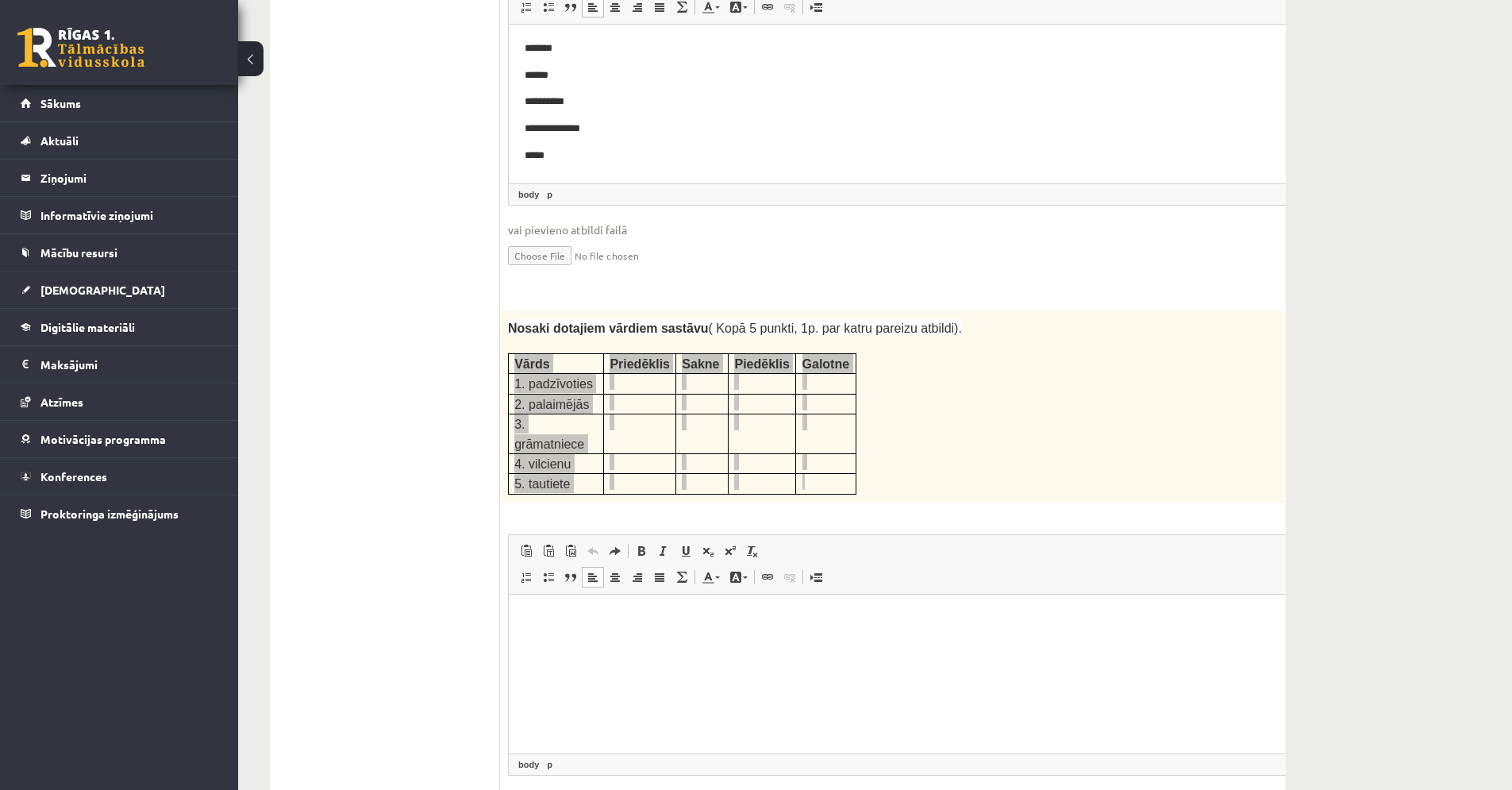
click at [642, 629] on html at bounding box center [925, 618] width 833 height 48
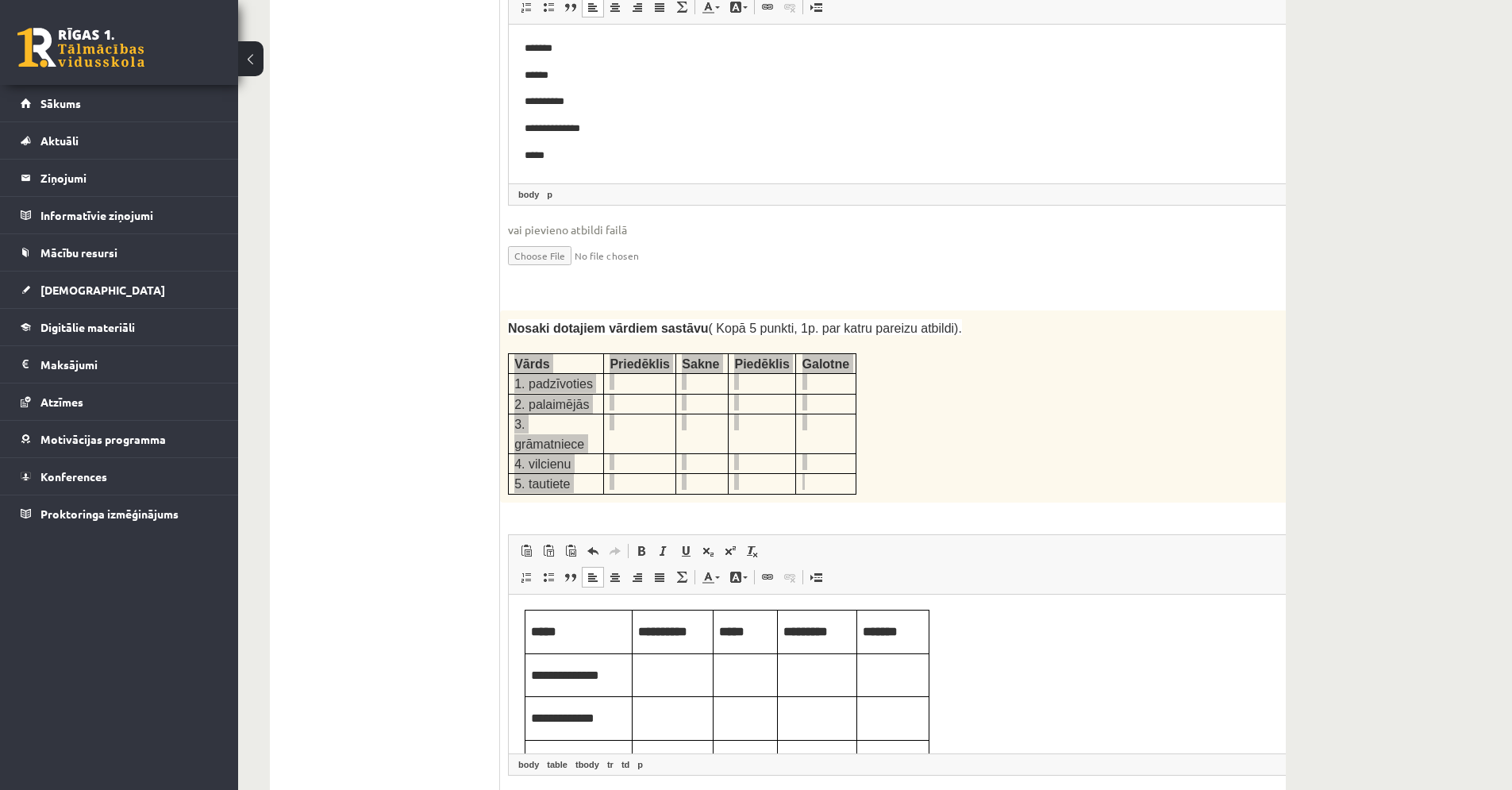
scroll to position [0, 0]
click at [666, 671] on p "Editor, wiswyg-editor-user-answer-47433807675940" at bounding box center [672, 674] width 69 height 18
click at [745, 676] on p "Editor, wiswyg-editor-user-answer-47433807675940" at bounding box center [745, 674] width 53 height 18
click at [813, 682] on p "Editor, wiswyg-editor-user-answer-47433807675940" at bounding box center [816, 674] width 67 height 18
click at [884, 673] on p "Editor, wiswyg-editor-user-answer-47433807675940" at bounding box center [893, 674] width 60 height 18
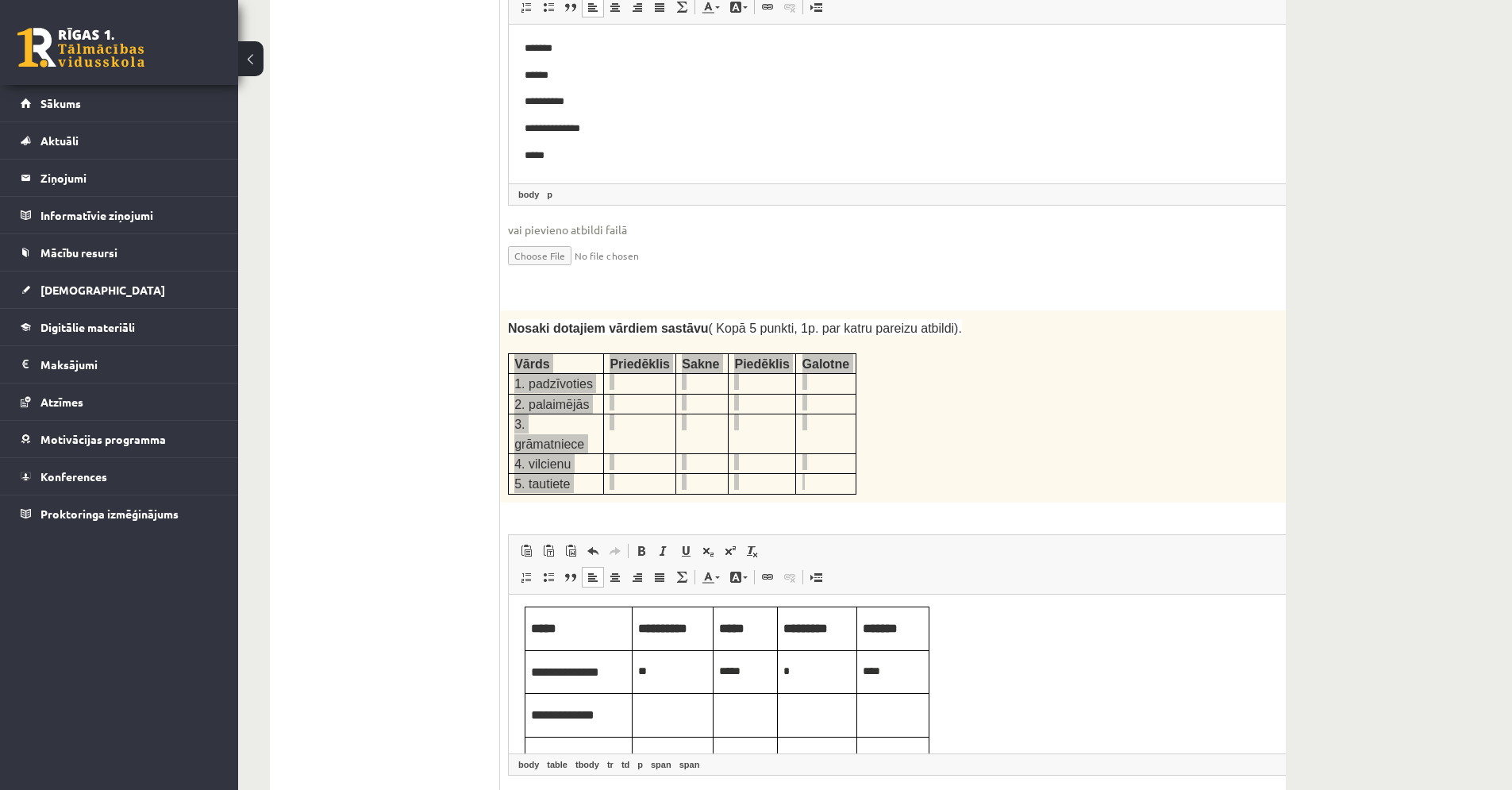
scroll to position [17, 0]
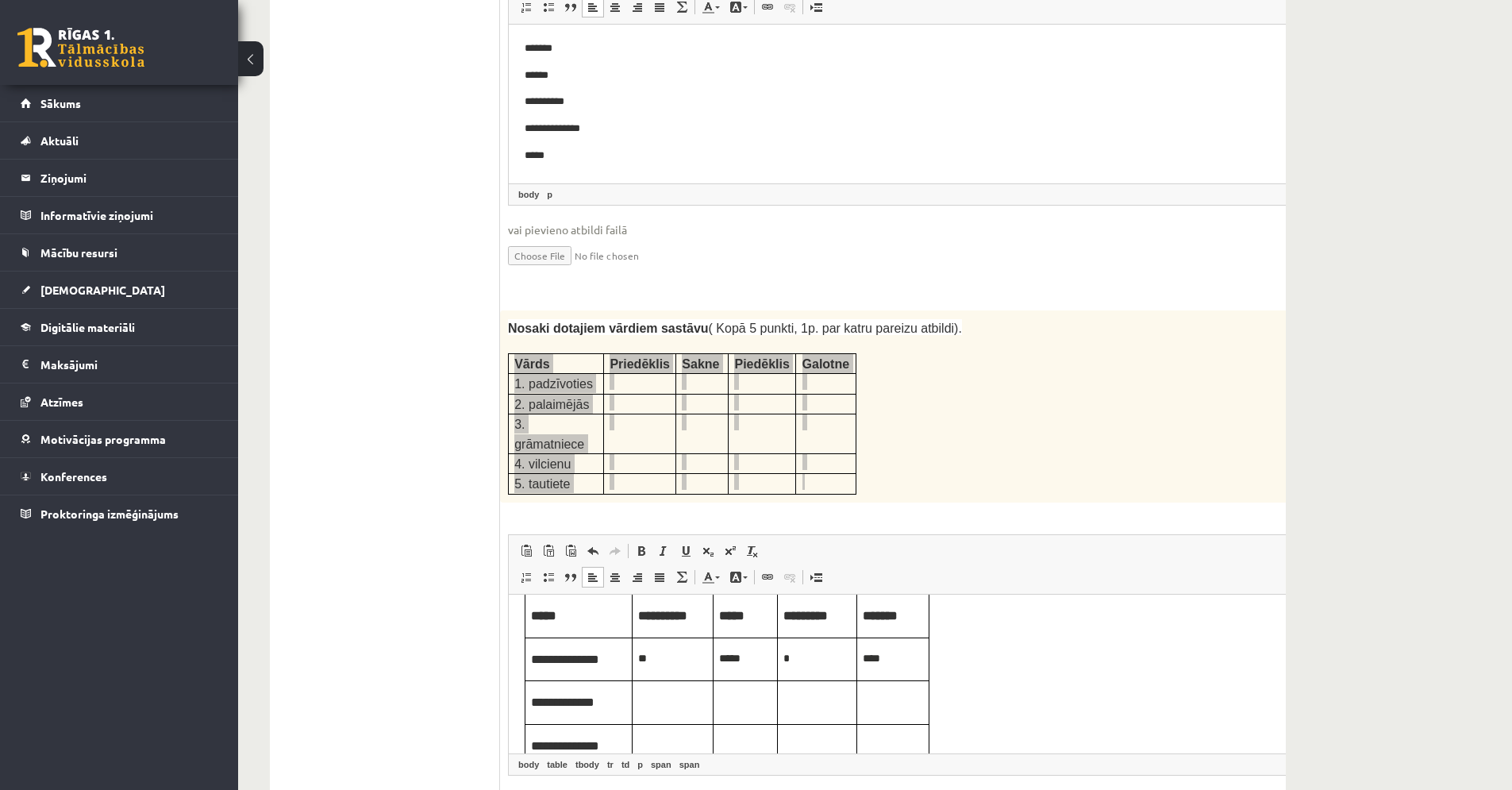
click at [687, 706] on p "Editor, wiswyg-editor-user-answer-47433807675940" at bounding box center [672, 700] width 69 height 18
click at [751, 702] on p "Editor, wiswyg-editor-user-answer-47433807675940" at bounding box center [745, 700] width 53 height 18
click at [825, 712] on td "Editor, wiswyg-editor-user-answer-47433807675940" at bounding box center [817, 702] width 80 height 44
click at [882, 698] on p "Editor, wiswyg-editor-user-answer-47433807675940" at bounding box center [893, 700] width 60 height 18
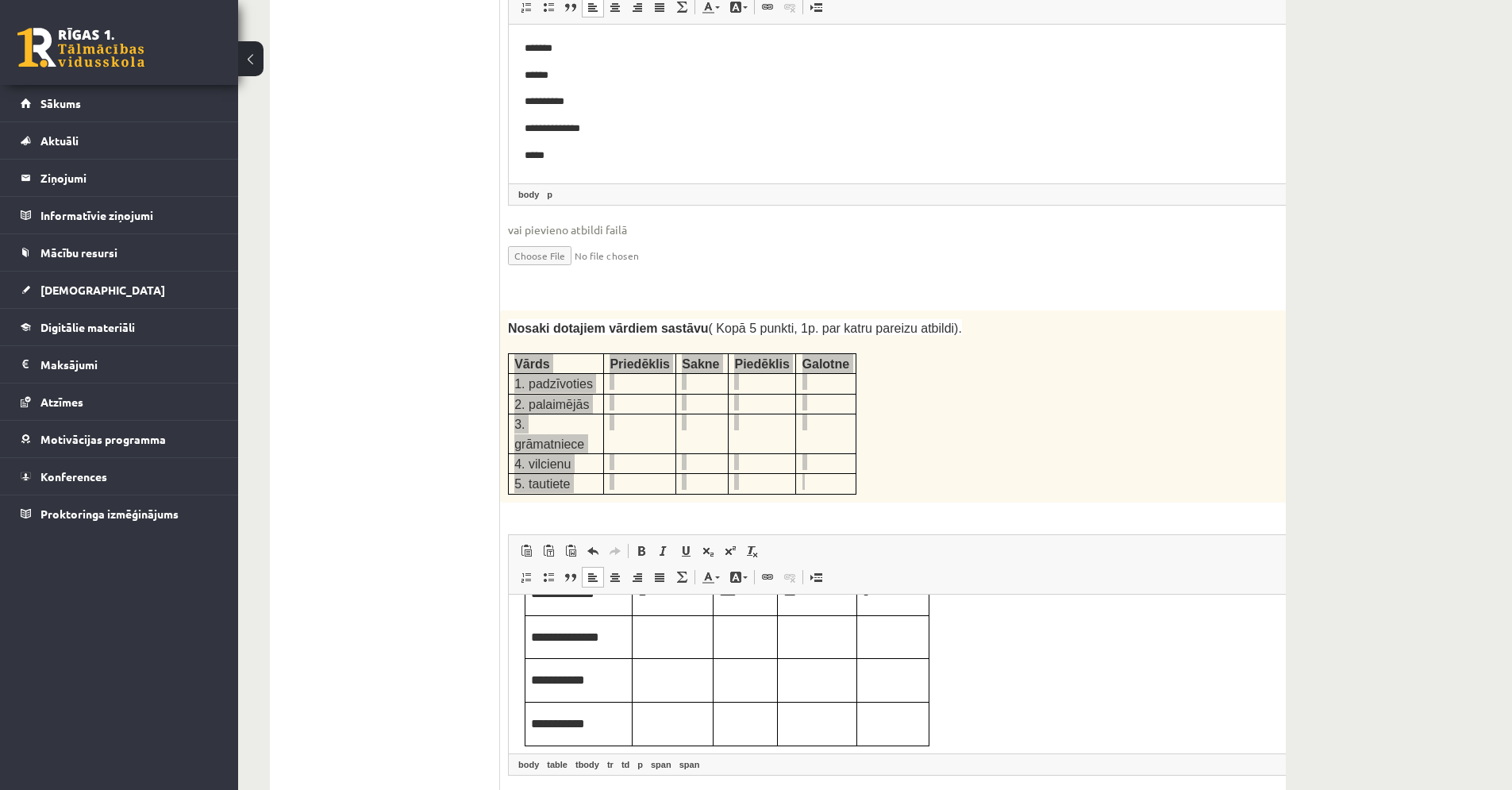
click at [681, 648] on td "Editor, wiswyg-editor-user-answer-47433807675940" at bounding box center [673, 636] width 81 height 44
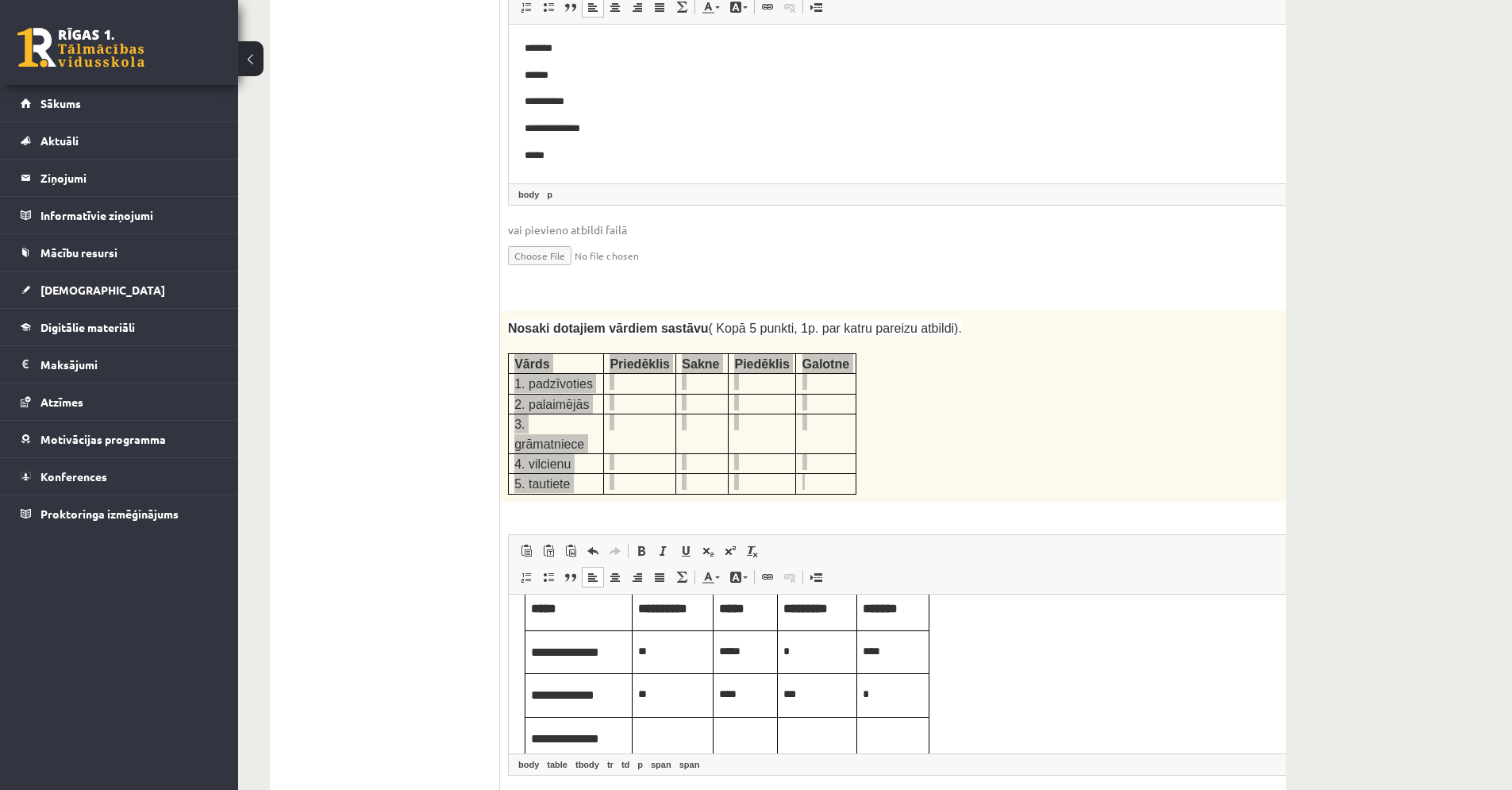
scroll to position [36, 0]
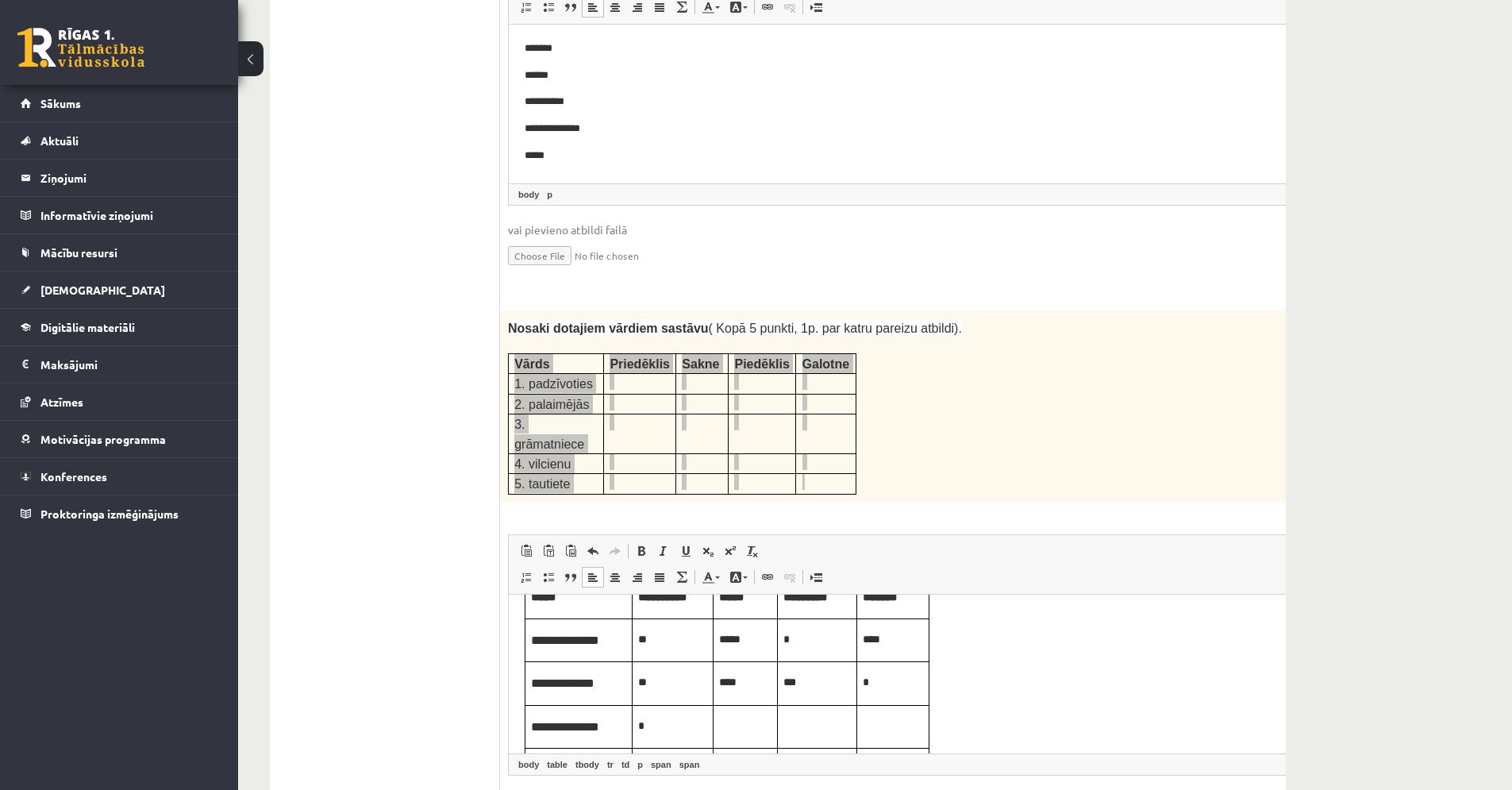
click at [740, 734] on p "Editor, wiswyg-editor-user-answer-47433807675940" at bounding box center [745, 726] width 53 height 18
click at [793, 726] on p "Editor, wiswyg-editor-user-answer-47433807675940" at bounding box center [816, 726] width 67 height 18
click at [887, 725] on p "Editor, wiswyg-editor-user-answer-47433807675940" at bounding box center [893, 726] width 60 height 18
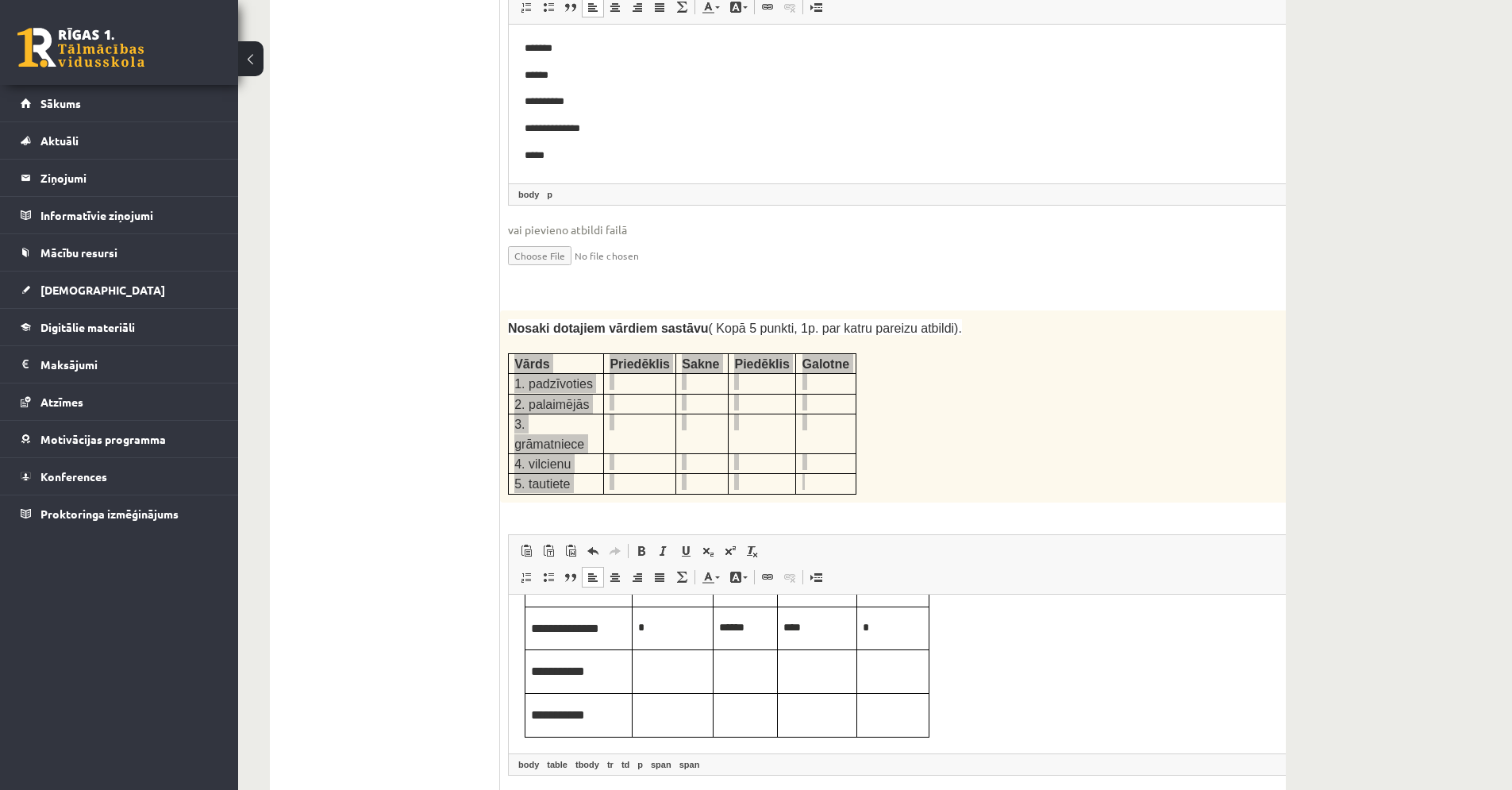
click at [666, 676] on p "Editor, wiswyg-editor-user-answer-47433807675940" at bounding box center [672, 670] width 69 height 18
click at [740, 677] on td "Editor, wiswyg-editor-user-answer-47433807675940" at bounding box center [746, 671] width 64 height 44
click at [790, 673] on p "Editor, wiswyg-editor-user-answer-47433807675940" at bounding box center [816, 670] width 67 height 18
click at [880, 677] on td "Editor, wiswyg-editor-user-answer-47433807675940" at bounding box center [893, 671] width 73 height 44
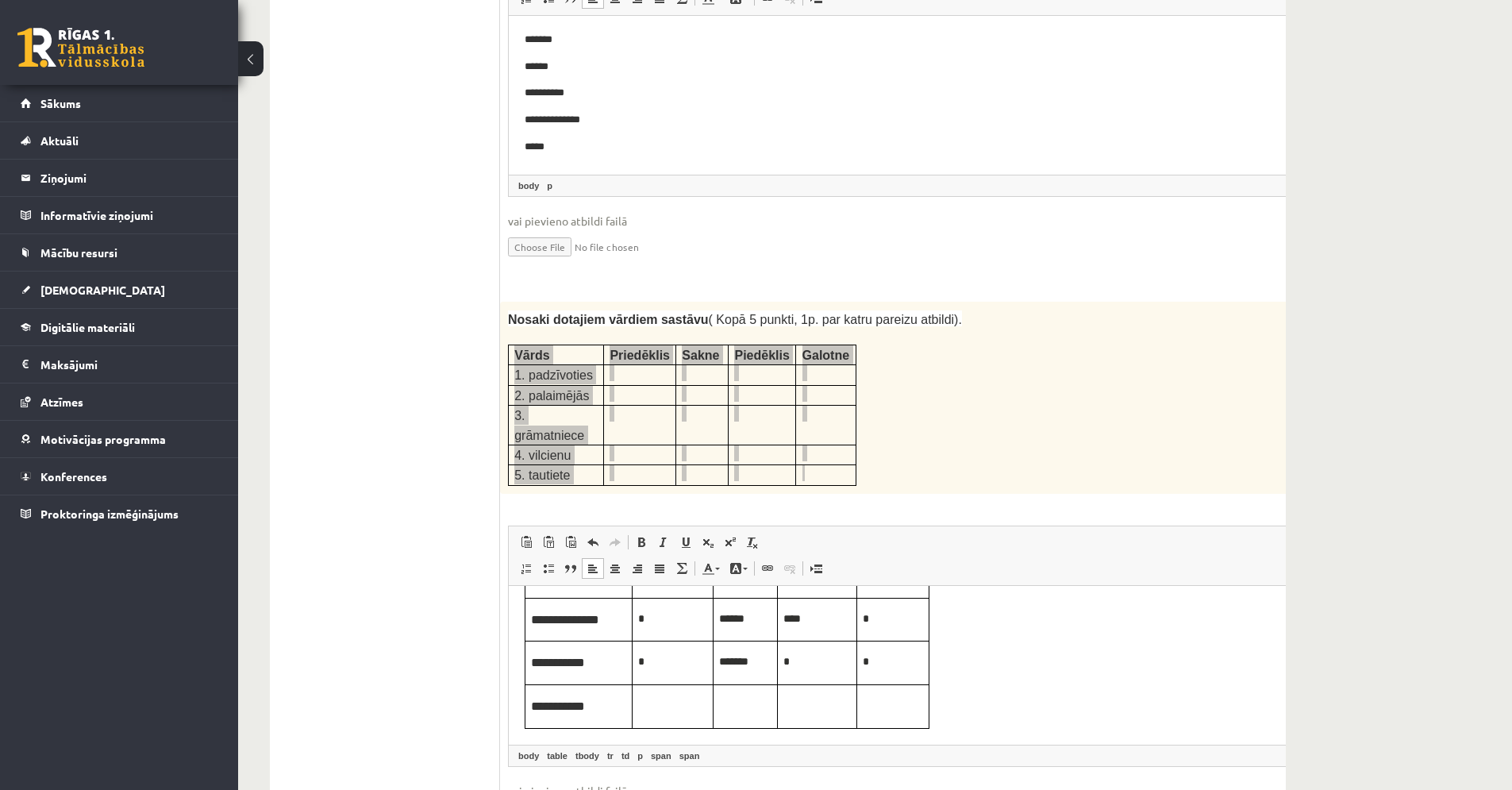
scroll to position [2499, 0]
click at [686, 702] on p "Editor, wiswyg-editor-user-answer-47433807675940" at bounding box center [672, 704] width 69 height 18
click at [739, 704] on p "Editor, wiswyg-editor-user-answer-47433807675940" at bounding box center [745, 704] width 53 height 18
click at [844, 712] on td "Editor, wiswyg-editor-user-answer-47433807675940" at bounding box center [817, 700] width 80 height 44
click at [881, 698] on p "Editor, wiswyg-editor-user-answer-47433807675940" at bounding box center [893, 704] width 60 height 18
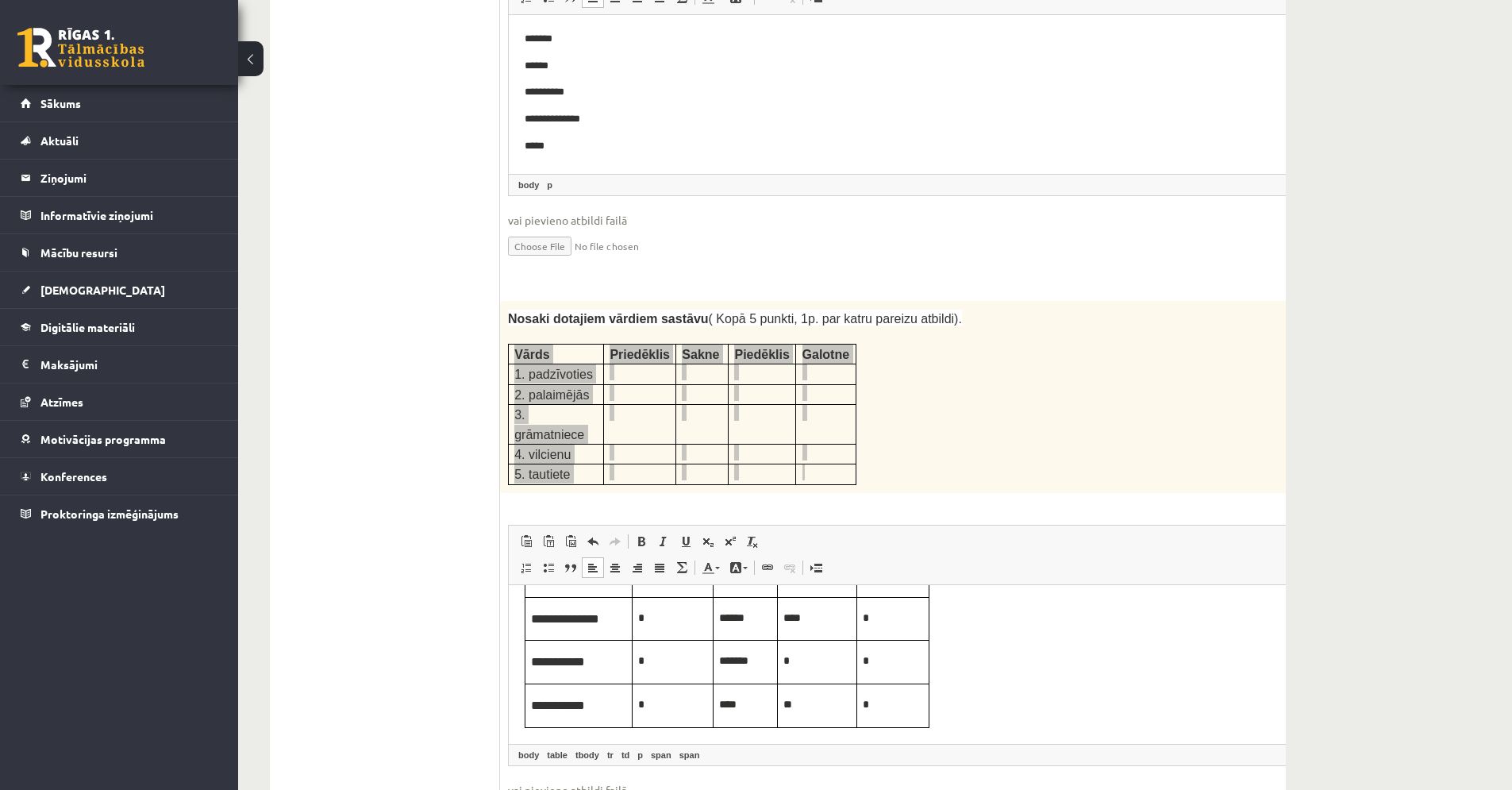
click at [812, 700] on p "**" at bounding box center [816, 704] width 67 height 18
click at [896, 705] on p "*" at bounding box center [893, 704] width 60 height 18
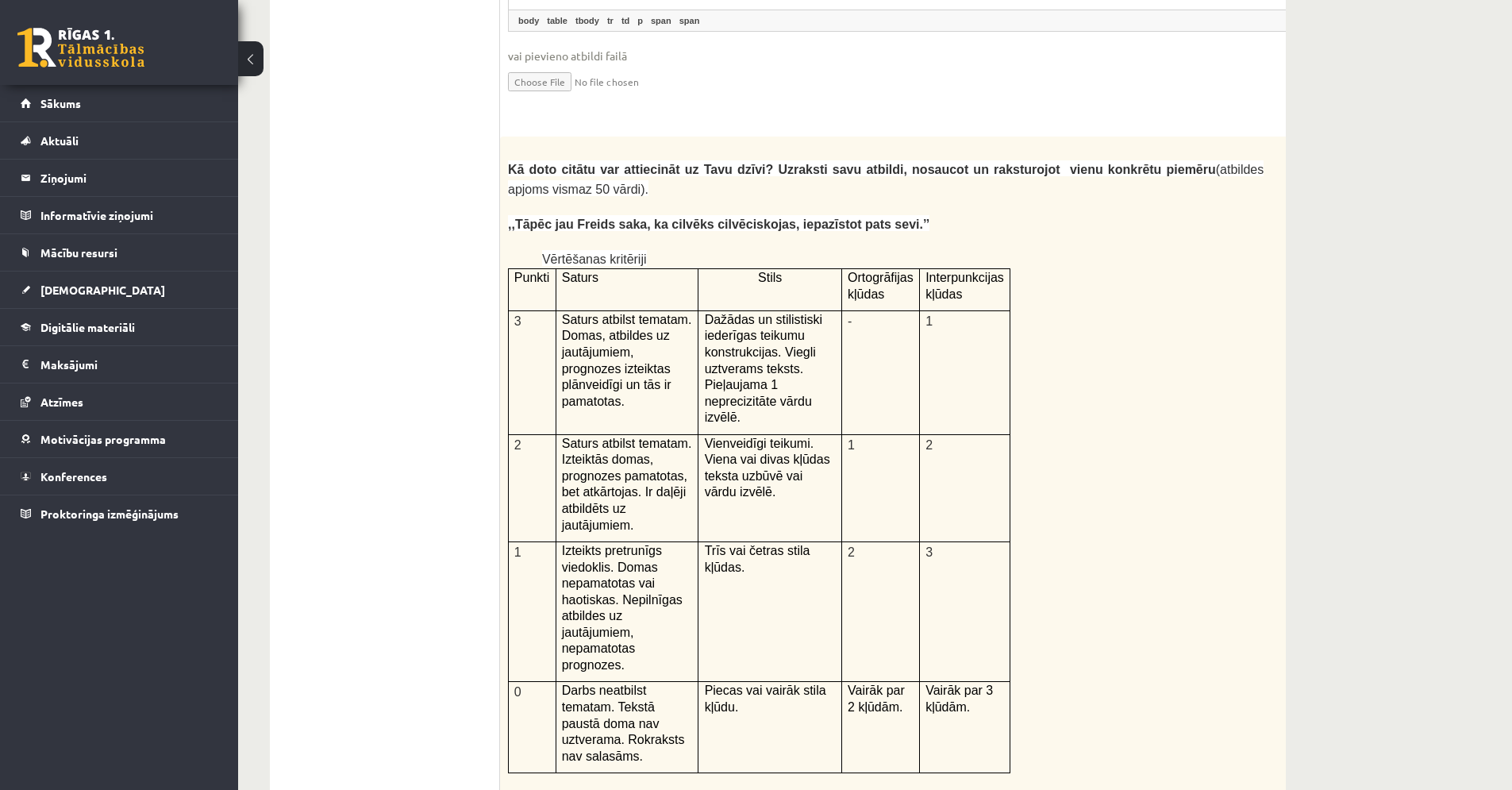
scroll to position [3239, 0]
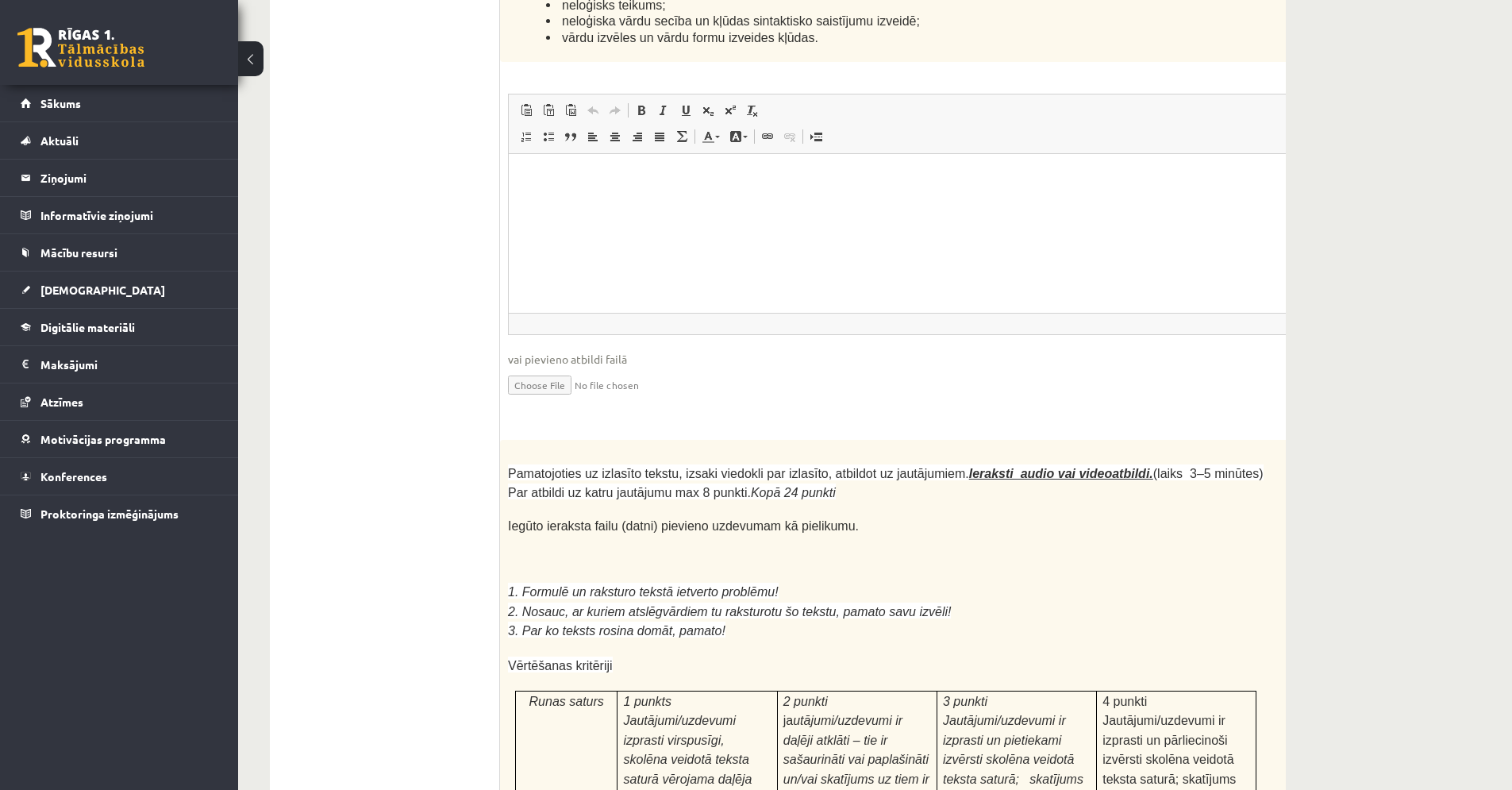
scroll to position [4134, 0]
click at [1315, 438] on p "24p" at bounding box center [1328, 451] width 28 height 25
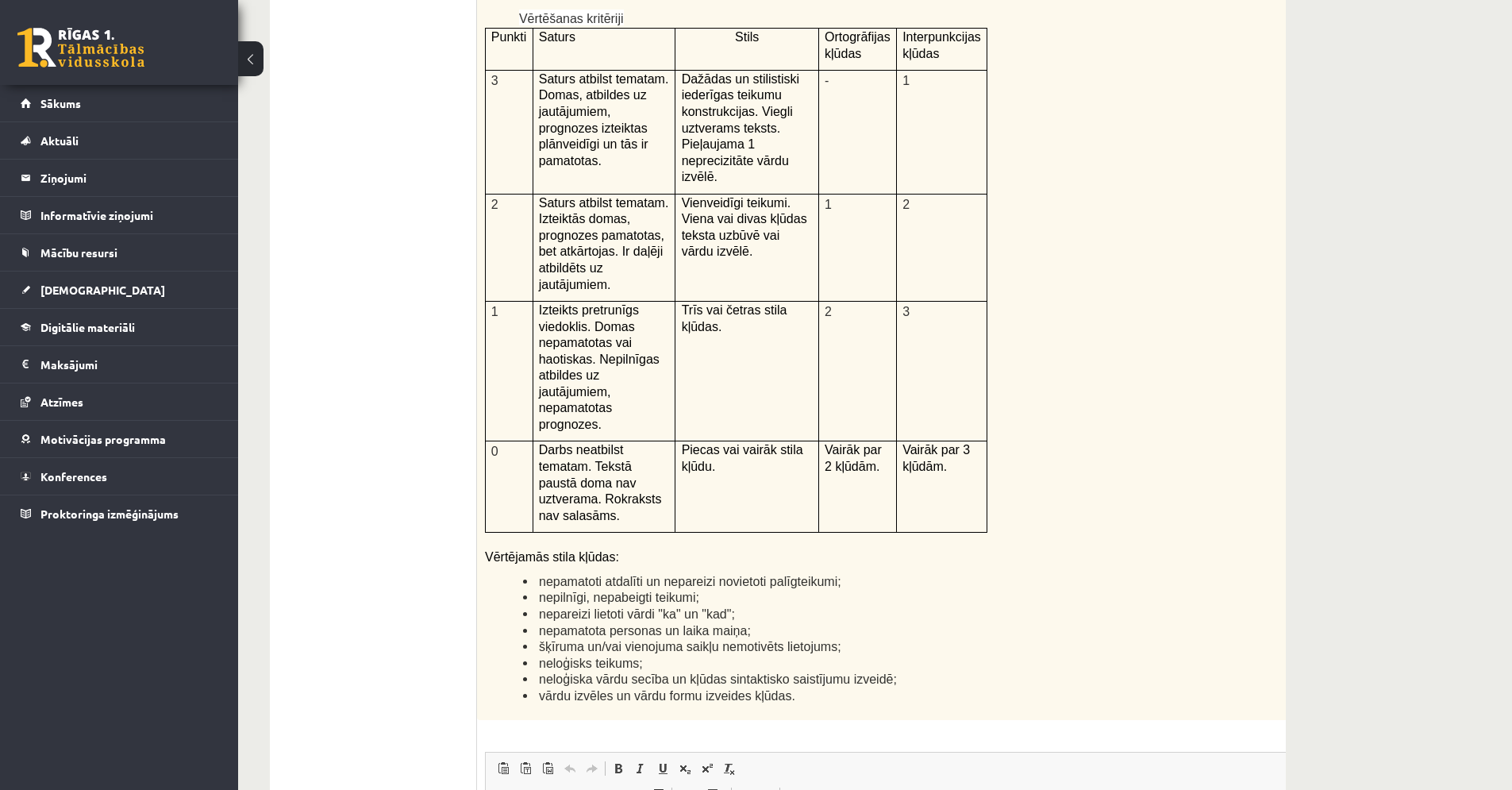
scroll to position [3519, 0]
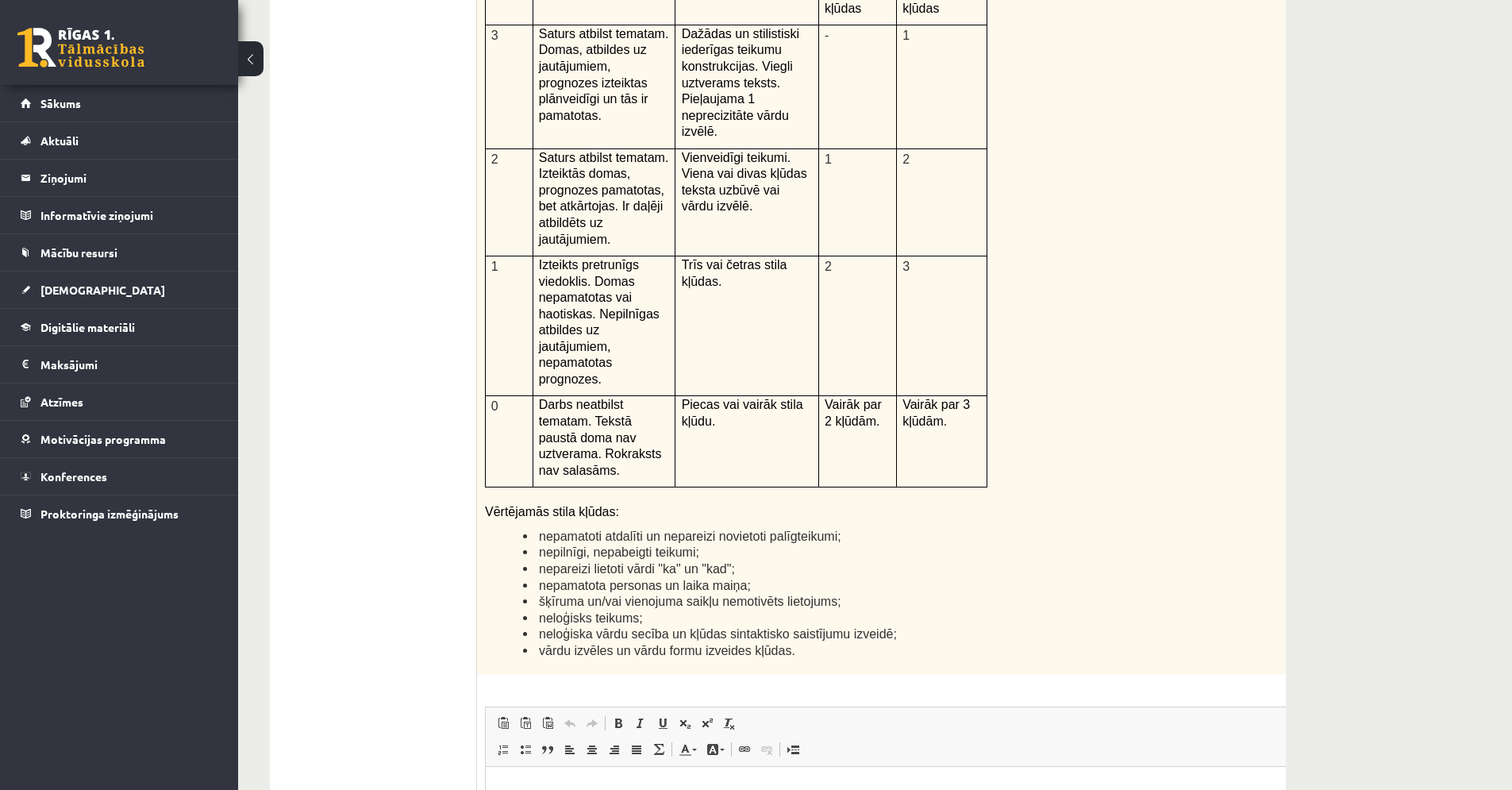
click at [958, 788] on p "Editor, wiswyg-editor-user-answer-47433807424440" at bounding box center [902, 791] width 802 height 17
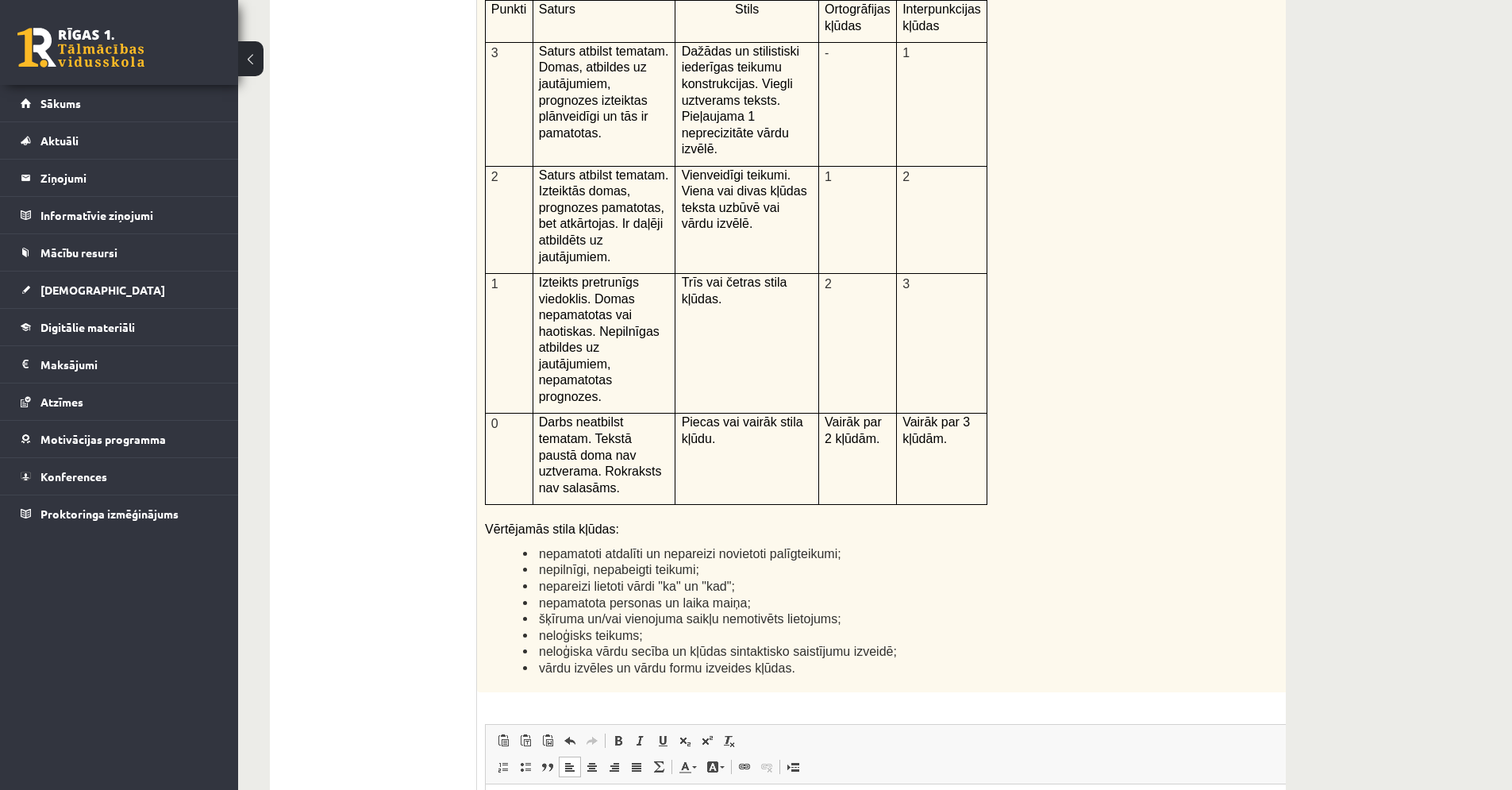
scroll to position [3512, 0]
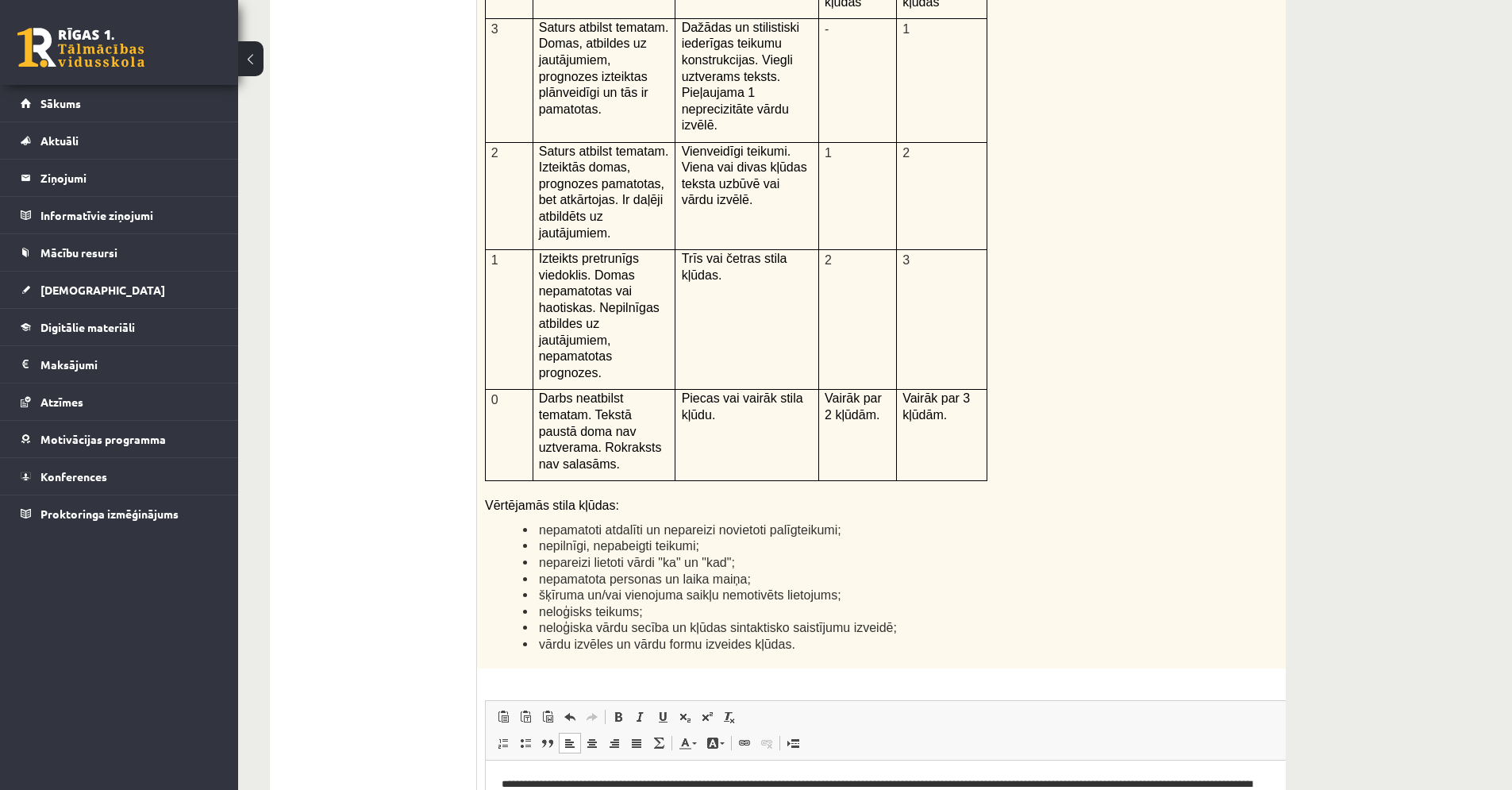
scroll to position [3527, 0]
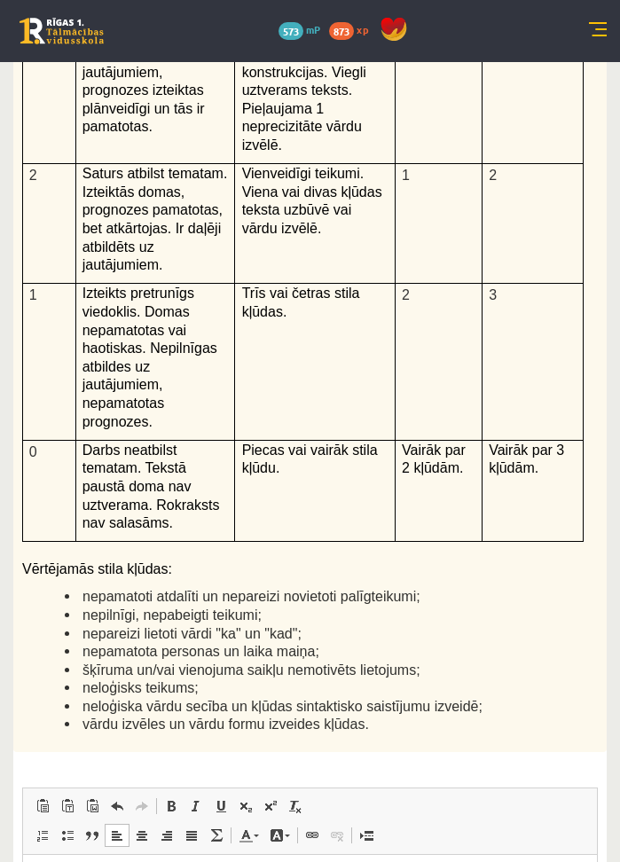
scroll to position [0, 0]
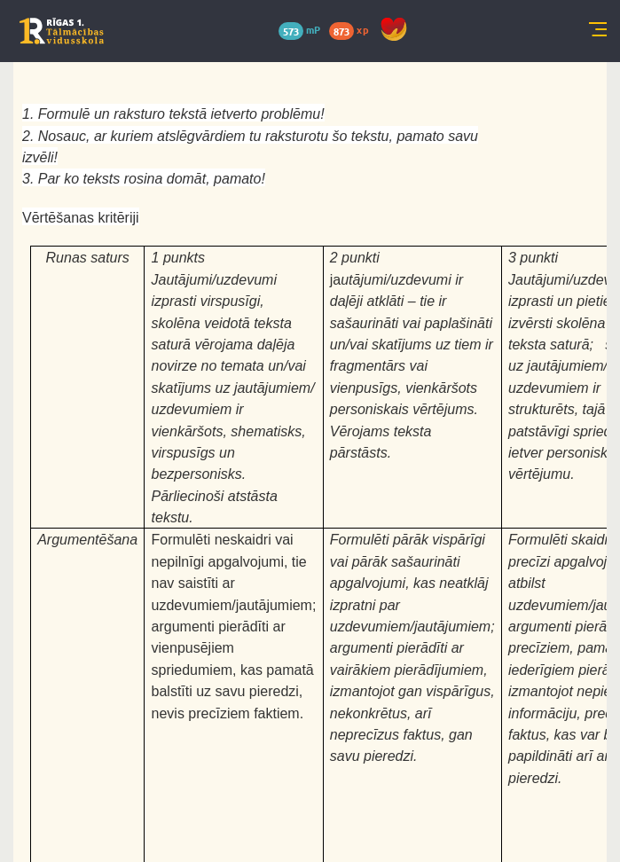
scroll to position [6037, 0]
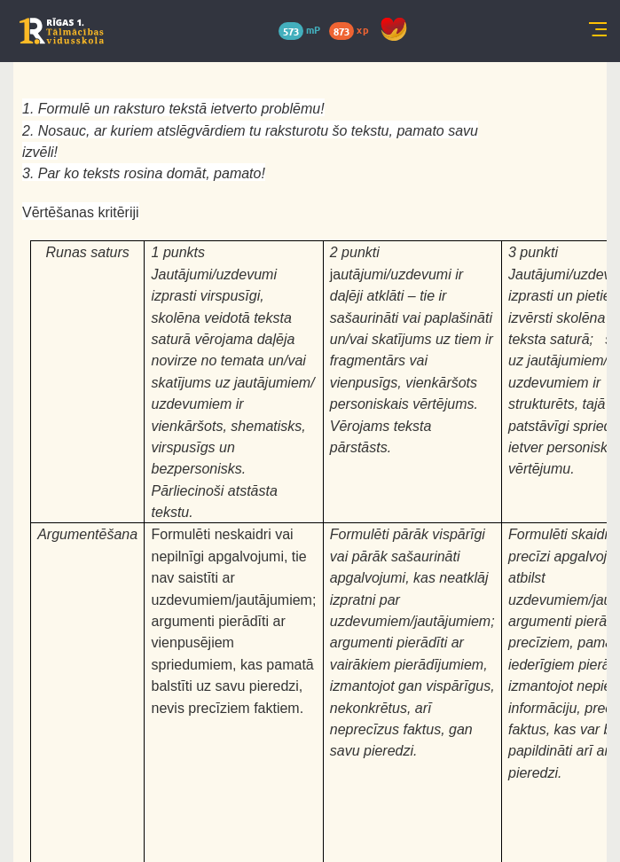
type input "**********"
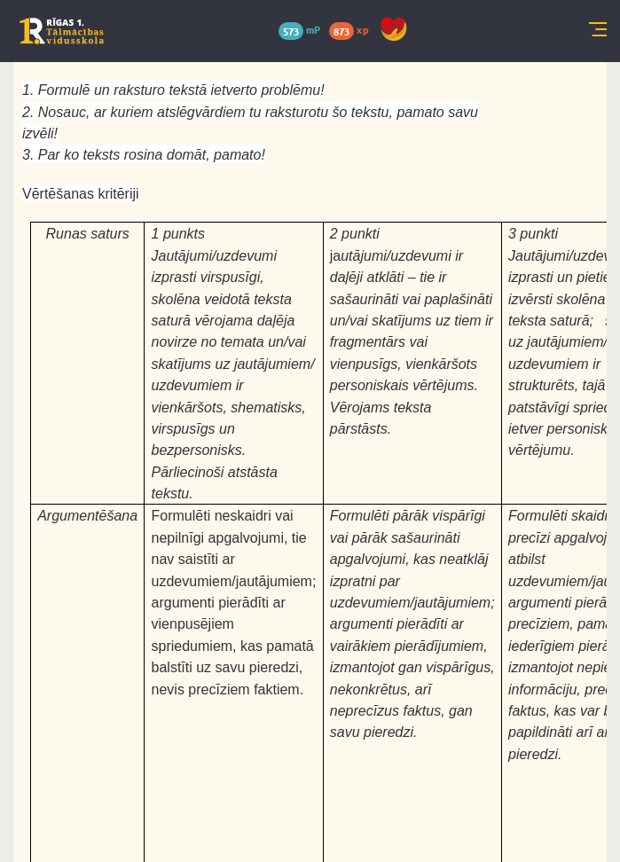
type input "**********"
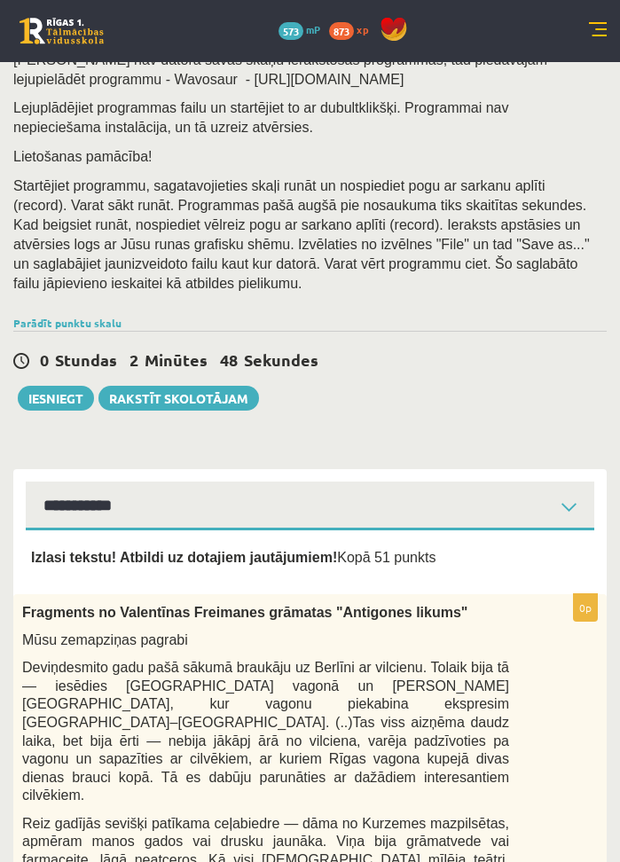
scroll to position [128, 0]
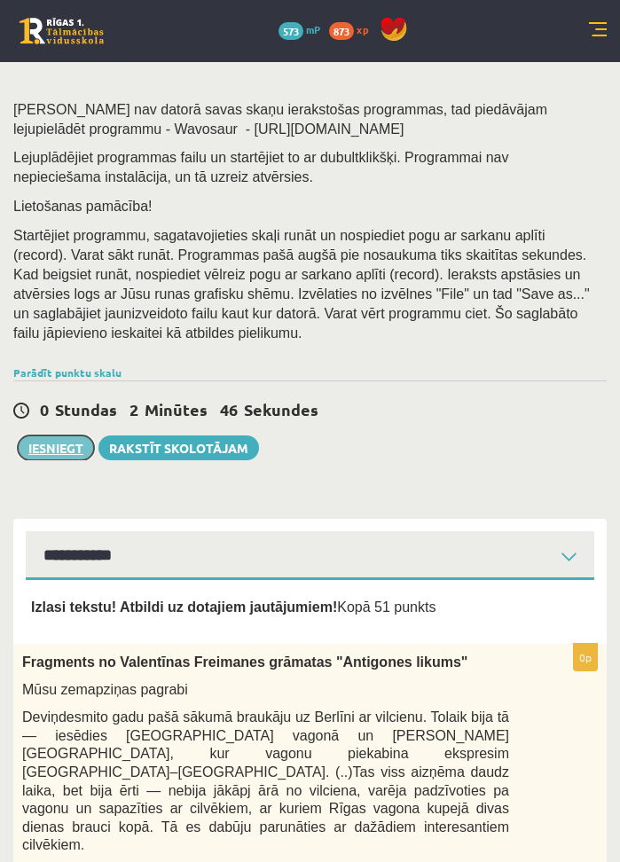
click at [50, 440] on button "Iesniegt" at bounding box center [56, 447] width 76 height 25
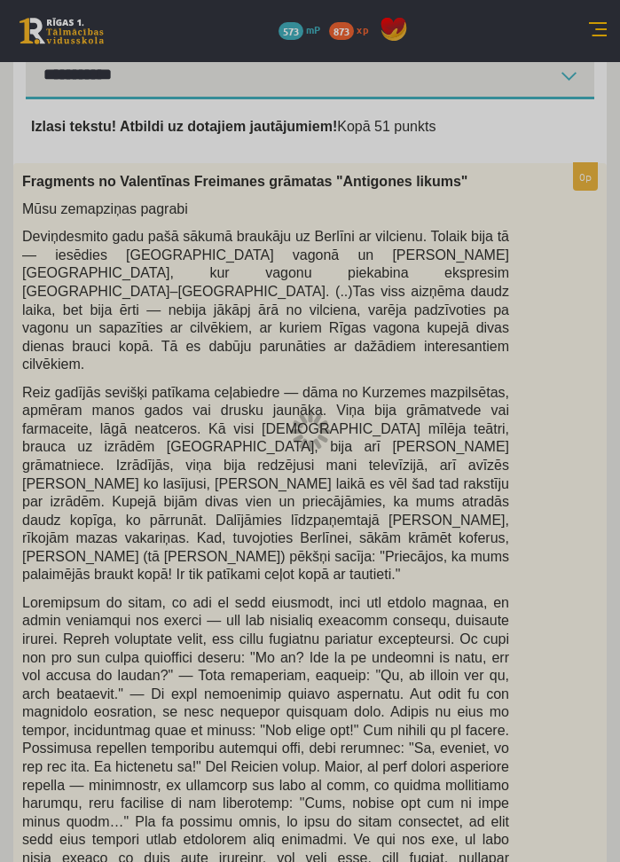
scroll to position [607, 0]
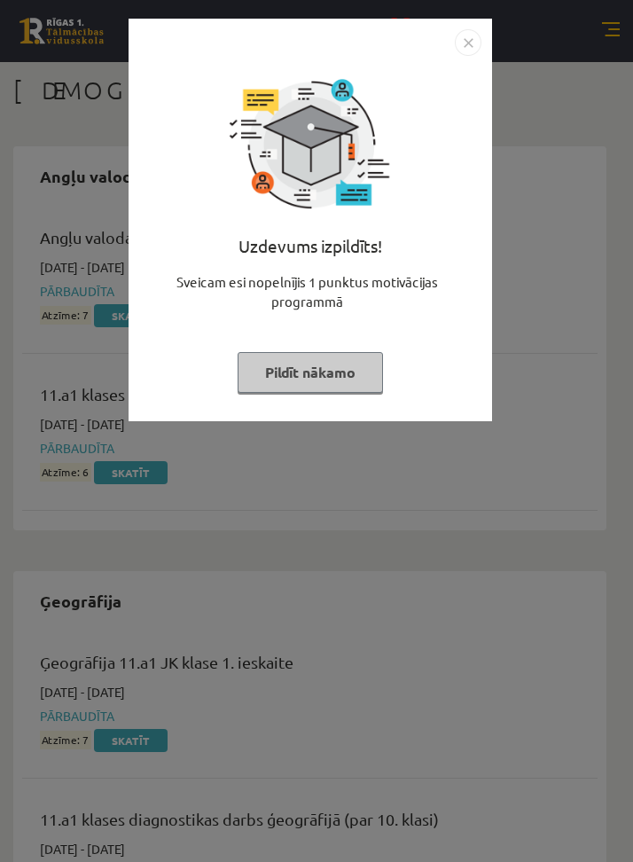
click at [356, 377] on button "Pildīt nākamo" at bounding box center [310, 372] width 145 height 41
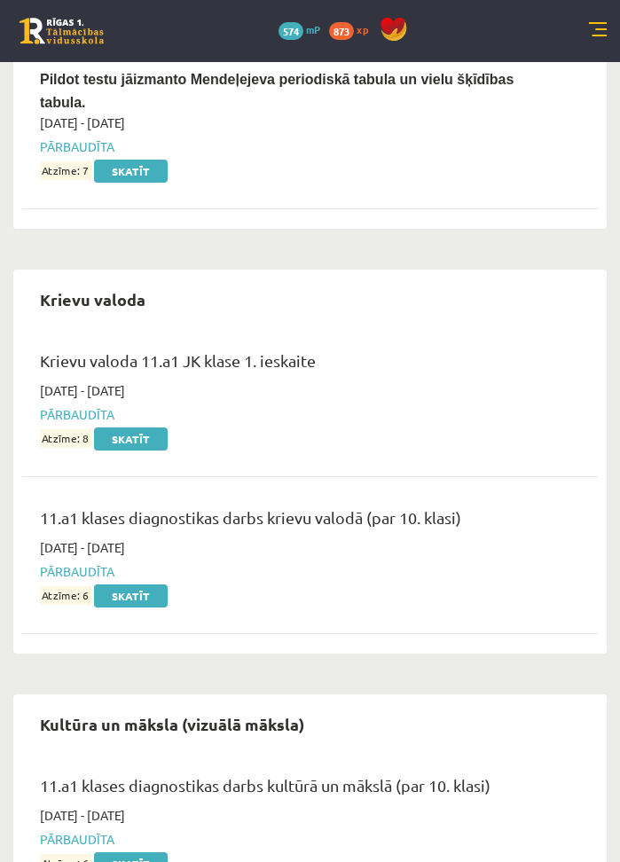
scroll to position [1819, 0]
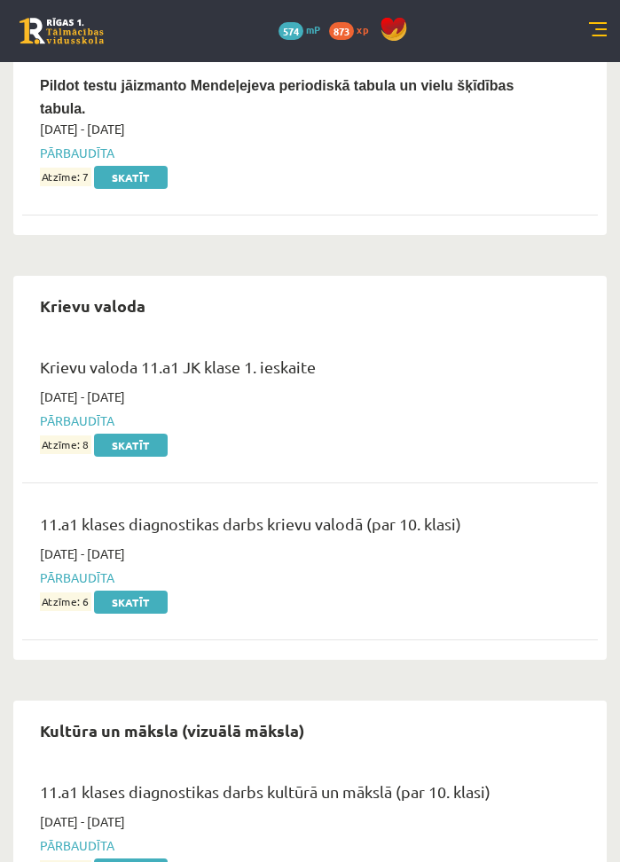
click at [607, 30] on div "0 Dāvanas 574 mP 873 xp" at bounding box center [310, 31] width 620 height 62
click at [599, 34] on link at bounding box center [598, 31] width 18 height 18
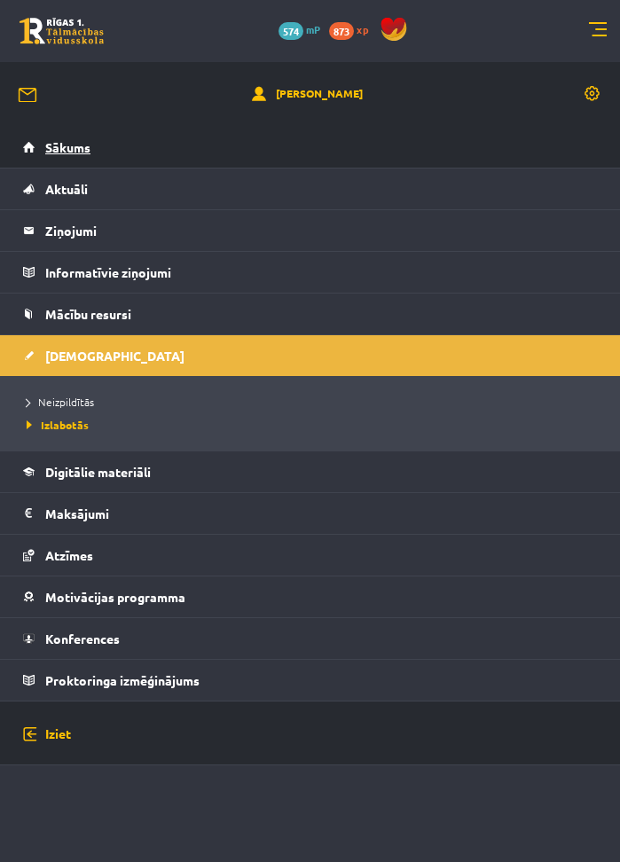
click at [74, 153] on span "Sākums" at bounding box center [67, 147] width 45 height 16
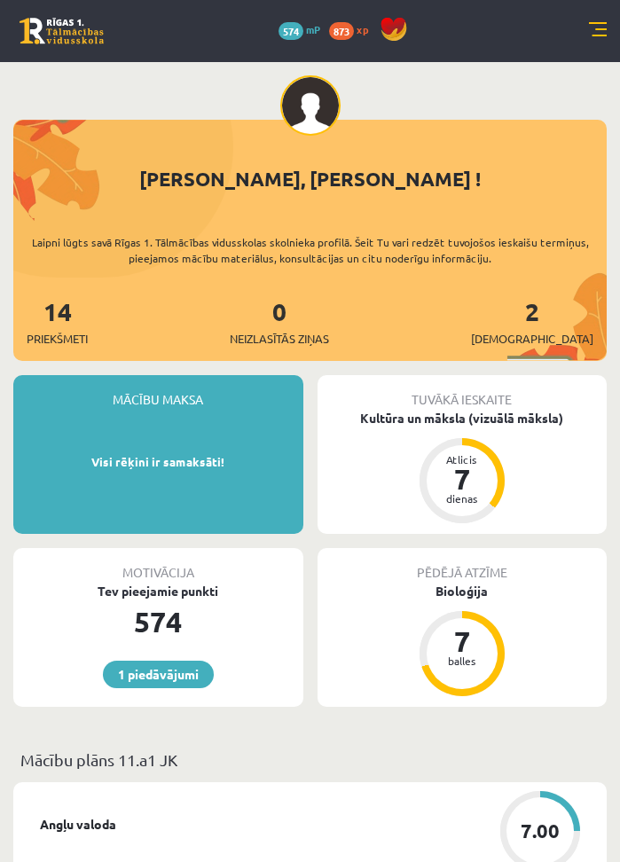
click at [594, 30] on link at bounding box center [598, 31] width 18 height 18
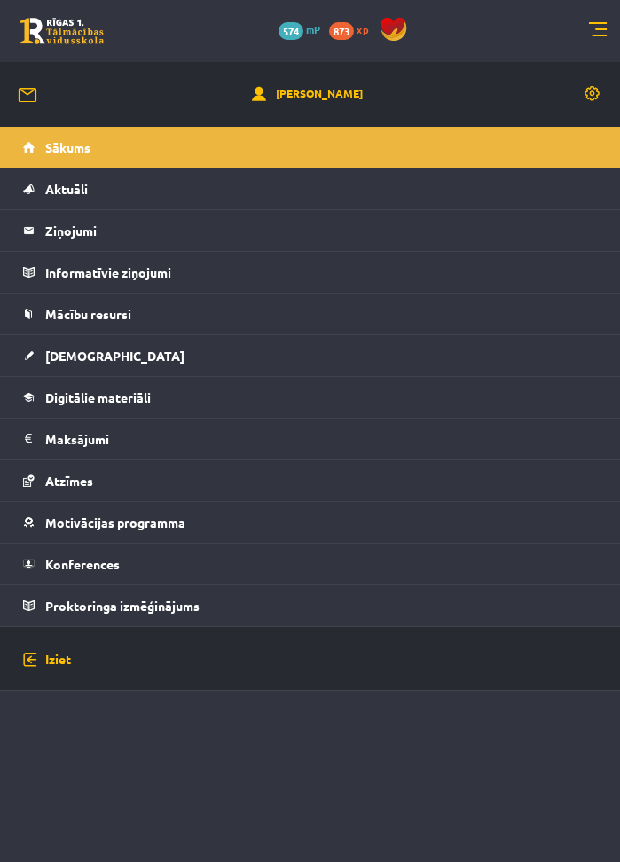
click at [29, 98] on link at bounding box center [28, 94] width 21 height 15
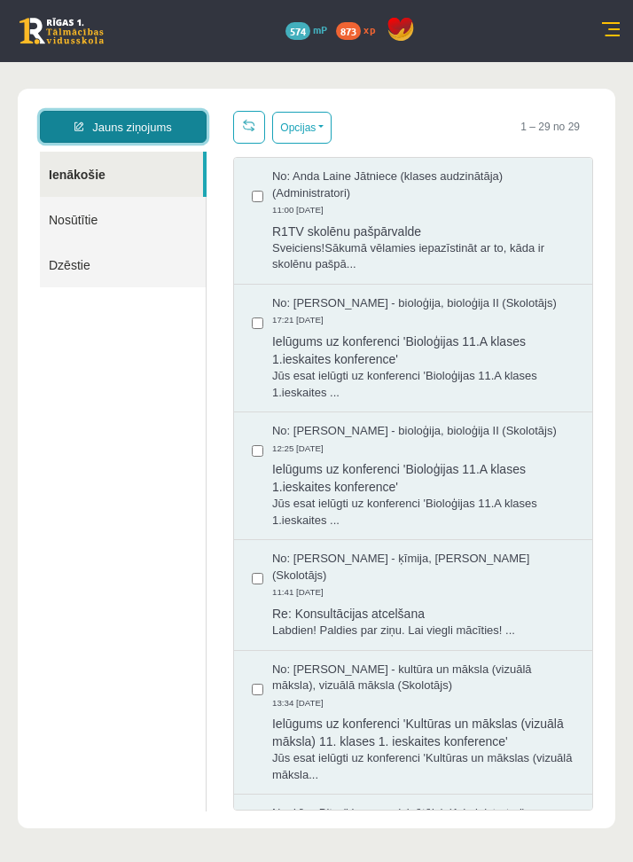
click at [106, 119] on link "Jauns ziņojums" at bounding box center [123, 127] width 167 height 32
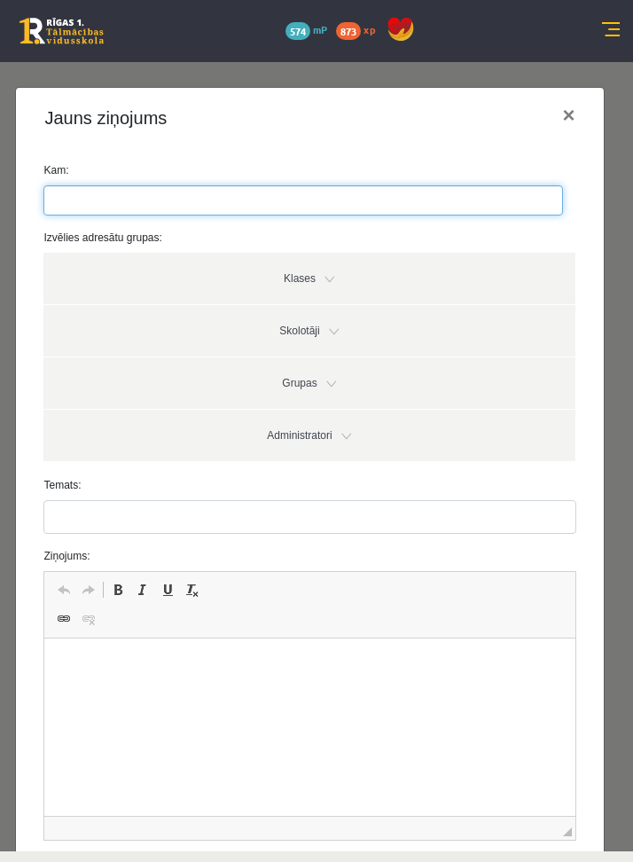
click at [214, 196] on ul at bounding box center [303, 200] width 518 height 28
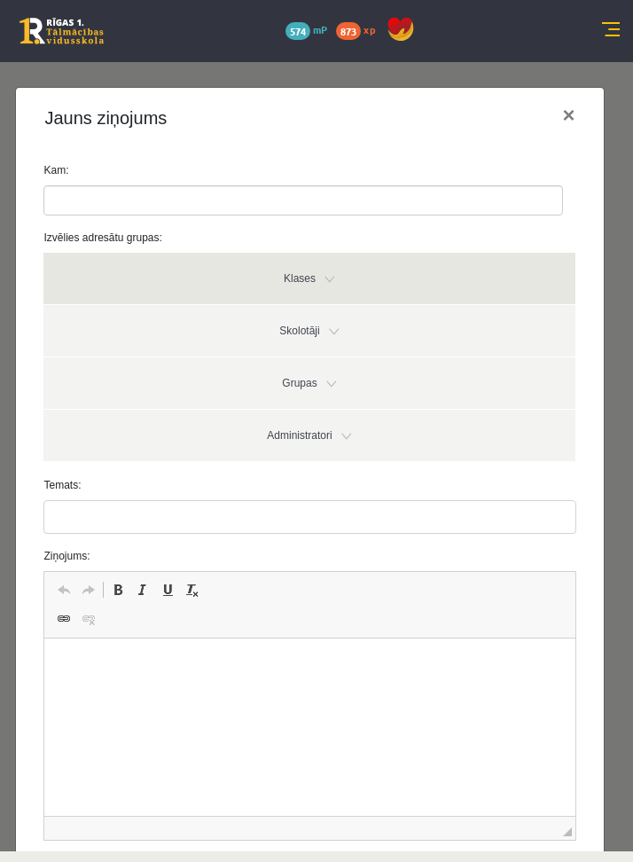
click at [242, 271] on link "Klases" at bounding box center [308, 278] width 531 height 51
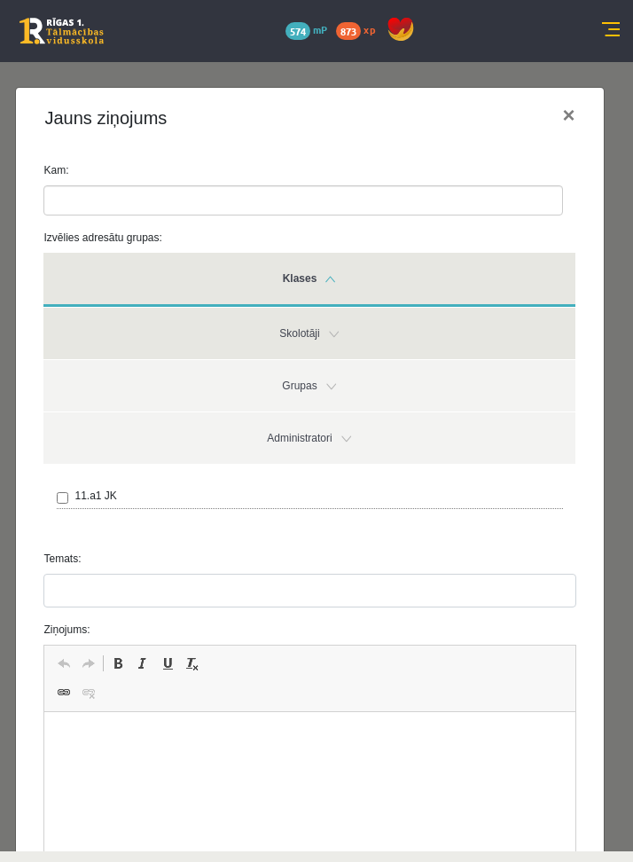
click at [250, 356] on link "Skolotāji" at bounding box center [308, 333] width 531 height 51
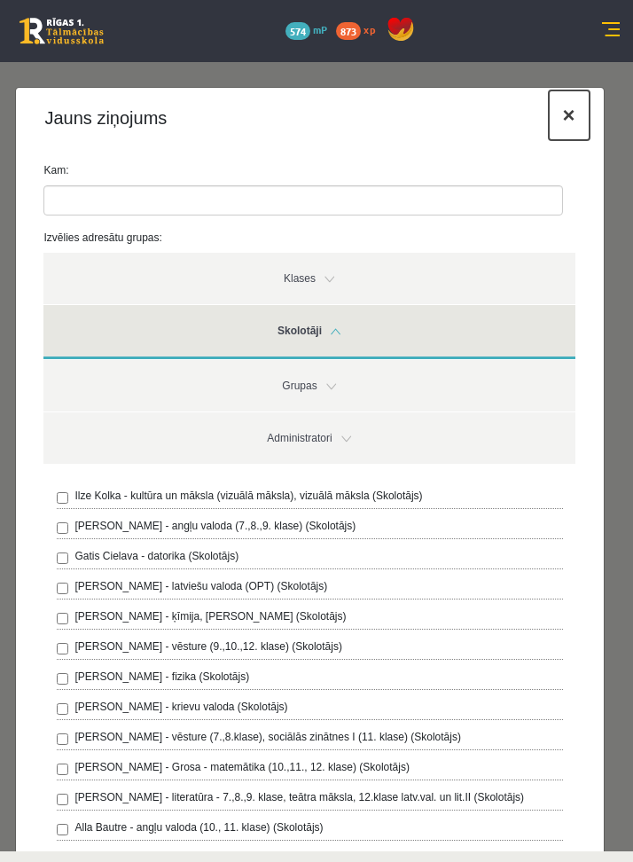
click at [555, 113] on button "×" at bounding box center [569, 115] width 41 height 50
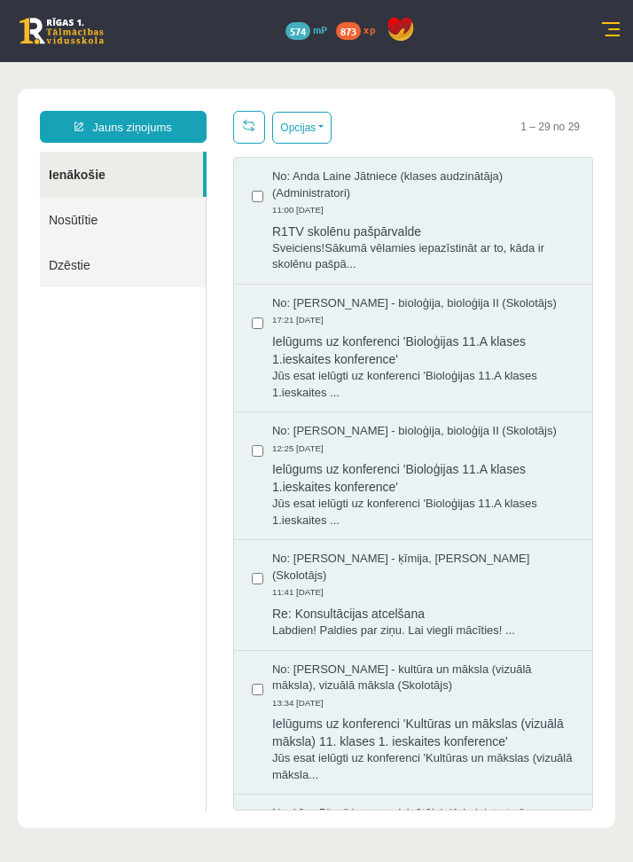
click at [168, 219] on link "Nosūtītie" at bounding box center [123, 219] width 166 height 45
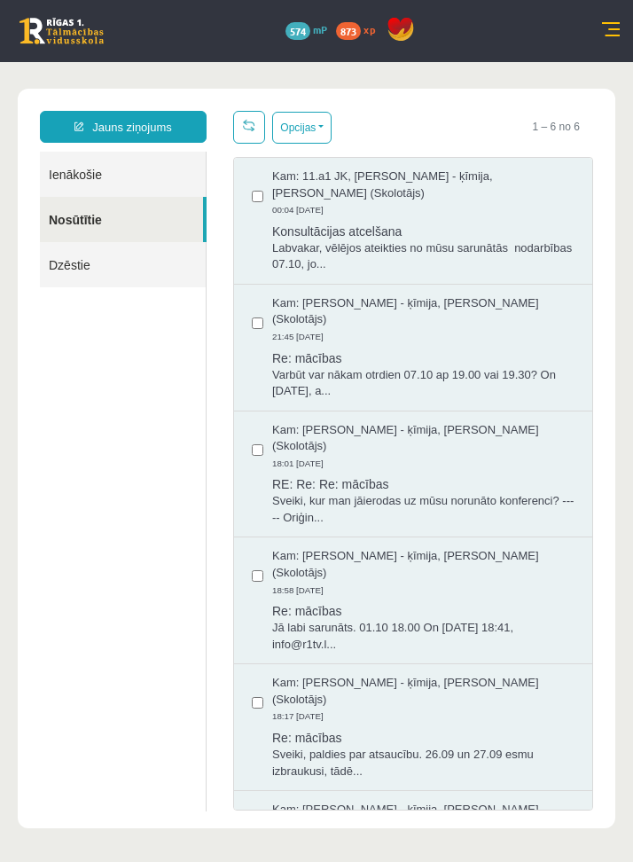
click at [153, 179] on link "Ienākošie" at bounding box center [123, 174] width 166 height 45
click at [192, 175] on link "Ienākošie" at bounding box center [123, 174] width 166 height 45
click at [171, 176] on link "Ienākošie" at bounding box center [123, 174] width 166 height 45
click at [145, 172] on link "Ienākošie" at bounding box center [123, 174] width 166 height 45
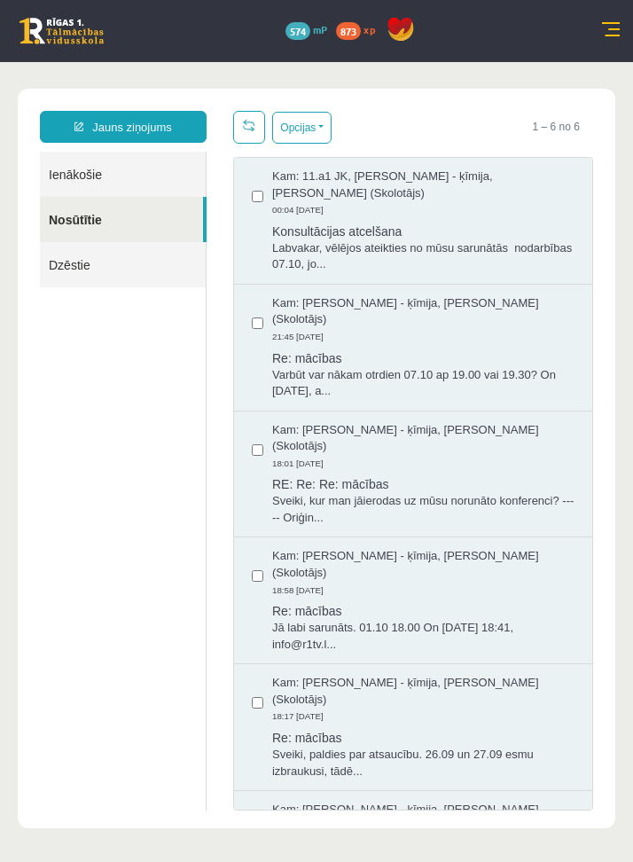
click at [53, 168] on link "Ienākošie" at bounding box center [123, 174] width 166 height 45
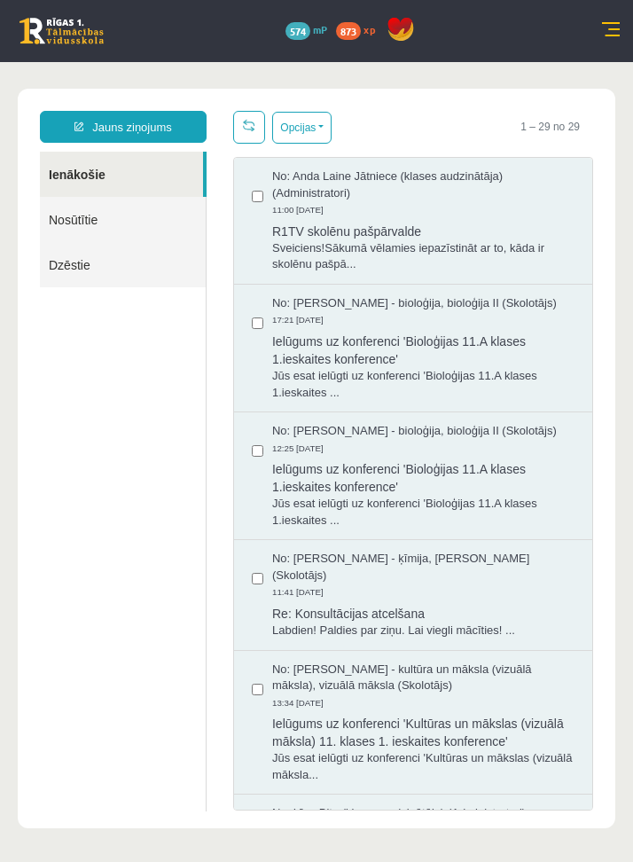
click at [98, 179] on link "Ienākošie" at bounding box center [121, 174] width 163 height 45
click at [276, 131] on button "Opcijas" at bounding box center [301, 128] width 59 height 32
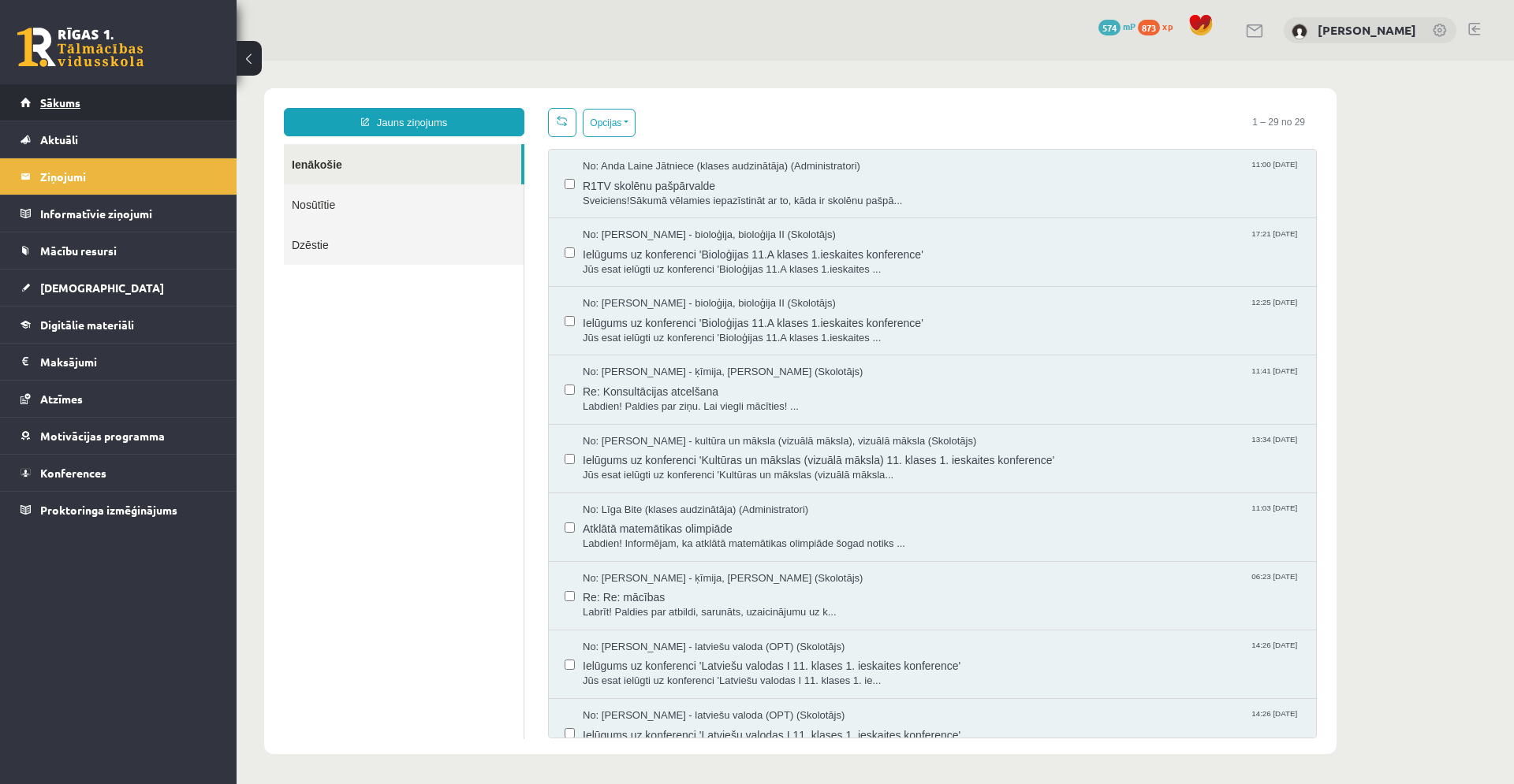
click at [96, 118] on link "Sākums" at bounding box center [118, 102] width 196 height 36
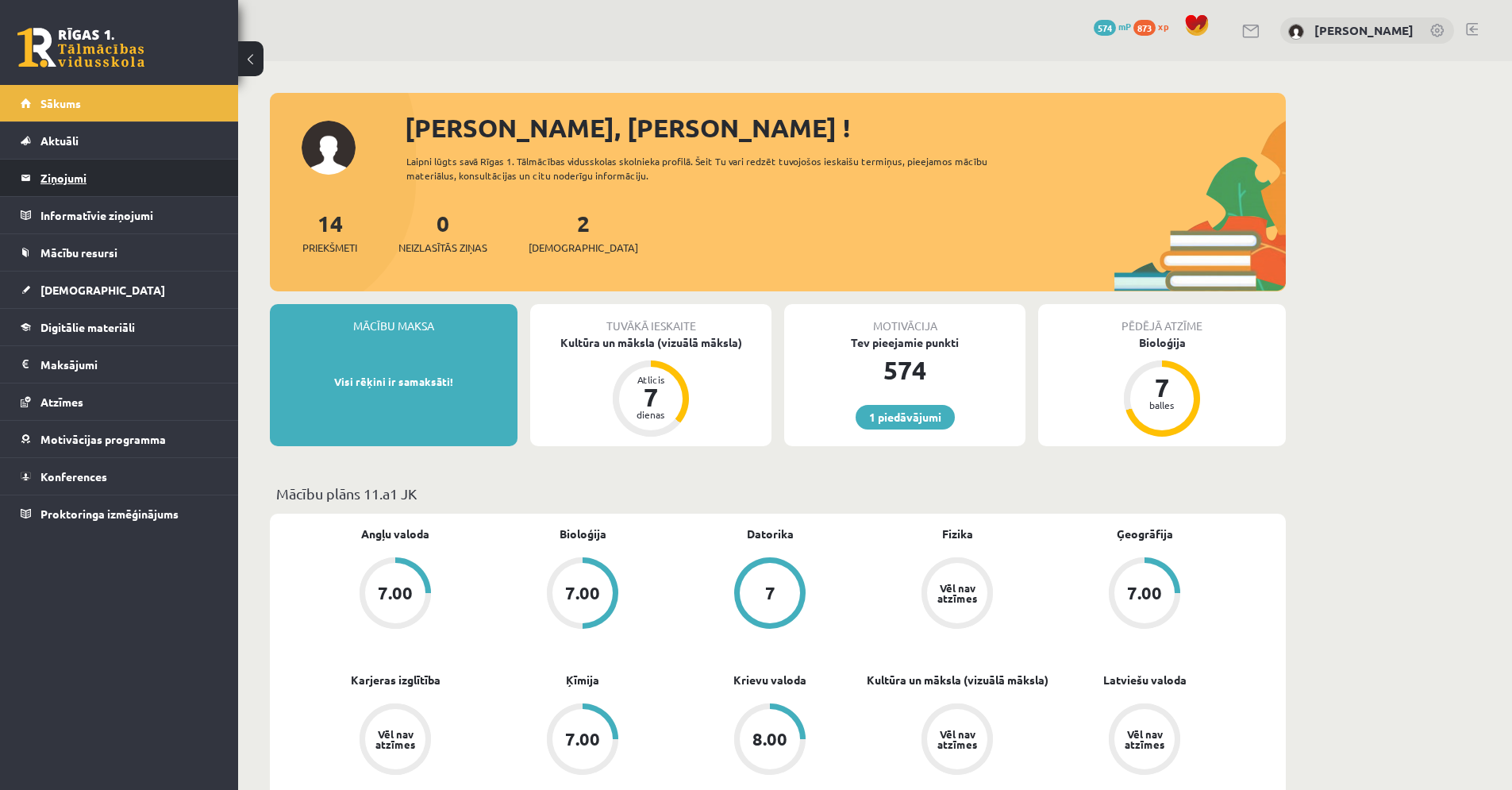
click at [94, 176] on legend "Ziņojumi 0" at bounding box center [129, 177] width 178 height 37
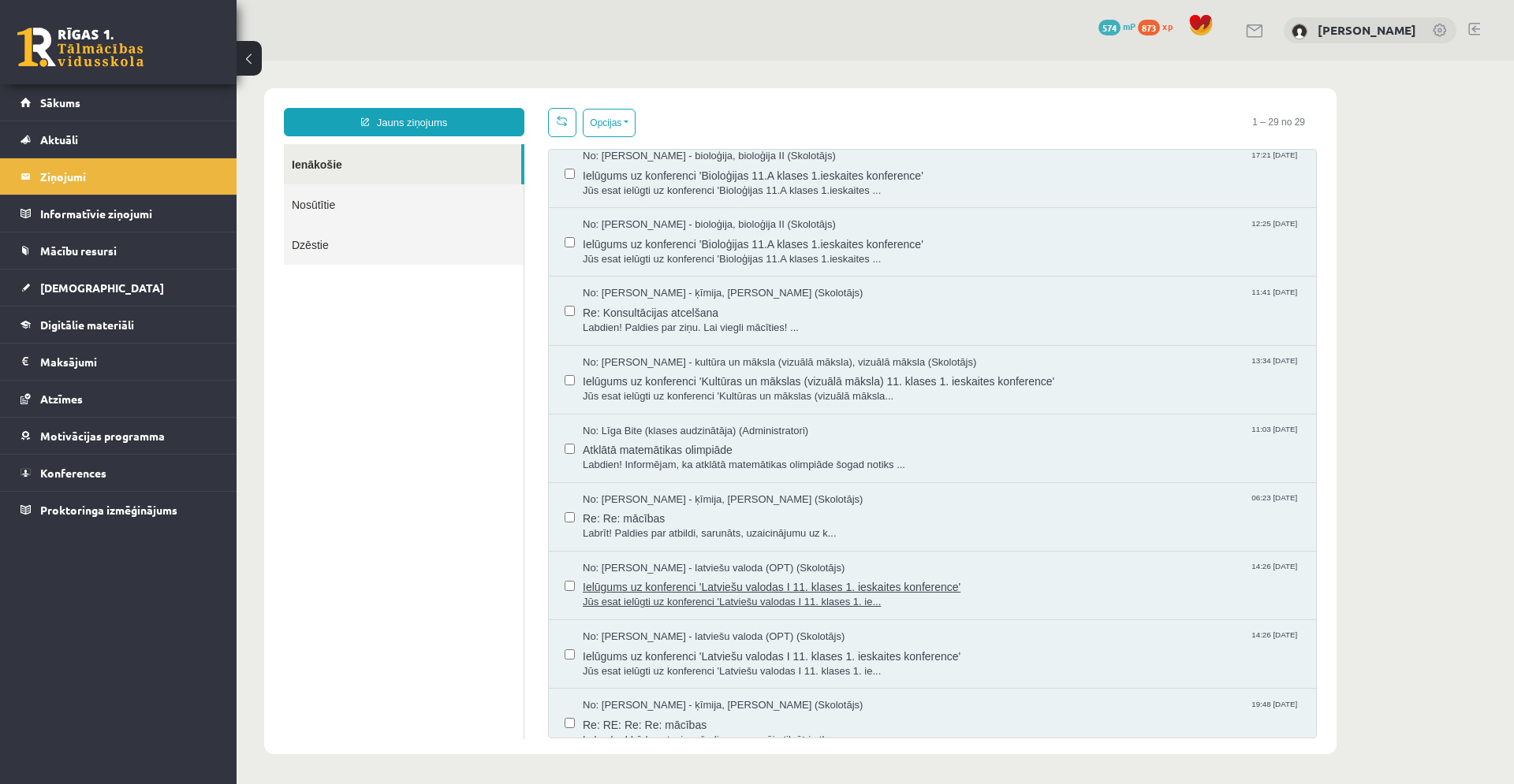
scroll to position [300, 0]
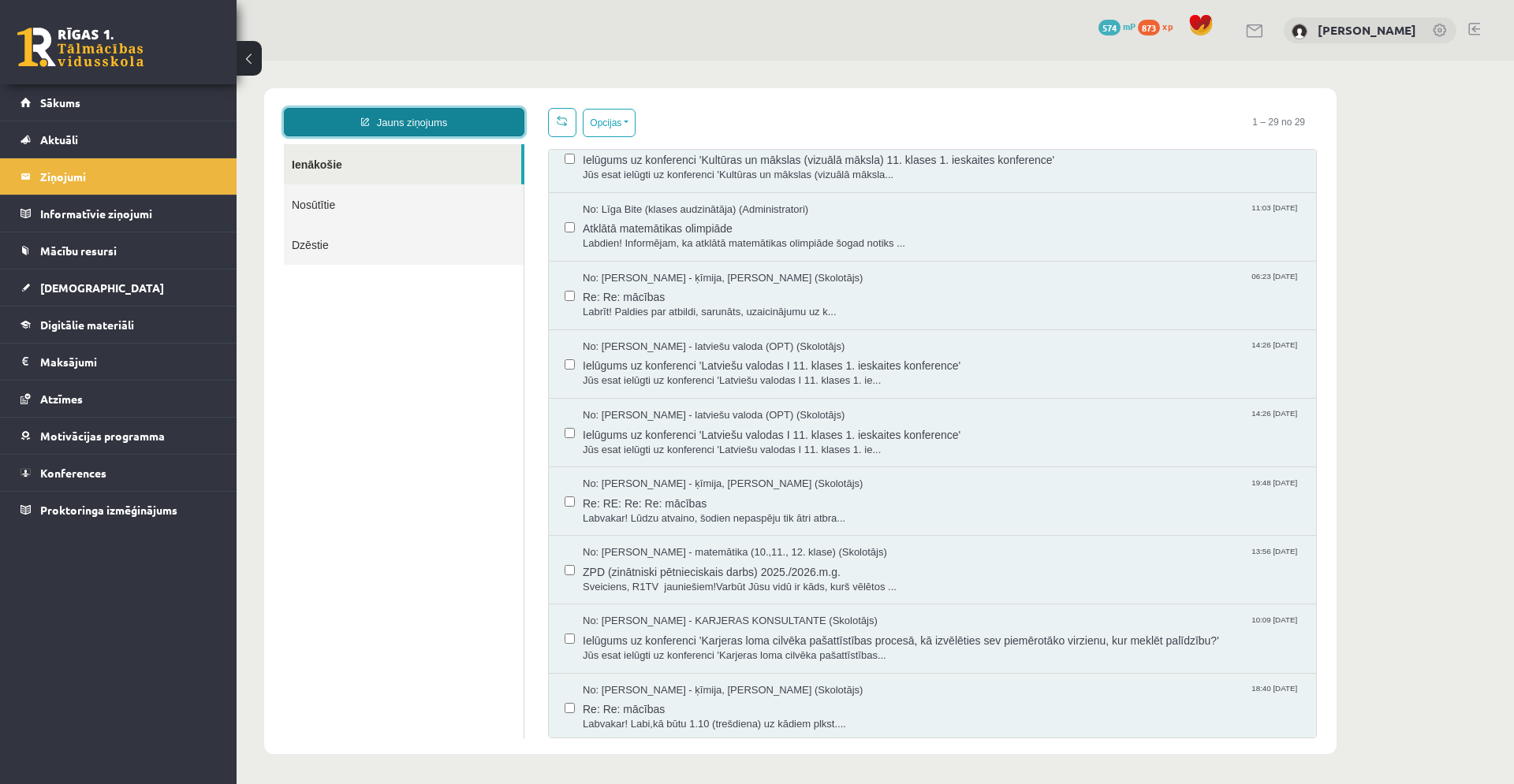
click at [374, 132] on link "Jauns ziņojums" at bounding box center [404, 122] width 240 height 28
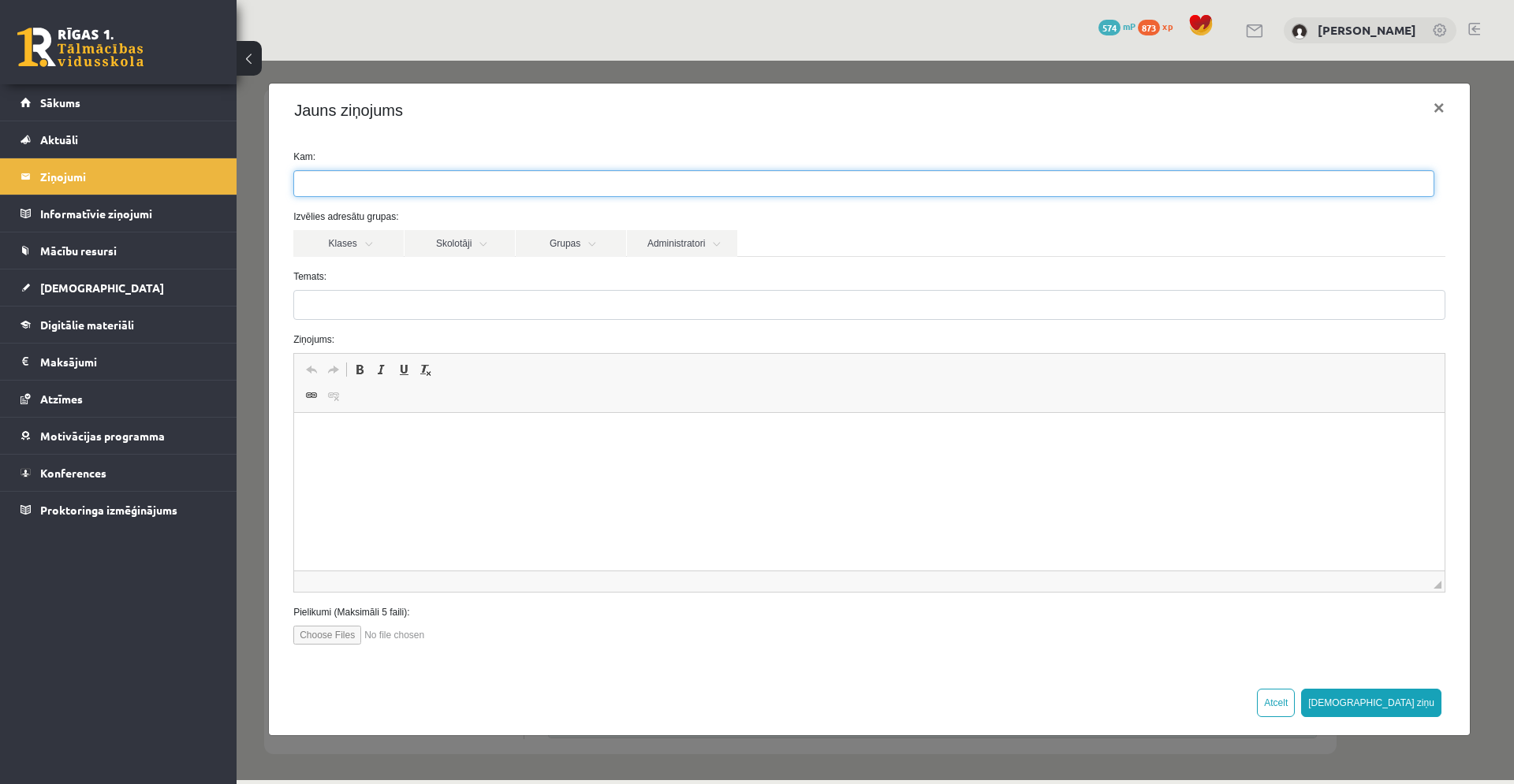
click at [404, 185] on ul at bounding box center [863, 183] width 1139 height 25
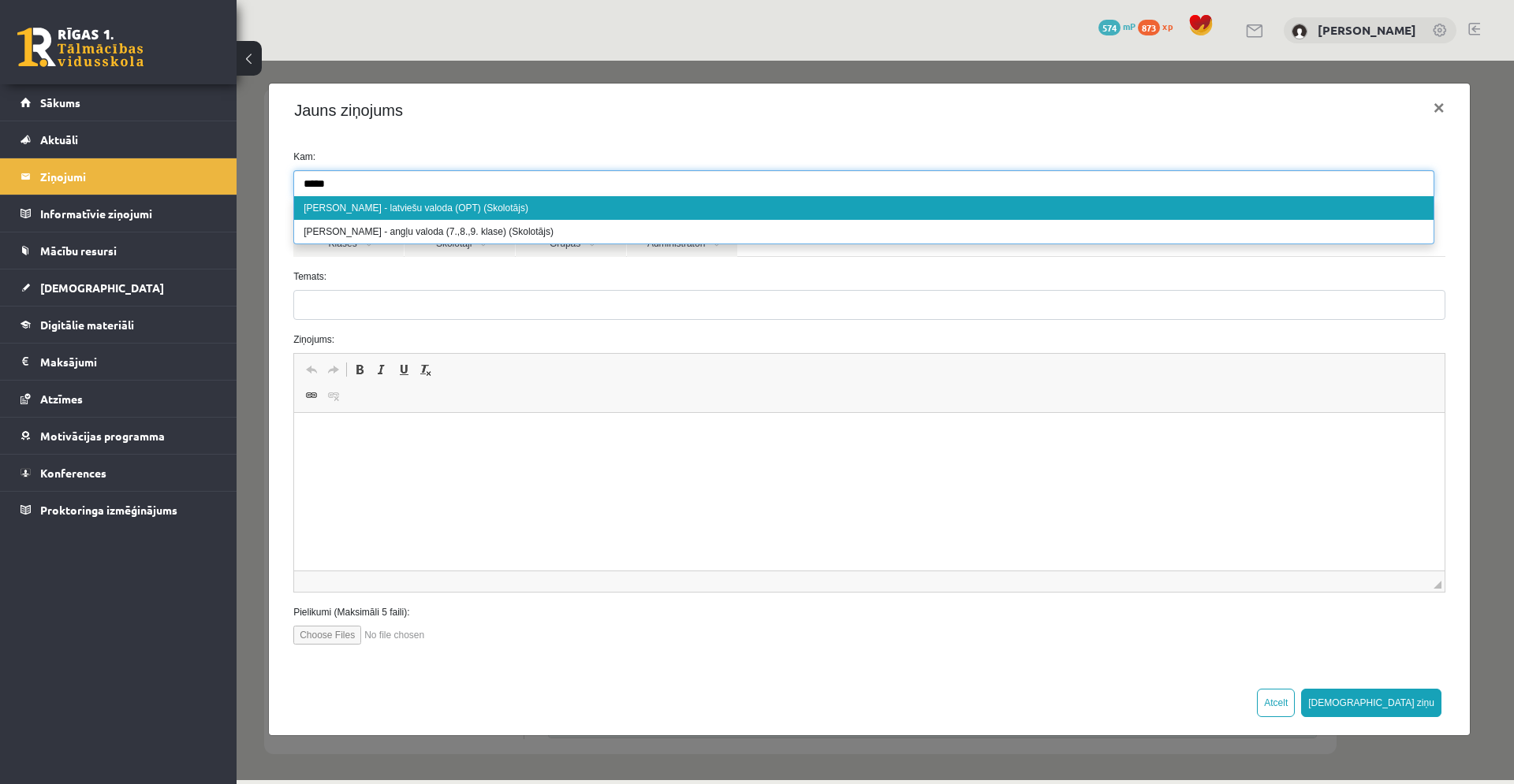
type input "*****"
select select "**"
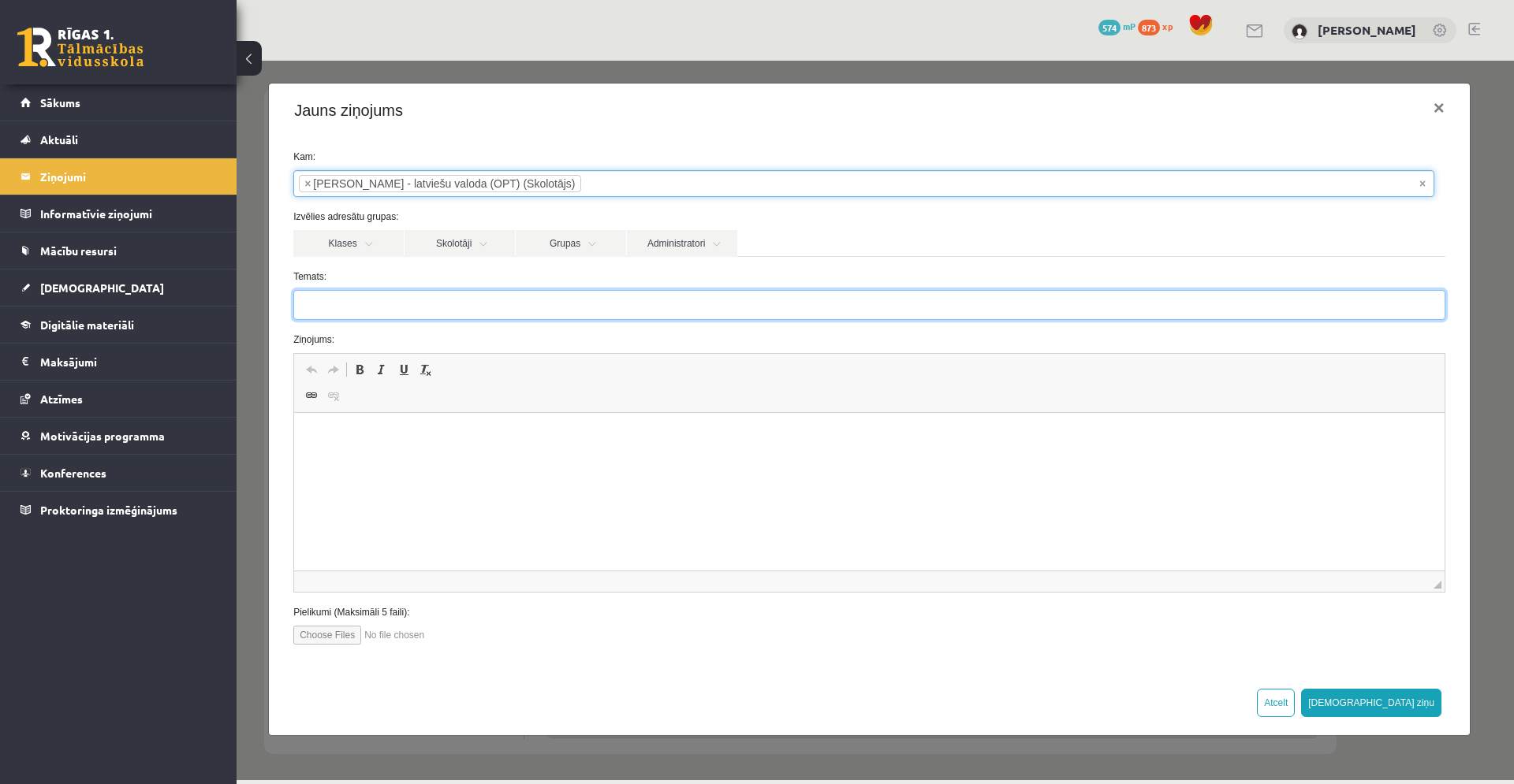
click at [408, 297] on input "Temats:" at bounding box center [869, 305] width 1152 height 30
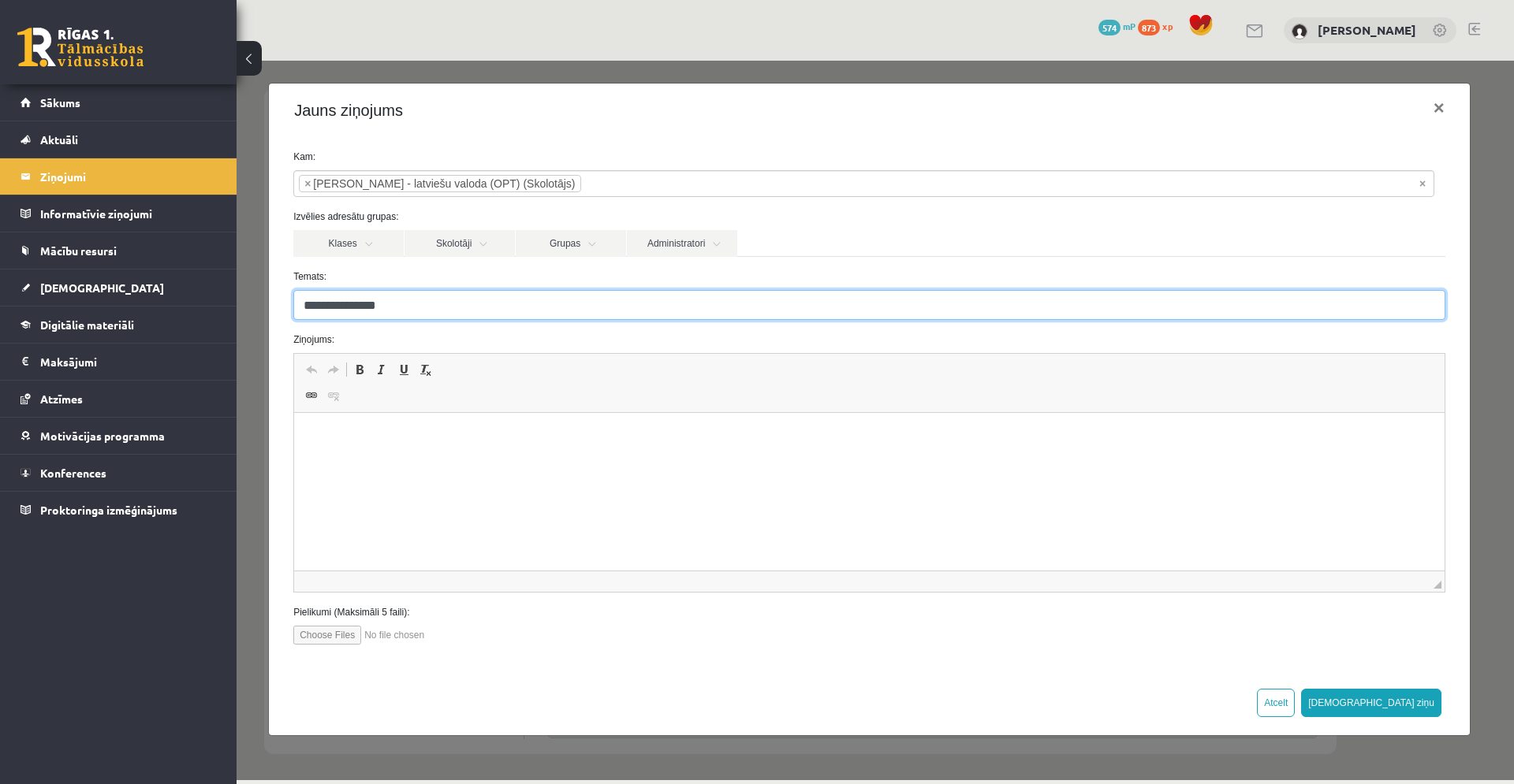
type input "**********"
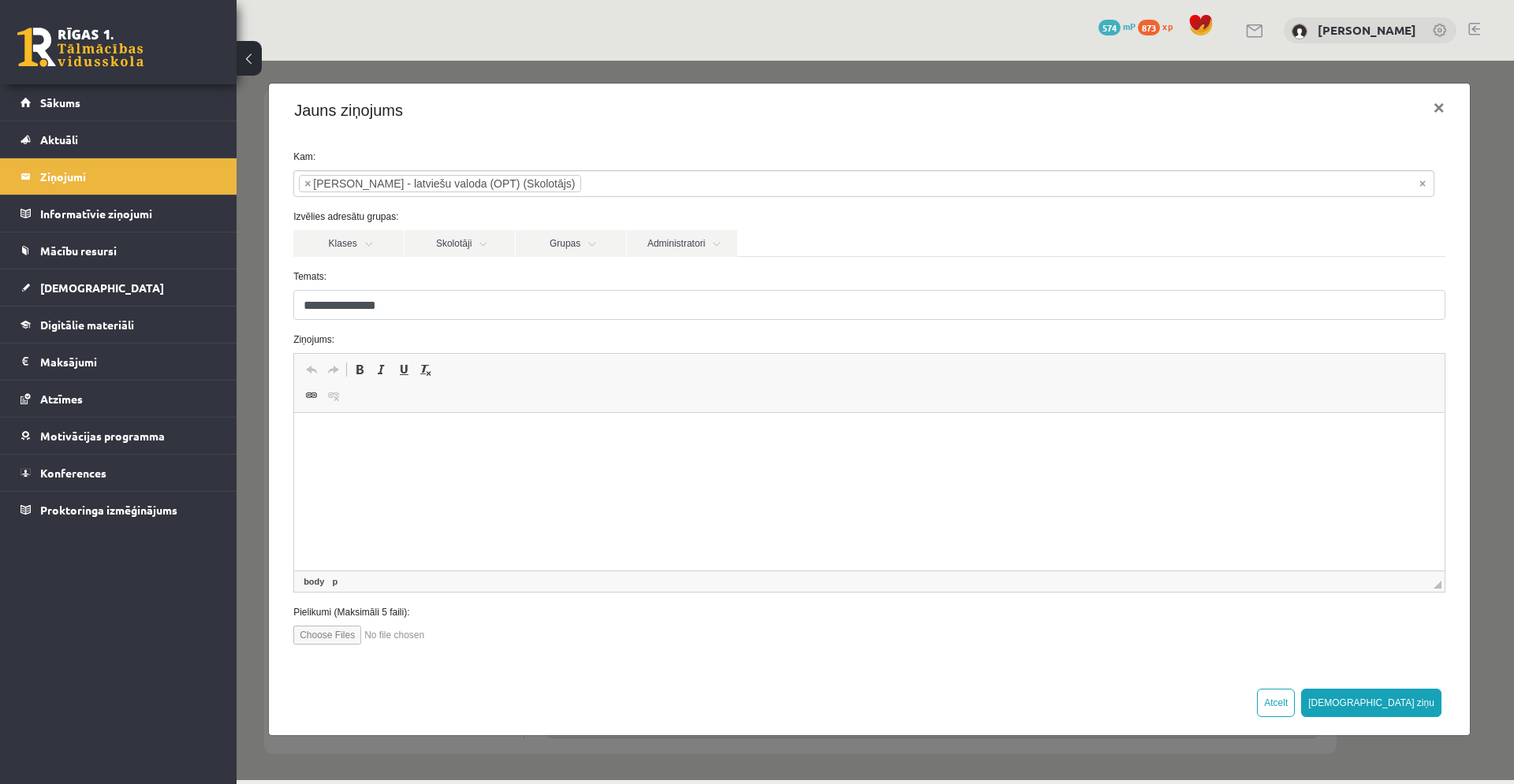
click at [438, 436] on p "Editor, wiswyg-editor-47433853154780-1760005227-726" at bounding box center [869, 436] width 1118 height 17
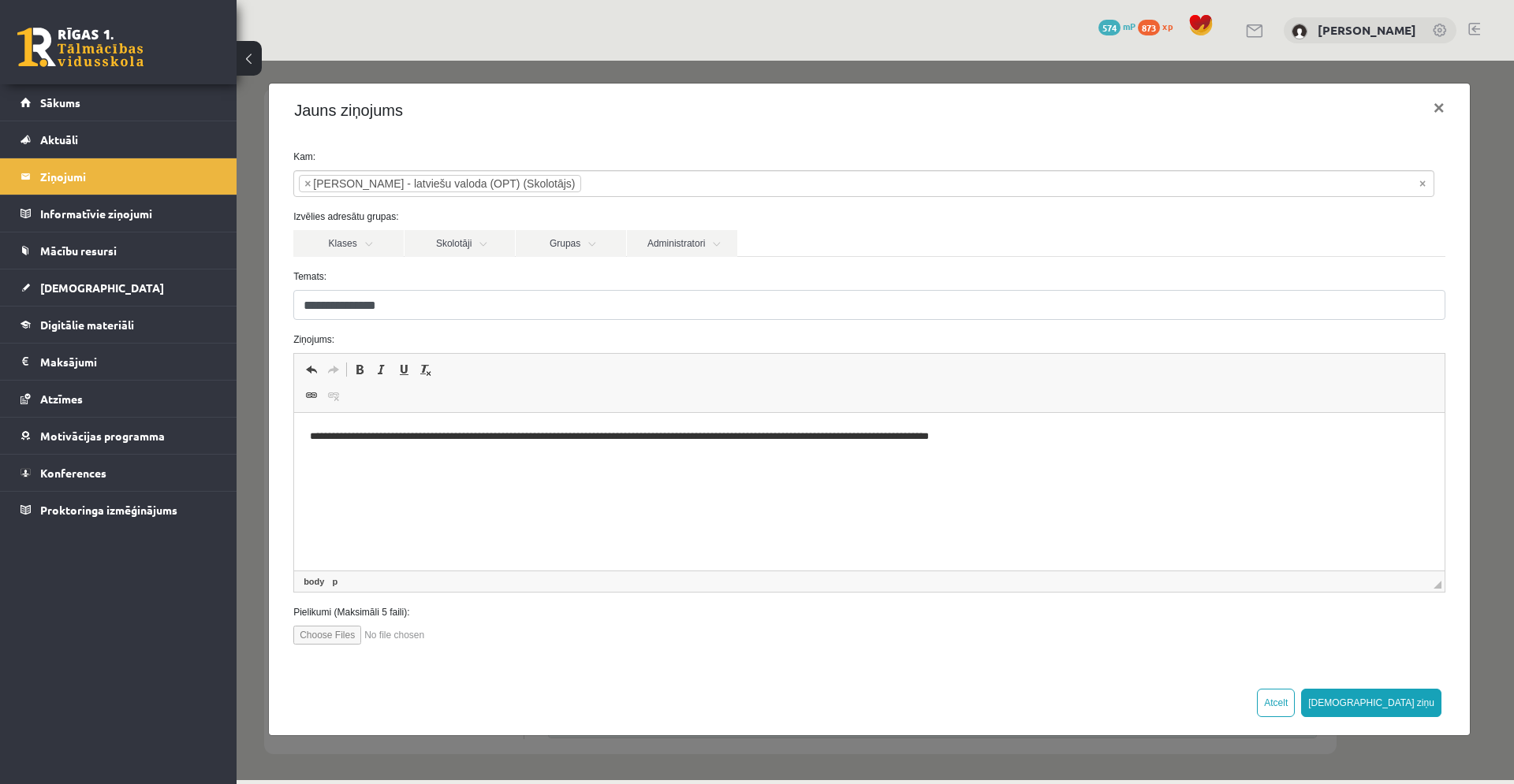
click at [963, 436] on p "**********" at bounding box center [869, 436] width 1118 height 17
click at [1093, 433] on p "**********" at bounding box center [869, 436] width 1118 height 17
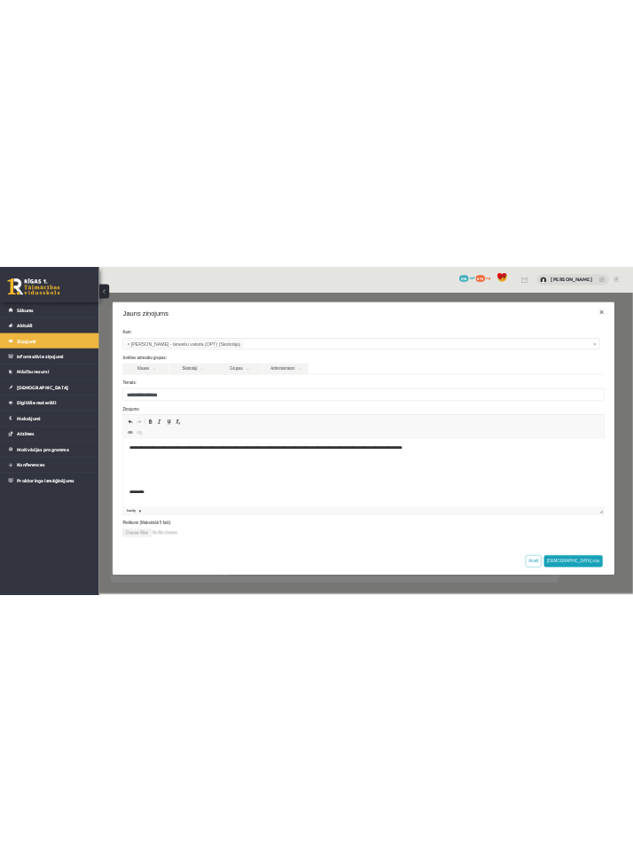
scroll to position [5, 0]
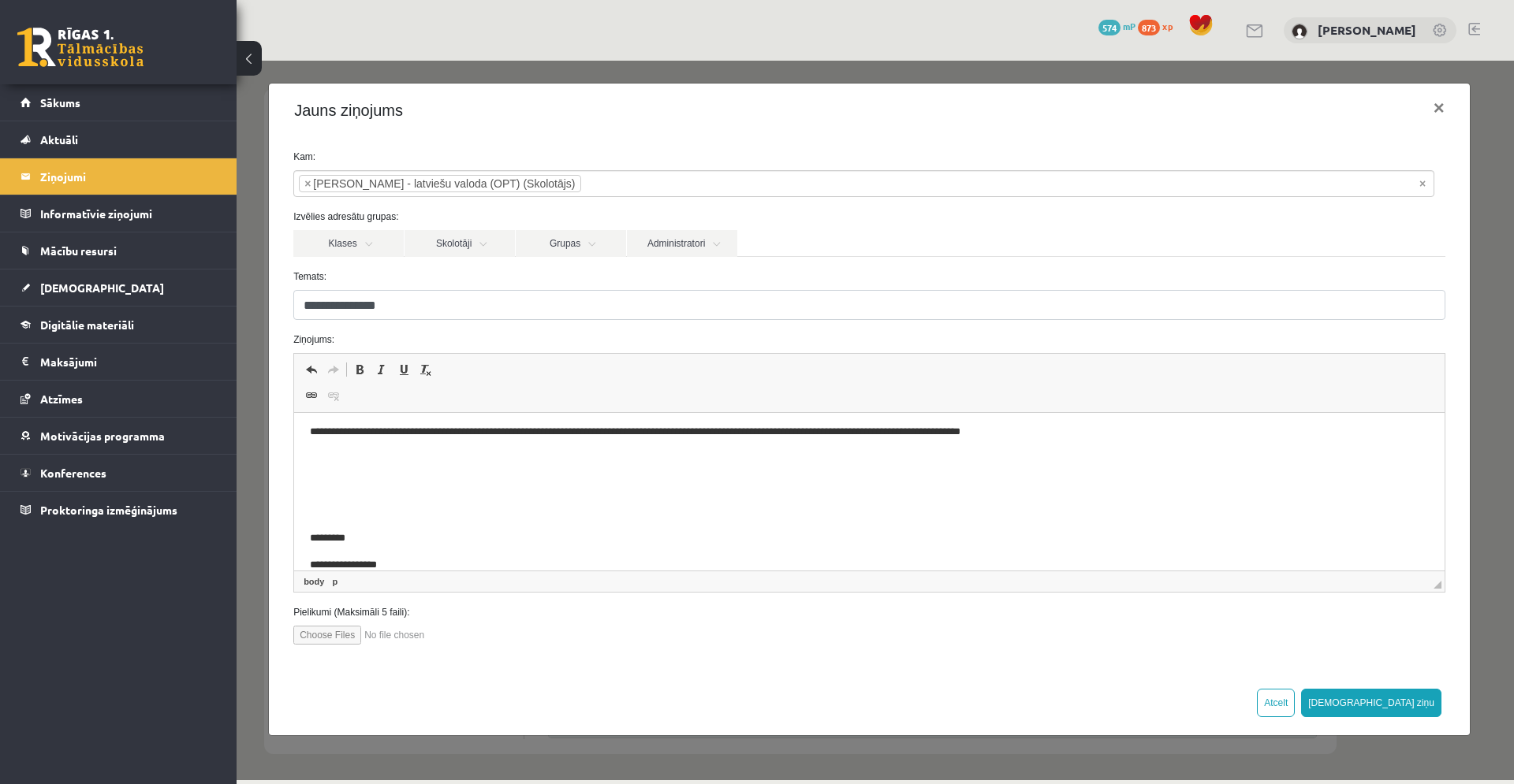
click at [338, 637] on input "file" at bounding box center [382, 635] width 179 height 19
click at [401, 636] on input "file" at bounding box center [382, 635] width 179 height 19
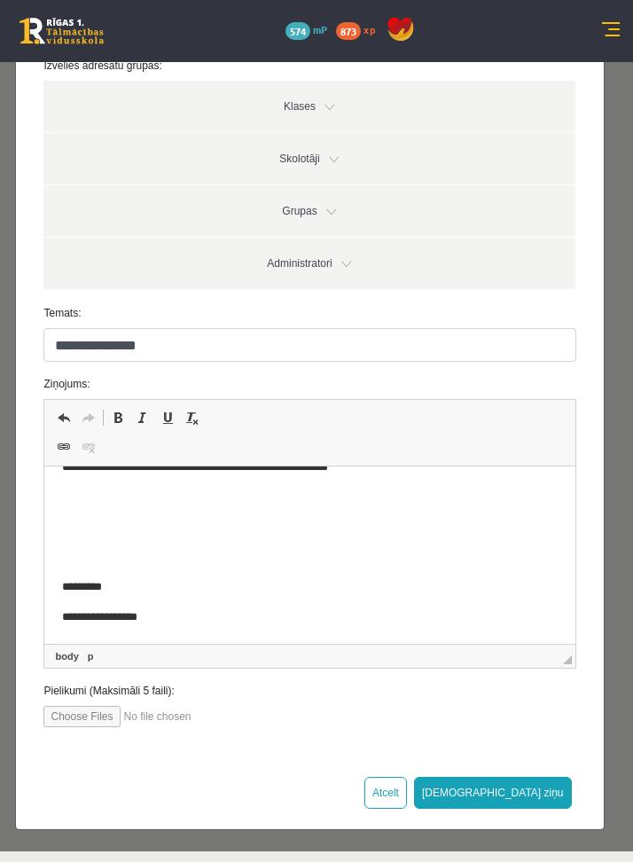
scroll to position [176, 0]
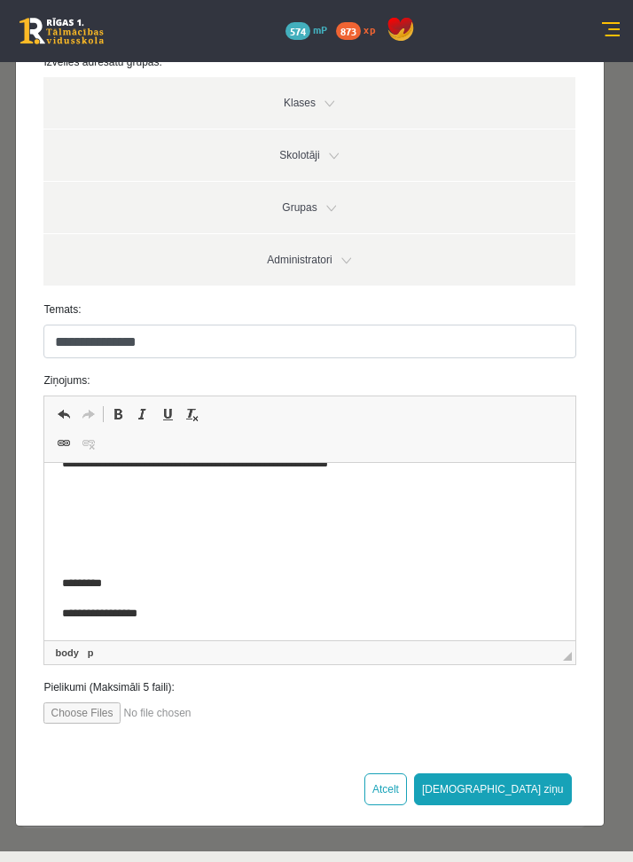
click at [167, 712] on input "file" at bounding box center [143, 712] width 201 height 21
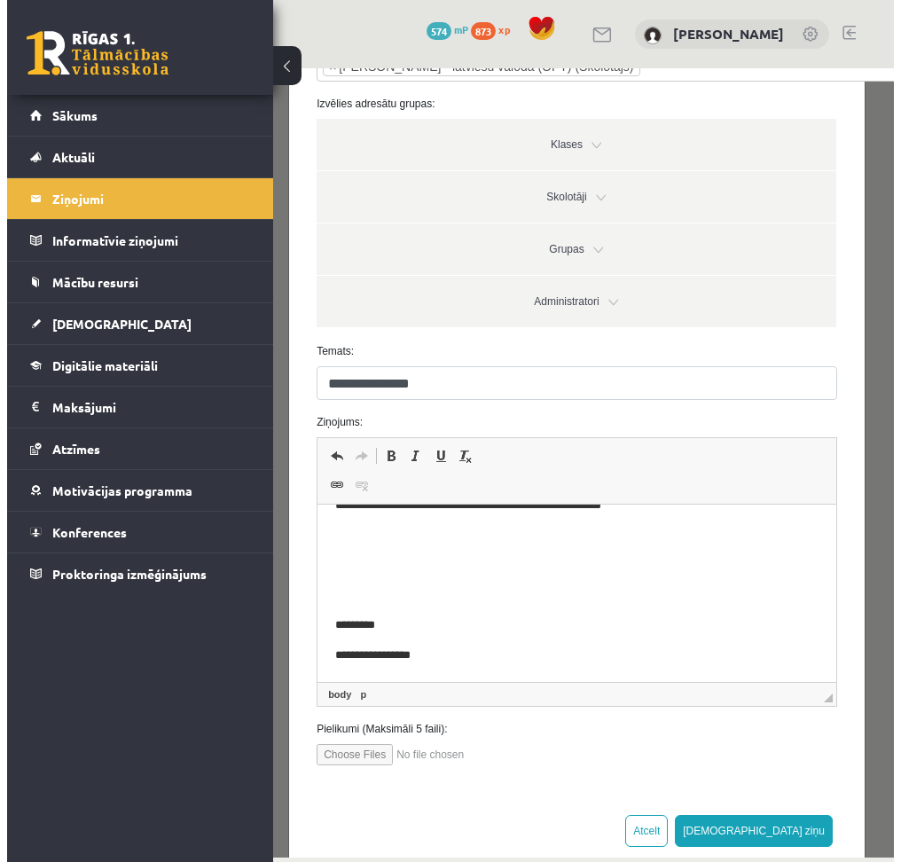
scroll to position [321, 0]
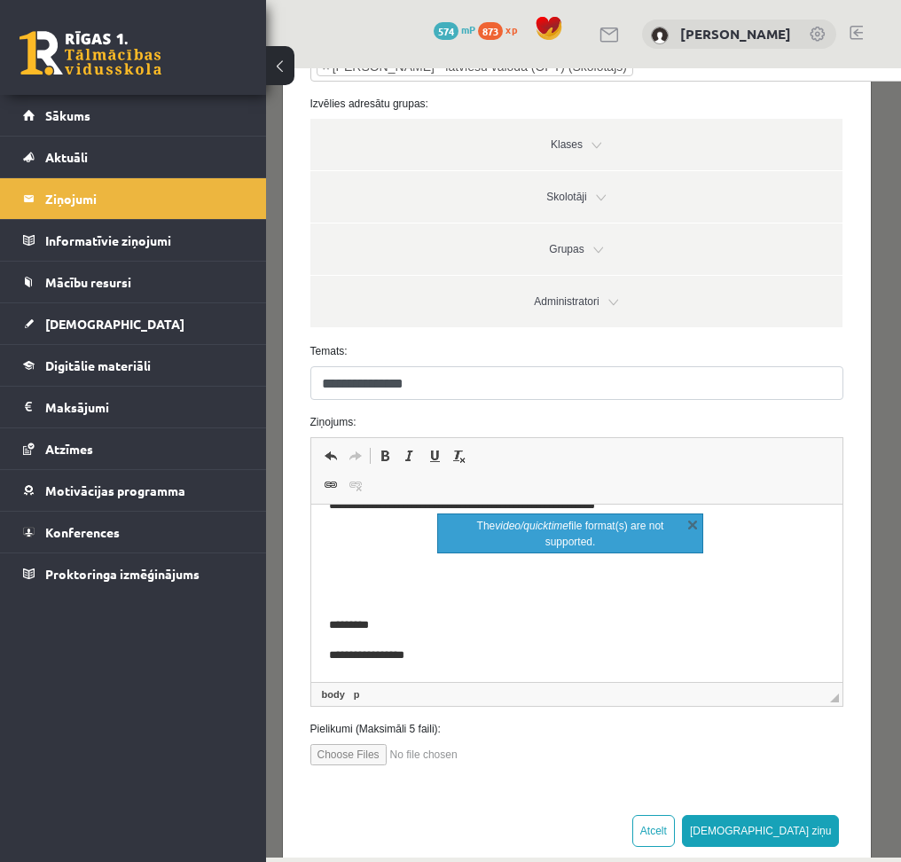
click at [505, 748] on input "file" at bounding box center [410, 754] width 201 height 21
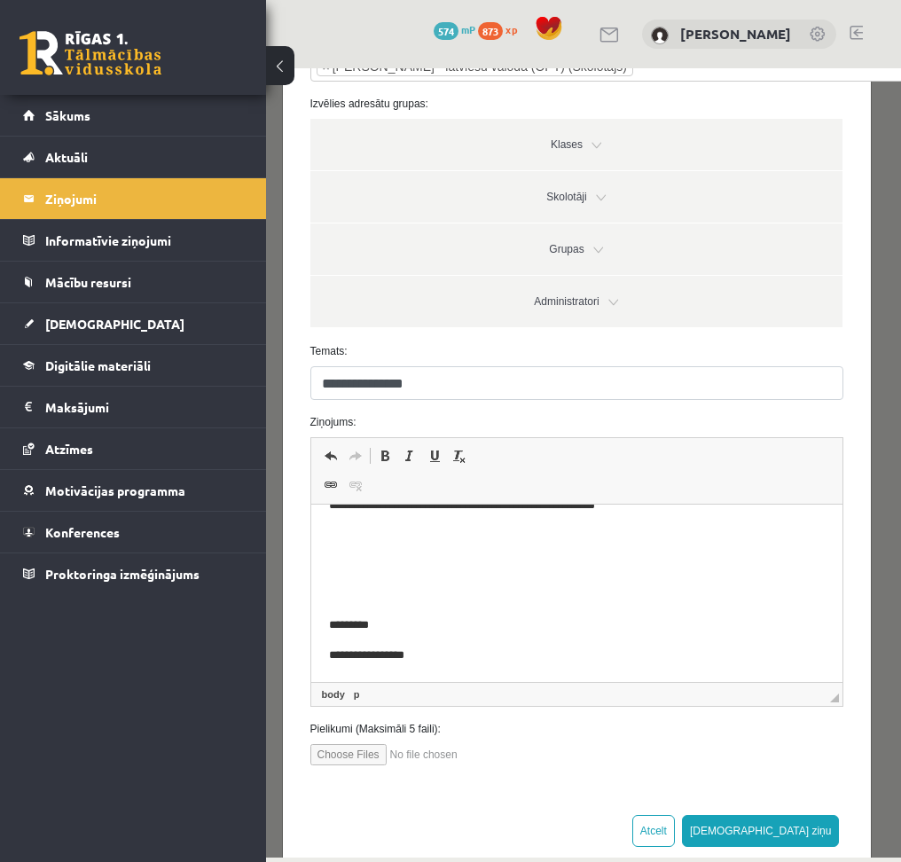
click at [463, 745] on input "file" at bounding box center [410, 754] width 201 height 21
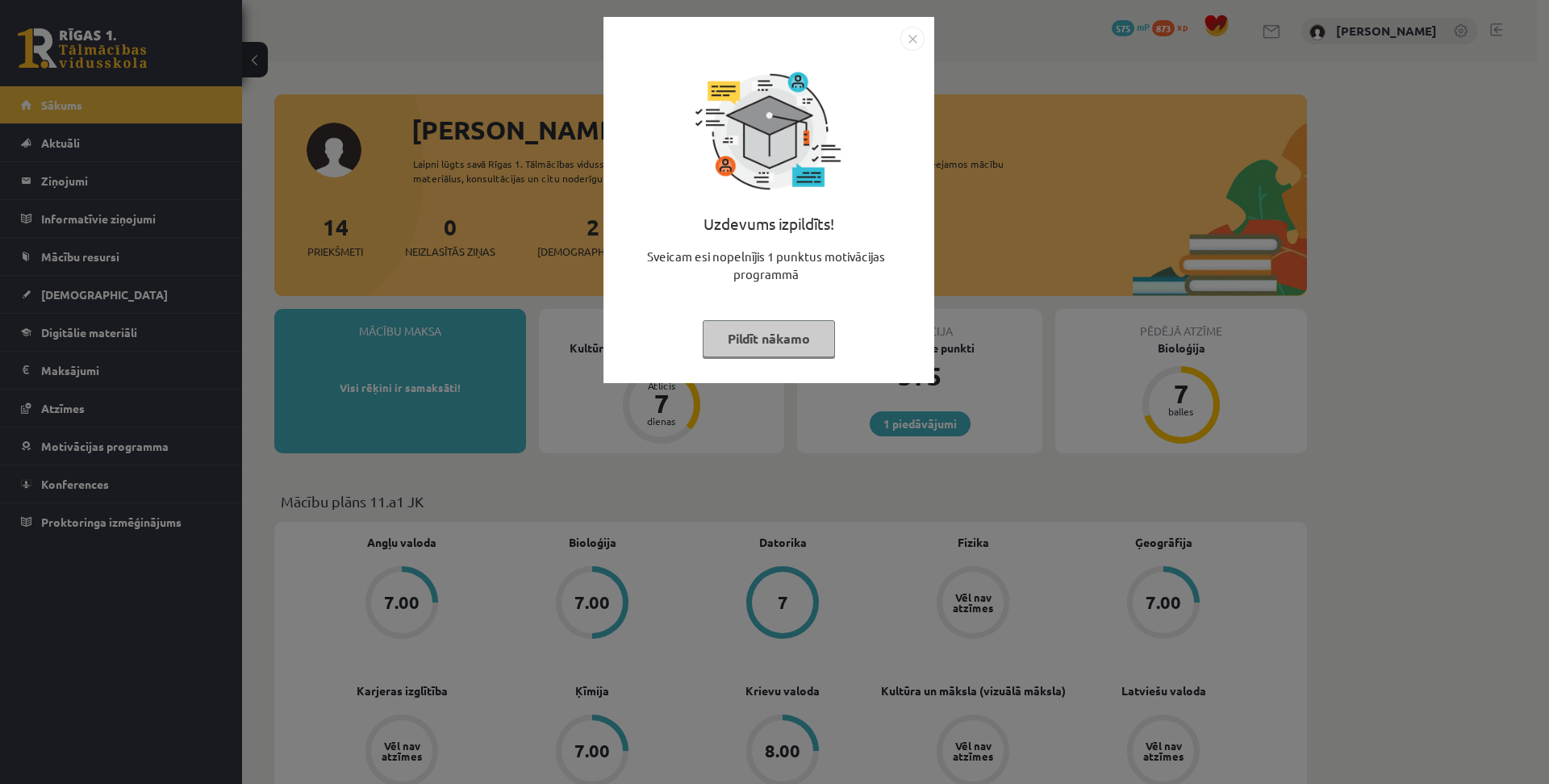
click at [735, 336] on button "Pildīt nākamo" at bounding box center [768, 338] width 132 height 37
